Goal: Task Accomplishment & Management: Manage account settings

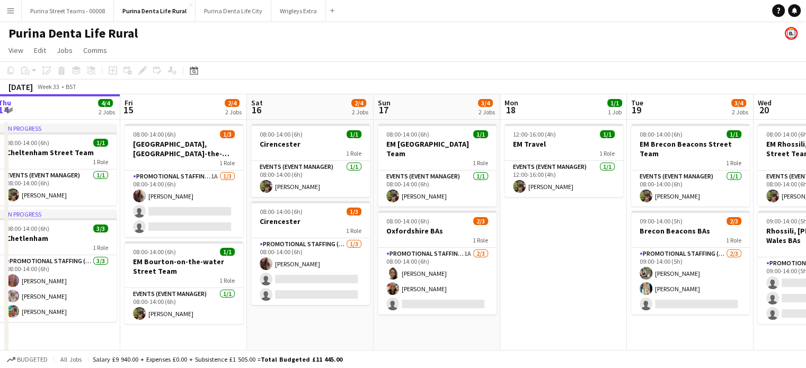
scroll to position [0, 420]
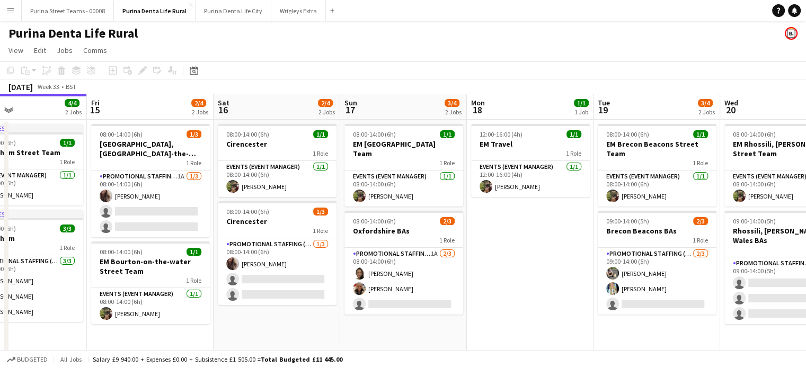
drag, startPoint x: 712, startPoint y: 261, endPoint x: 545, endPoint y: 291, distance: 169.1
click at [545, 291] on app-calendar-viewport "Mon 11 1/1 1 Job Tue 12 4/4 2 Jobs Wed 13 4/4 2 Jobs Thu 14 4/4 2 Jobs Fri 15 2…" at bounding box center [403, 224] width 806 height 260
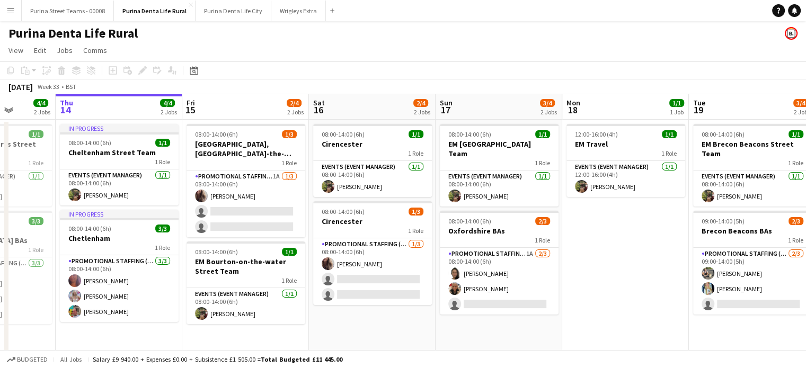
drag, startPoint x: 519, startPoint y: 244, endPoint x: 752, endPoint y: 196, distance: 238.3
click at [752, 196] on app-calendar-viewport "Mon 11 1/1 1 Job Tue 12 4/4 2 Jobs Wed 13 4/4 2 Jobs Thu 14 4/4 2 Jobs Fri 15 2…" at bounding box center [403, 224] width 806 height 260
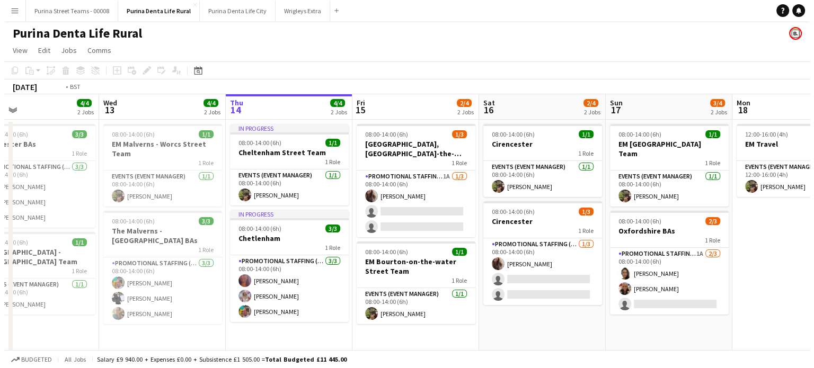
scroll to position [0, 240]
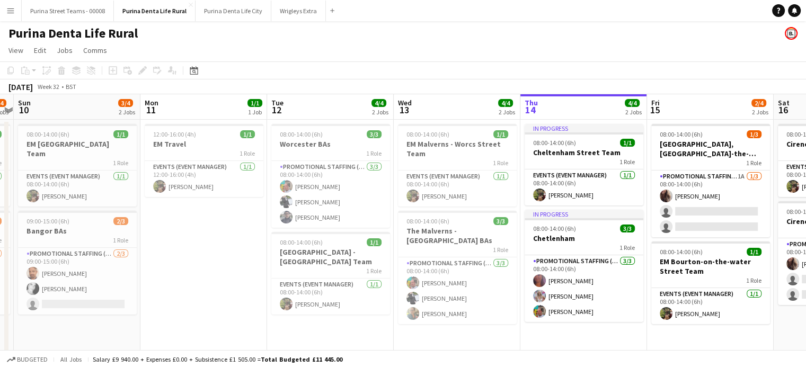
drag, startPoint x: 65, startPoint y: 333, endPoint x: 392, endPoint y: 320, distance: 327.4
click at [392, 320] on app-calendar-viewport "Fri 8 3/4 2 Jobs Sat 9 3/4 2 Jobs Sun 10 3/4 2 Jobs Mon 11 1/1 1 Job Tue 12 4/4…" at bounding box center [403, 224] width 806 height 260
click at [67, 12] on button "Purina Street Teams - 00008 Close" at bounding box center [68, 11] width 92 height 21
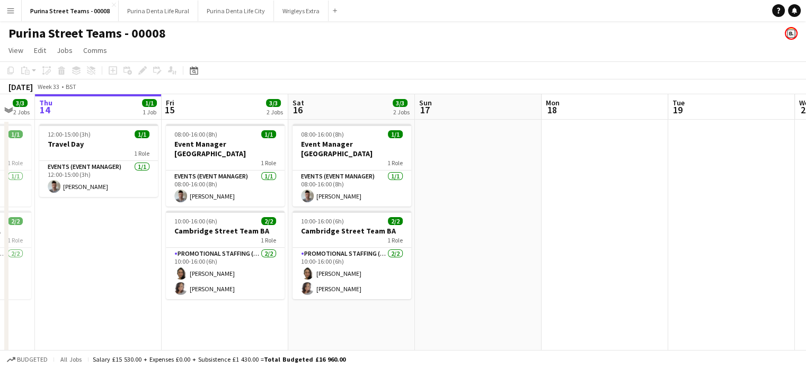
scroll to position [0, 270]
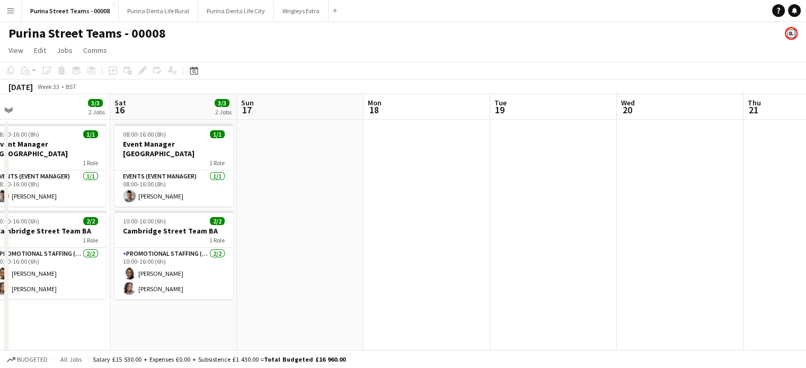
drag, startPoint x: 588, startPoint y: 243, endPoint x: 318, endPoint y: 274, distance: 271.6
click at [318, 274] on app-calendar-viewport "Wed 13 3/3 2 Jobs Thu 14 1/1 1 Job Fri 15 3/3 2 Jobs Sat 16 3/3 2 Jobs Sun 17 M…" at bounding box center [403, 344] width 806 height 501
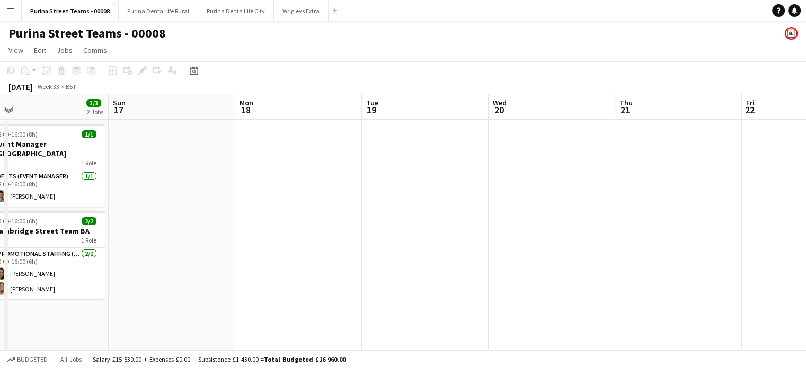
scroll to position [0, 265]
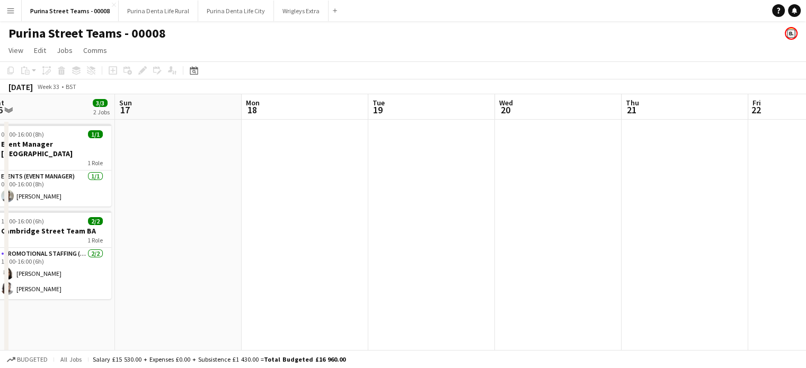
drag, startPoint x: 579, startPoint y: 216, endPoint x: 384, endPoint y: 205, distance: 195.9
click at [464, 205] on app-calendar-viewport "Thu 14 1/1 1 Job Fri 15 3/3 2 Jobs Sat 16 3/3 2 Jobs Sun 17 Mon 18 Tue 19 Wed 2…" at bounding box center [403, 344] width 806 height 501
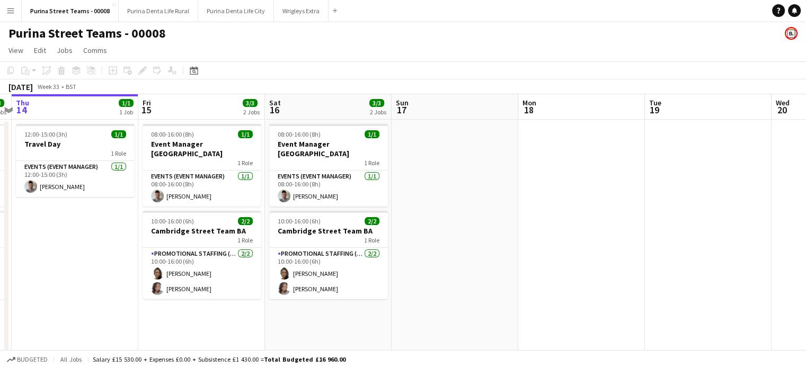
drag, startPoint x: 342, startPoint y: 206, endPoint x: 502, endPoint y: 200, distance: 159.7
click at [502, 200] on app-calendar-viewport "Tue 12 6/6 5 Jobs Wed 13 3/3 2 Jobs Thu 14 1/1 1 Job Fri 15 3/3 2 Jobs Sat 16 3…" at bounding box center [403, 344] width 806 height 501
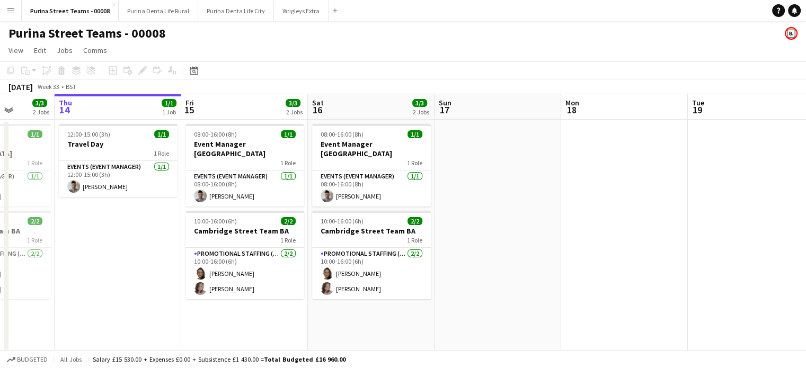
drag, startPoint x: 460, startPoint y: 214, endPoint x: 532, endPoint y: 213, distance: 72.1
click at [532, 213] on app-calendar-viewport "Mon 11 3/3 3 Jobs Tue 12 6/6 5 Jobs Wed 13 3/3 2 Jobs Thu 14 1/1 1 Job Fri 15 3…" at bounding box center [403, 344] width 806 height 501
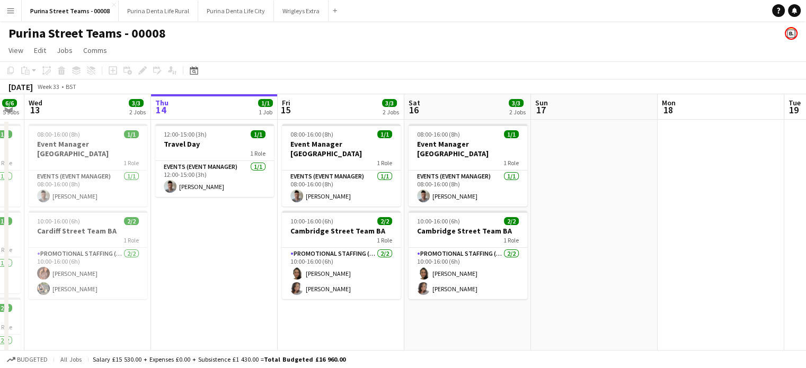
drag, startPoint x: 529, startPoint y: 319, endPoint x: 274, endPoint y: 287, distance: 257.5
click at [645, 276] on app-calendar-viewport "Mon 11 3/3 3 Jobs Tue 12 6/6 5 Jobs Wed 13 3/3 2 Jobs Thu 14 1/1 1 Job Fri 15 3…" at bounding box center [403, 344] width 806 height 501
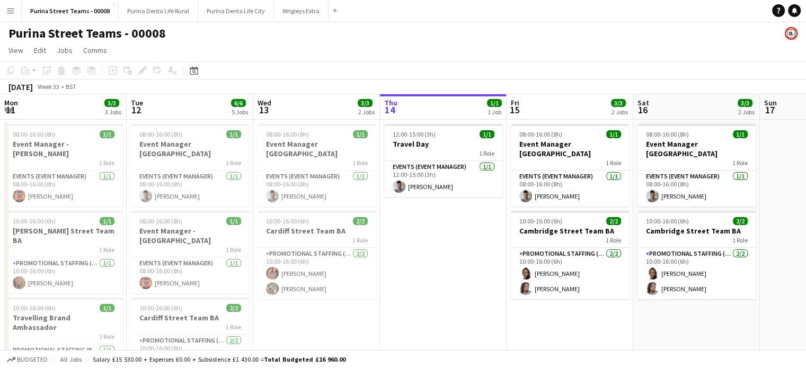
drag, startPoint x: 187, startPoint y: 278, endPoint x: 344, endPoint y: 265, distance: 158.0
click at [344, 265] on app-calendar-viewport "Sat 9 Sun 10 3/3 3 Jobs Mon 11 3/3 3 Jobs Tue 12 6/6 5 Jobs Wed 13 3/3 2 Jobs T…" at bounding box center [403, 344] width 806 height 501
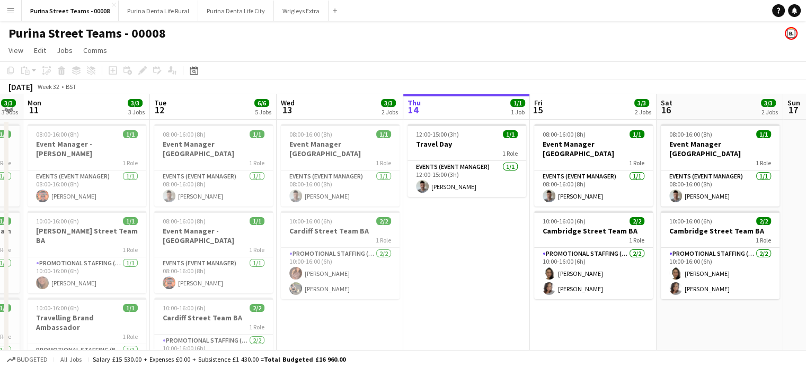
scroll to position [0, 220]
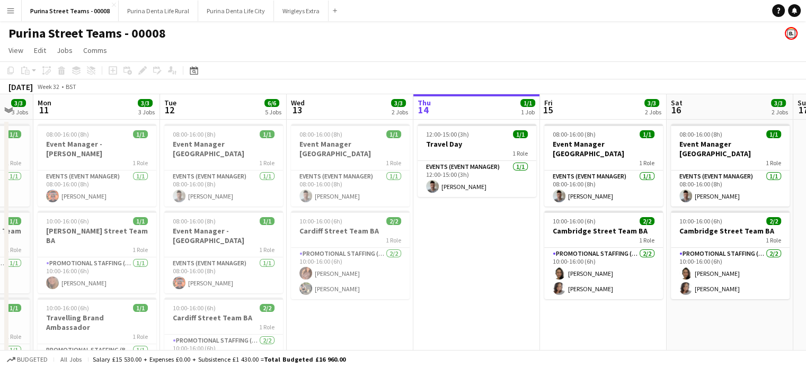
drag, startPoint x: 370, startPoint y: 299, endPoint x: 476, endPoint y: 284, distance: 107.1
click at [476, 284] on app-calendar-viewport "Sat 9 3/3 3 Jobs Sun 10 3/3 3 Jobs Mon 11 3/3 3 Jobs Tue 12 6/6 5 Jobs Wed 13 3…" at bounding box center [403, 344] width 806 height 501
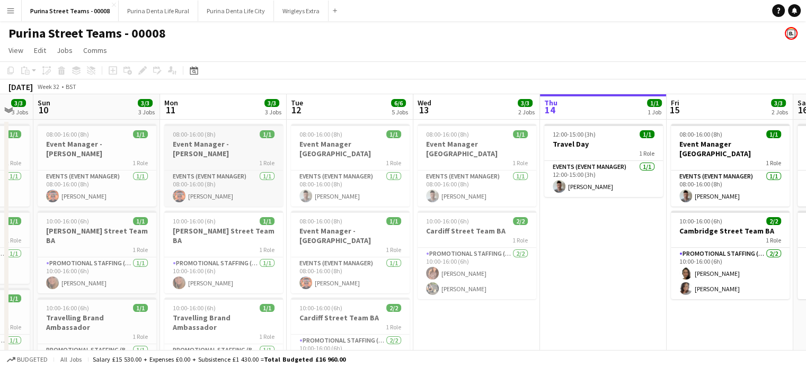
click at [209, 159] on div "1 Role" at bounding box center [223, 163] width 119 height 8
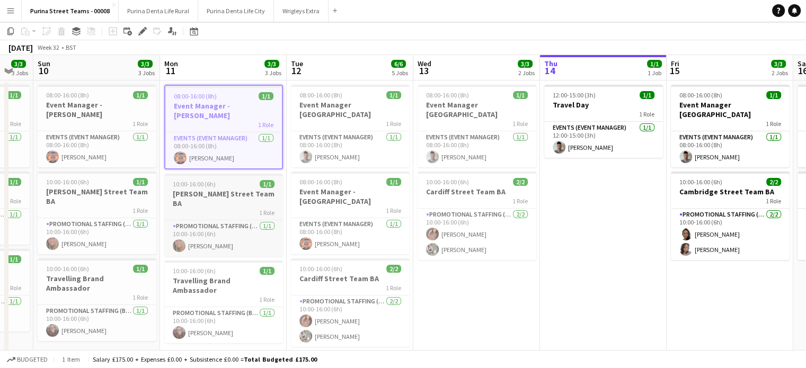
scroll to position [53, 0]
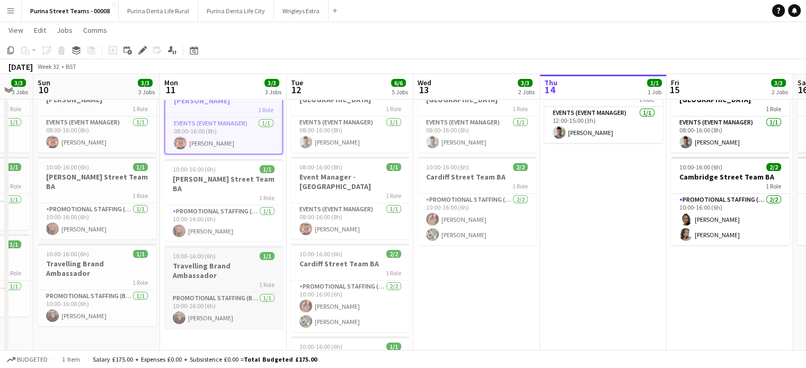
click at [229, 280] on div "1 Role" at bounding box center [223, 284] width 119 height 8
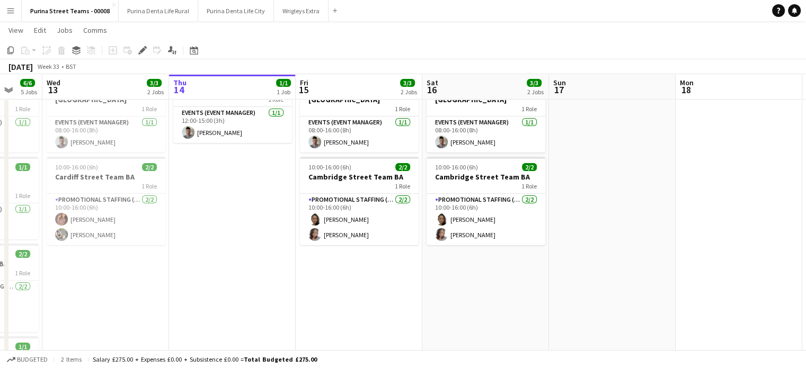
drag, startPoint x: 580, startPoint y: 279, endPoint x: 180, endPoint y: 281, distance: 399.8
click at [180, 281] on app-calendar-viewport "Sun 10 3/3 3 Jobs Mon 11 3/3 3 Jobs Tue 12 6/6 5 Jobs Wed 13 3/3 2 Jobs Thu 14 …" at bounding box center [403, 264] width 806 height 553
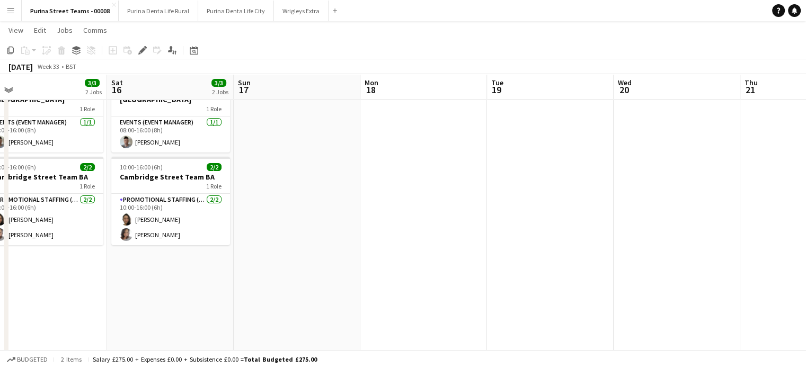
scroll to position [0, 433]
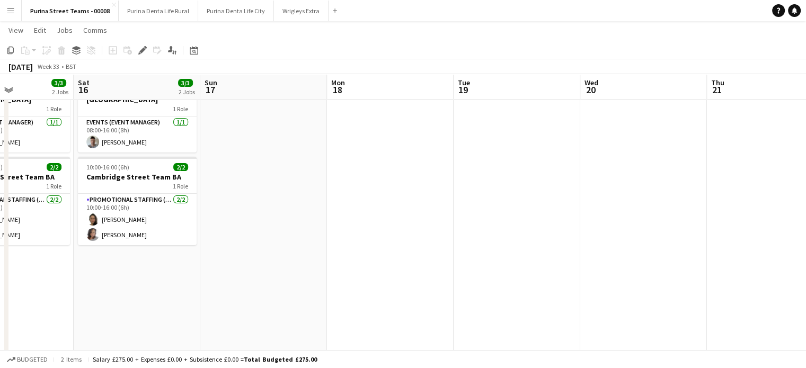
drag, startPoint x: 643, startPoint y: 276, endPoint x: 322, endPoint y: 294, distance: 320.8
click at [322, 294] on app-calendar-viewport "Tue 12 6/6 5 Jobs Wed 13 3/3 2 Jobs Thu 14 1/1 1 Job Fri 15 3/3 2 Jobs Sat 16 3…" at bounding box center [403, 264] width 806 height 553
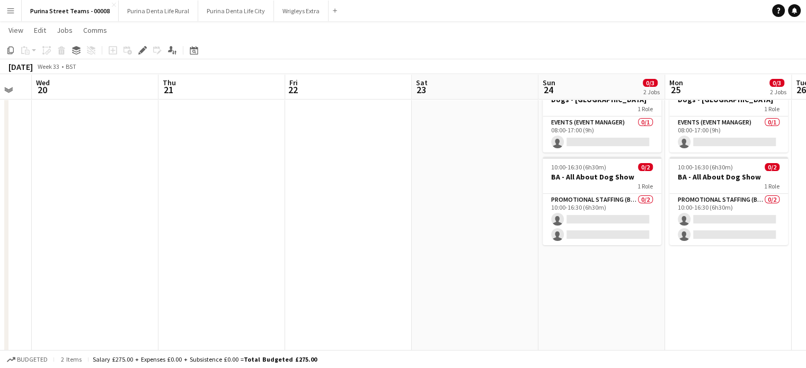
drag, startPoint x: 653, startPoint y: 224, endPoint x: 104, endPoint y: 269, distance: 550.5
click at [104, 269] on app-calendar-viewport "Sat 16 3/3 2 Jobs Sun 17 Mon 18 Tue 19 Wed 20 Thu 21 Fri 22 Sat 23 Sun 24 0/3 2…" at bounding box center [403, 264] width 806 height 553
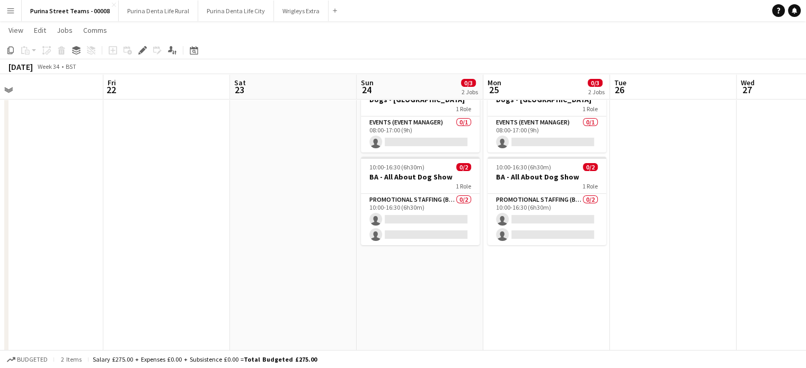
scroll to position [0, 373]
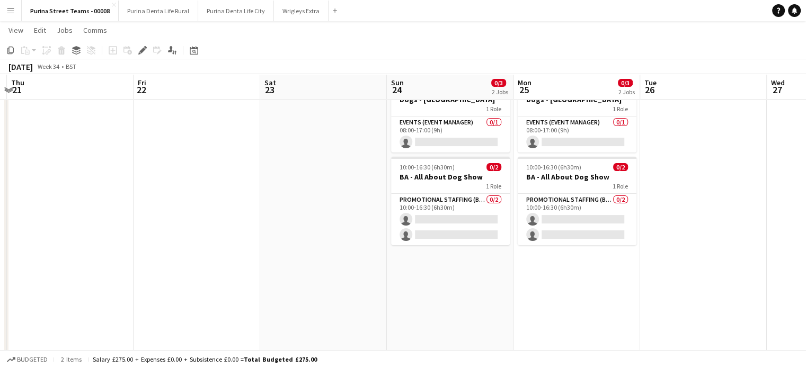
drag, startPoint x: 439, startPoint y: 247, endPoint x: 287, endPoint y: 246, distance: 151.6
click at [287, 246] on app-calendar-viewport "Mon 18 Tue 19 Wed 20 Thu 21 Fri 22 Sat 23 Sun 24 0/3 2 Jobs Mon 25 0/3 2 Jobs T…" at bounding box center [403, 264] width 806 height 553
click at [283, 155] on app-date-cell at bounding box center [323, 304] width 127 height 476
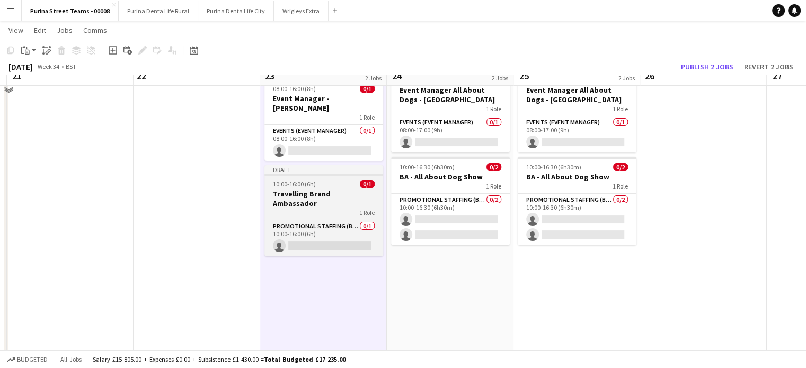
scroll to position [0, 0]
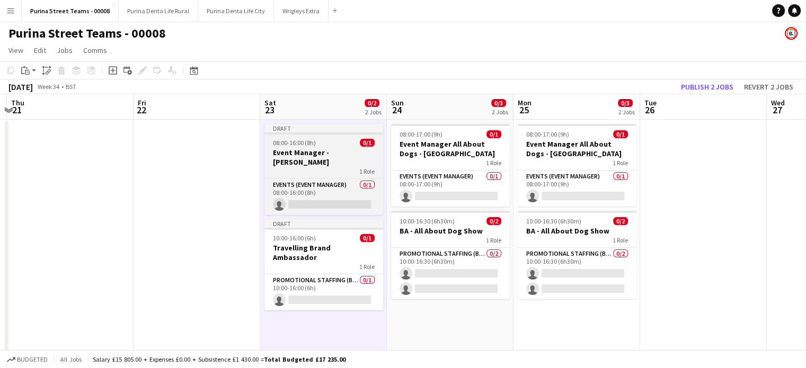
click at [300, 167] on div "1 Role" at bounding box center [324, 171] width 119 height 8
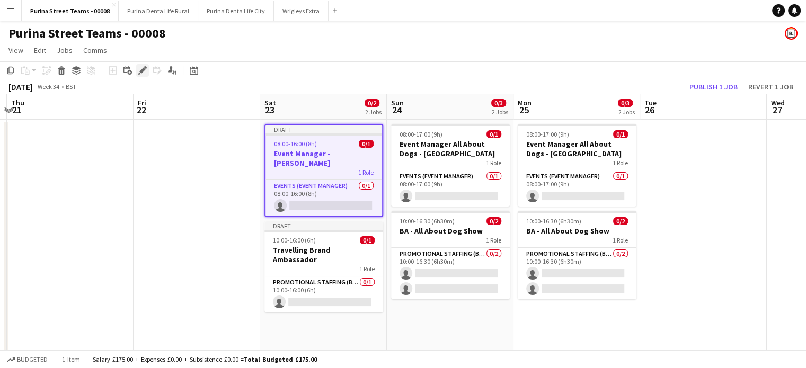
click at [140, 72] on icon at bounding box center [142, 71] width 6 height 6
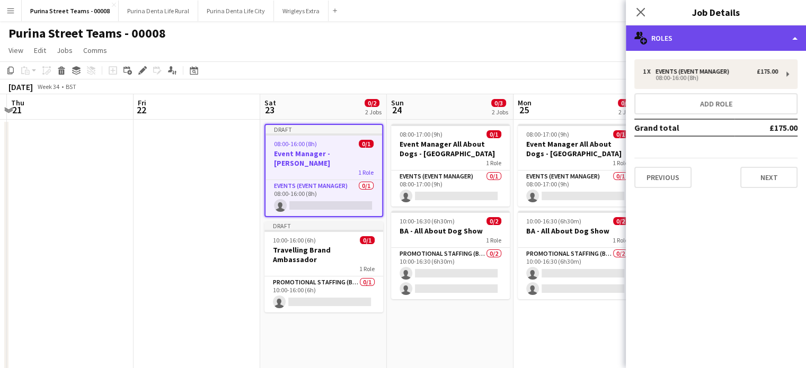
click at [750, 36] on div "multiple-users-add Roles" at bounding box center [716, 37] width 180 height 25
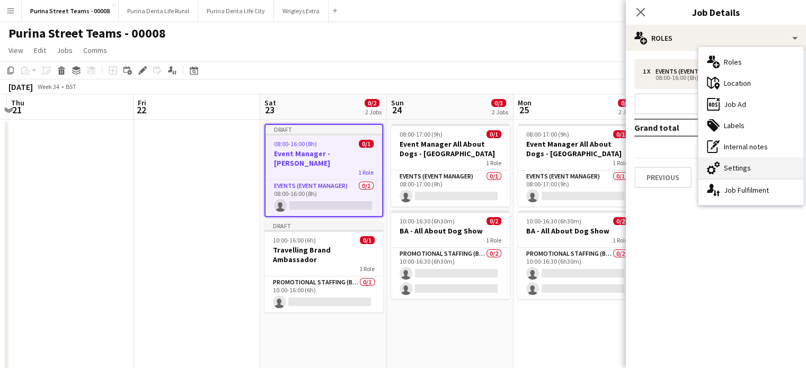
click at [747, 167] on div "cog-double-3 Settings" at bounding box center [751, 167] width 105 height 21
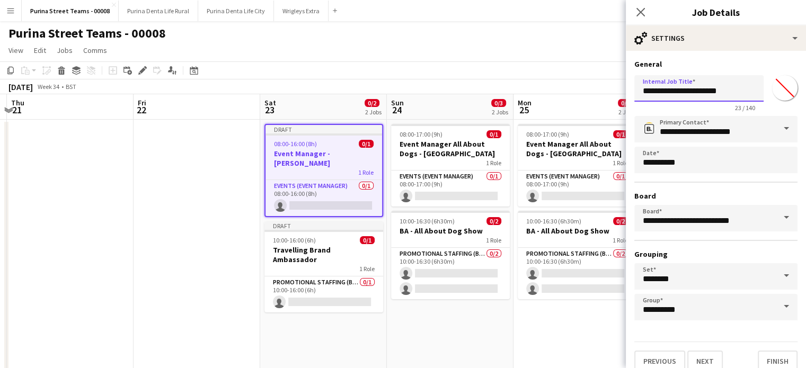
click at [708, 91] on input "**********" at bounding box center [699, 88] width 129 height 27
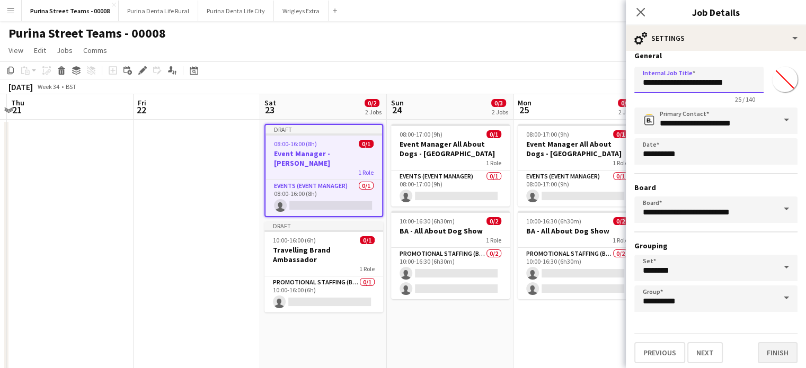
scroll to position [10, 0]
type input "**********"
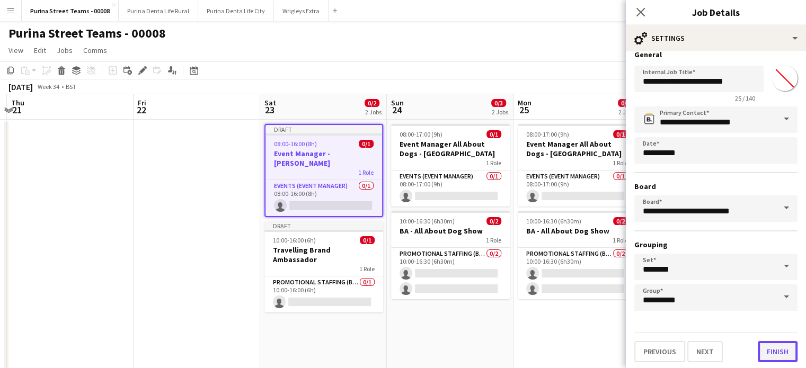
click at [771, 348] on button "Finish" at bounding box center [778, 351] width 40 height 21
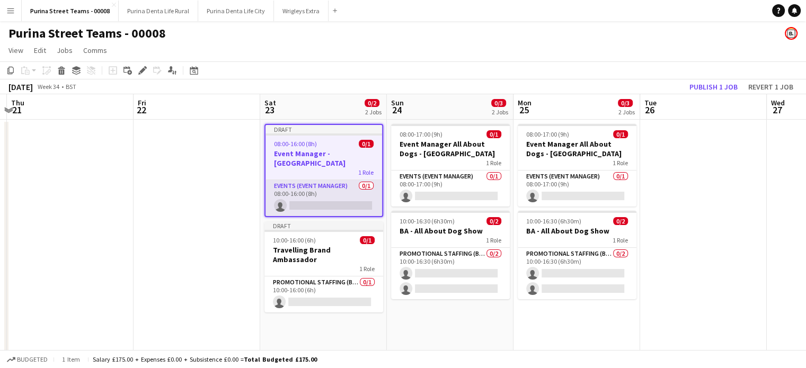
click at [331, 198] on app-card-role "Events (Event Manager) 0/1 08:00-16:00 (8h) single-neutral-actions" at bounding box center [324, 198] width 117 height 36
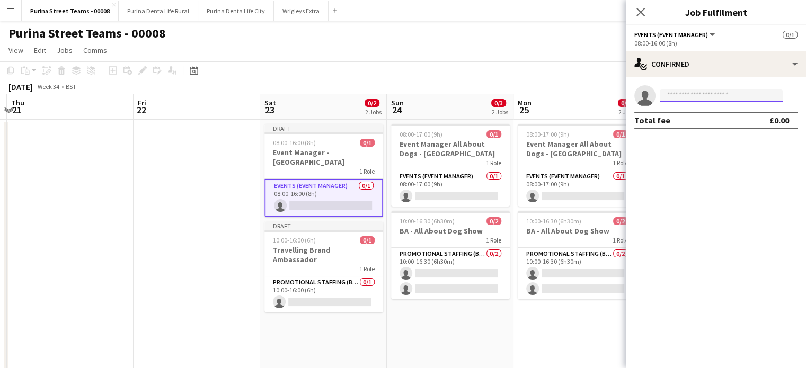
click at [697, 96] on input at bounding box center [721, 96] width 123 height 13
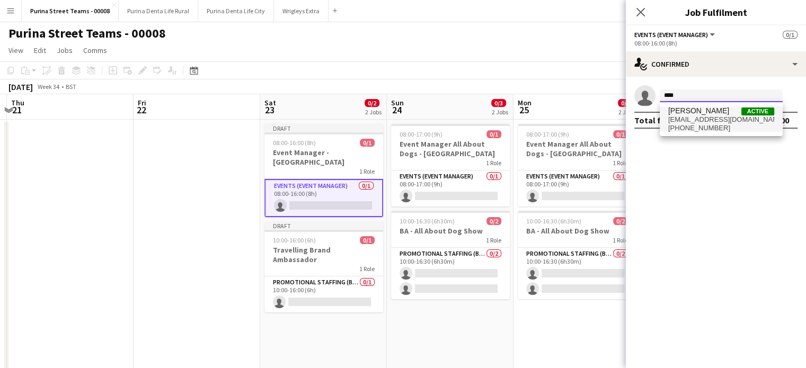
type input "****"
click at [702, 121] on span "[EMAIL_ADDRESS][DOMAIN_NAME]" at bounding box center [722, 120] width 106 height 8
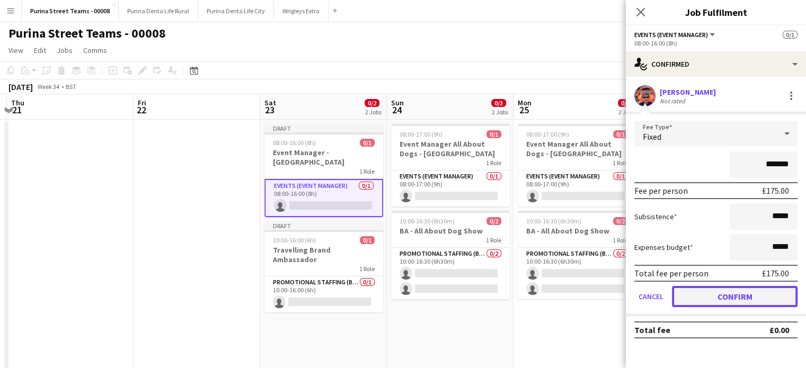
click at [718, 294] on button "Confirm" at bounding box center [735, 296] width 126 height 21
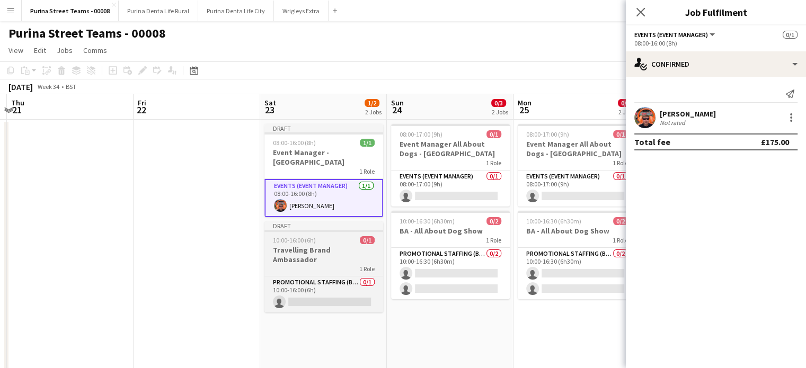
click at [300, 265] on div "1 Role" at bounding box center [324, 269] width 119 height 8
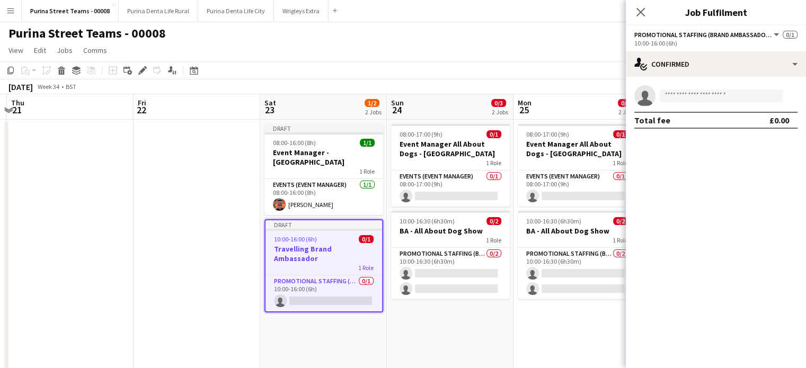
click at [696, 31] on span "Promotional Staffing (Brand Ambassadors)" at bounding box center [704, 35] width 138 height 8
click at [330, 221] on div "Draft" at bounding box center [324, 225] width 117 height 8
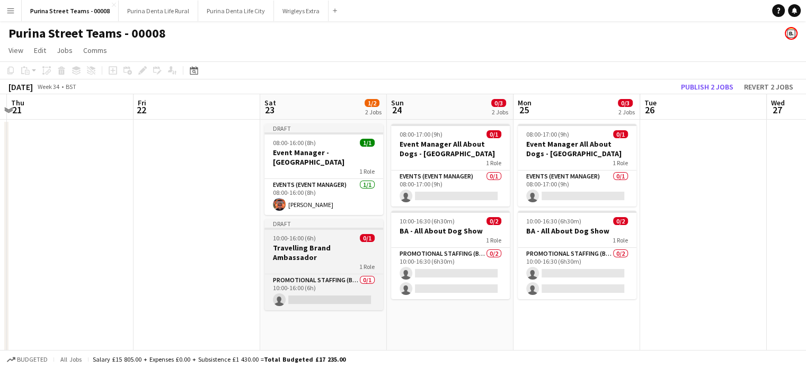
click at [324, 243] on h3 "Travelling Brand Ambassador" at bounding box center [324, 252] width 119 height 19
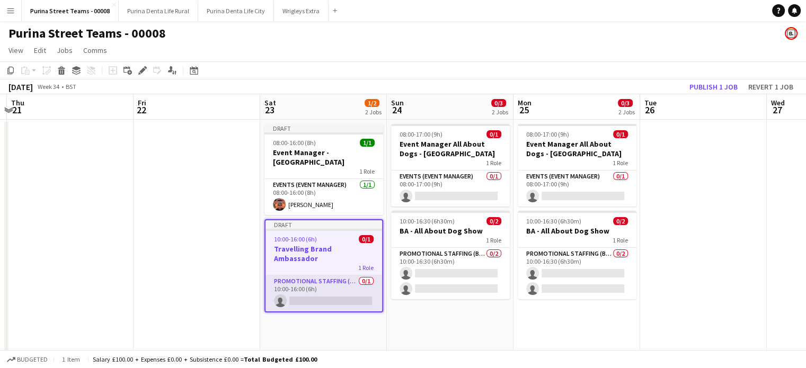
click at [324, 286] on app-card-role "Promotional Staffing (Brand Ambassadors) 0/1 10:00-16:00 (6h) single-neutral-ac…" at bounding box center [324, 294] width 117 height 36
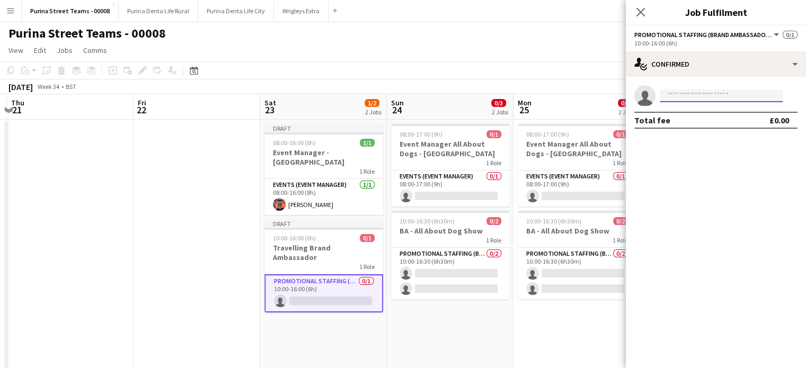
drag, startPoint x: 686, startPoint y: 96, endPoint x: 685, endPoint y: 91, distance: 5.3
click at [686, 95] on input at bounding box center [721, 96] width 123 height 13
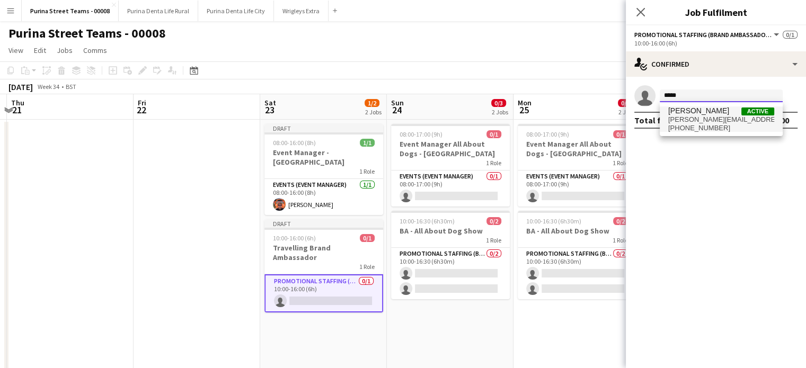
type input "*****"
click at [686, 108] on span "[PERSON_NAME]" at bounding box center [699, 111] width 61 height 9
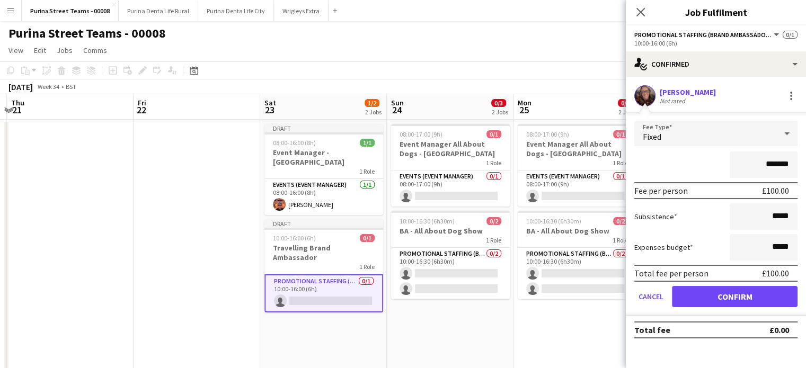
click at [748, 279] on div "Total fee per person £100.00" at bounding box center [716, 273] width 163 height 17
click at [747, 290] on button "Confirm" at bounding box center [735, 296] width 126 height 21
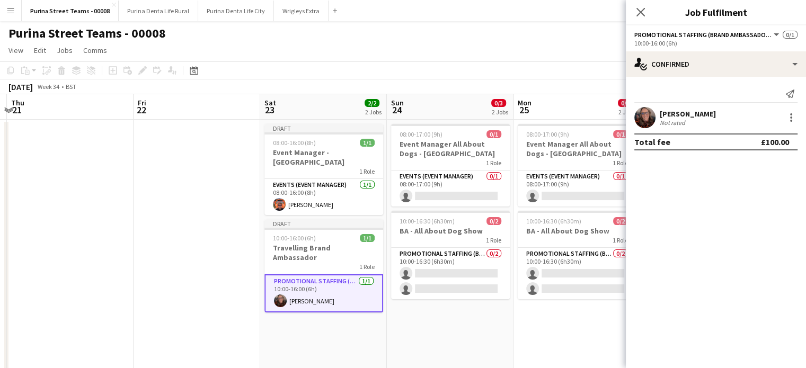
drag, startPoint x: 645, startPoint y: 13, endPoint x: 570, endPoint y: 115, distance: 125.9
click at [644, 13] on icon "Close pop-in" at bounding box center [641, 12] width 8 height 8
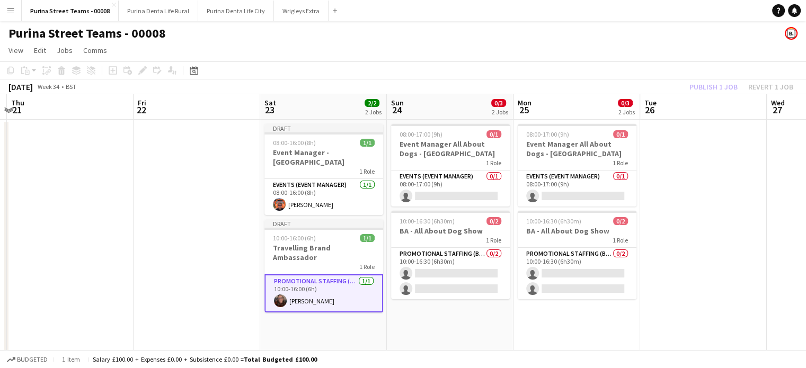
click at [299, 105] on app-board-header-date "Sat 23 2/2 2 Jobs" at bounding box center [323, 106] width 127 height 25
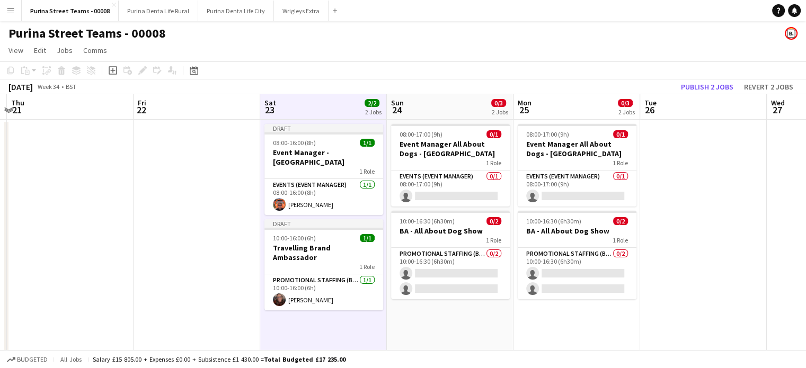
click at [450, 323] on app-date-cell "08:00-17:00 (9h) 0/1 Event Manager All About Dogs - [GEOGRAPHIC_DATA] 1 Role Ev…" at bounding box center [450, 358] width 127 height 476
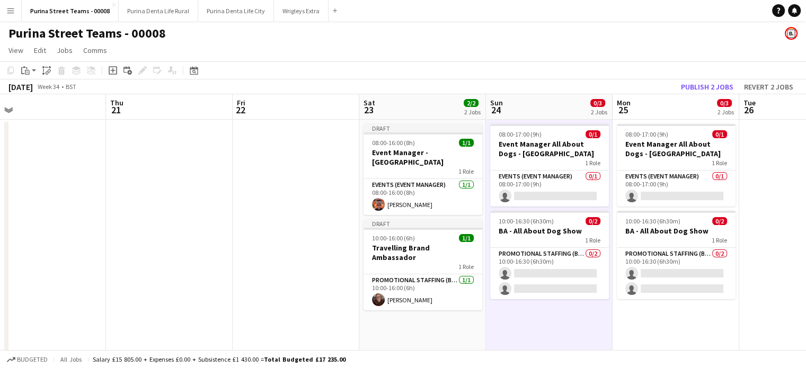
scroll to position [0, 259]
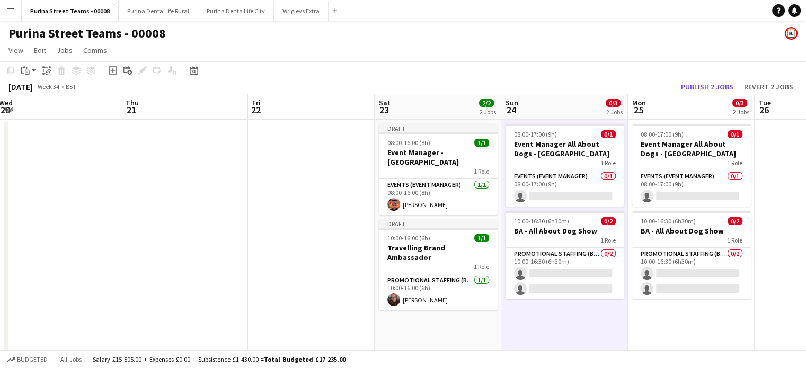
drag, startPoint x: 95, startPoint y: 178, endPoint x: 210, endPoint y: 178, distance: 115.1
click at [210, 178] on app-calendar-viewport "Mon 18 Tue 19 Wed 20 Thu 21 Fri 22 Sat 23 2/2 2 Jobs Sun 24 0/3 2 Jobs Mon 25 0…" at bounding box center [403, 344] width 806 height 501
click at [392, 108] on app-board-header-date "Sat 23 2/2 2 Jobs" at bounding box center [438, 106] width 127 height 25
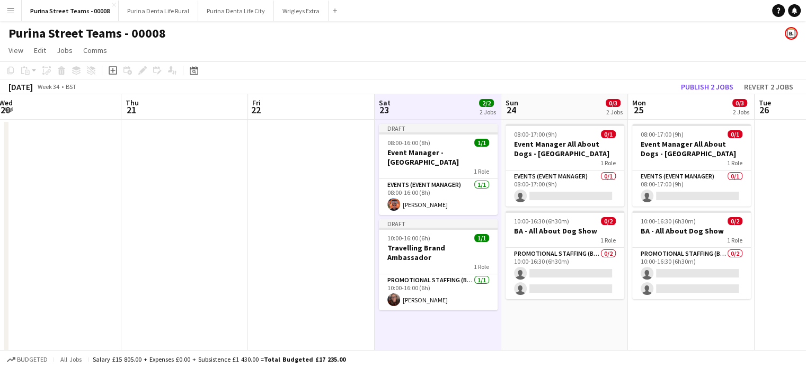
click at [409, 147] on app-job-card "Draft 08:00-16:00 (8h) 1/1 Event Manager - [GEOGRAPHIC_DATA] 1 Role Events (Eve…" at bounding box center [438, 169] width 119 height 91
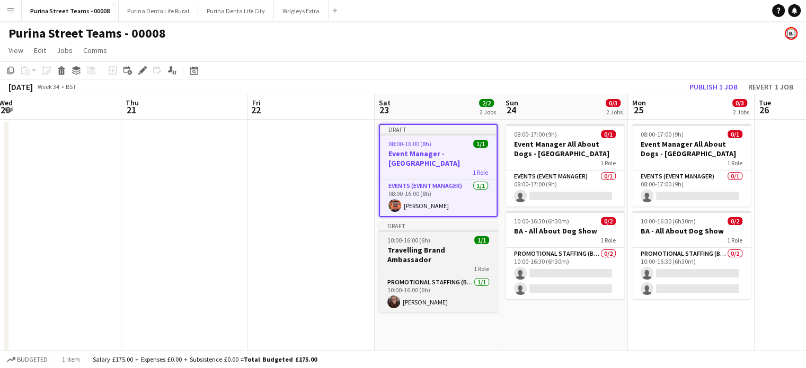
click at [419, 245] on h3 "Travelling Brand Ambassador" at bounding box center [438, 254] width 119 height 19
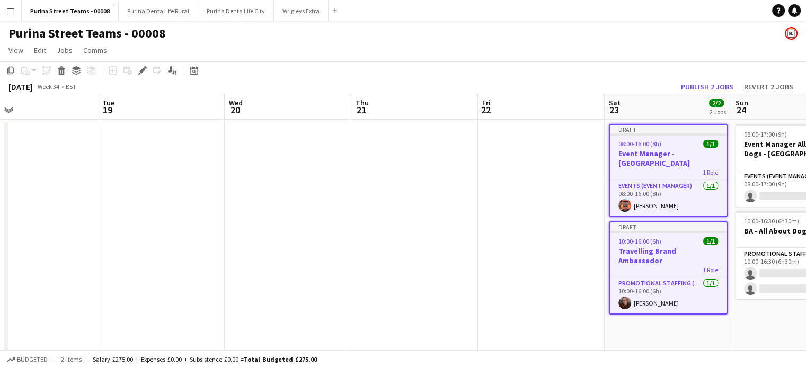
drag, startPoint x: 173, startPoint y: 224, endPoint x: 416, endPoint y: 209, distance: 243.3
click at [416, 209] on app-calendar-viewport "Sat 16 3/3 2 Jobs Sun 17 Mon 18 Tue 19 Wed 20 Thu 21 Fri 22 Sat 23 2/2 2 Jobs S…" at bounding box center [403, 344] width 806 height 501
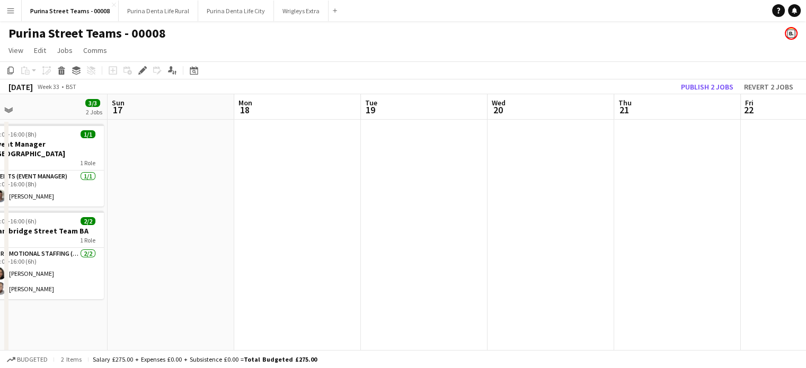
drag, startPoint x: 346, startPoint y: 202, endPoint x: 522, endPoint y: 202, distance: 175.5
click at [522, 202] on app-calendar-viewport "Thu 14 1/1 1 Job Fri 15 3/3 2 Jobs Sat 16 3/3 2 Jobs Sun 17 Mon 18 Tue 19 Wed 2…" at bounding box center [403, 344] width 806 height 501
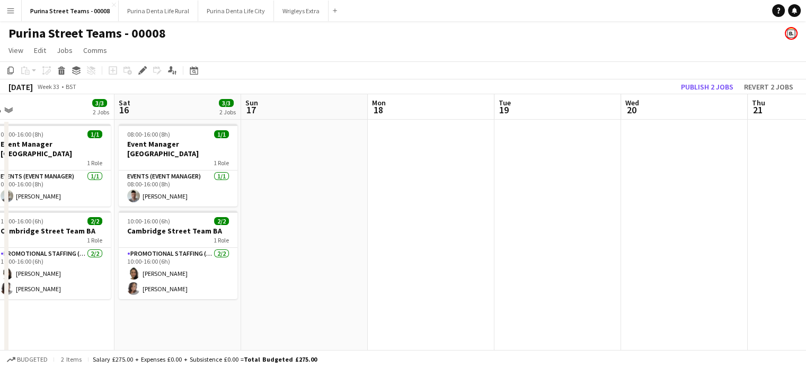
drag, startPoint x: 361, startPoint y: 192, endPoint x: 444, endPoint y: 177, distance: 85.3
click at [444, 177] on app-calendar-viewport "Wed 13 3/3 2 Jobs Thu 14 1/1 1 Job Fri 15 3/3 2 Jobs Sat 16 3/3 2 Jobs Sun 17 M…" at bounding box center [403, 344] width 806 height 501
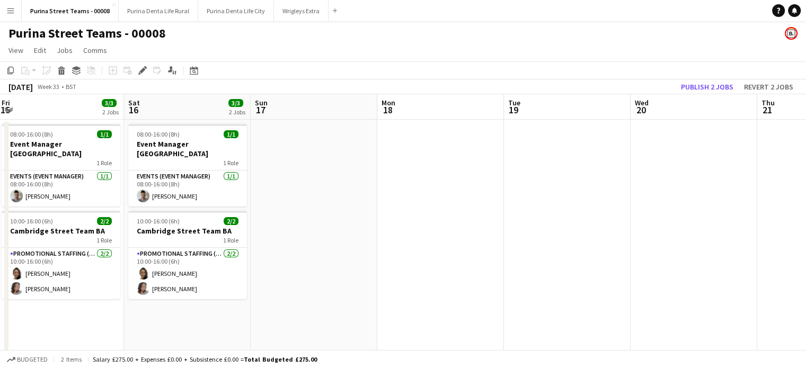
click at [176, 314] on app-date-cell "08:00-16:00 (8h) 1/1 Event Manager Cambridge 1 Role Events (Event Manager) [DAT…" at bounding box center [187, 358] width 127 height 476
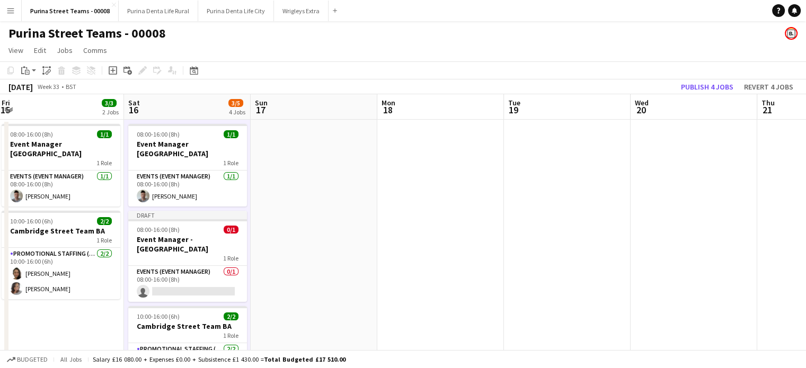
click at [311, 167] on app-date-cell at bounding box center [314, 358] width 127 height 476
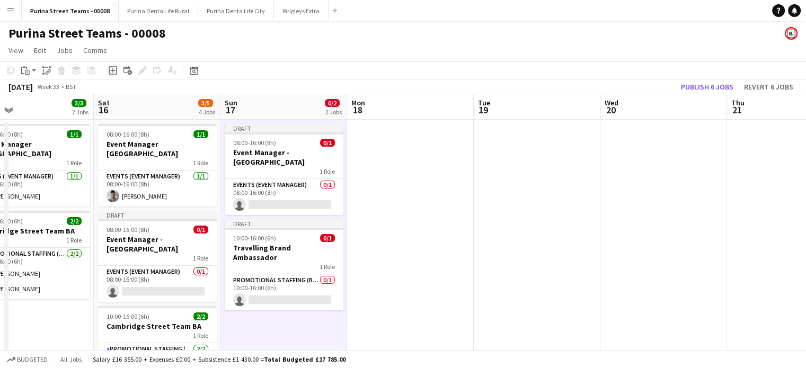
drag, startPoint x: 594, startPoint y: 167, endPoint x: 314, endPoint y: 230, distance: 286.4
click at [314, 230] on app-calendar-viewport "Wed 13 3/3 2 Jobs Thu 14 1/1 1 Job Fri 15 3/3 2 Jobs Sat 16 3/5 4 Jobs Sun 17 0…" at bounding box center [403, 344] width 806 height 501
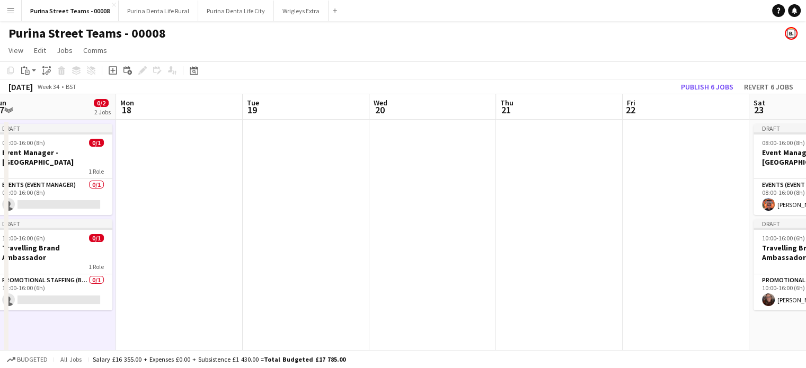
drag, startPoint x: 472, startPoint y: 215, endPoint x: 273, endPoint y: 226, distance: 199.6
click at [273, 226] on app-calendar-viewport "Fri 15 3/3 2 Jobs Sat 16 3/5 4 Jobs Sun 17 0/2 2 Jobs Mon 18 Tue 19 Wed 20 Thu …" at bounding box center [403, 344] width 806 height 501
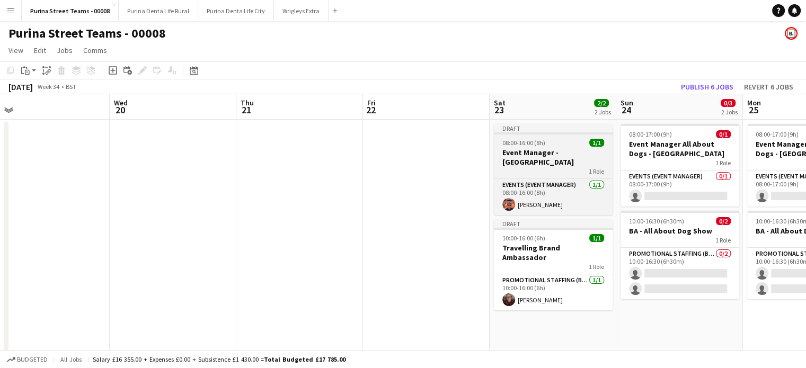
click at [547, 147] on app-job-card "Draft 08:00-16:00 (8h) 1/1 Event Manager - [GEOGRAPHIC_DATA] 1 Role Events (Eve…" at bounding box center [553, 169] width 119 height 91
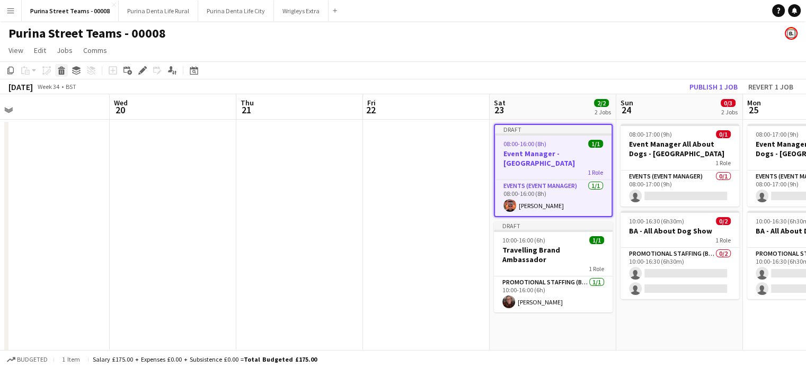
click at [62, 70] on icon at bounding box center [62, 71] width 6 height 5
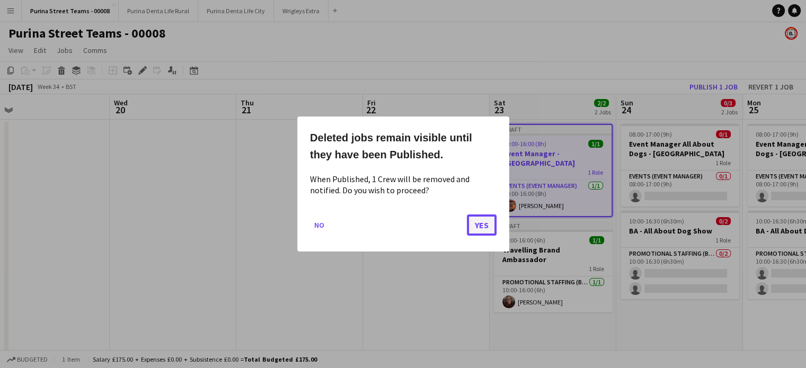
click at [479, 229] on button "Yes" at bounding box center [482, 225] width 30 height 21
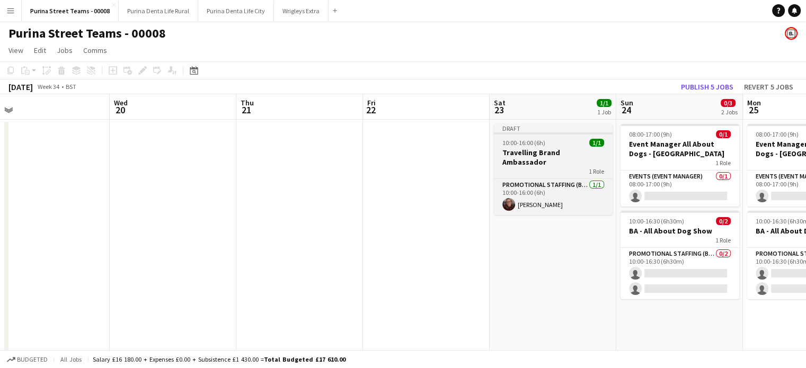
click at [532, 167] on div "1 Role" at bounding box center [553, 171] width 119 height 8
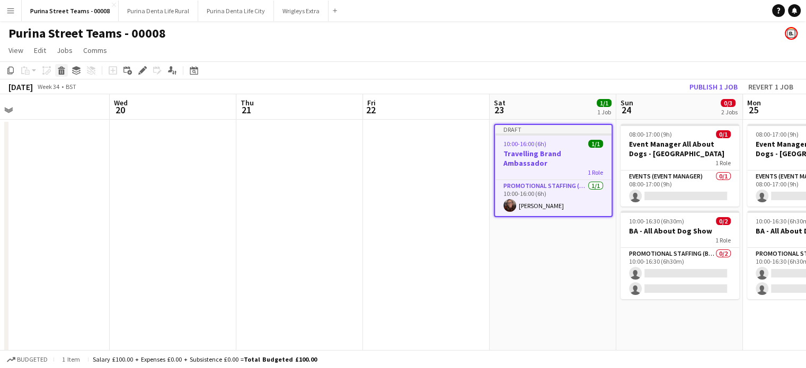
click at [64, 67] on icon "Delete" at bounding box center [61, 70] width 8 height 8
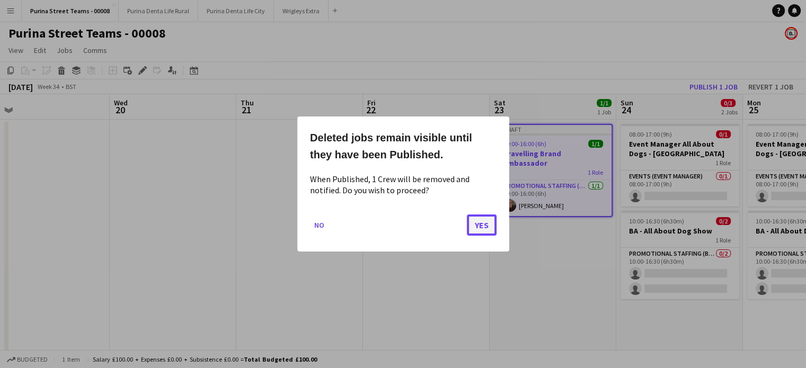
click at [479, 228] on button "Yes" at bounding box center [482, 225] width 30 height 21
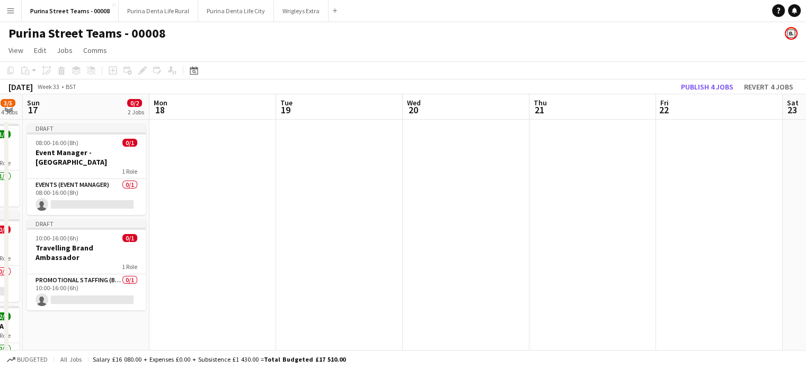
drag, startPoint x: 311, startPoint y: 245, endPoint x: 493, endPoint y: 214, distance: 184.6
click at [514, 214] on app-calendar-viewport "Fri 15 3/3 2 Jobs Sat 16 3/5 4 Jobs Sun 17 0/2 2 Jobs Mon 18 Tue 19 Wed 20 Thu …" at bounding box center [403, 344] width 806 height 501
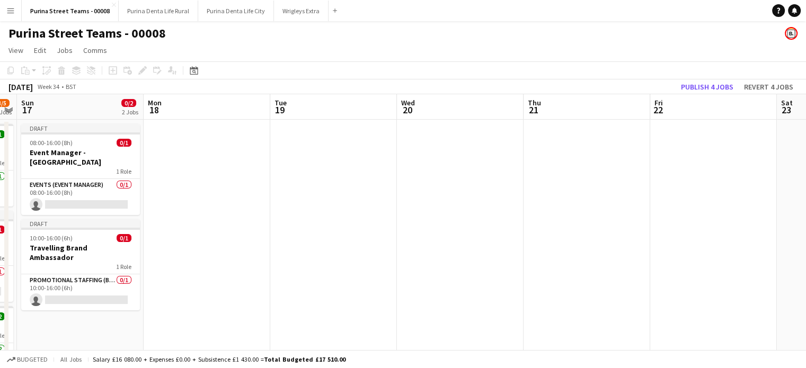
drag, startPoint x: 260, startPoint y: 231, endPoint x: 516, endPoint y: 196, distance: 258.5
click at [522, 195] on app-calendar-viewport "Fri 15 3/3 2 Jobs Sat 16 3/5 4 Jobs Sun 17 0/2 2 Jobs Mon 18 Tue 19 Wed 20 Thu …" at bounding box center [403, 344] width 806 height 501
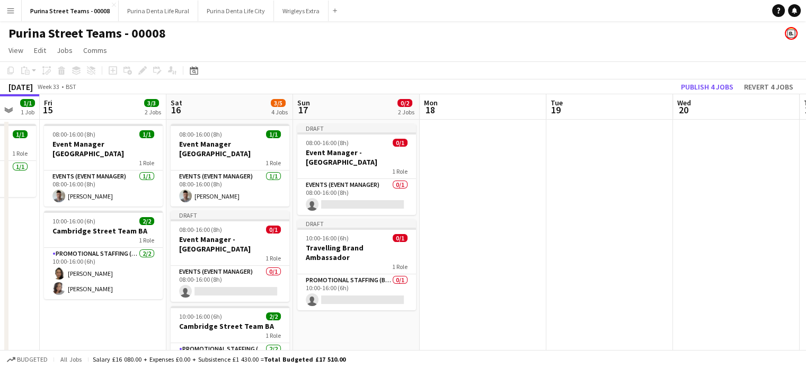
scroll to position [0, 238]
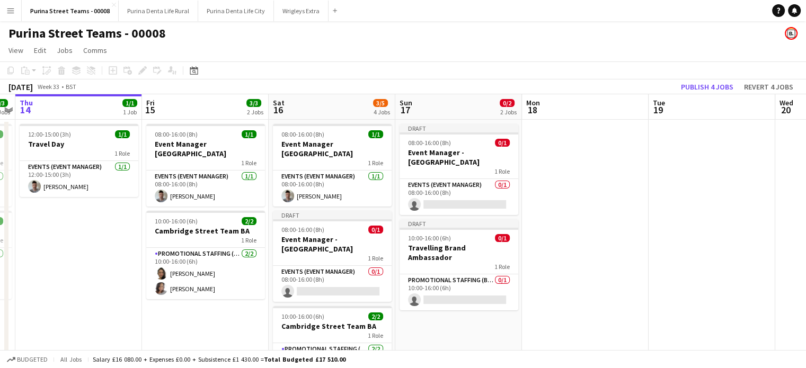
drag, startPoint x: 373, startPoint y: 234, endPoint x: 475, endPoint y: 218, distance: 103.6
click at [475, 218] on app-calendar-viewport "Tue 12 6/6 5 Jobs Wed 13 3/3 2 Jobs Thu 14 1/1 1 Job Fri 15 3/3 2 Jobs Sat 16 3…" at bounding box center [403, 344] width 806 height 501
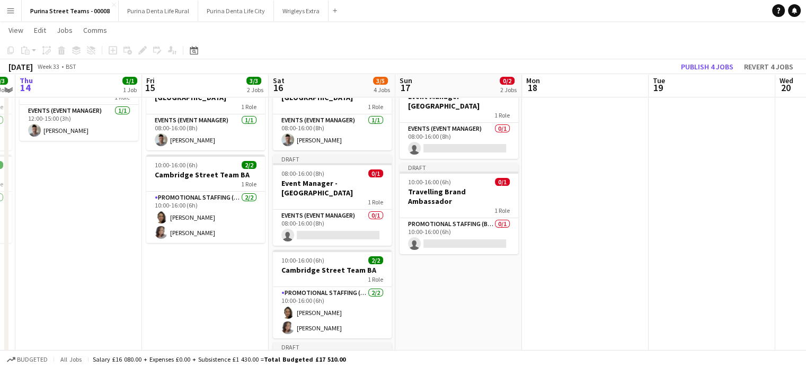
scroll to position [53, 0]
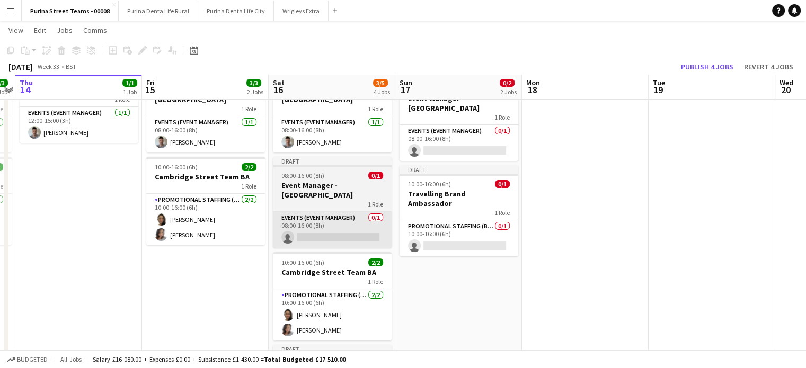
click at [331, 213] on app-card-role "Events (Event Manager) 0/1 08:00-16:00 (8h) single-neutral-actions" at bounding box center [332, 230] width 119 height 36
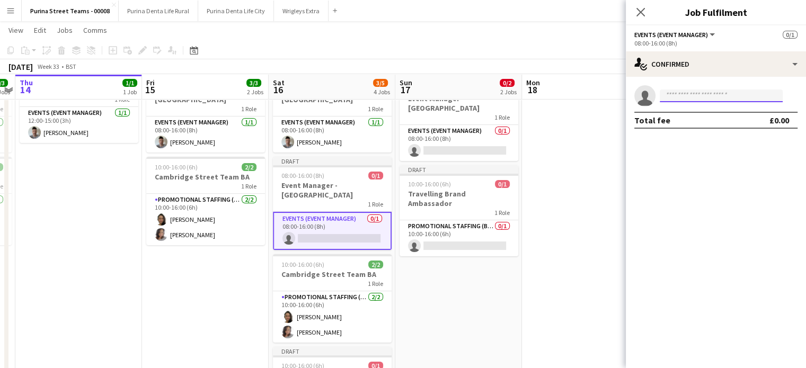
click at [749, 94] on input at bounding box center [721, 96] width 123 height 13
drag, startPoint x: 749, startPoint y: 94, endPoint x: 657, endPoint y: 105, distance: 92.4
click at [658, 105] on app-invite-slot "single-neutral-actions *" at bounding box center [716, 95] width 180 height 21
type input "*"
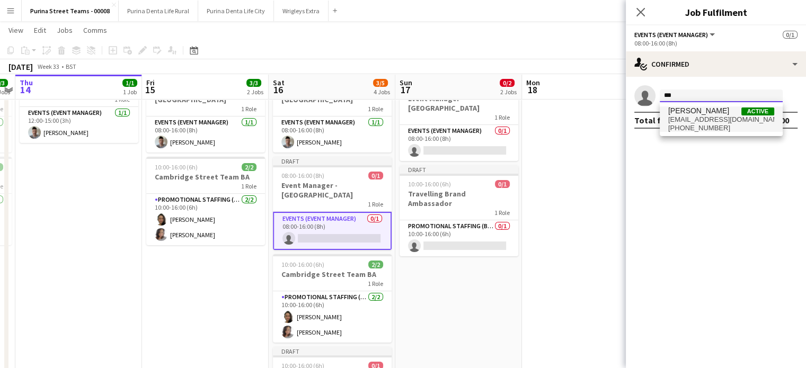
type input "***"
click at [726, 119] on span "[EMAIL_ADDRESS][DOMAIN_NAME]" at bounding box center [722, 120] width 106 height 8
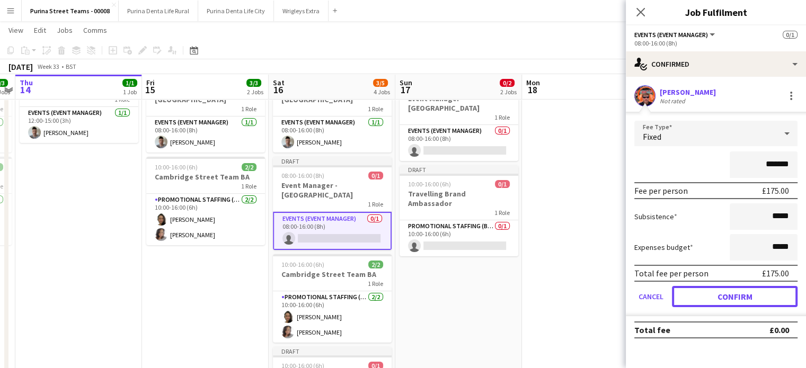
click at [778, 303] on button "Confirm" at bounding box center [735, 296] width 126 height 21
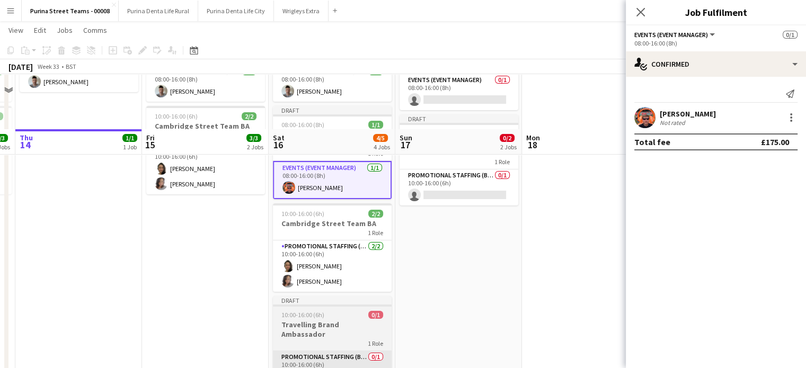
scroll to position [159, 0]
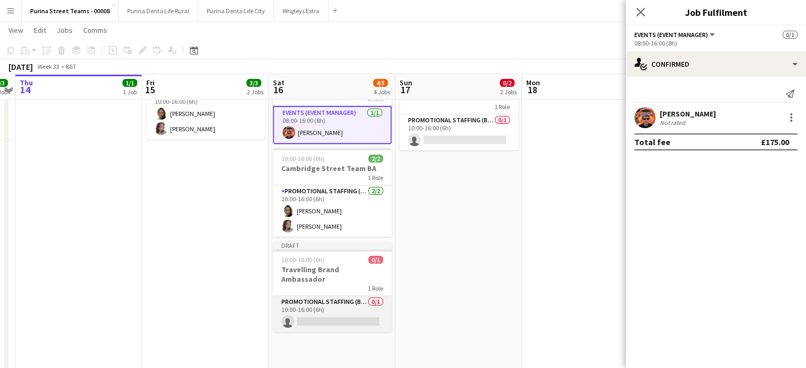
click at [335, 296] on app-card-role "Promotional Staffing (Brand Ambassadors) 0/1 10:00-16:00 (6h) single-neutral-ac…" at bounding box center [332, 314] width 119 height 36
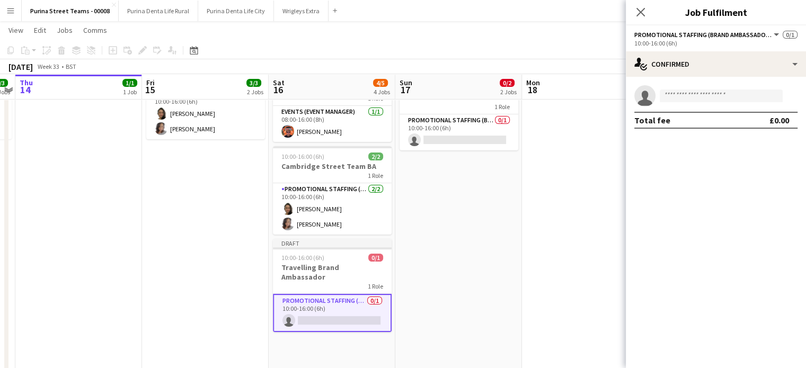
click at [715, 85] on app-invite-slot "single-neutral-actions" at bounding box center [716, 95] width 180 height 21
click at [714, 93] on input at bounding box center [721, 96] width 123 height 13
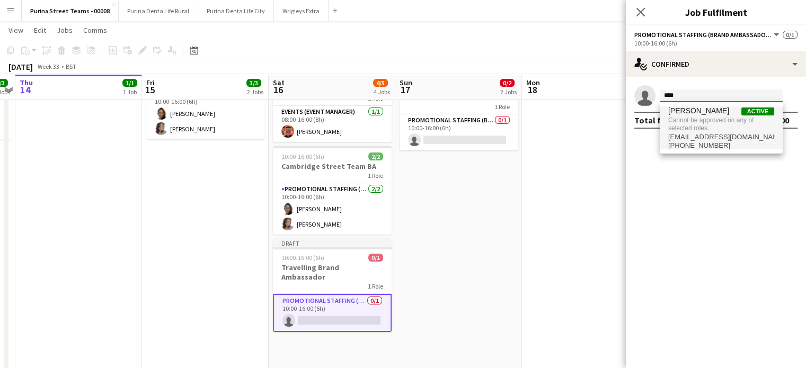
type input "****"
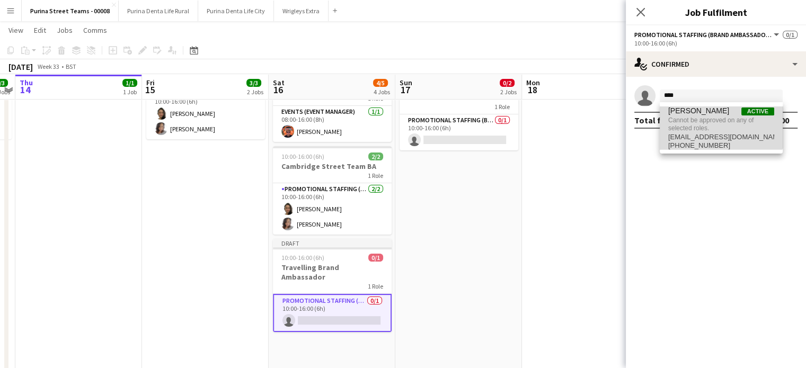
click at [715, 108] on span "[PERSON_NAME]" at bounding box center [699, 111] width 61 height 9
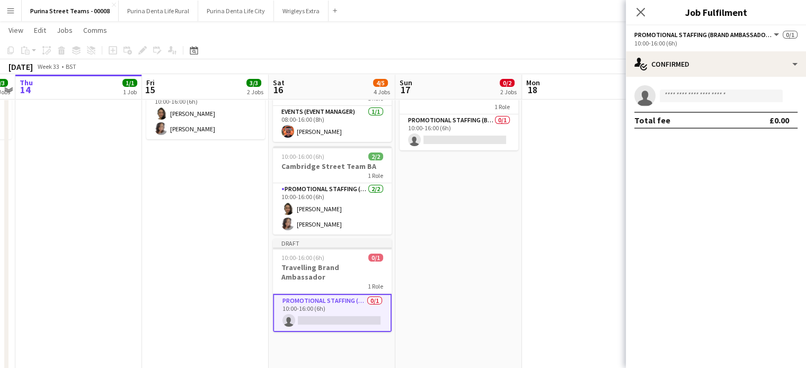
click at [479, 252] on app-date-cell "Draft 08:00-16:00 (8h) 0/1 Event Manager - [GEOGRAPHIC_DATA] 1 Role Events (Eve…" at bounding box center [459, 198] width 127 height 476
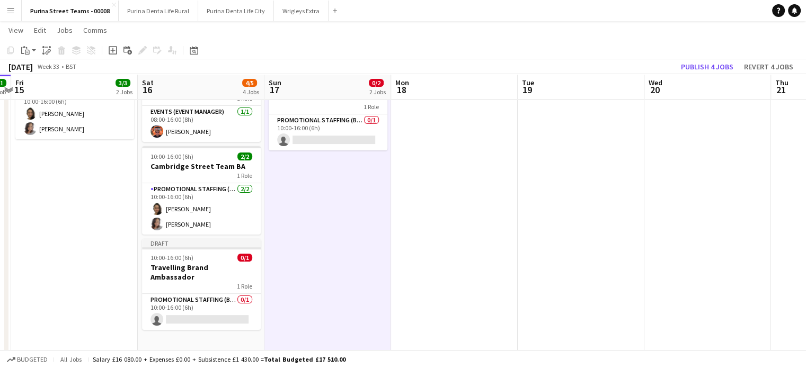
drag, startPoint x: 545, startPoint y: 246, endPoint x: 510, endPoint y: 169, distance: 84.9
click at [411, 255] on app-calendar-viewport "Tue 12 6/6 5 Jobs Wed 13 3/3 2 Jobs Thu 14 1/1 1 Job Fri 15 3/3 2 Jobs Sat 16 4…" at bounding box center [403, 158] width 806 height 553
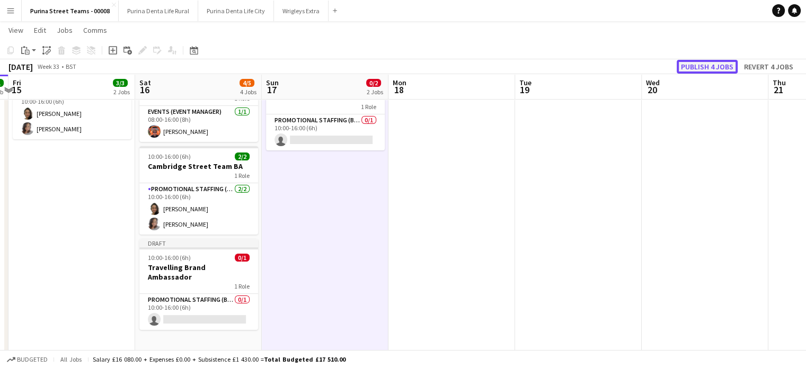
click at [697, 63] on button "Publish 4 jobs" at bounding box center [707, 67] width 61 height 14
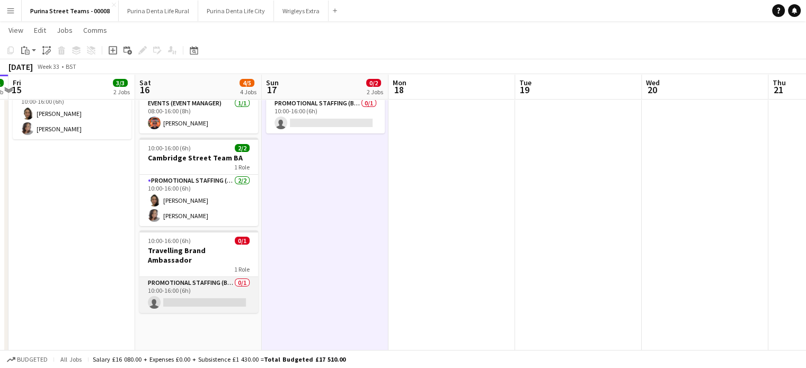
click at [186, 282] on app-card-role "Promotional Staffing (Brand Ambassadors) 0/1 10:00-16:00 (6h) single-neutral-ac…" at bounding box center [198, 295] width 119 height 36
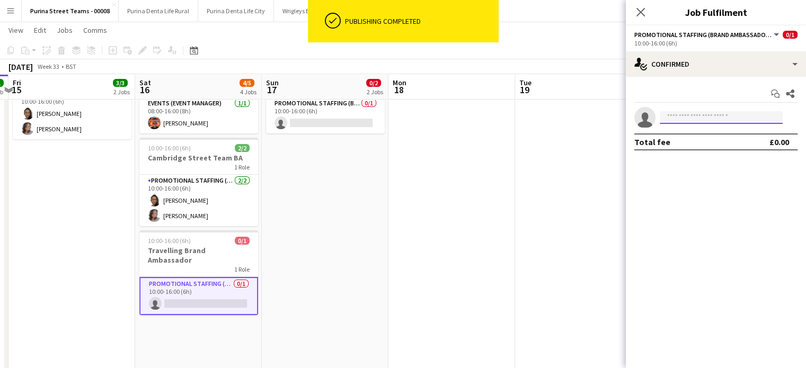
click at [680, 120] on input at bounding box center [721, 117] width 123 height 13
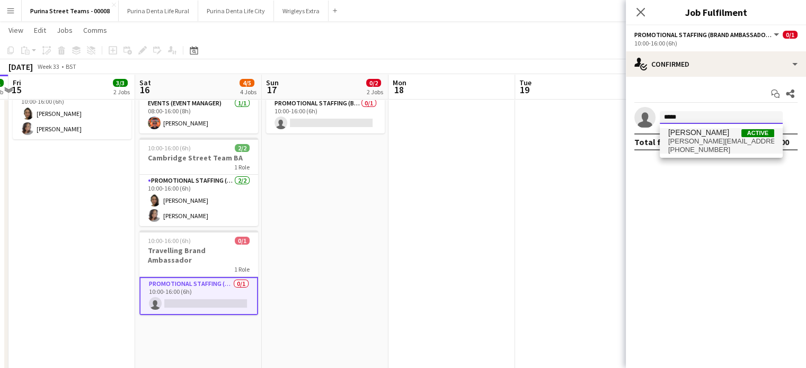
type input "*****"
click at [717, 135] on span "[PERSON_NAME]" at bounding box center [699, 132] width 61 height 9
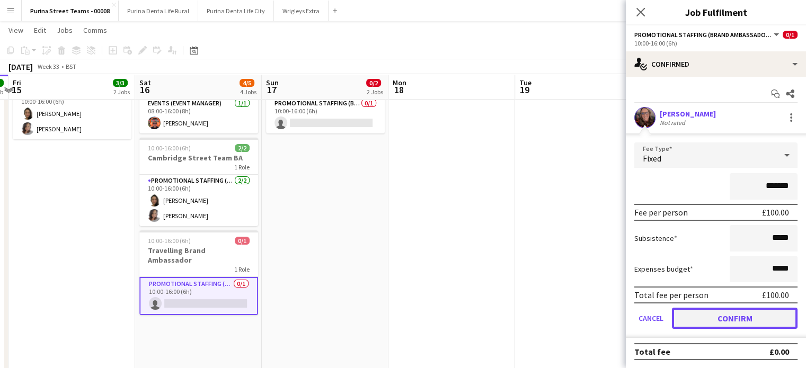
click at [759, 315] on button "Confirm" at bounding box center [735, 318] width 126 height 21
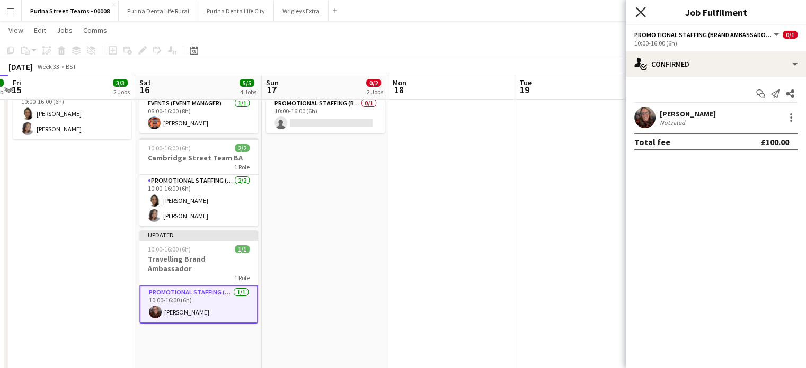
click at [639, 11] on icon at bounding box center [641, 12] width 10 height 10
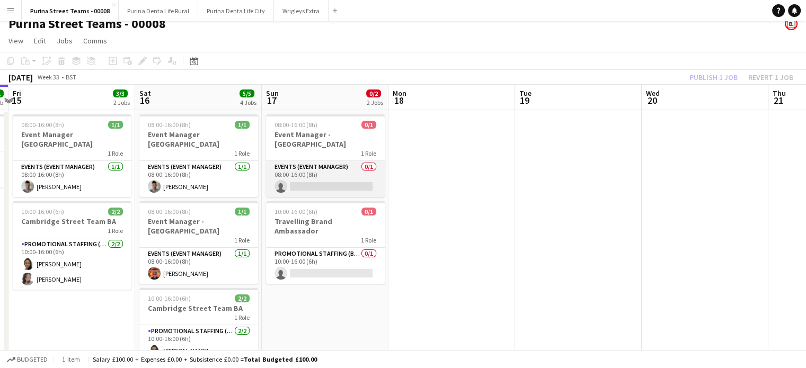
scroll to position [0, 0]
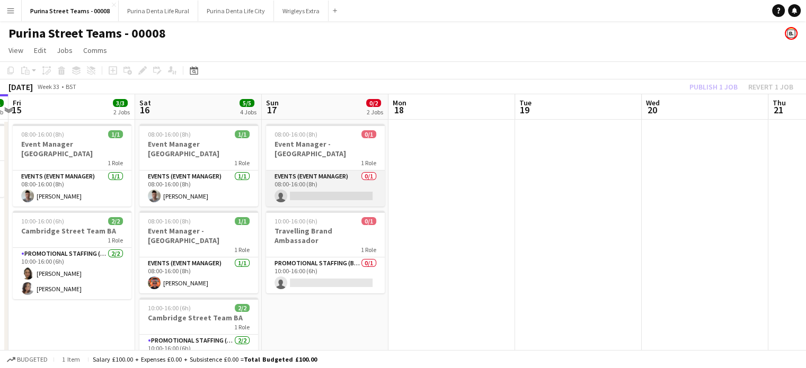
click at [321, 187] on app-card-role "Events (Event Manager) 0/1 08:00-16:00 (8h) single-neutral-actions" at bounding box center [325, 189] width 119 height 36
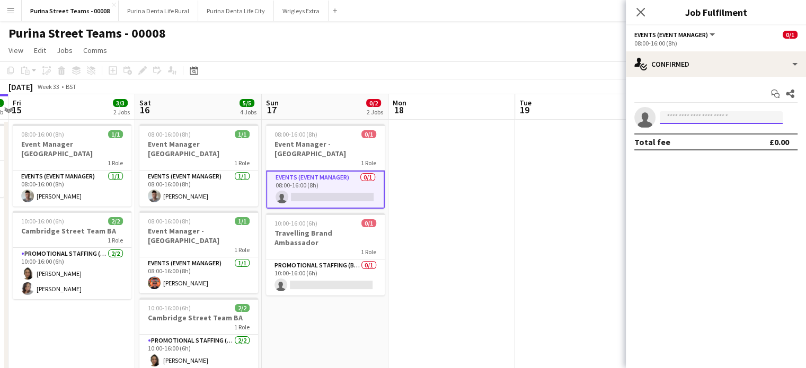
click at [674, 113] on input at bounding box center [721, 117] width 123 height 13
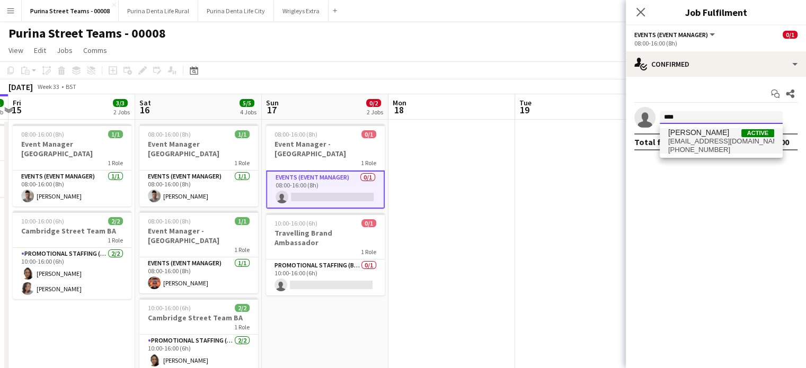
type input "****"
click at [691, 146] on span "[PHONE_NUMBER]" at bounding box center [722, 150] width 106 height 8
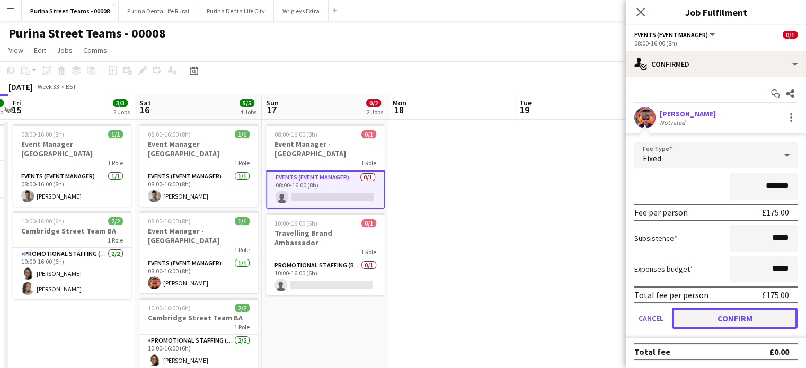
click at [712, 309] on button "Confirm" at bounding box center [735, 318] width 126 height 21
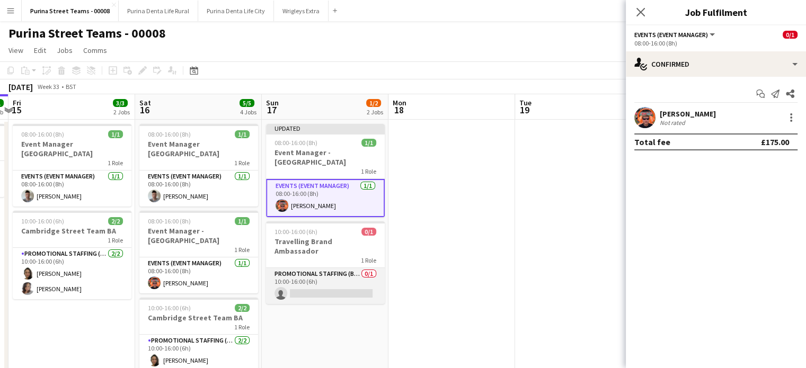
click at [347, 268] on app-card-role "Promotional Staffing (Brand Ambassadors) 0/1 10:00-16:00 (6h) single-neutral-ac…" at bounding box center [325, 286] width 119 height 36
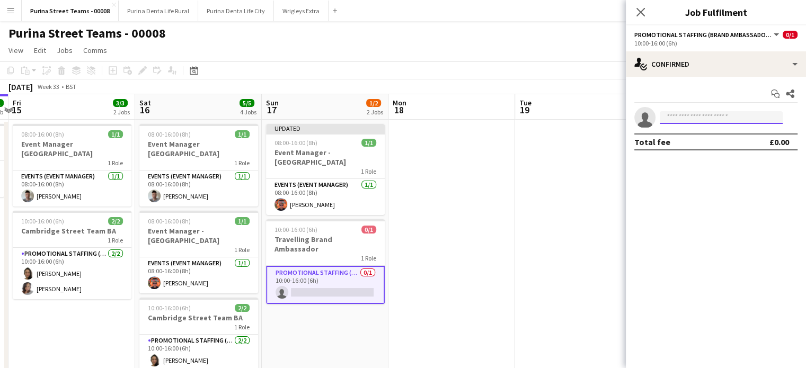
click at [662, 118] on input at bounding box center [721, 117] width 123 height 13
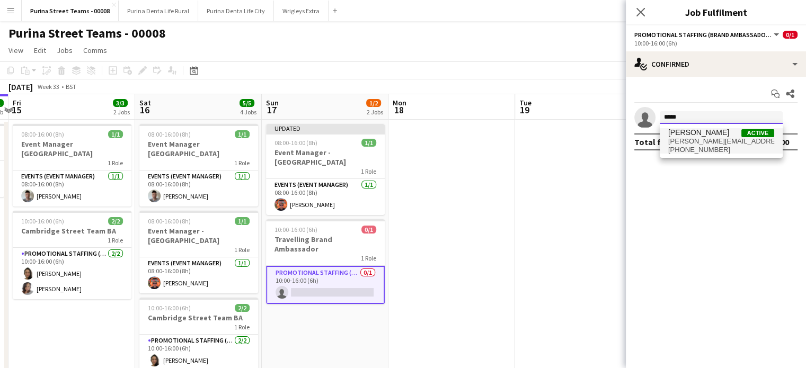
type input "*****"
click at [687, 143] on span "[PERSON_NAME][EMAIL_ADDRESS][DOMAIN_NAME]" at bounding box center [722, 141] width 106 height 8
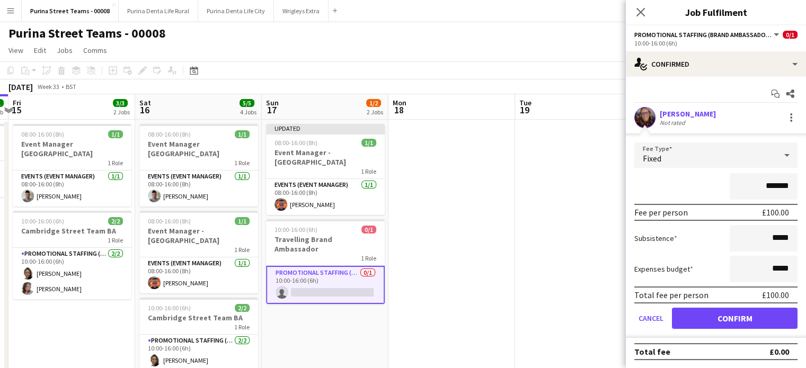
click at [468, 261] on app-date-cell at bounding box center [452, 358] width 127 height 476
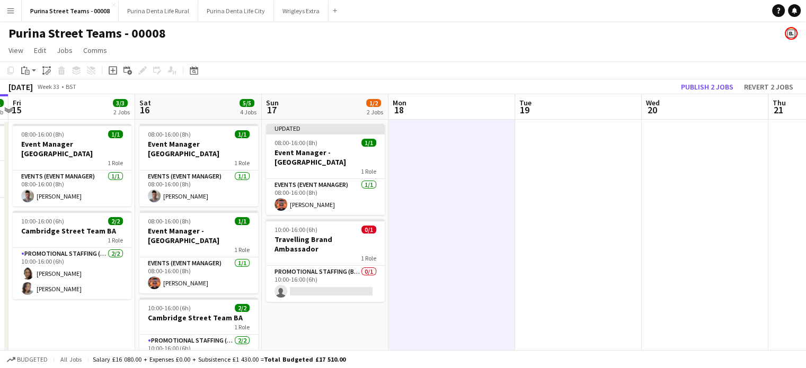
click at [338, 140] on div "08:00-16:00 (8h) 1/1" at bounding box center [325, 143] width 119 height 8
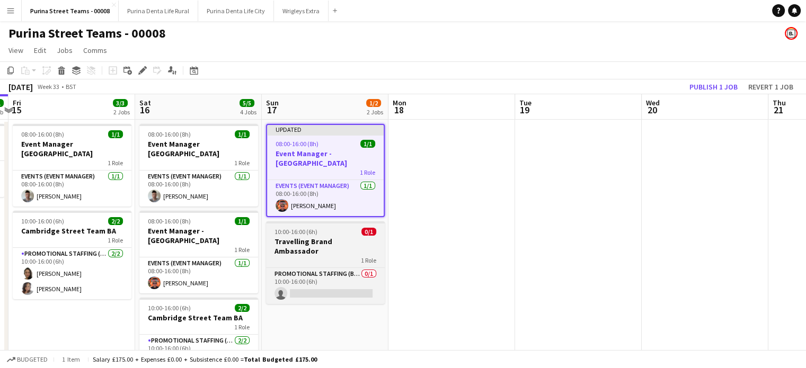
click at [339, 247] on app-job-card "10:00-16:00 (6h) 0/1 Travelling Brand Ambassador 1 Role Promotional Staffing (B…" at bounding box center [325, 263] width 119 height 83
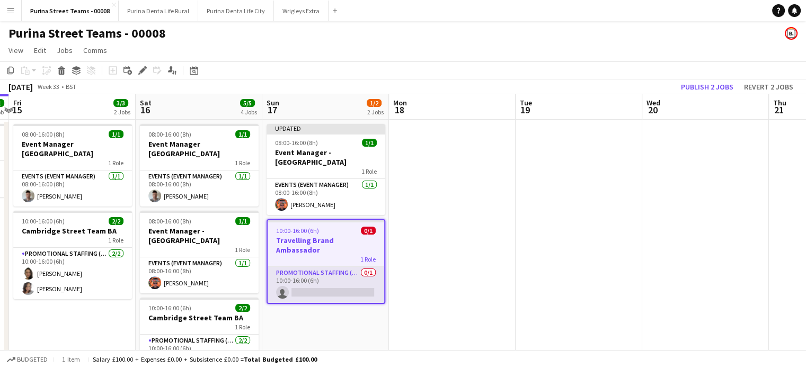
click at [323, 272] on app-card-role "Promotional Staffing (Brand Ambassadors) 0/1 10:00-16:00 (6h) single-neutral-ac…" at bounding box center [326, 285] width 117 height 36
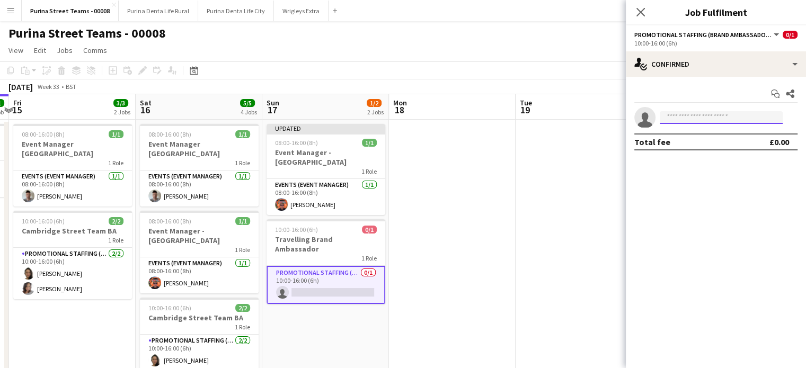
click at [682, 113] on input at bounding box center [721, 117] width 123 height 13
type input "*"
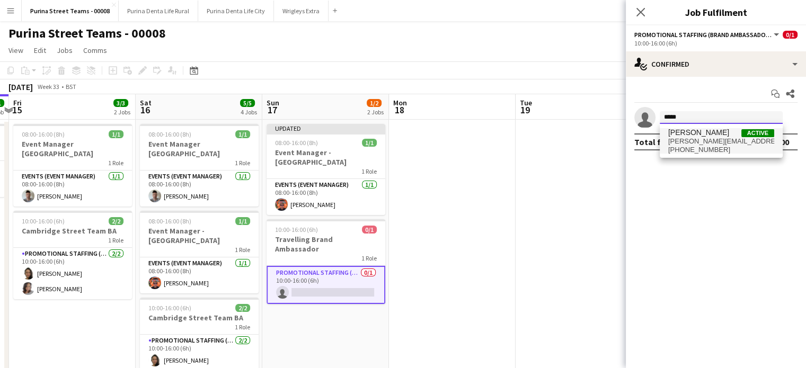
type input "*****"
click at [694, 131] on span "[PERSON_NAME]" at bounding box center [699, 132] width 61 height 9
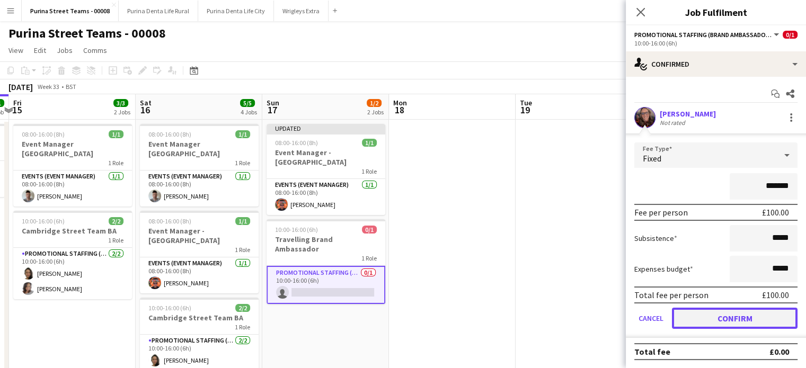
click at [751, 312] on button "Confirm" at bounding box center [735, 318] width 126 height 21
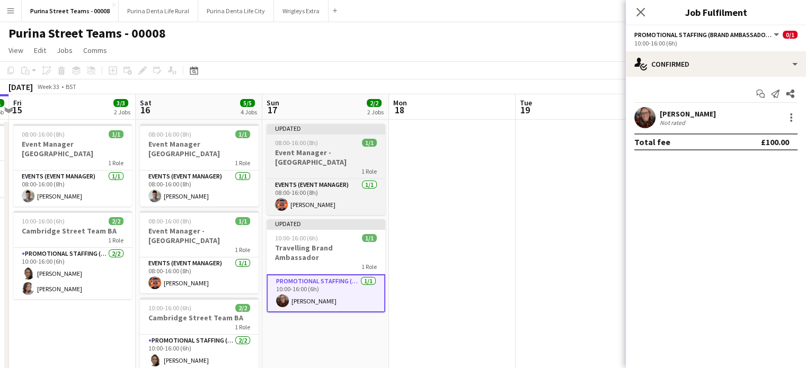
click at [298, 144] on span "08:00-16:00 (8h)" at bounding box center [296, 143] width 43 height 8
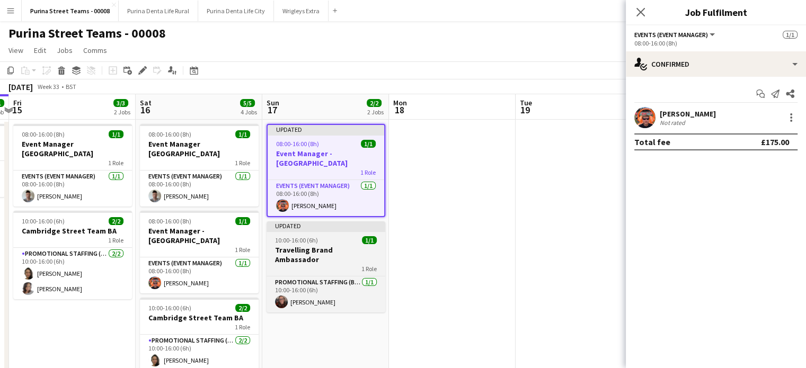
click at [308, 236] on span "10:00-16:00 (6h)" at bounding box center [296, 240] width 43 height 8
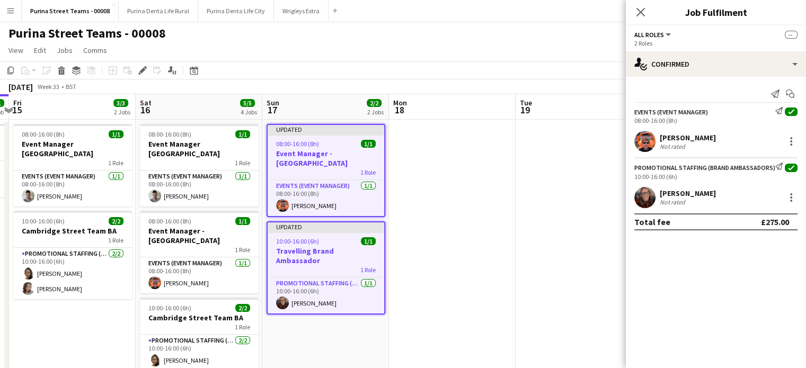
click at [445, 156] on app-date-cell at bounding box center [452, 358] width 127 height 476
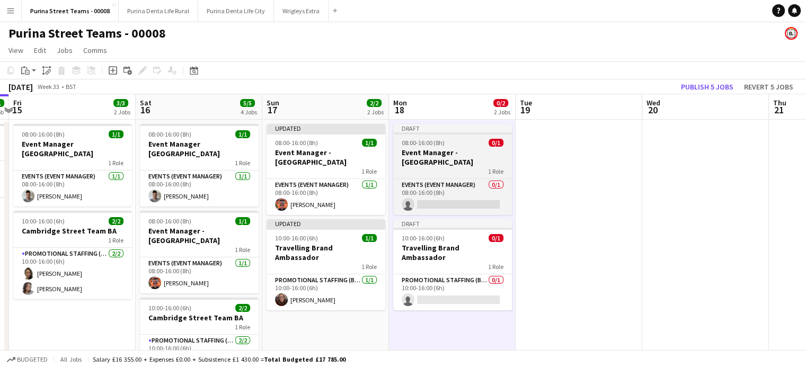
click at [438, 154] on h3 "Event Manager - [GEOGRAPHIC_DATA]" at bounding box center [452, 157] width 119 height 19
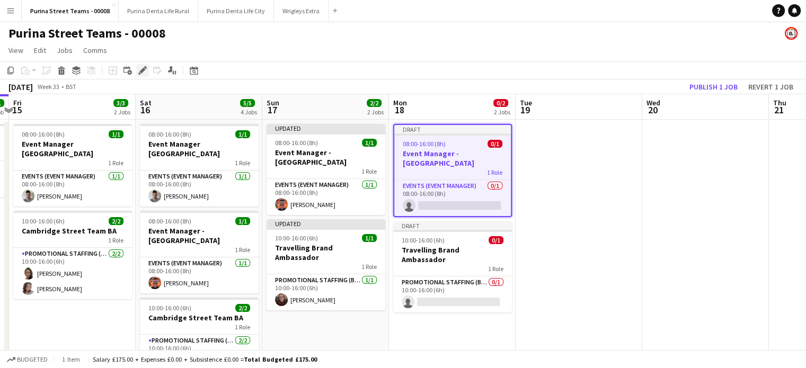
click at [145, 69] on icon "Edit" at bounding box center [142, 70] width 8 height 8
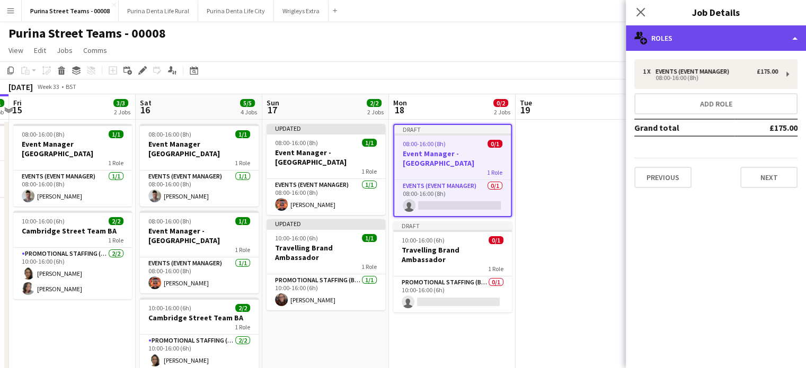
click at [781, 44] on div "multiple-users-add Roles" at bounding box center [716, 37] width 180 height 25
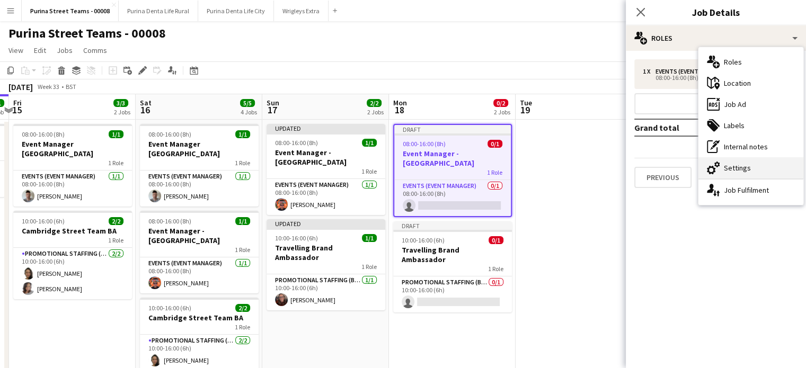
click at [763, 166] on div "cog-double-3 Settings" at bounding box center [751, 167] width 105 height 21
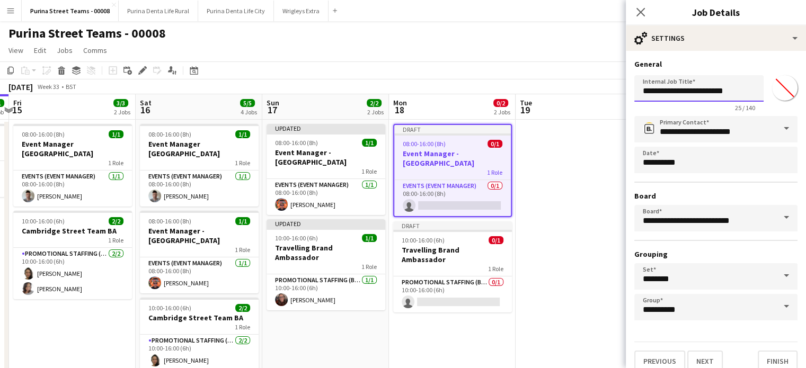
click at [740, 92] on input "**********" at bounding box center [699, 88] width 129 height 27
type input "**********"
click at [765, 358] on button "Finish" at bounding box center [778, 361] width 40 height 21
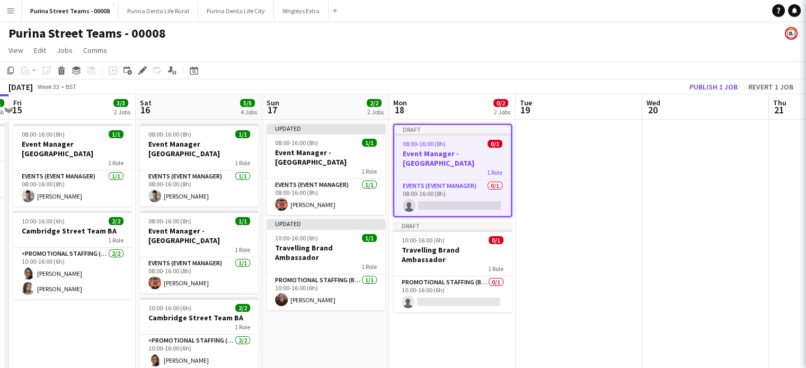
scroll to position [0, 0]
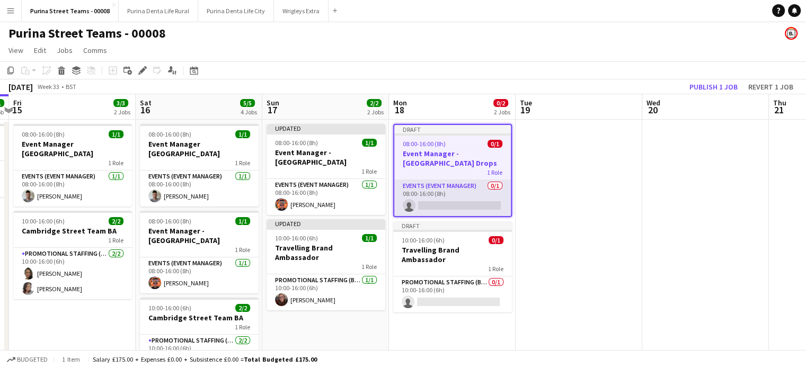
click at [447, 207] on app-card-role "Events (Event Manager) 0/1 08:00-16:00 (8h) single-neutral-actions" at bounding box center [452, 198] width 117 height 36
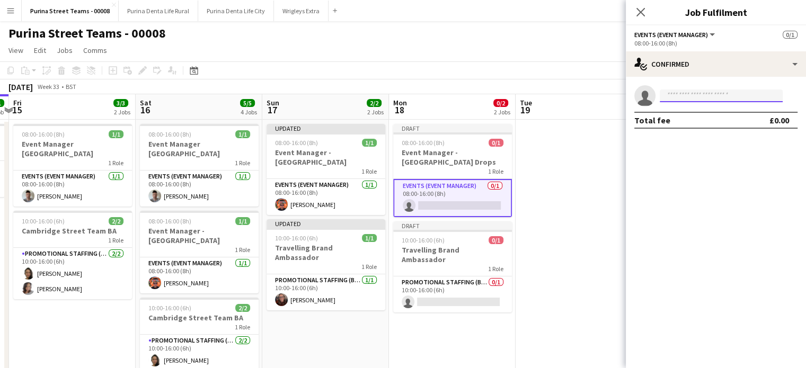
click at [686, 94] on input at bounding box center [721, 96] width 123 height 13
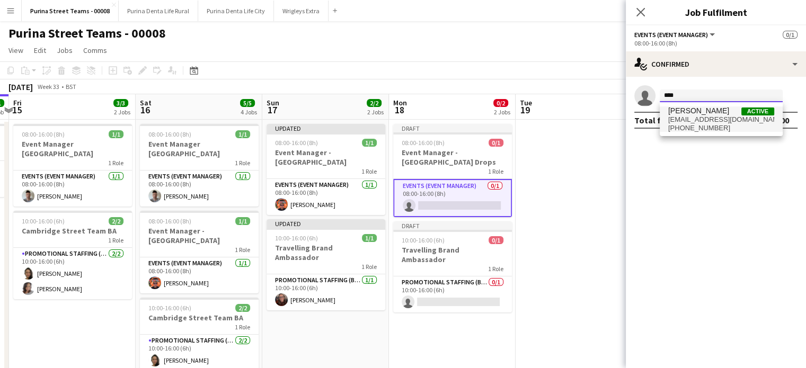
type input "****"
click at [693, 120] on span "[EMAIL_ADDRESS][DOMAIN_NAME]" at bounding box center [722, 120] width 106 height 8
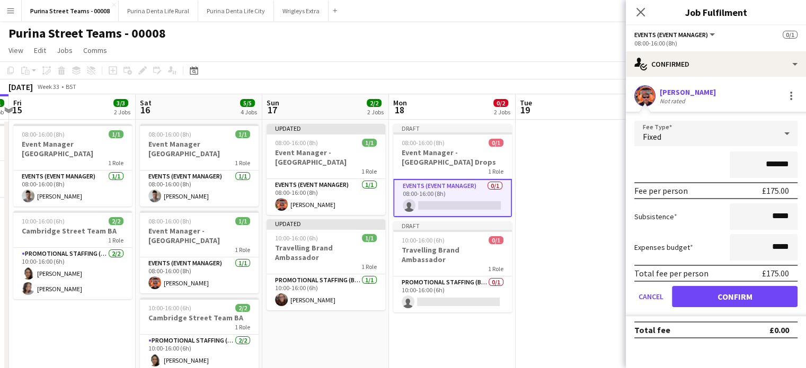
click at [665, 99] on div "Not rated" at bounding box center [674, 101] width 28 height 8
click at [728, 296] on button "Confirm" at bounding box center [735, 296] width 126 height 21
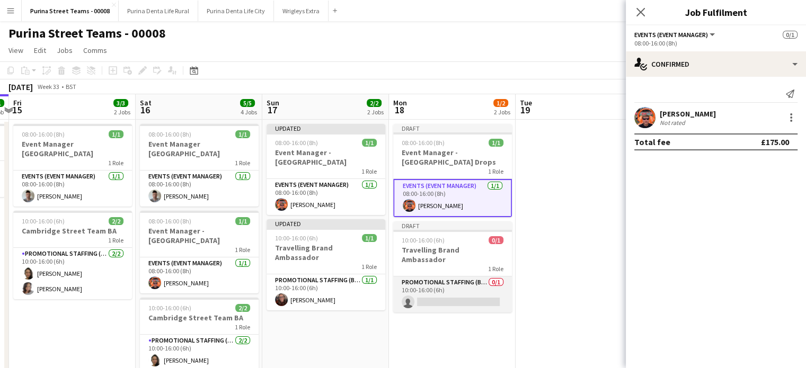
click at [460, 288] on app-card-role "Promotional Staffing (Brand Ambassadors) 0/1 10:00-16:00 (6h) single-neutral-ac…" at bounding box center [452, 295] width 119 height 36
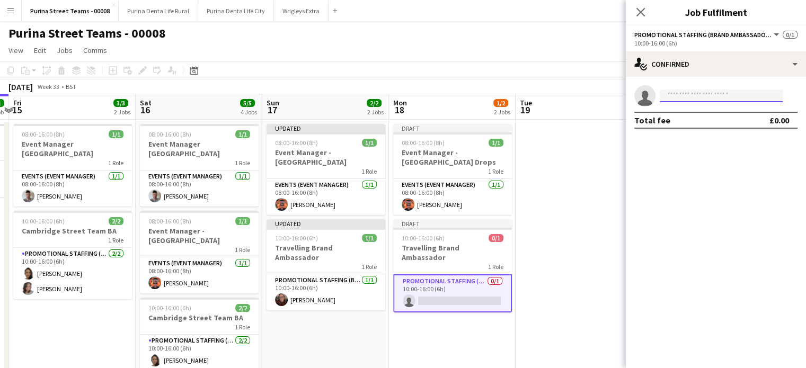
click at [670, 98] on input at bounding box center [721, 96] width 123 height 13
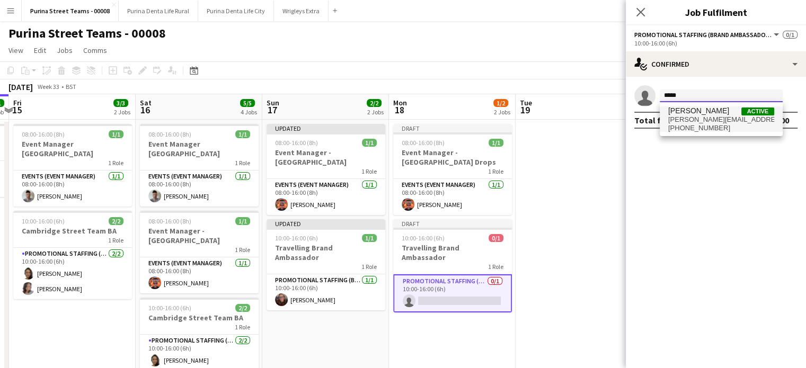
type input "*****"
click at [688, 118] on span "[PERSON_NAME][EMAIL_ADDRESS][DOMAIN_NAME]" at bounding box center [722, 120] width 106 height 8
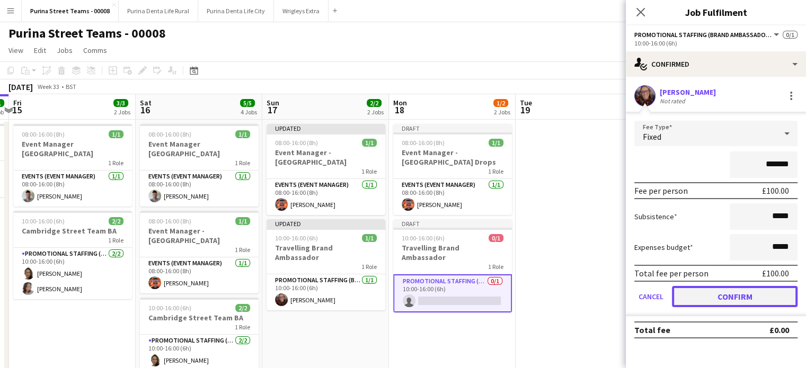
click at [762, 294] on button "Confirm" at bounding box center [735, 296] width 126 height 21
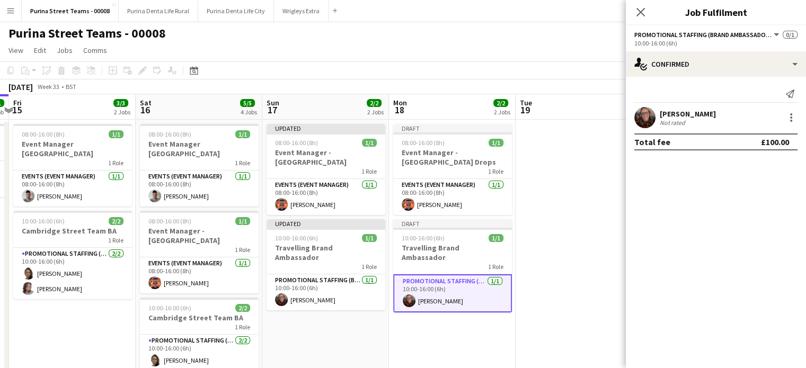
click at [566, 223] on app-date-cell at bounding box center [579, 358] width 127 height 476
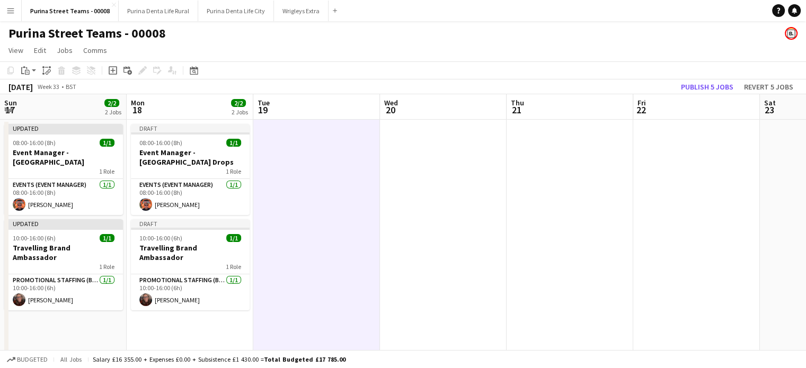
drag, startPoint x: 619, startPoint y: 225, endPoint x: 355, endPoint y: 233, distance: 263.6
click at [355, 233] on app-calendar-viewport "Thu 14 1/1 1 Job Fri 15 3/3 2 Jobs Sat 16 5/5 4 Jobs Sun 17 2/2 2 Jobs Mon 18 2…" at bounding box center [403, 344] width 806 height 501
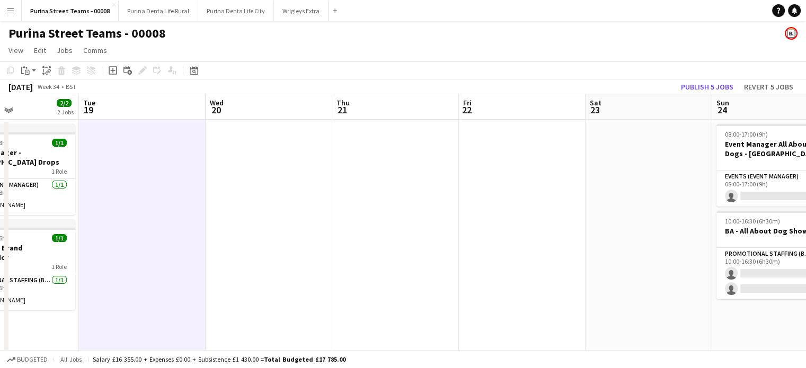
drag, startPoint x: 636, startPoint y: 235, endPoint x: 463, endPoint y: 236, distance: 172.8
click at [463, 236] on app-calendar-viewport "Sat 16 5/5 4 Jobs Sun 17 2/2 2 Jobs Mon 18 2/2 2 Jobs Tue 19 Wed 20 Thu 21 Fri …" at bounding box center [403, 344] width 806 height 501
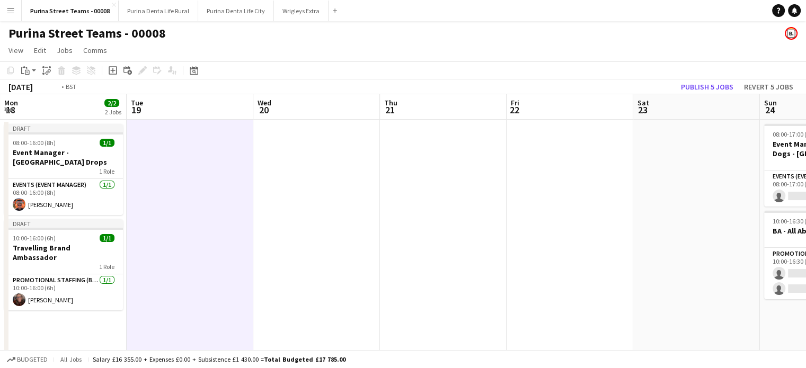
scroll to position [0, 315]
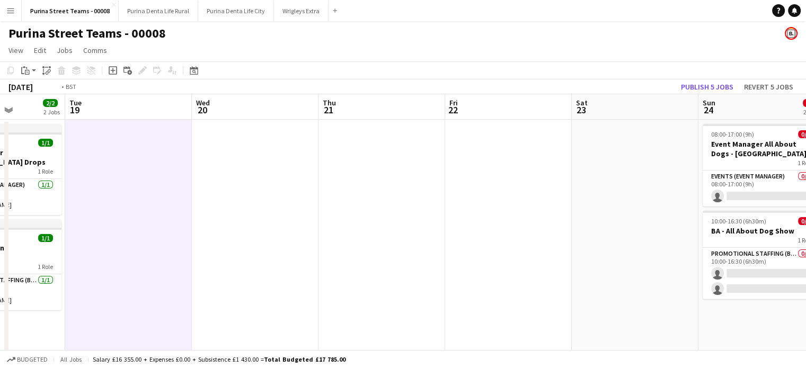
drag, startPoint x: 422, startPoint y: 185, endPoint x: 462, endPoint y: 178, distance: 41.0
click at [462, 178] on app-calendar-viewport "Sat 16 5/5 4 Jobs Sun 17 2/2 2 Jobs Mon 18 2/2 2 Jobs Tue 19 Wed 20 Thu 21 Fri …" at bounding box center [403, 344] width 806 height 501
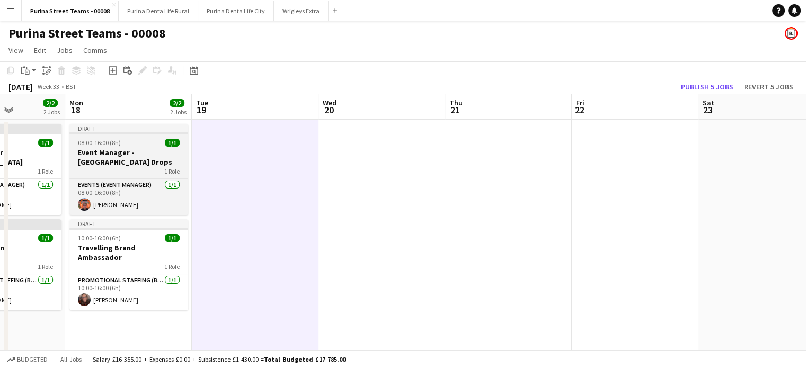
click at [129, 155] on h3 "Event Manager - [GEOGRAPHIC_DATA] Drops" at bounding box center [128, 157] width 119 height 19
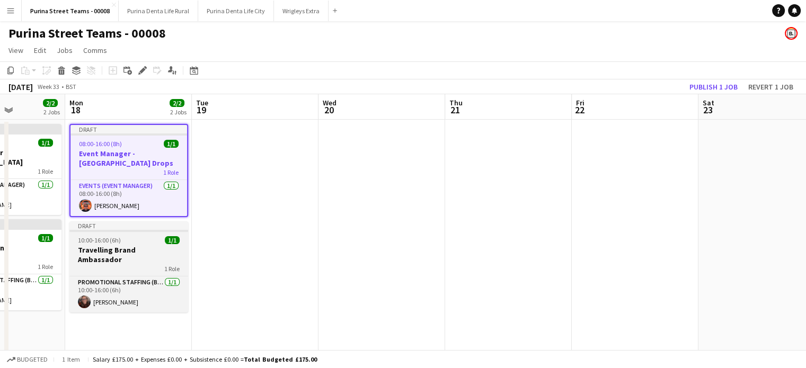
click at [138, 250] on h3 "Travelling Brand Ambassador" at bounding box center [128, 254] width 119 height 19
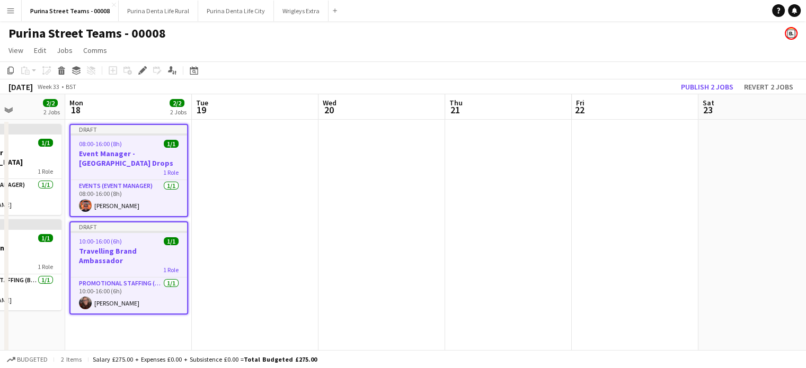
click at [520, 154] on app-date-cell at bounding box center [508, 358] width 127 height 476
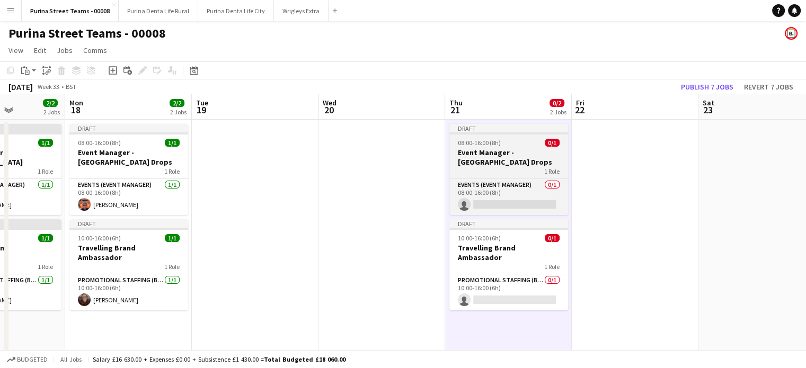
click at [511, 153] on h3 "Event Manager - [GEOGRAPHIC_DATA] Drops" at bounding box center [509, 157] width 119 height 19
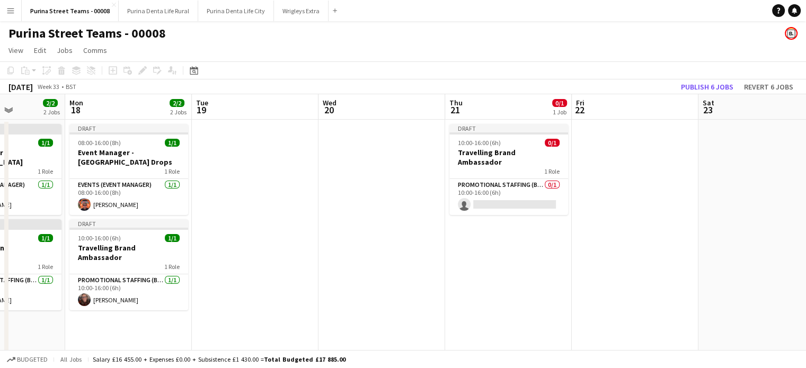
click at [511, 152] on h3 "Travelling Brand Ambassador" at bounding box center [509, 157] width 119 height 19
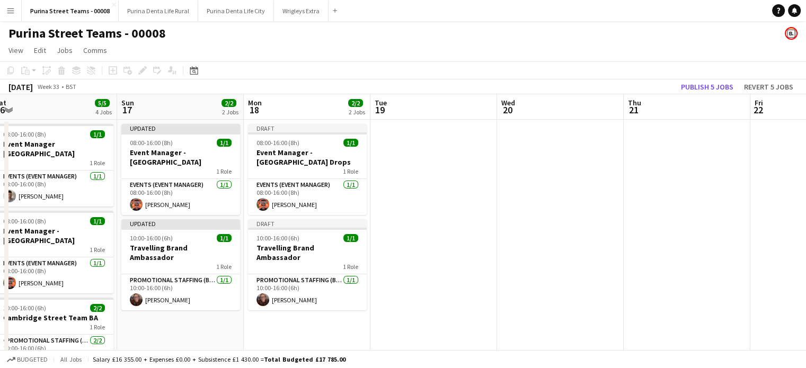
drag, startPoint x: 532, startPoint y: 210, endPoint x: 547, endPoint y: 209, distance: 14.9
click at [547, 209] on app-calendar-viewport "Thu 14 1/1 1 Job Fri 15 3/3 2 Jobs Sat 16 5/5 4 Jobs Sun 17 2/2 2 Jobs Mon 18 2…" at bounding box center [403, 344] width 806 height 501
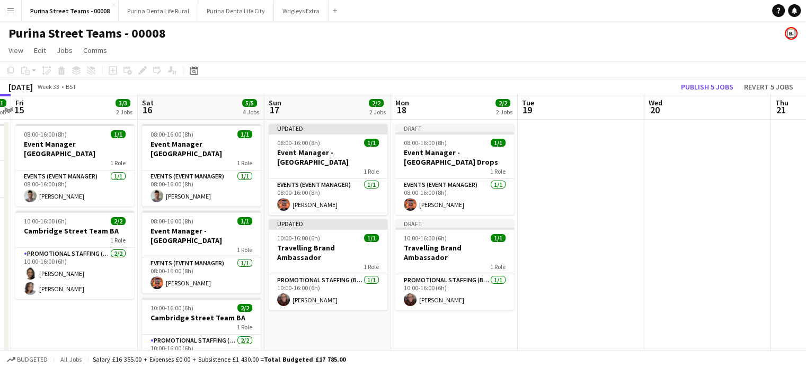
scroll to position [0, 240]
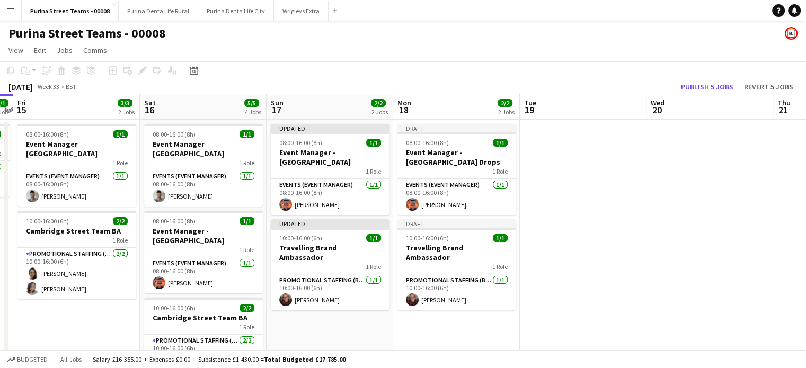
drag, startPoint x: 206, startPoint y: 233, endPoint x: 356, endPoint y: 227, distance: 149.6
click at [356, 227] on app-calendar-viewport "Wed 13 3/3 2 Jobs Thu 14 1/1 1 Job Fri 15 3/3 2 Jobs Sat 16 5/5 4 Jobs Sun 17 2…" at bounding box center [403, 344] width 806 height 501
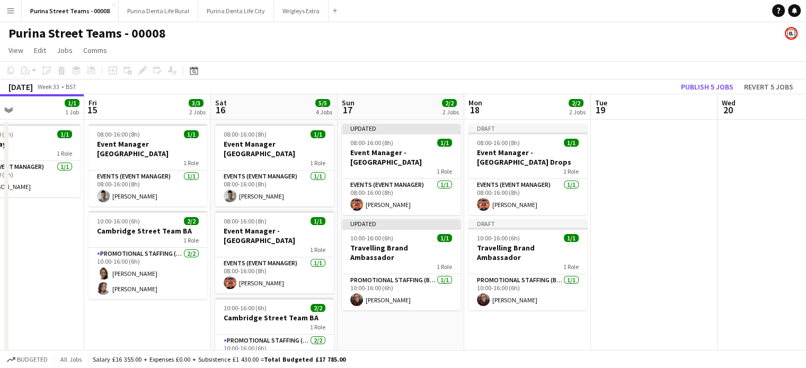
scroll to position [0, 320]
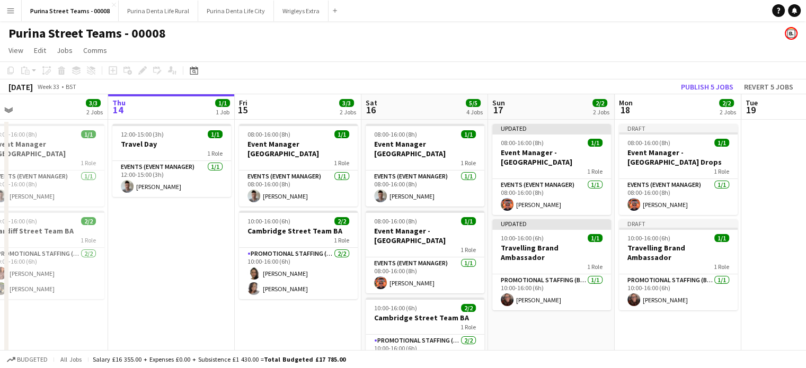
drag, startPoint x: 67, startPoint y: 263, endPoint x: 288, endPoint y: 257, distance: 220.6
click at [288, 257] on app-calendar-viewport "Mon 11 3/3 3 Jobs Tue 12 6/6 5 Jobs Wed 13 3/3 2 Jobs Thu 14 1/1 1 Job Fri 15 3…" at bounding box center [403, 344] width 806 height 501
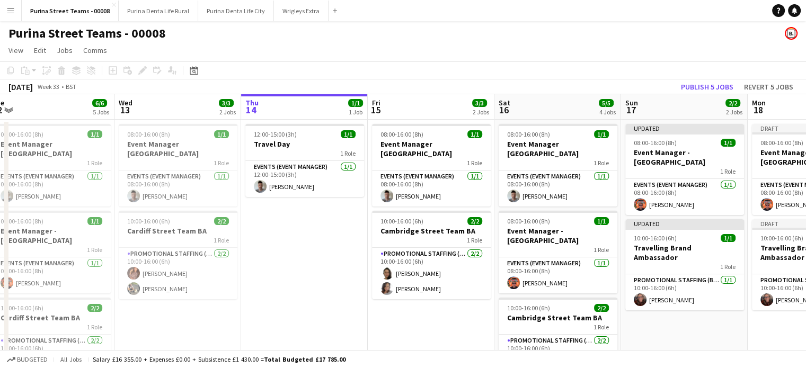
scroll to position [0, 265]
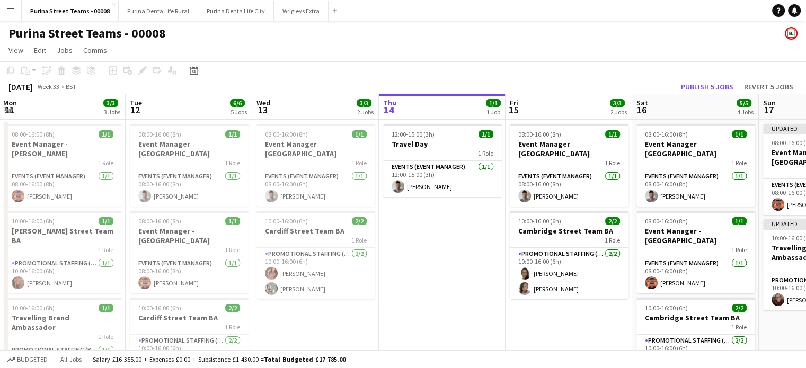
drag, startPoint x: 171, startPoint y: 265, endPoint x: 440, endPoint y: 236, distance: 270.3
click at [440, 236] on app-calendar-viewport "Sat 9 3/3 3 Jobs Sun 10 3/3 3 Jobs Mon 11 3/3 3 Jobs Tue 12 6/6 5 Jobs Wed 13 3…" at bounding box center [403, 344] width 806 height 501
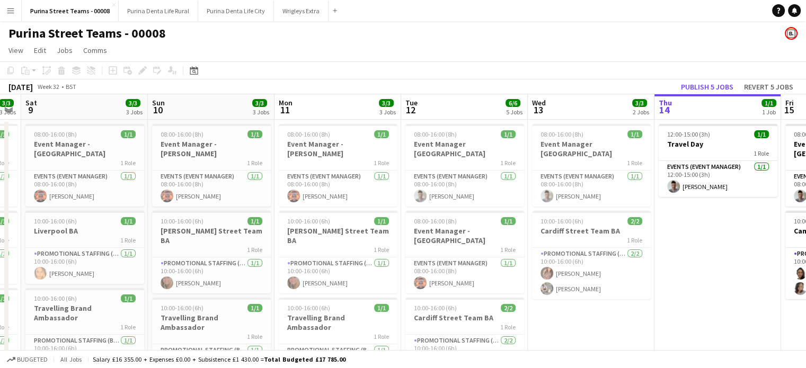
drag, startPoint x: 398, startPoint y: 271, endPoint x: 522, endPoint y: 274, distance: 124.1
click at [522, 274] on app-calendar-viewport "Thu 7 Fri 8 3/3 3 Jobs Sat 9 3/3 3 Jobs Sun 10 3/3 3 Jobs Mon 11 3/3 3 Jobs Tue…" at bounding box center [403, 344] width 806 height 501
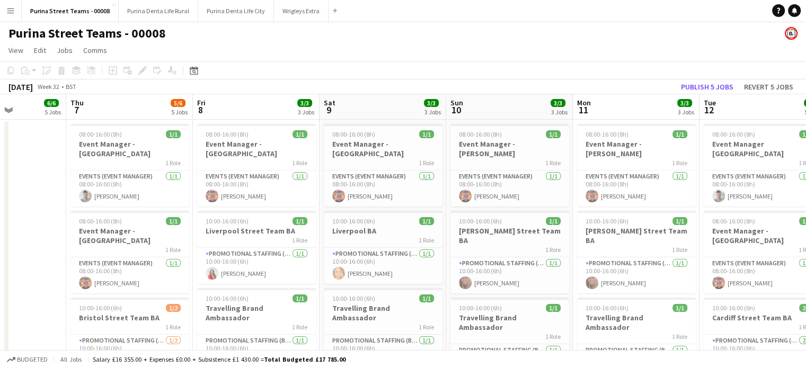
drag, startPoint x: 474, startPoint y: 263, endPoint x: 528, endPoint y: 262, distance: 53.6
click at [528, 262] on app-calendar-viewport "Mon 4 Tue 5 2/2 2 Jobs Wed 6 6/6 5 Jobs Thu 7 5/6 5 Jobs Fri 8 3/3 3 Jobs Sat 9…" at bounding box center [403, 344] width 806 height 501
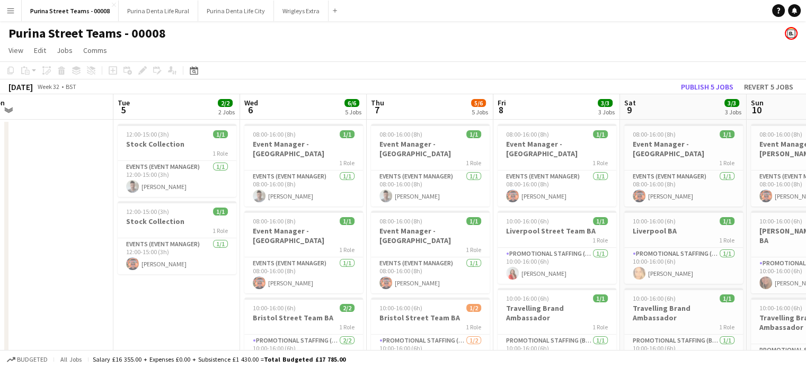
drag, startPoint x: 216, startPoint y: 271, endPoint x: 518, endPoint y: 238, distance: 303.5
click at [518, 238] on app-calendar-viewport "Sat 2 Sun 3 Mon 4 Tue 5 2/2 2 Jobs Wed 6 6/6 5 Jobs Thu 7 5/6 5 Jobs Fri 8 3/3 …" at bounding box center [403, 344] width 806 height 501
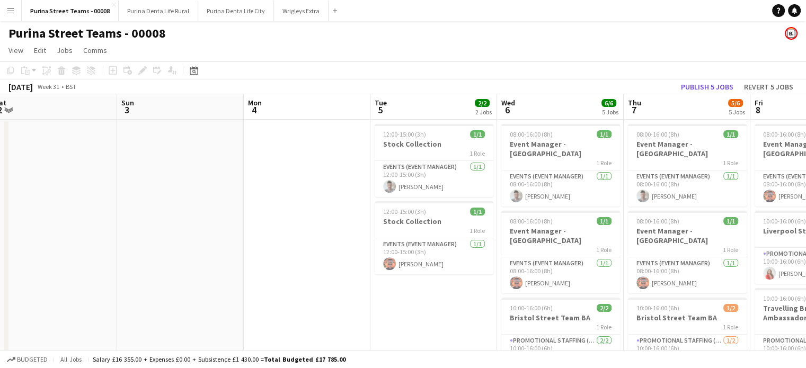
scroll to position [0, 259]
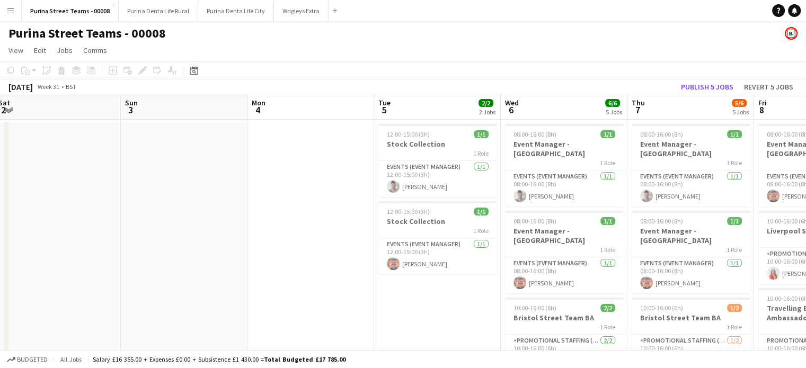
drag, startPoint x: 278, startPoint y: 238, endPoint x: 452, endPoint y: 229, distance: 174.1
click at [452, 229] on app-calendar-viewport "Thu 31 1/1 1 Job Fri 1 2/2 2 Jobs Sat 2 Sun 3 Mon 4 Tue 5 2/2 2 Jobs Wed 6 6/6 …" at bounding box center [403, 344] width 806 height 501
click at [434, 218] on h3 "Stock Collection" at bounding box center [438, 222] width 119 height 10
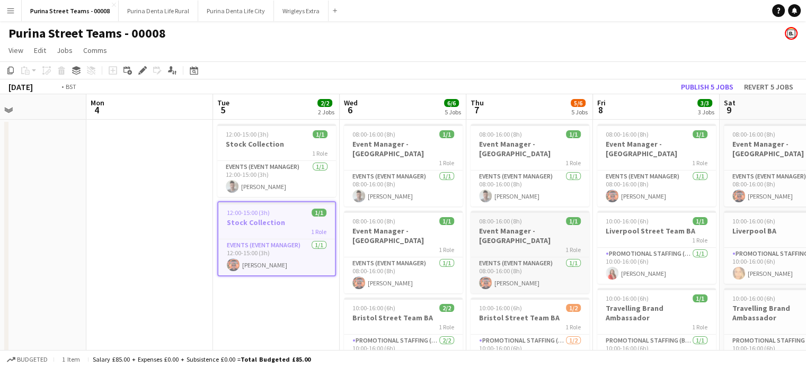
drag, startPoint x: 628, startPoint y: 219, endPoint x: 305, endPoint y: 229, distance: 323.0
click at [206, 237] on app-calendar-viewport "Thu 31 1/1 1 Job Fri 1 2/2 2 Jobs Sat 2 Sun 3 Mon 4 Tue 5 2/2 2 Jobs Wed 6 6/6 …" at bounding box center [403, 344] width 806 height 501
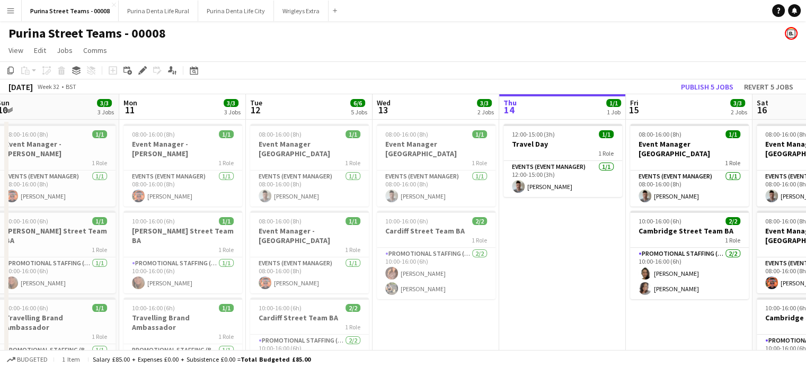
drag, startPoint x: 546, startPoint y: 216, endPoint x: 190, endPoint y: 224, distance: 355.3
click at [182, 227] on app-calendar-viewport "Wed 6 6/6 5 Jobs Thu 7 5/6 5 Jobs Fri 8 3/3 3 Jobs Sat 9 3/3 3 Jobs Sun 10 3/3 …" at bounding box center [403, 344] width 806 height 501
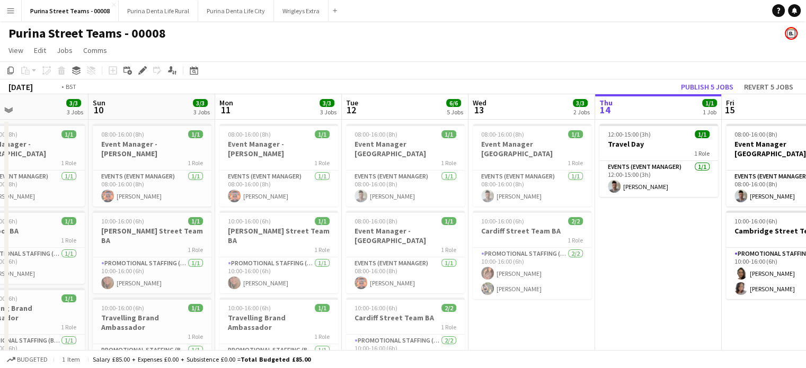
drag, startPoint x: 489, startPoint y: 218, endPoint x: 59, endPoint y: 224, distance: 430.0
click at [59, 224] on app-calendar-viewport "Wed 6 6/6 5 Jobs Thu 7 5/6 5 Jobs Fri 8 3/3 3 Jobs Sat 9 3/3 3 Jobs Sun 10 3/3 …" at bounding box center [403, 344] width 806 height 501
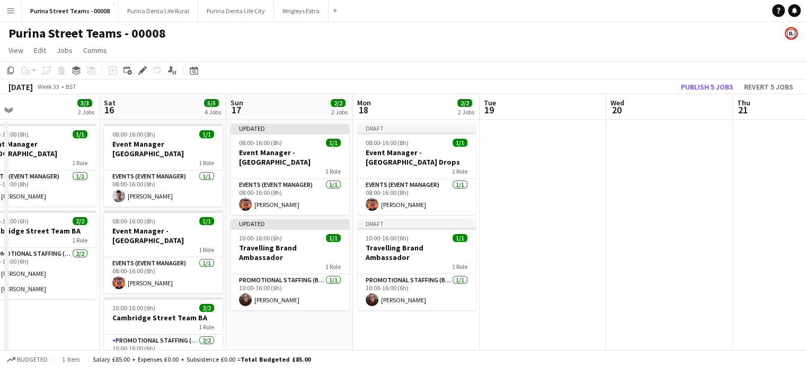
drag, startPoint x: 103, startPoint y: 232, endPoint x: 39, endPoint y: 235, distance: 64.8
click at [39, 235] on app-calendar-viewport "Tue 12 6/6 5 Jobs Wed 13 3/3 2 Jobs Thu 14 1/1 1 Job Fri 15 3/3 2 Jobs Sat 16 5…" at bounding box center [403, 344] width 806 height 501
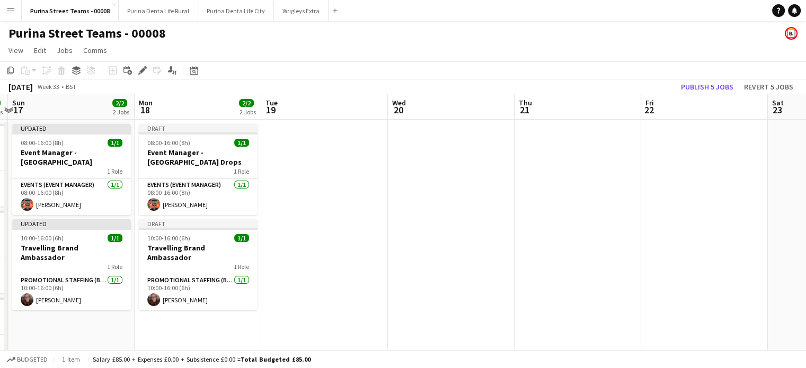
scroll to position [0, 449]
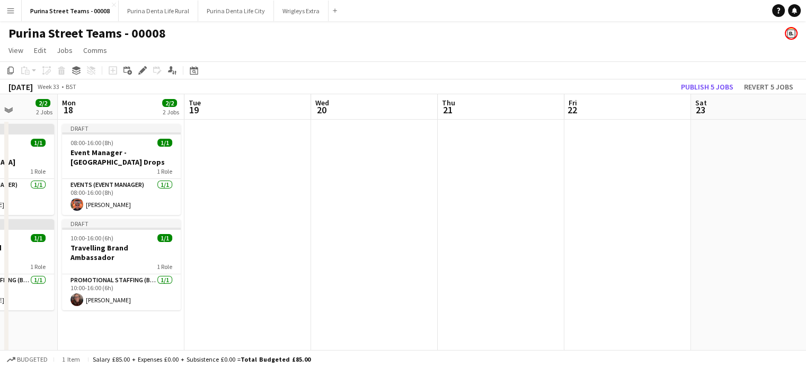
drag, startPoint x: 414, startPoint y: 183, endPoint x: 119, endPoint y: 215, distance: 297.0
click at [119, 215] on app-calendar-viewport "Thu 14 1/1 1 Job Fri 15 3/3 2 Jobs Sat 16 5/5 4 Jobs Sun 17 2/2 2 Jobs Mon 18 2…" at bounding box center [403, 344] width 806 height 501
click at [461, 162] on app-date-cell at bounding box center [501, 358] width 127 height 476
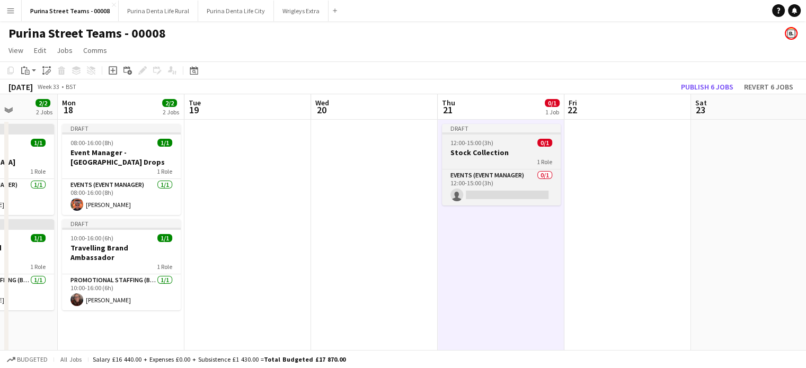
click at [473, 146] on span "12:00-15:00 (3h)" at bounding box center [472, 143] width 43 height 8
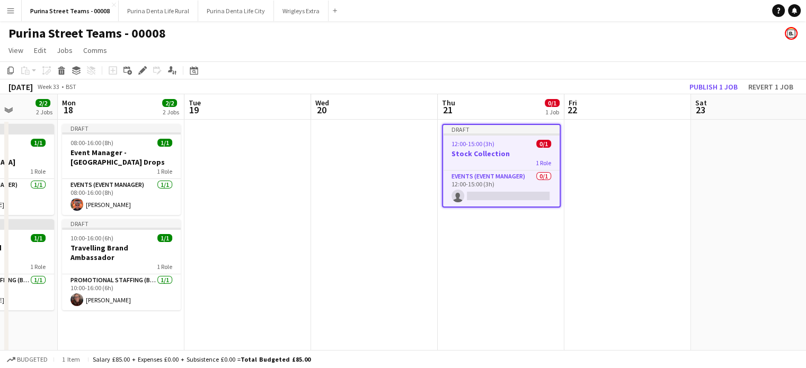
click at [473, 146] on span "12:00-15:00 (3h)" at bounding box center [473, 144] width 43 height 8
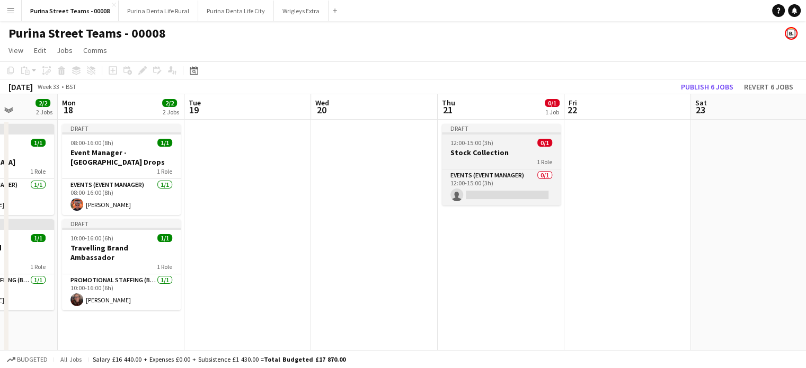
click at [496, 153] on h3 "Stock Collection" at bounding box center [501, 153] width 119 height 10
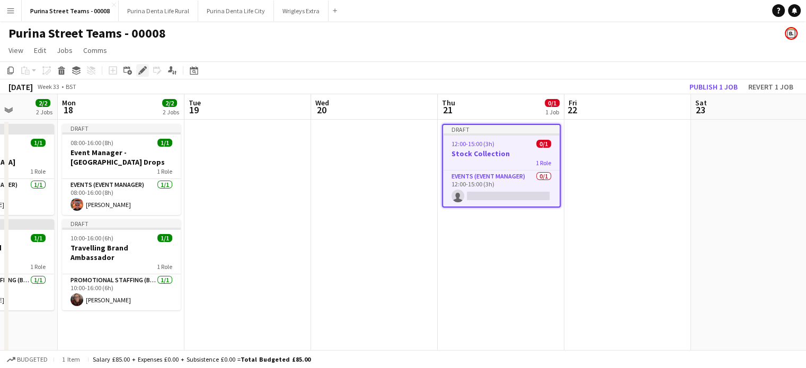
click at [144, 69] on icon at bounding box center [142, 71] width 6 height 6
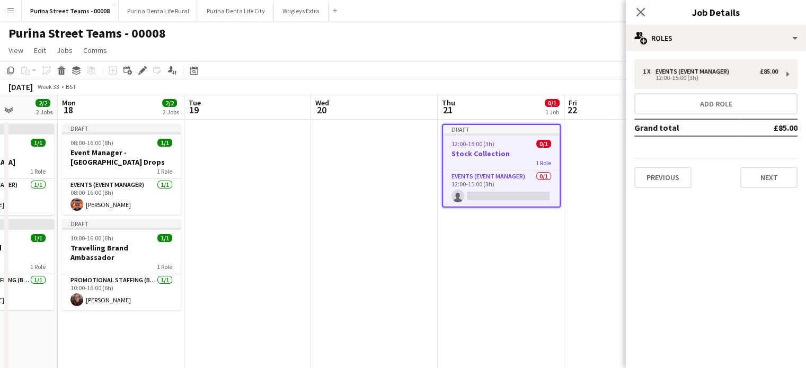
click at [479, 249] on app-date-cell "Draft 12:00-15:00 (3h) 0/1 Stock Collection 1 Role Events (Event Manager) 0/1 1…" at bounding box center [501, 358] width 127 height 476
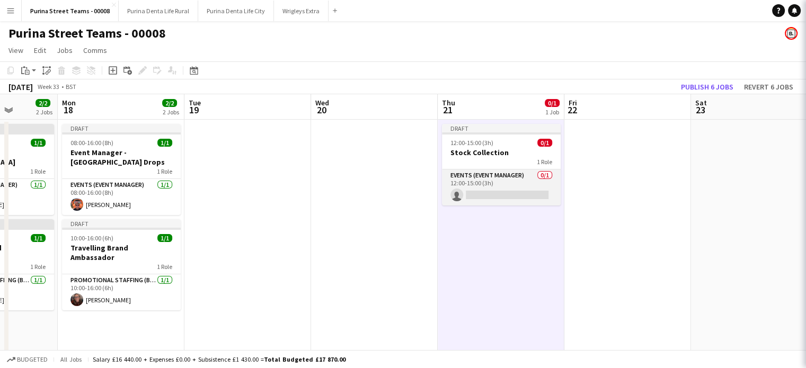
click at [503, 195] on app-card-role "Events (Event Manager) 0/1 12:00-15:00 (3h) single-neutral-actions" at bounding box center [501, 188] width 119 height 36
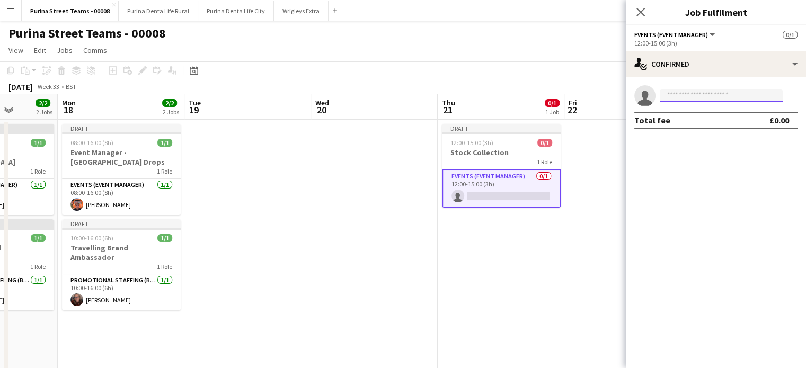
click at [690, 99] on input at bounding box center [721, 96] width 123 height 13
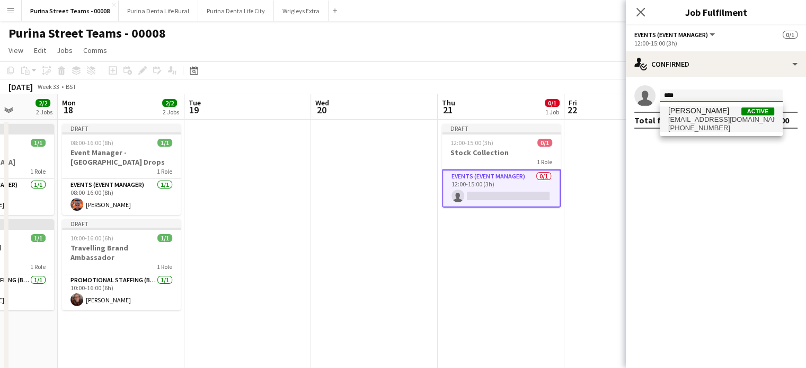
type input "****"
click at [681, 125] on span "[PHONE_NUMBER]" at bounding box center [722, 128] width 106 height 8
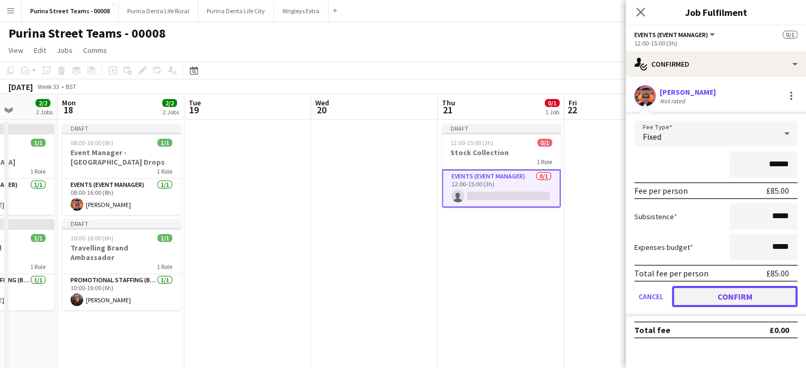
click at [748, 288] on button "Confirm" at bounding box center [735, 296] width 126 height 21
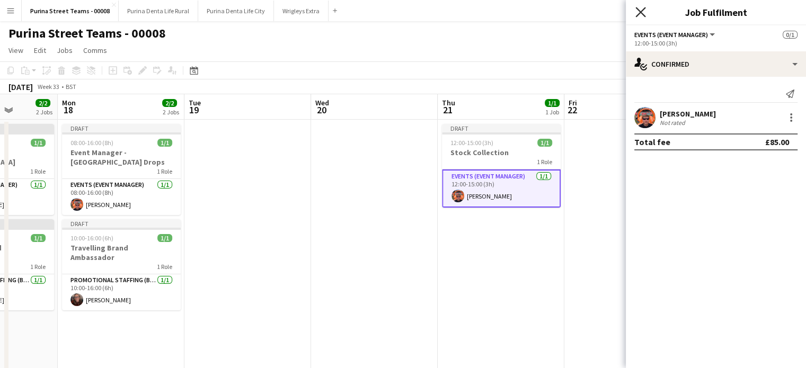
click at [643, 10] on icon at bounding box center [641, 12] width 10 height 10
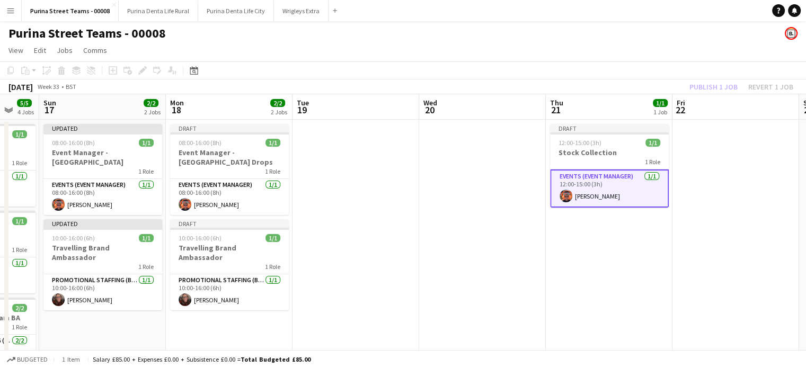
scroll to position [0, 455]
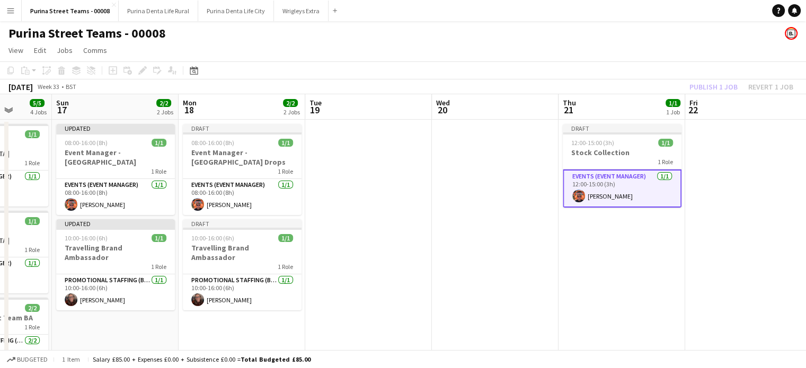
drag, startPoint x: 305, startPoint y: 234, endPoint x: 426, endPoint y: 222, distance: 121.4
click at [426, 222] on app-calendar-viewport "Wed 13 3/3 2 Jobs Thu 14 1/1 1 Job Fri 15 3/3 2 Jobs Sat 16 5/5 4 Jobs Sun 17 2…" at bounding box center [403, 344] width 806 height 501
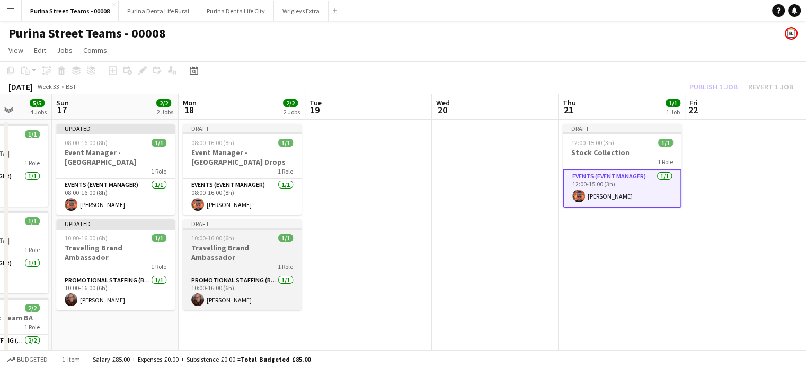
click at [241, 247] on h3 "Travelling Brand Ambassador" at bounding box center [242, 252] width 119 height 19
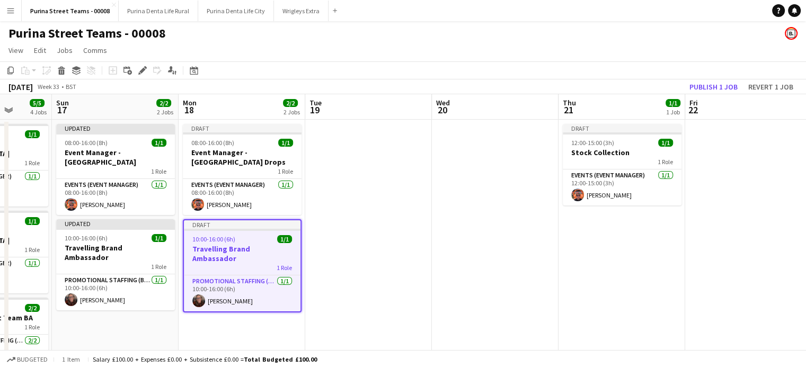
click at [630, 245] on app-date-cell "Draft 12:00-15:00 (3h) 1/1 Stock Collection 1 Role Events (Event Manager) [DATE…" at bounding box center [622, 358] width 127 height 476
click at [628, 243] on app-date-cell "Draft 12:00-15:00 (3h) 1/1 Stock Collection 1 Role Events (Event Manager) [DATE…" at bounding box center [622, 358] width 127 height 476
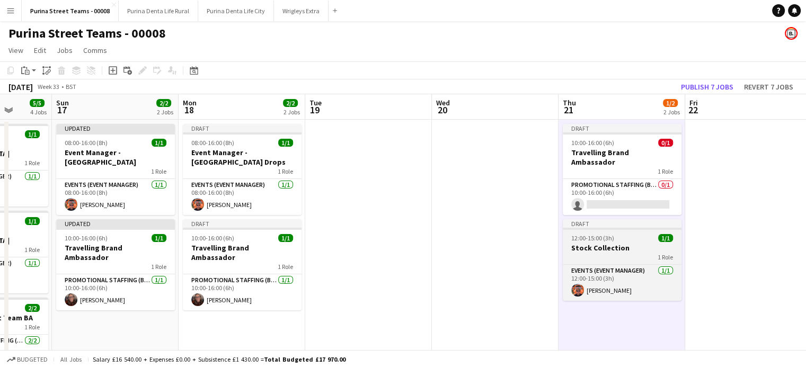
click at [626, 243] on h3 "Stock Collection" at bounding box center [622, 248] width 119 height 10
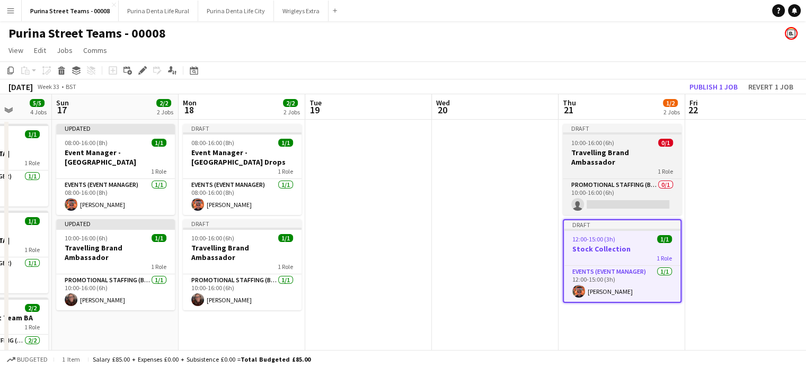
click at [635, 151] on h3 "Travelling Brand Ambassador" at bounding box center [622, 157] width 119 height 19
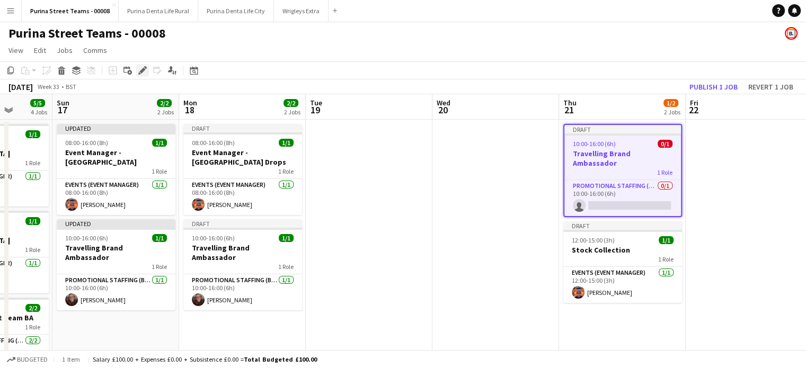
click at [143, 68] on icon at bounding box center [142, 71] width 6 height 6
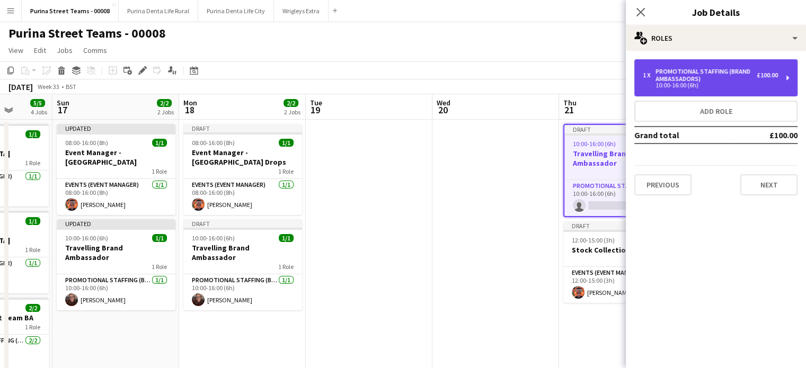
click at [788, 85] on div "1 x Promotional Staffing (Brand Ambassadors) £100.00 10:00-16:00 (6h)" at bounding box center [716, 77] width 163 height 37
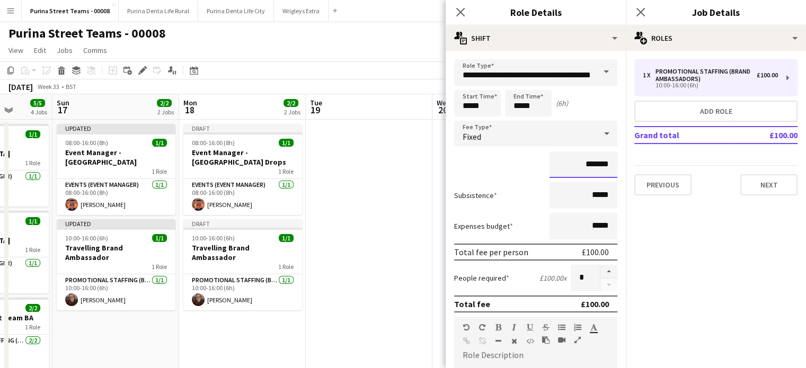
drag, startPoint x: 590, startPoint y: 165, endPoint x: 579, endPoint y: 165, distance: 10.6
click at [579, 165] on input "*******" at bounding box center [584, 165] width 68 height 27
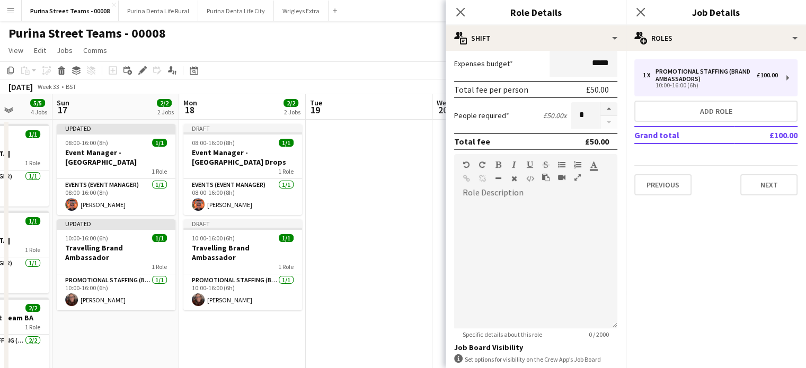
scroll to position [212, 0]
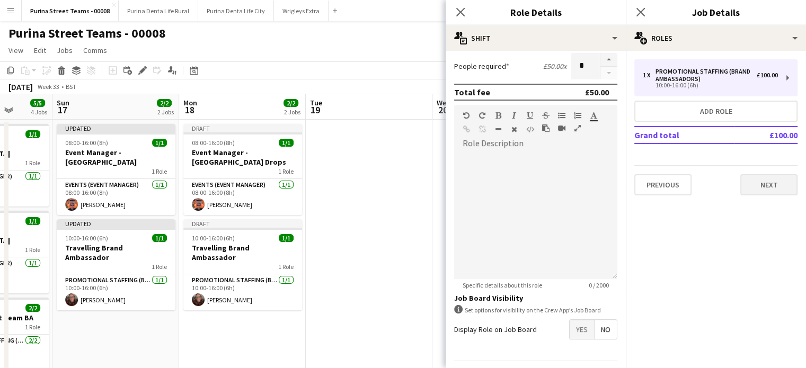
type input "******"
click at [773, 181] on button "Next" at bounding box center [769, 184] width 57 height 21
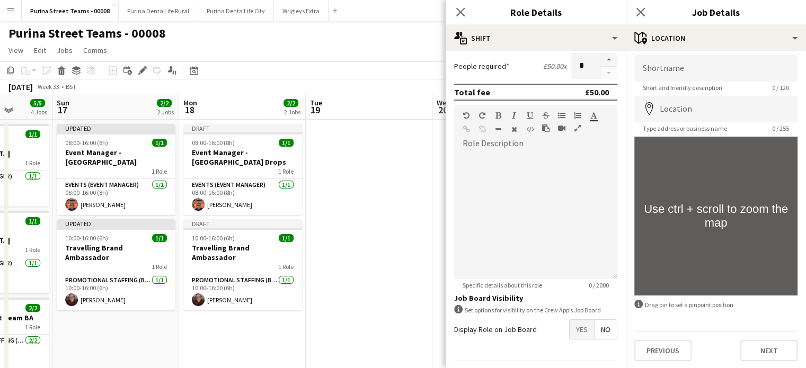
scroll to position [5, 0]
click at [773, 352] on button "Next" at bounding box center [769, 350] width 57 height 21
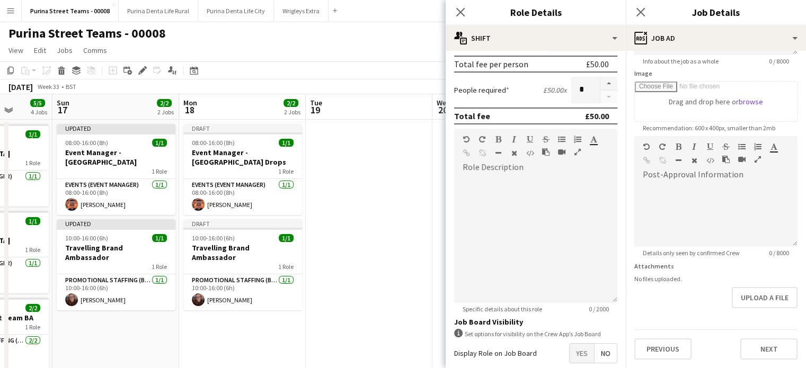
scroll to position [196, 0]
click at [459, 10] on icon "Close pop-in" at bounding box center [460, 12] width 10 height 10
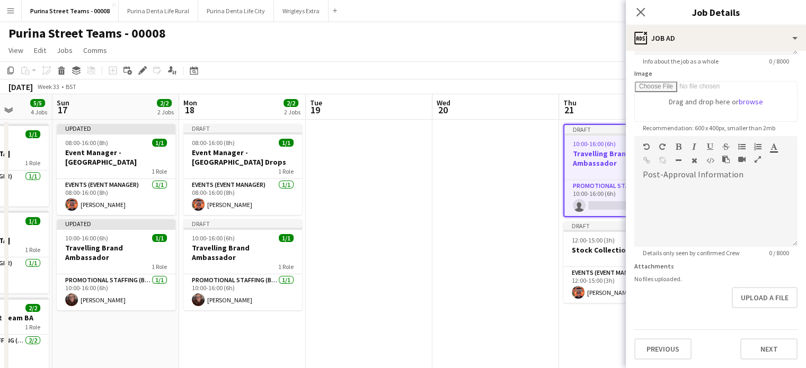
click at [536, 175] on app-date-cell at bounding box center [496, 358] width 127 height 476
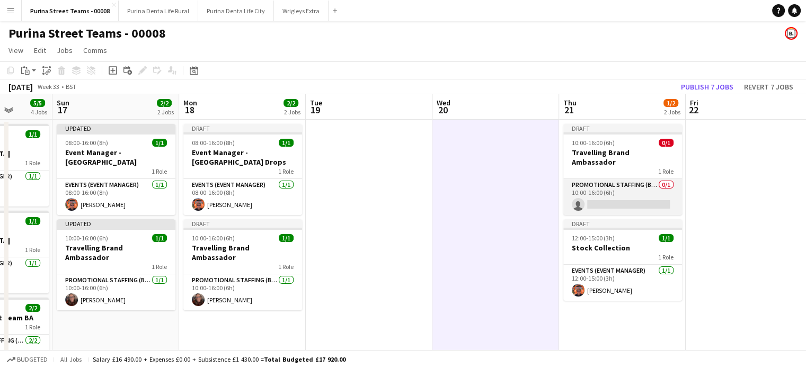
click at [617, 194] on app-card-role "Promotional Staffing (Brand Ambassadors) 0/1 10:00-16:00 (6h) single-neutral-ac…" at bounding box center [623, 197] width 119 height 36
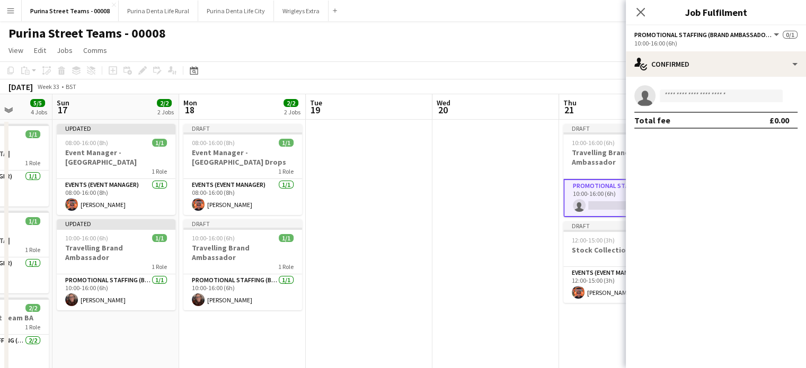
click at [707, 103] on app-invite-slot "single-neutral-actions" at bounding box center [716, 95] width 180 height 21
click at [704, 97] on input at bounding box center [721, 96] width 123 height 13
click at [736, 105] on div at bounding box center [721, 106] width 123 height 8
click at [743, 95] on input at bounding box center [721, 96] width 123 height 13
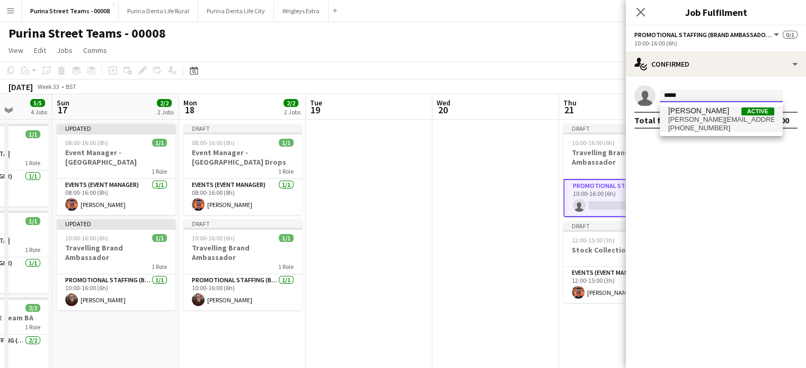
type input "*****"
click at [743, 120] on span "[PERSON_NAME][EMAIL_ADDRESS][DOMAIN_NAME]" at bounding box center [722, 120] width 106 height 8
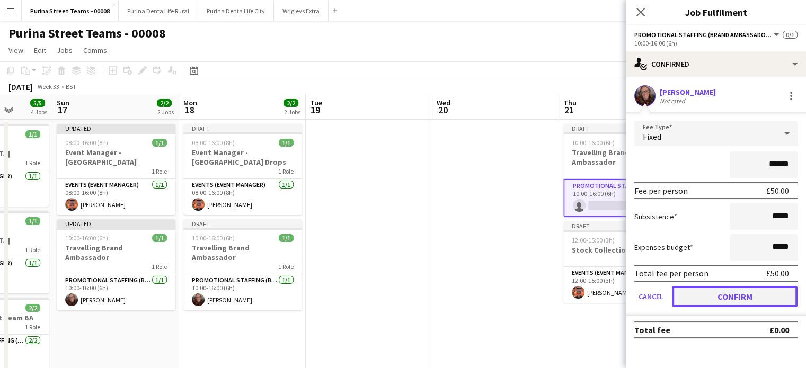
click at [751, 294] on button "Confirm" at bounding box center [735, 296] width 126 height 21
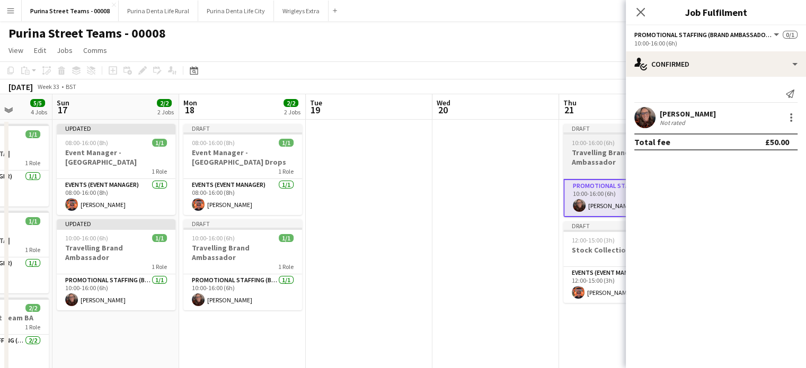
click at [601, 157] on h3 "Travelling Brand Ambassador" at bounding box center [623, 157] width 119 height 19
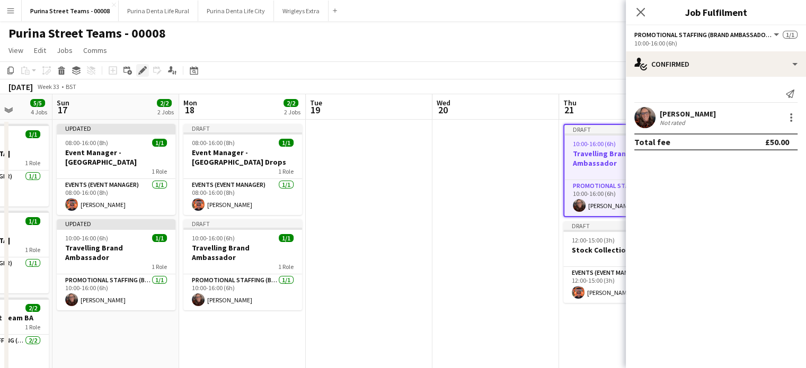
click at [142, 72] on icon at bounding box center [142, 71] width 6 height 6
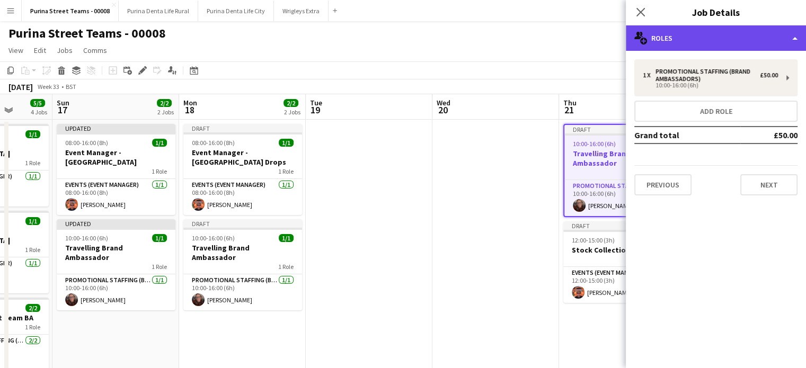
click at [756, 36] on div "multiple-users-add Roles" at bounding box center [716, 37] width 180 height 25
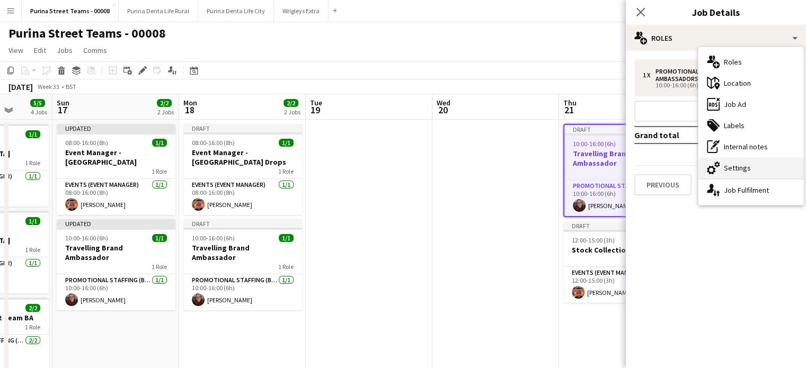
click at [742, 166] on div "cog-double-3 Settings" at bounding box center [751, 167] width 105 height 21
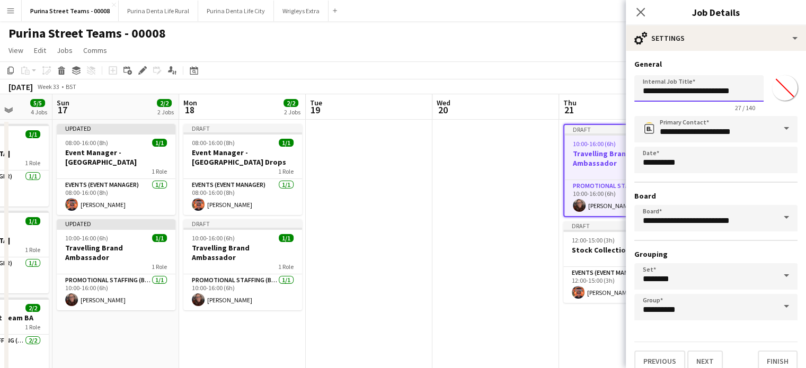
click at [747, 93] on input "**********" at bounding box center [699, 88] width 129 height 27
type input "**********"
click at [767, 351] on button "Finish" at bounding box center [778, 361] width 40 height 21
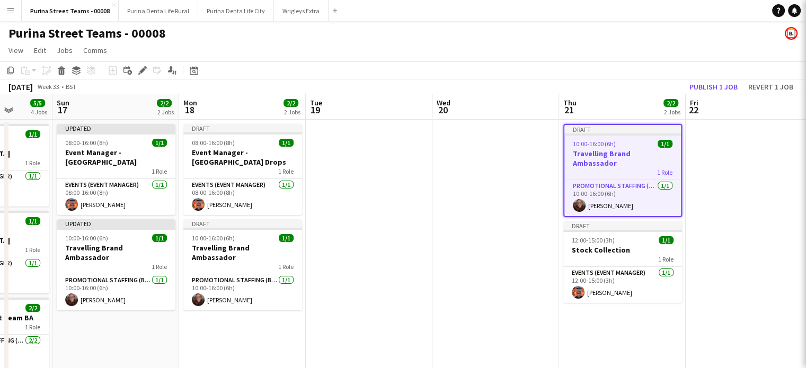
scroll to position [0, 0]
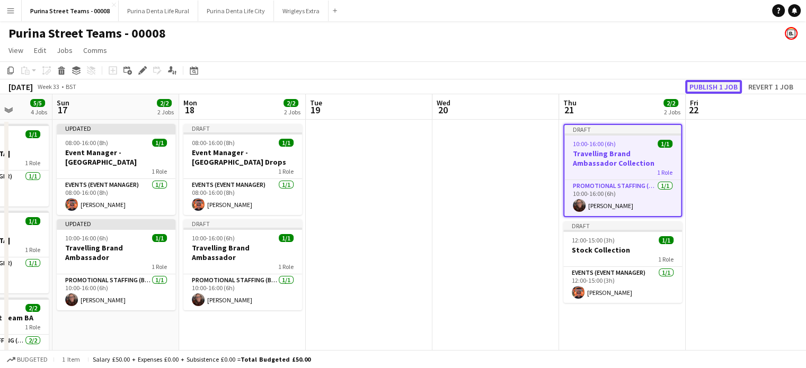
click at [715, 83] on button "Publish 1 job" at bounding box center [714, 87] width 57 height 14
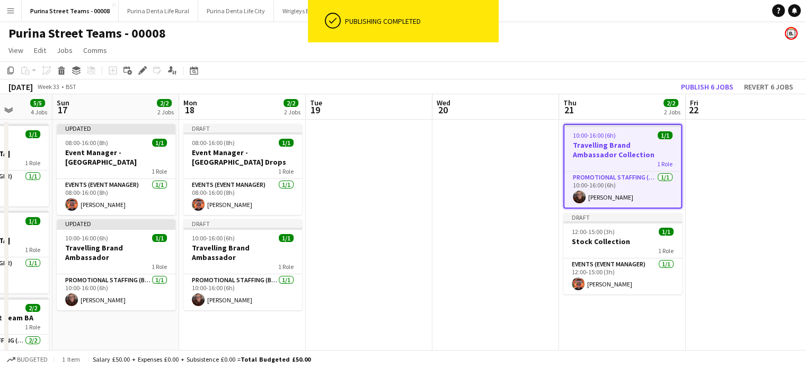
click at [738, 250] on app-date-cell at bounding box center [749, 358] width 127 height 476
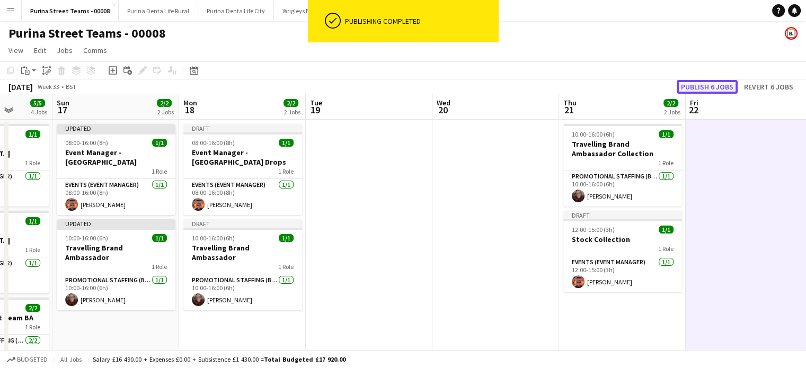
click at [722, 83] on button "Publish 6 jobs" at bounding box center [707, 87] width 61 height 14
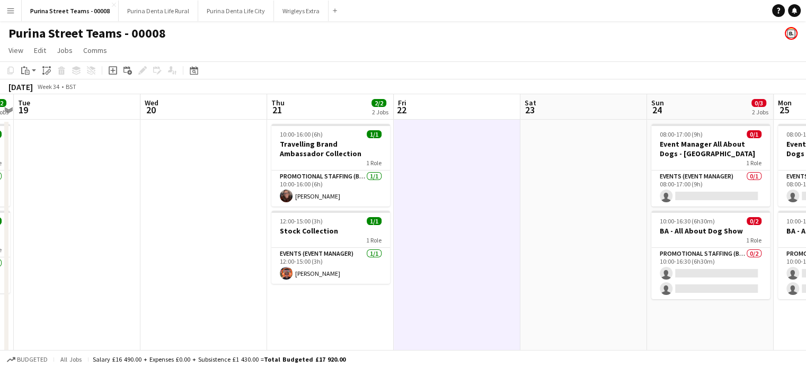
drag, startPoint x: 426, startPoint y: 190, endPoint x: 411, endPoint y: 244, distance: 55.7
click at [215, 245] on app-calendar-viewport "Fri 15 3/3 2 Jobs Sat 16 5/5 4 Jobs Sun 17 2/2 2 Jobs Mon 18 2/2 2 Jobs Tue 19 …" at bounding box center [403, 344] width 806 height 501
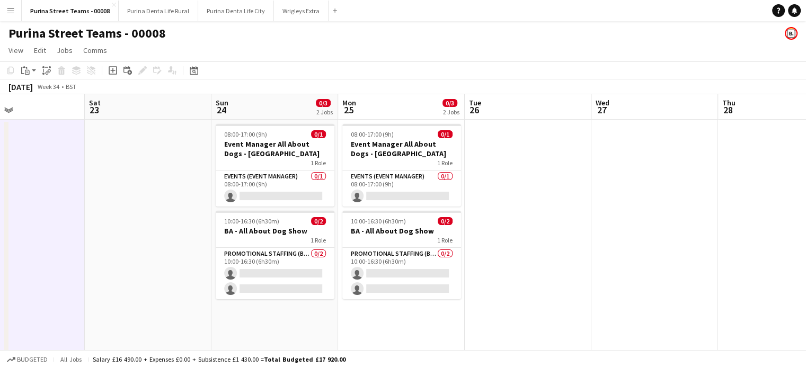
scroll to position [0, 260]
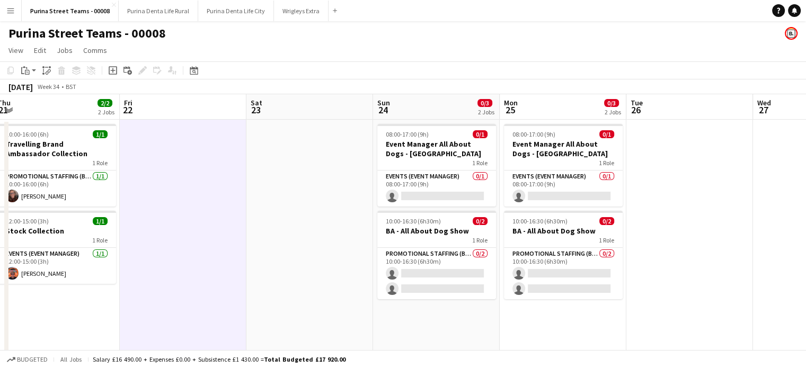
drag, startPoint x: 504, startPoint y: 248, endPoint x: 269, endPoint y: 258, distance: 235.1
click at [269, 258] on app-calendar-viewport "Tue 19 Wed 20 Thu 21 2/2 2 Jobs Fri 22 Sat 23 Sun 24 0/3 2 Jobs Mon 25 0/3 2 Jo…" at bounding box center [403, 344] width 806 height 501
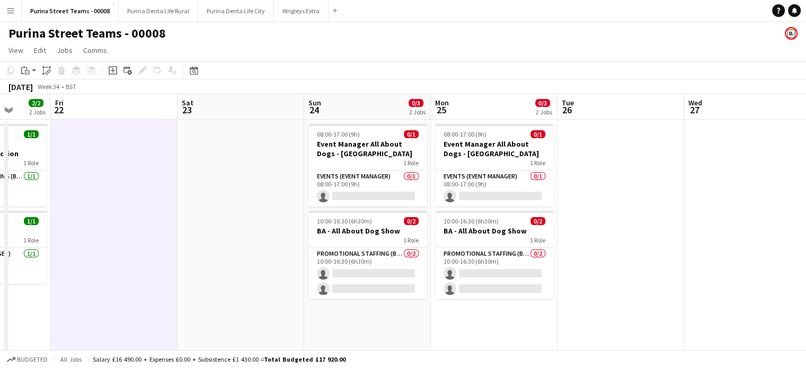
scroll to position [0, 328]
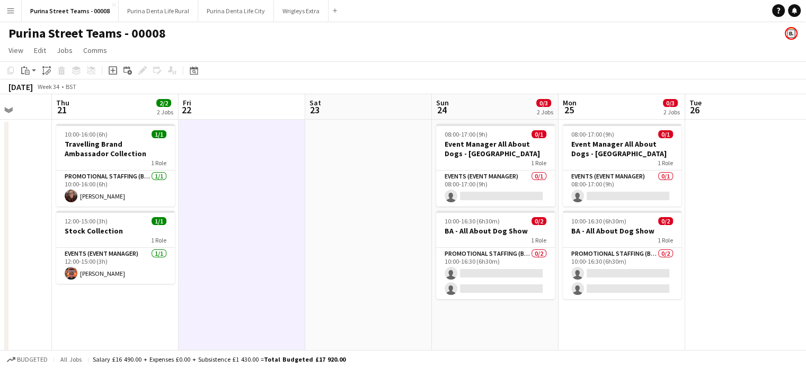
drag, startPoint x: 163, startPoint y: 235, endPoint x: 222, endPoint y: 233, distance: 58.9
click at [222, 233] on app-calendar-viewport "Mon 18 2/2 2 Jobs Tue 19 Wed 20 Thu 21 2/2 2 Jobs Fri 22 Sat 23 Sun 24 0/3 2 Jo…" at bounding box center [403, 344] width 806 height 501
click at [500, 198] on app-card-role "Events (Event Manager) 0/1 08:00-17:00 (9h) single-neutral-actions" at bounding box center [495, 189] width 119 height 36
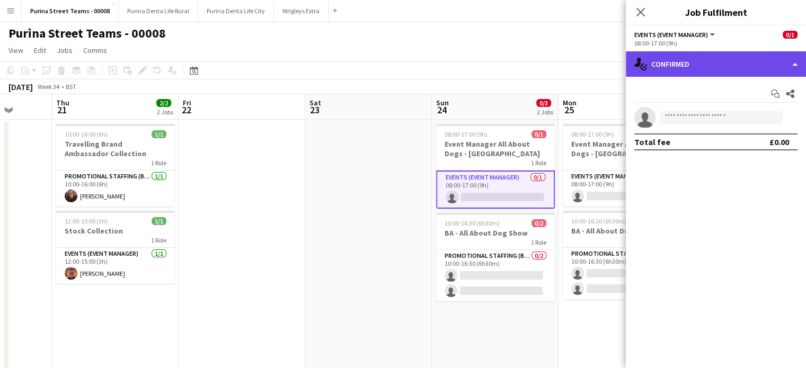
click at [772, 61] on div "single-neutral-actions-check-2 Confirmed" at bounding box center [716, 63] width 180 height 25
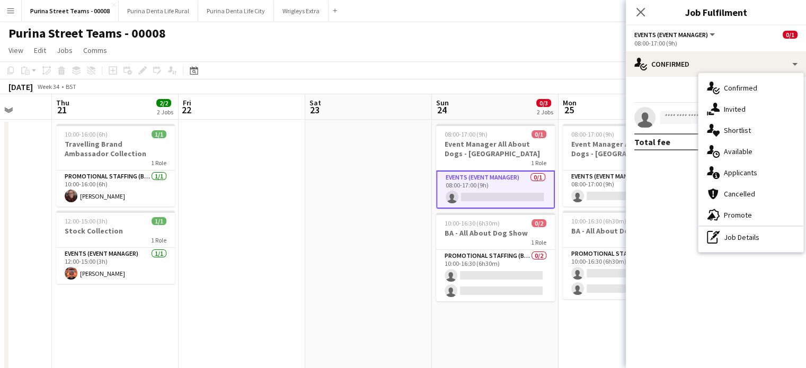
click at [666, 318] on mat-expansion-panel "check Confirmed Start chat Share single-neutral-actions Total fee £0.00" at bounding box center [716, 223] width 180 height 292
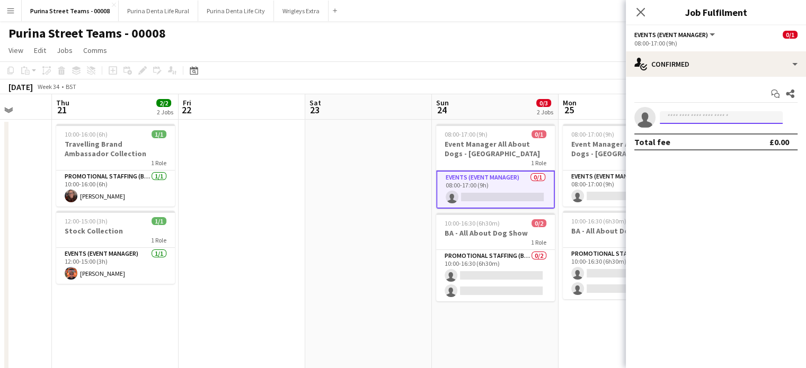
click at [683, 121] on input at bounding box center [721, 117] width 123 height 13
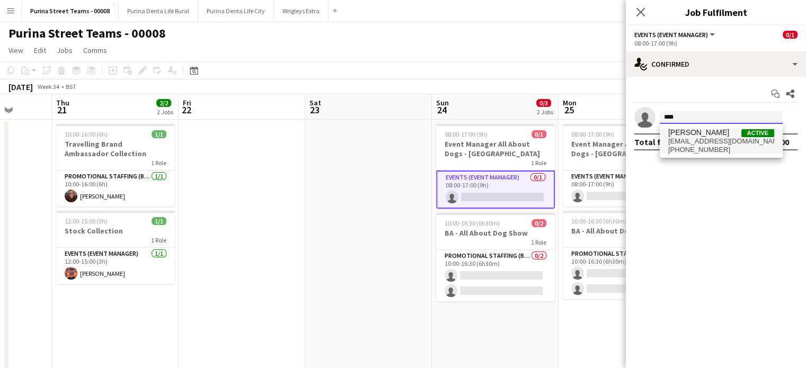
type input "****"
click at [718, 137] on span "[EMAIL_ADDRESS][DOMAIN_NAME]" at bounding box center [722, 141] width 106 height 8
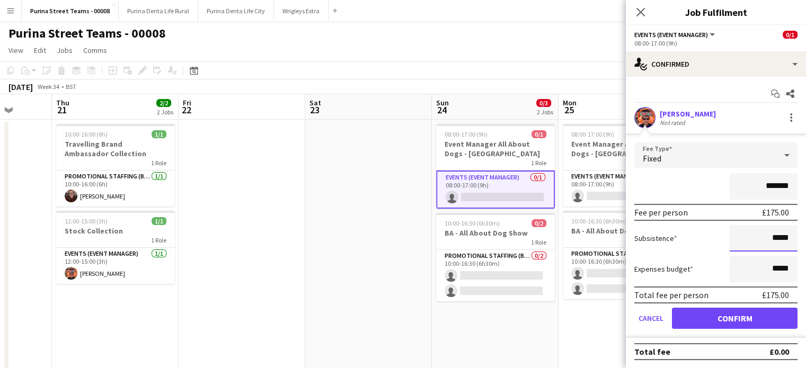
click at [773, 239] on input "*****" at bounding box center [764, 238] width 68 height 27
type input "******"
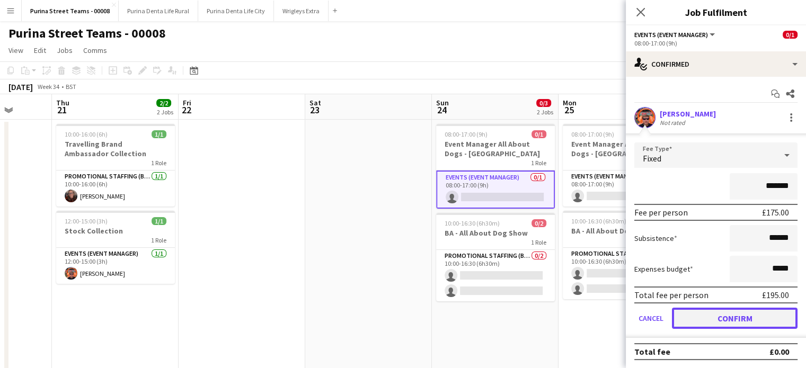
click at [744, 322] on button "Confirm" at bounding box center [735, 318] width 126 height 21
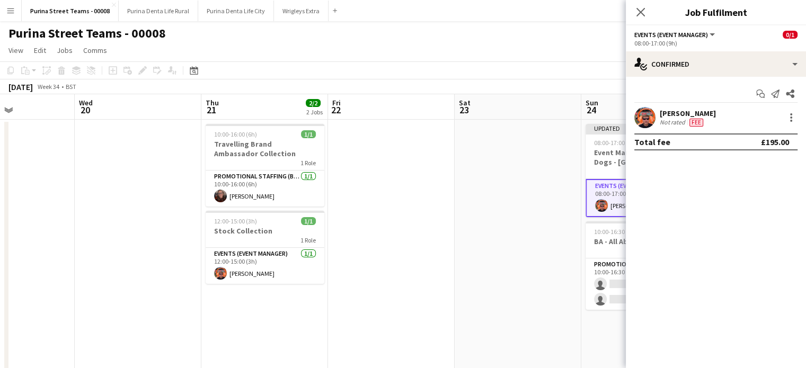
drag, startPoint x: 102, startPoint y: 226, endPoint x: 371, endPoint y: 219, distance: 268.9
click at [371, 219] on app-calendar-viewport "Sun 17 2/2 2 Jobs Mon 18 2/2 2 Jobs Tue 19 Wed 20 Thu 21 2/2 2 Jobs Fri 22 Sat …" at bounding box center [403, 344] width 806 height 501
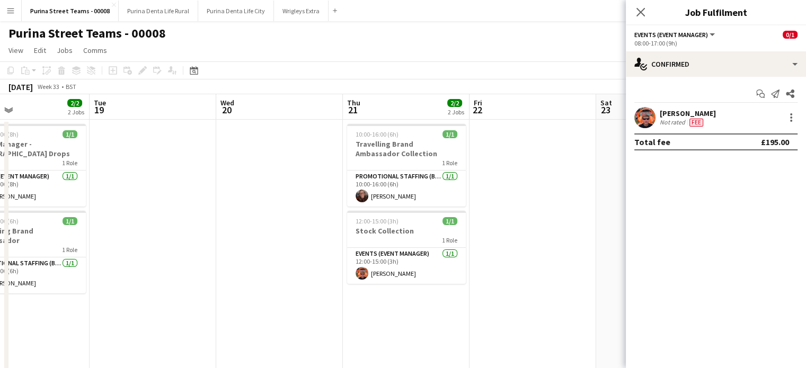
scroll to position [0, 289]
drag, startPoint x: 210, startPoint y: 212, endPoint x: 353, endPoint y: 191, distance: 144.0
click at [353, 191] on app-calendar-viewport "Sat 16 5/5 4 Jobs Sun 17 2/2 2 Jobs Mon 18 2/2 2 Jobs Tue 19 Wed 20 Thu 21 2/2 …" at bounding box center [403, 344] width 806 height 501
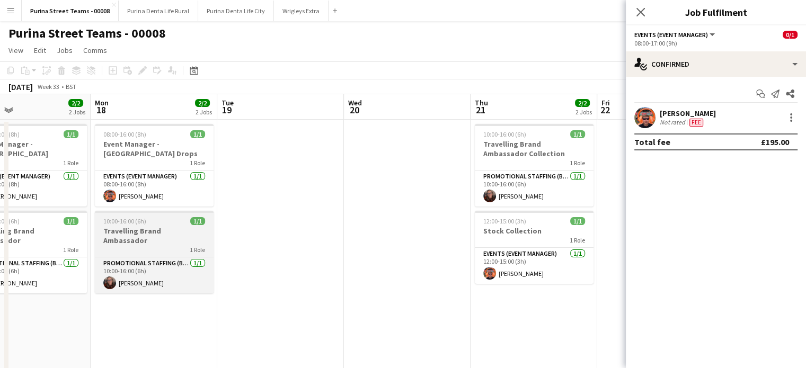
click at [132, 220] on span "10:00-16:00 (6h)" at bounding box center [124, 221] width 43 height 8
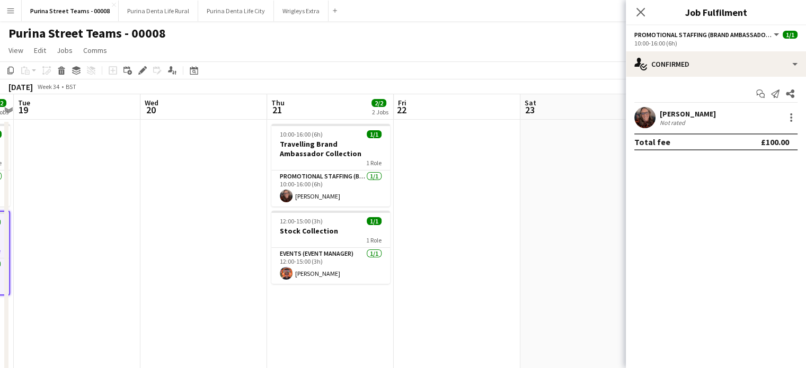
drag, startPoint x: 352, startPoint y: 254, endPoint x: 129, endPoint y: 243, distance: 223.5
click at [129, 243] on app-calendar-viewport "Fri 15 3/3 2 Jobs Sat 16 5/5 4 Jobs Sun 17 2/2 2 Jobs Mon 18 2/2 2 Jobs Tue 19 …" at bounding box center [403, 344] width 806 height 501
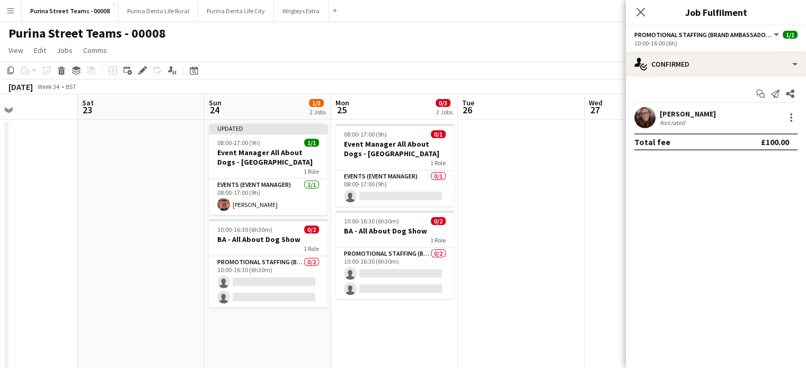
drag, startPoint x: 463, startPoint y: 250, endPoint x: 229, endPoint y: 227, distance: 234.9
click at [157, 230] on app-calendar-viewport "Tue 19 Wed 20 Thu 21 2/2 2 Jobs Fri 22 Sat 23 Sun 24 1/3 2 Jobs Mon 25 0/3 2 Jo…" at bounding box center [403, 344] width 806 height 501
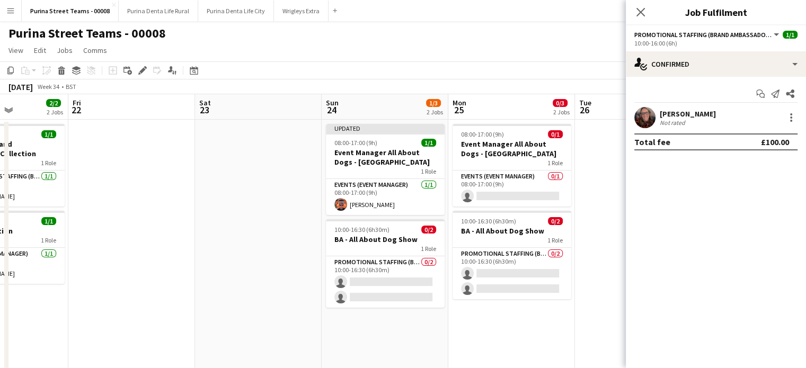
click at [365, 319] on app-date-cell "Updated 08:00-17:00 (9h) 1/1 Event Manager All About Dogs - [GEOGRAPHIC_DATA] 1…" at bounding box center [385, 358] width 127 height 476
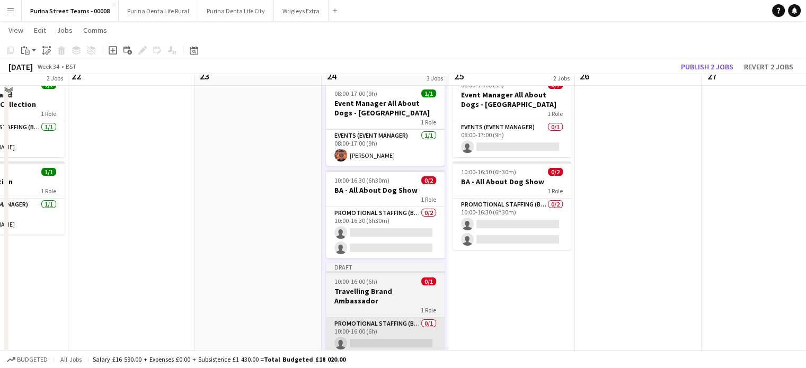
scroll to position [106, 0]
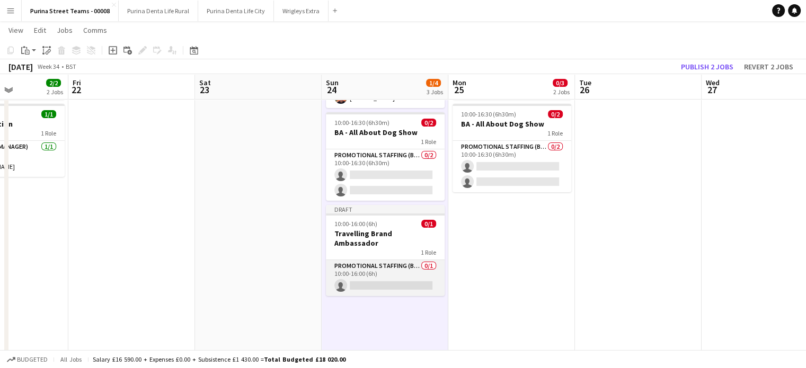
click at [387, 272] on app-card-role "Promotional Staffing (Brand Ambassadors) 0/1 10:00-16:00 (6h) single-neutral-ac…" at bounding box center [385, 278] width 119 height 36
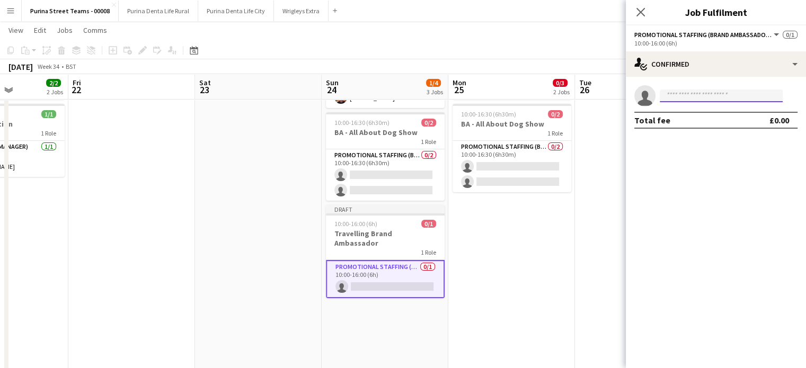
click at [701, 94] on input at bounding box center [721, 96] width 123 height 13
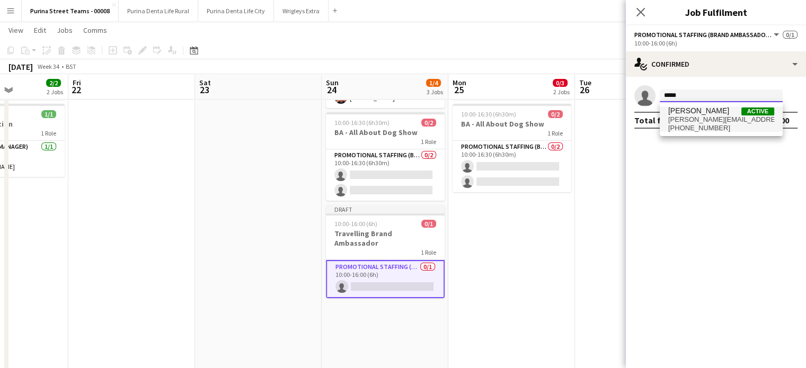
type input "*****"
click at [738, 120] on span "[PERSON_NAME][EMAIL_ADDRESS][DOMAIN_NAME]" at bounding box center [722, 120] width 106 height 8
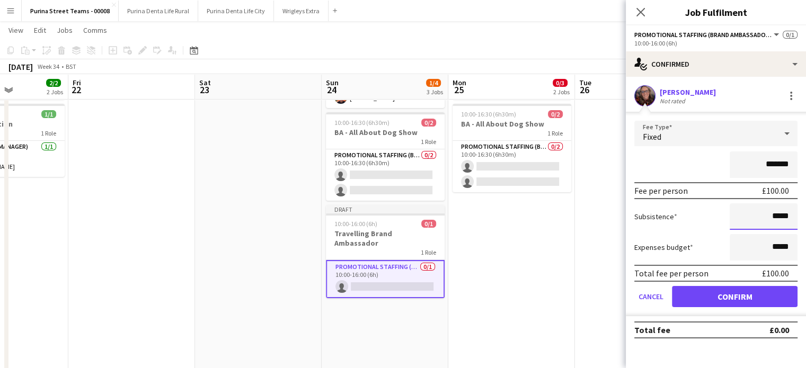
click at [776, 215] on input "*****" at bounding box center [764, 217] width 68 height 27
type input "******"
click at [782, 294] on button "Confirm" at bounding box center [735, 296] width 126 height 21
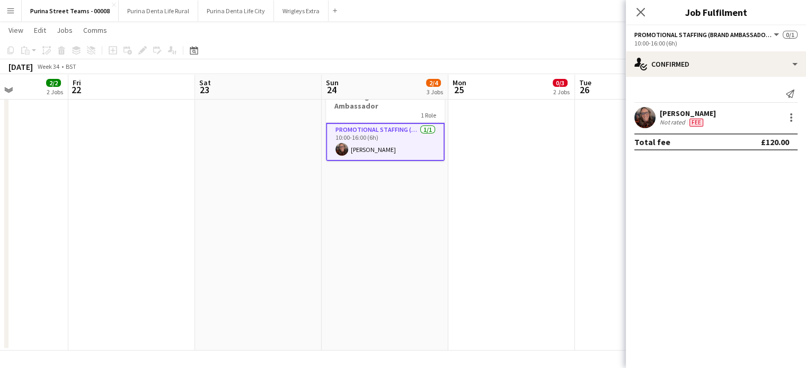
click at [533, 273] on app-date-cell "08:00-17:00 (9h) 0/1 Event Manager All About Dogs - [GEOGRAPHIC_DATA] 1 Role Ev…" at bounding box center [512, 113] width 127 height 476
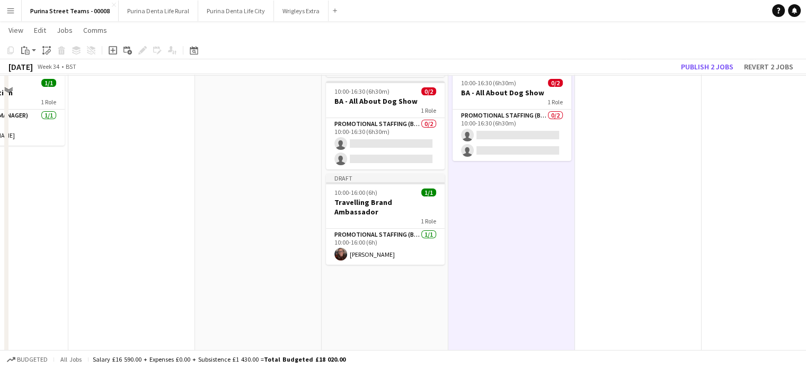
scroll to position [31, 0]
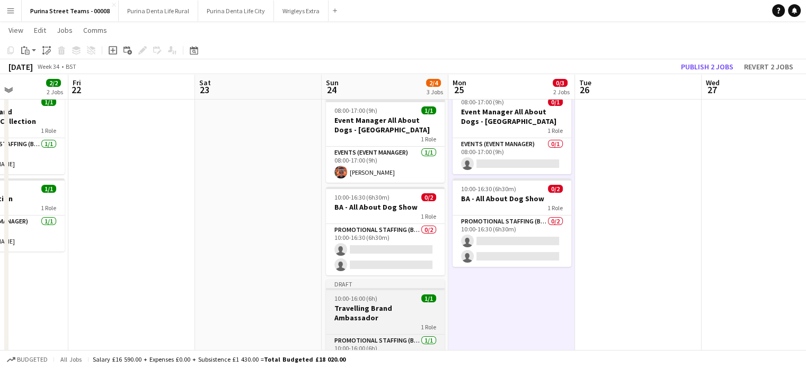
click at [397, 300] on div "10:00-16:00 (6h) 1/1" at bounding box center [385, 299] width 119 height 8
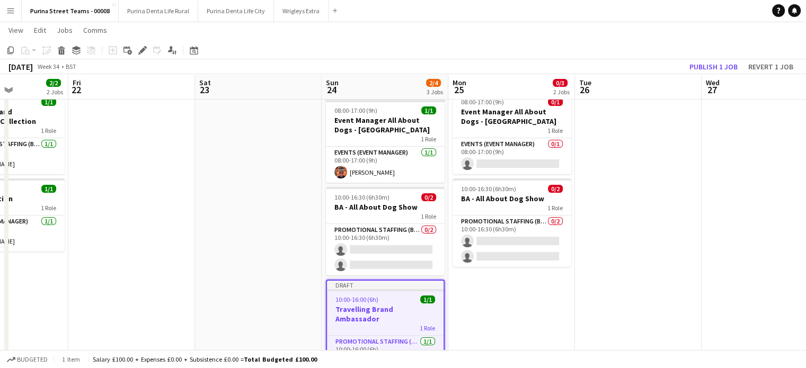
click at [554, 311] on app-date-cell "08:00-17:00 (9h) 0/1 Event Manager All About Dogs - [GEOGRAPHIC_DATA] 1 Role Ev…" at bounding box center [512, 325] width 127 height 476
click at [519, 295] on app-date-cell "08:00-17:00 (9h) 0/1 Event Manager All About Dogs - [GEOGRAPHIC_DATA] 1 Role Ev…" at bounding box center [512, 325] width 127 height 476
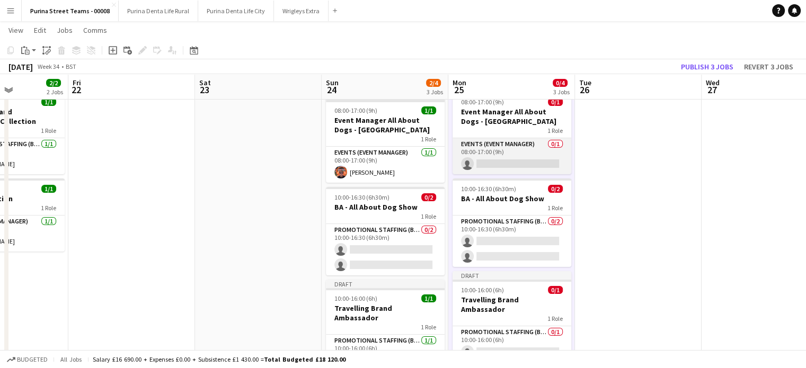
click at [494, 163] on app-card-role "Events (Event Manager) 0/1 08:00-17:00 (9h) single-neutral-actions" at bounding box center [512, 156] width 119 height 36
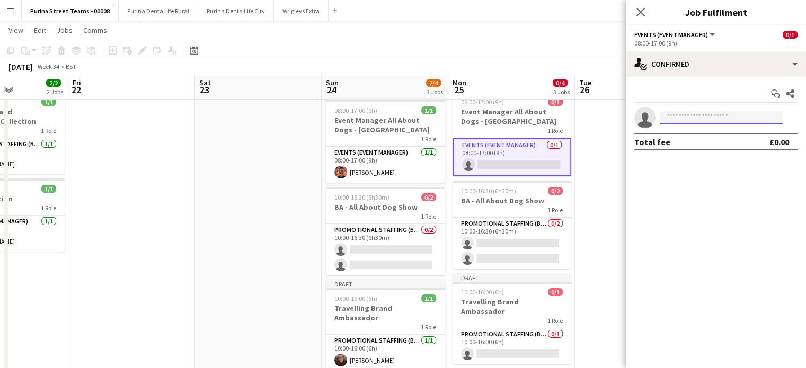
click at [704, 116] on input at bounding box center [721, 117] width 123 height 13
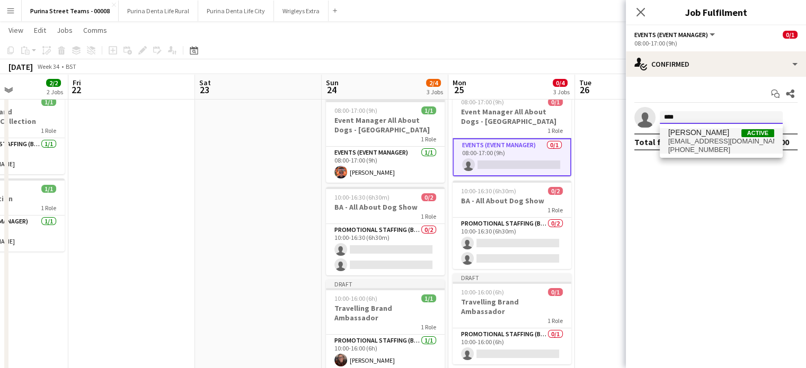
type input "****"
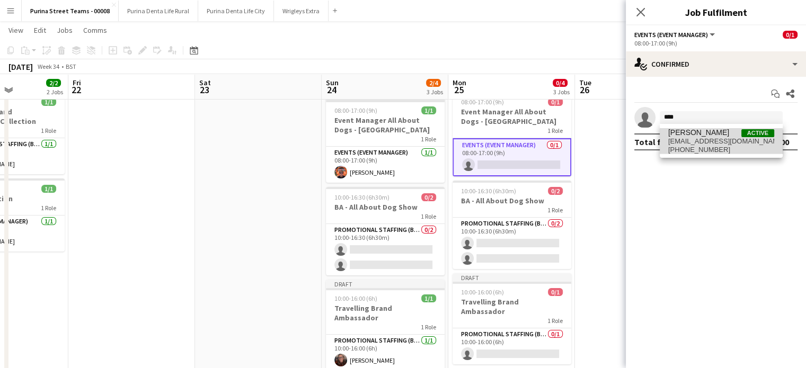
click at [717, 146] on span "[PHONE_NUMBER]" at bounding box center [722, 150] width 106 height 8
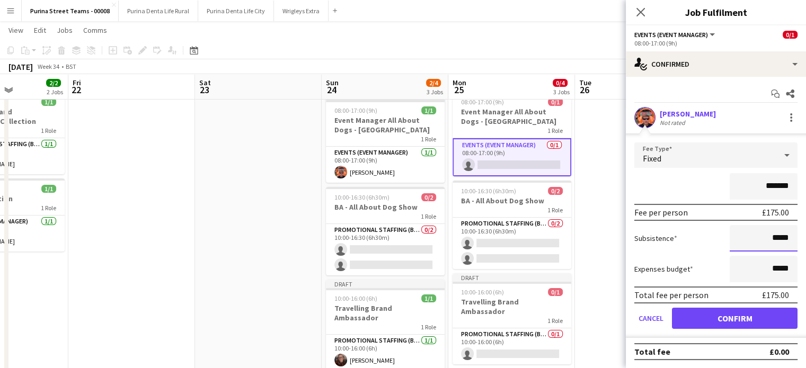
click at [775, 239] on input "*****" at bounding box center [764, 238] width 68 height 27
type input "******"
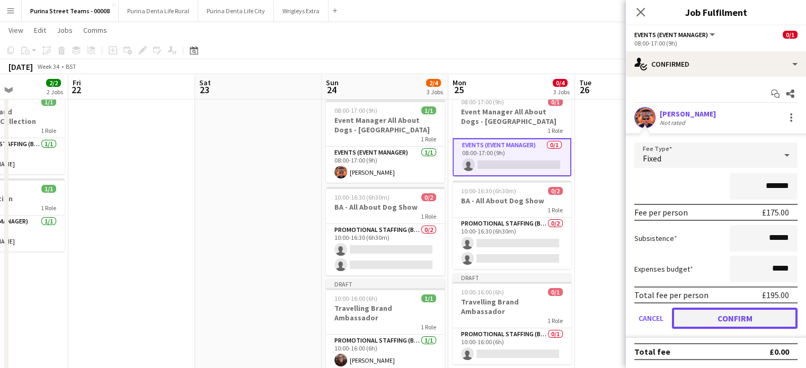
click at [765, 312] on button "Confirm" at bounding box center [735, 318] width 126 height 21
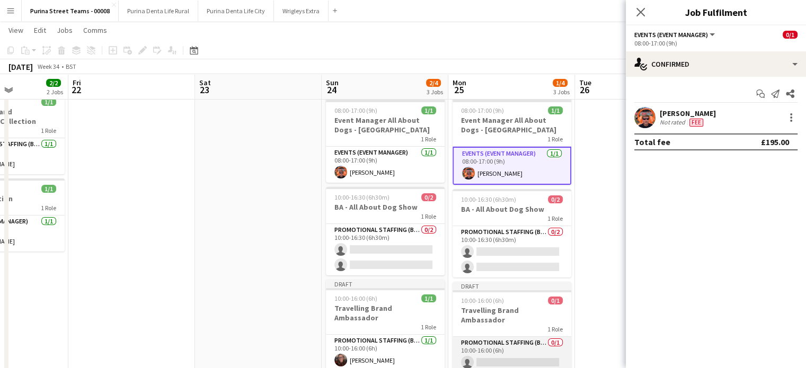
click at [515, 337] on app-card-role "Promotional Staffing (Brand Ambassadors) 0/1 10:00-16:00 (6h) single-neutral-ac…" at bounding box center [512, 355] width 119 height 36
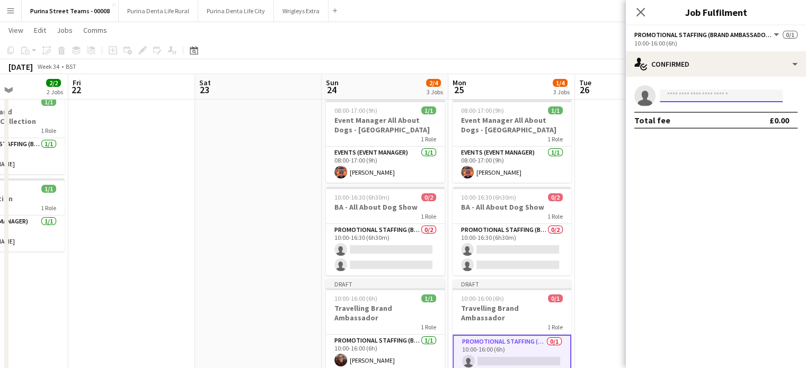
click at [685, 99] on input at bounding box center [721, 96] width 123 height 13
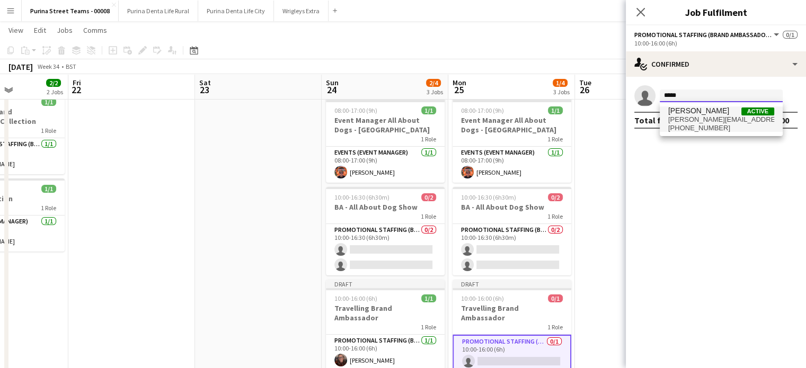
type input "*****"
click at [700, 112] on span "[PERSON_NAME]" at bounding box center [699, 111] width 61 height 9
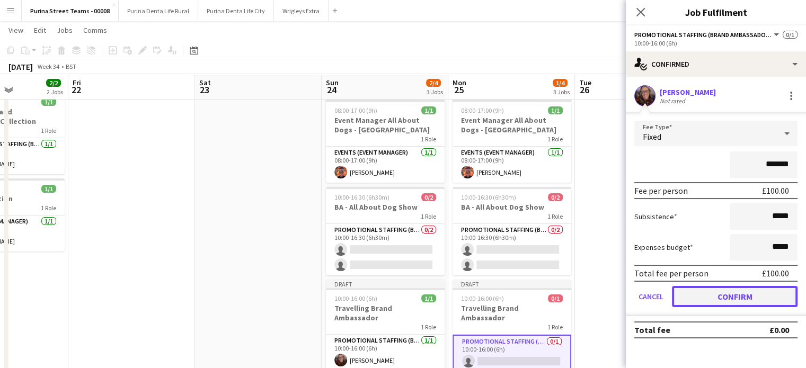
click at [759, 299] on button "Confirm" at bounding box center [735, 296] width 126 height 21
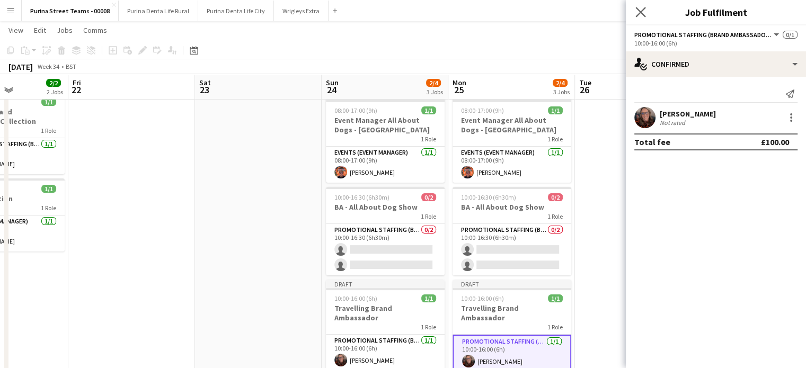
click at [636, 11] on icon "Close pop-in" at bounding box center [641, 12] width 10 height 10
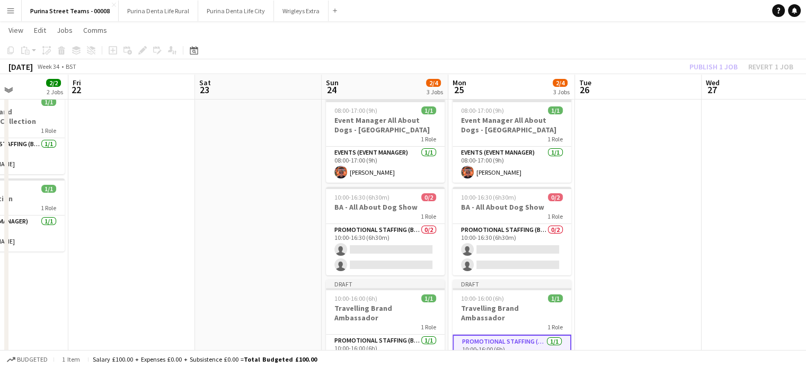
click at [675, 203] on app-date-cell at bounding box center [638, 325] width 127 height 476
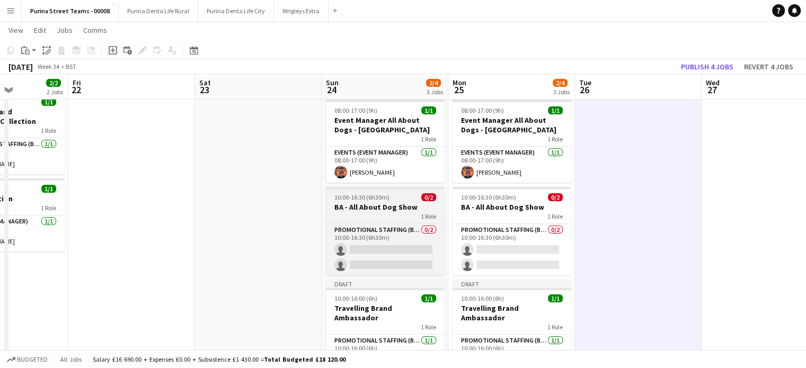
click at [391, 200] on div "10:00-16:30 (6h30m) 0/2" at bounding box center [385, 198] width 119 height 8
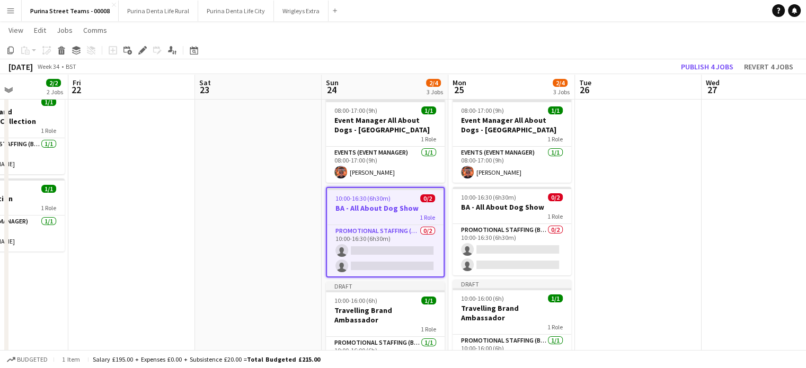
click at [388, 205] on h3 "BA - All About Dog Show" at bounding box center [385, 209] width 117 height 10
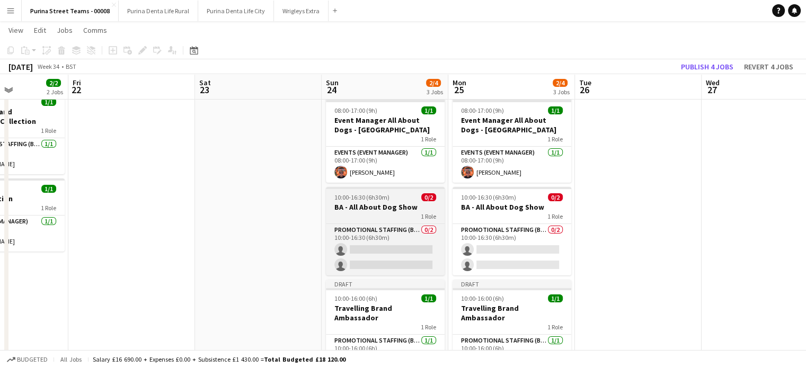
click at [388, 205] on h3 "BA - All About Dog Show" at bounding box center [385, 208] width 119 height 10
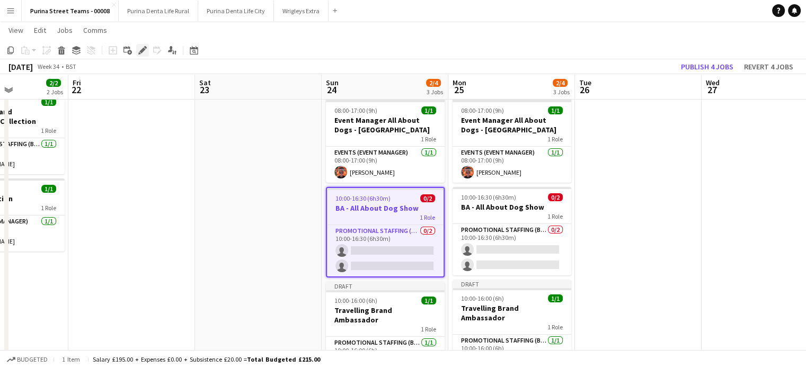
click at [144, 48] on icon "Edit" at bounding box center [142, 50] width 8 height 8
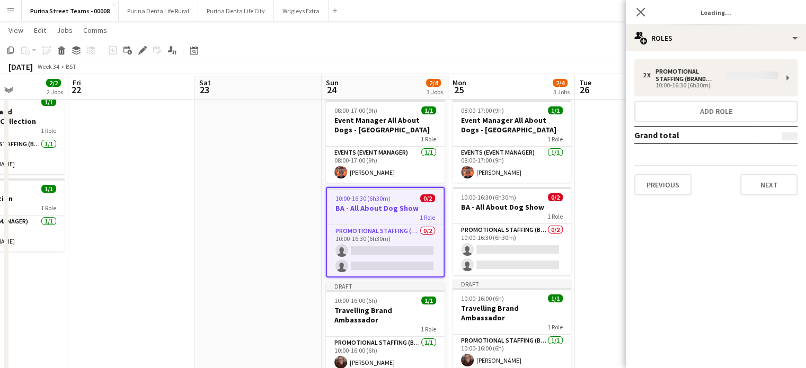
type input "*******"
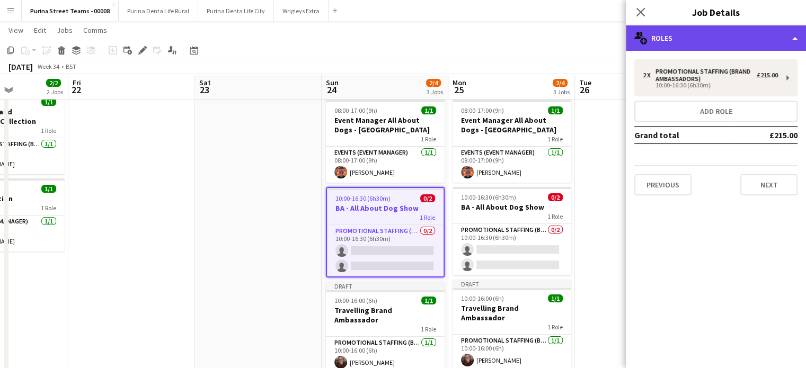
click at [734, 48] on div "multiple-users-add Roles" at bounding box center [716, 37] width 180 height 25
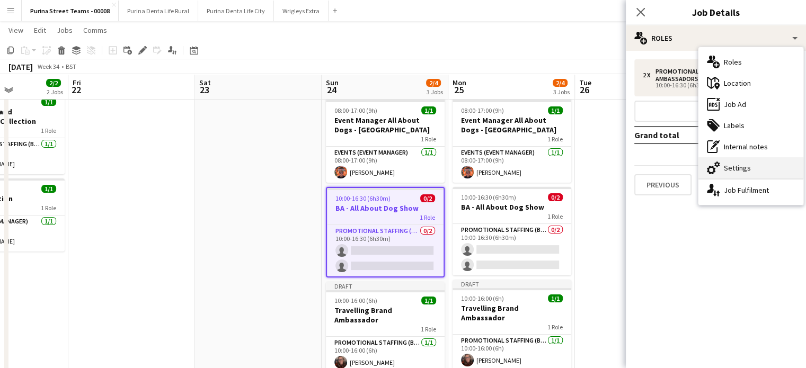
click at [747, 165] on div "cog-double-3 Settings" at bounding box center [751, 167] width 105 height 21
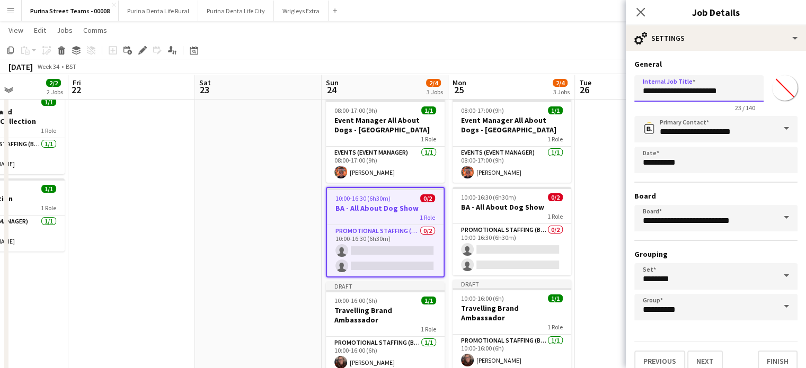
click at [734, 86] on input "**********" at bounding box center [699, 88] width 129 height 27
click at [731, 86] on input "**********" at bounding box center [695, 88] width 121 height 27
type input "**********"
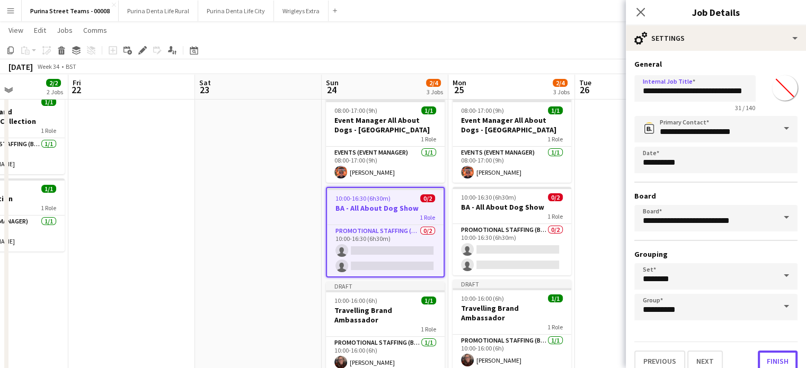
drag, startPoint x: 769, startPoint y: 362, endPoint x: 703, endPoint y: 343, distance: 69.0
click at [770, 362] on button "Finish" at bounding box center [778, 361] width 40 height 21
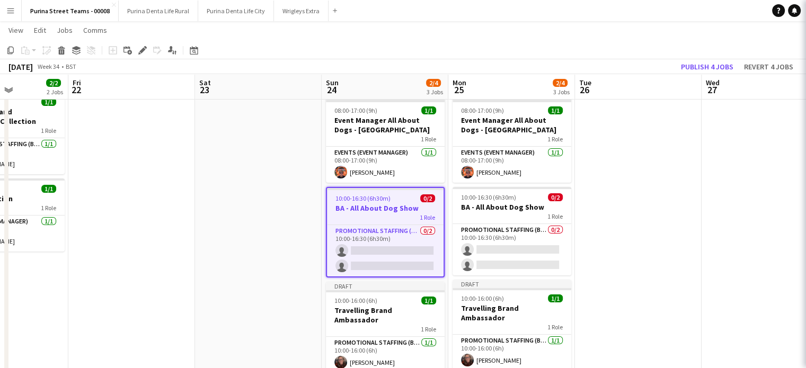
scroll to position [0, 0]
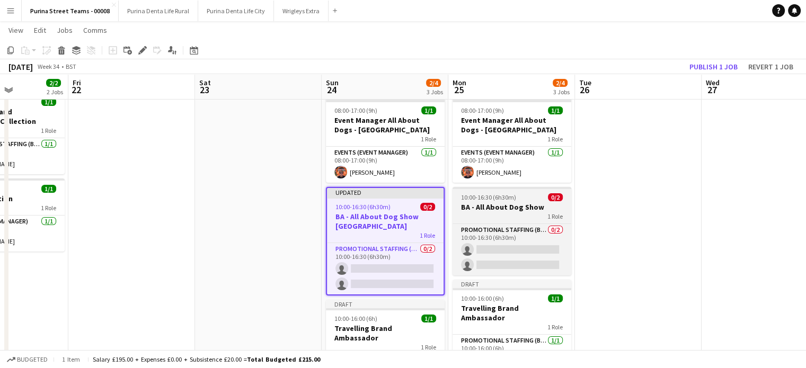
click at [497, 215] on div "1 Role" at bounding box center [512, 216] width 119 height 8
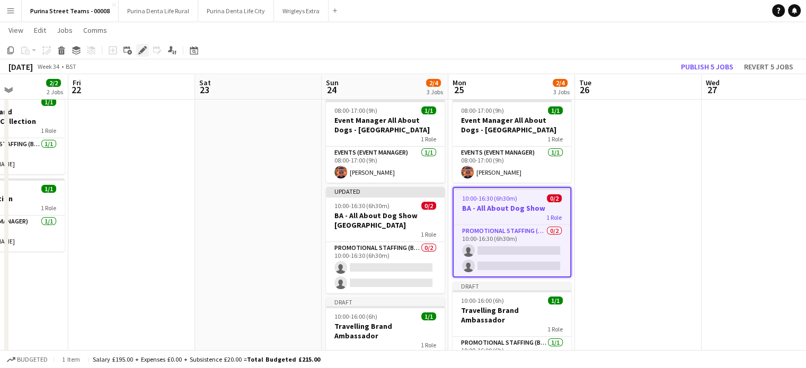
click at [139, 50] on icon "Edit" at bounding box center [142, 50] width 8 height 8
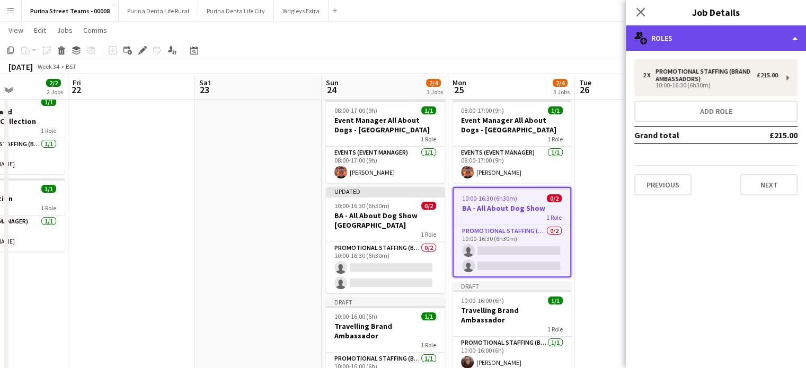
click at [734, 35] on div "multiple-users-add Roles" at bounding box center [716, 37] width 180 height 25
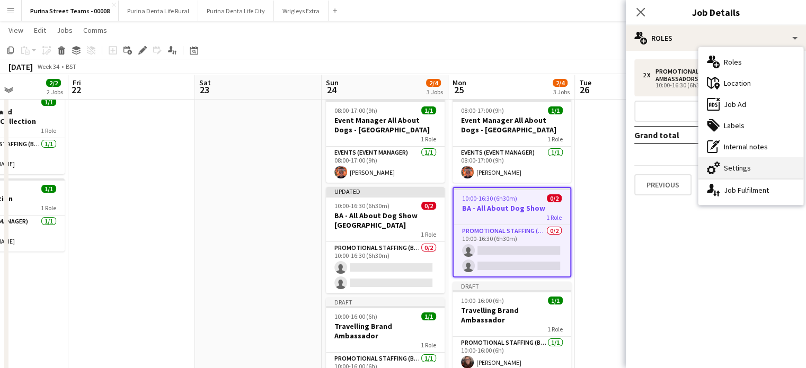
click at [736, 164] on div "cog-double-3 Settings" at bounding box center [751, 167] width 105 height 21
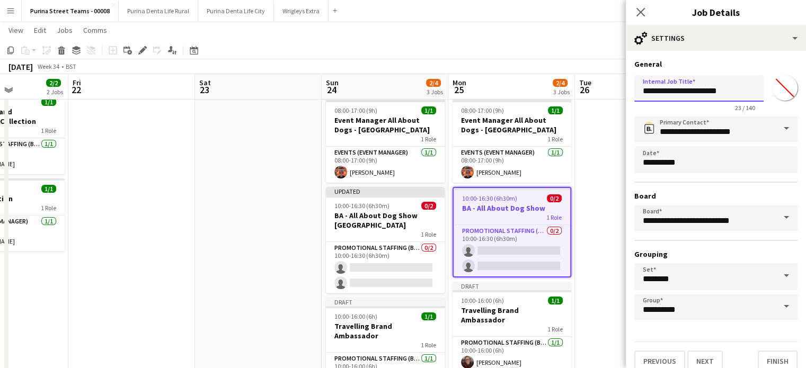
click at [738, 90] on input "**********" at bounding box center [699, 88] width 129 height 27
paste input "********"
type input "**********"
click at [766, 360] on button "Finish" at bounding box center [778, 361] width 40 height 21
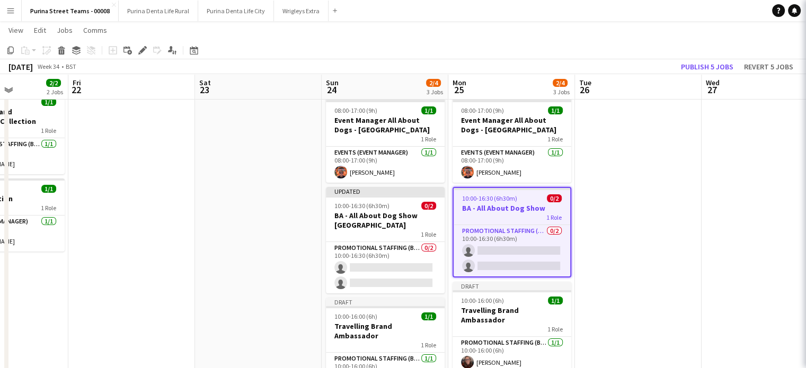
scroll to position [0, 0]
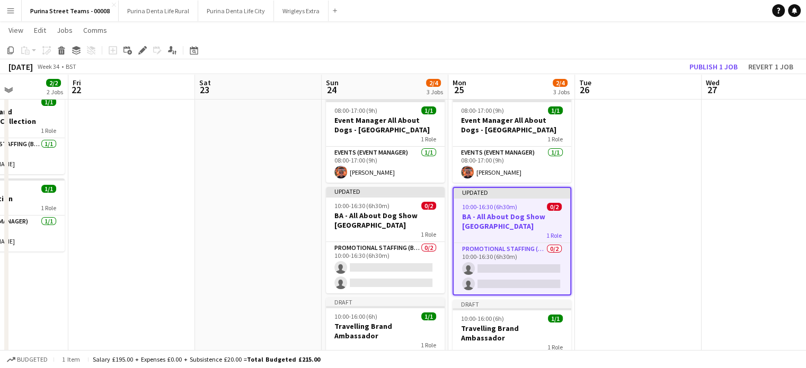
click at [638, 207] on app-date-cell at bounding box center [638, 325] width 127 height 476
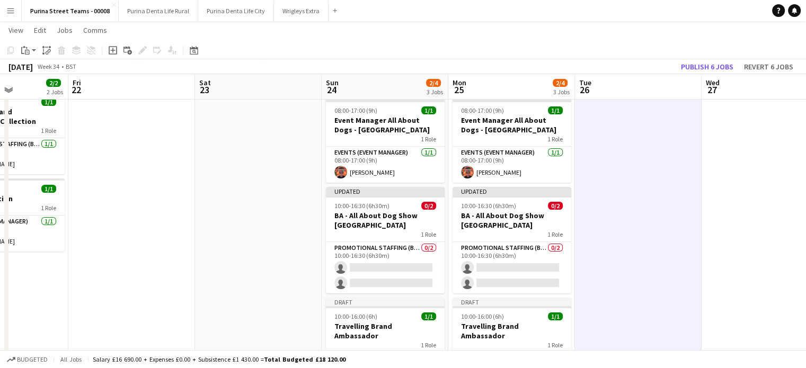
click at [634, 187] on app-date-cell at bounding box center [638, 325] width 127 height 476
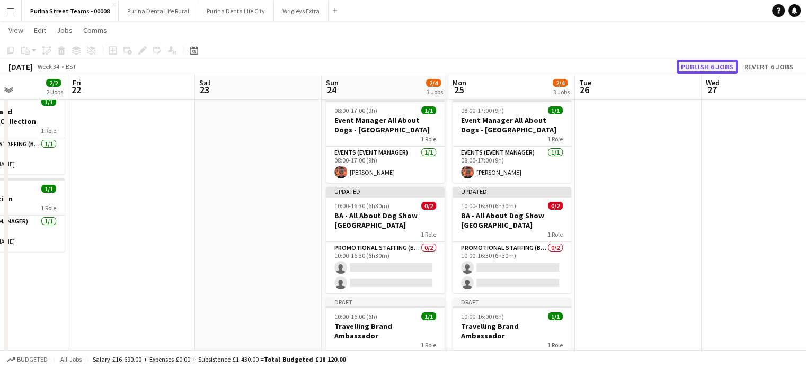
click at [693, 68] on button "Publish 6 jobs" at bounding box center [707, 67] width 61 height 14
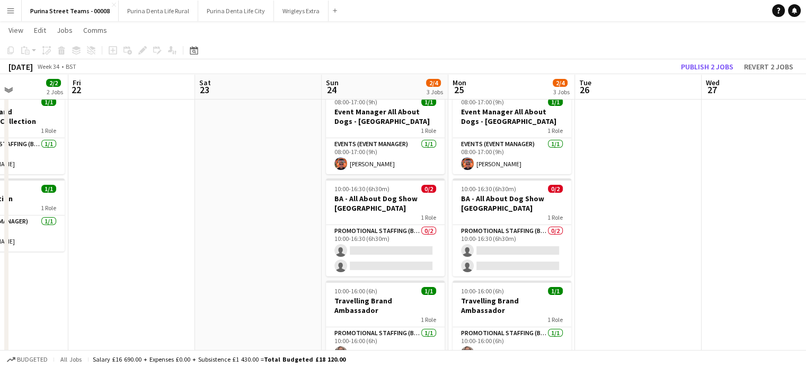
click at [9, 10] on app-icon "Menu" at bounding box center [10, 10] width 8 height 8
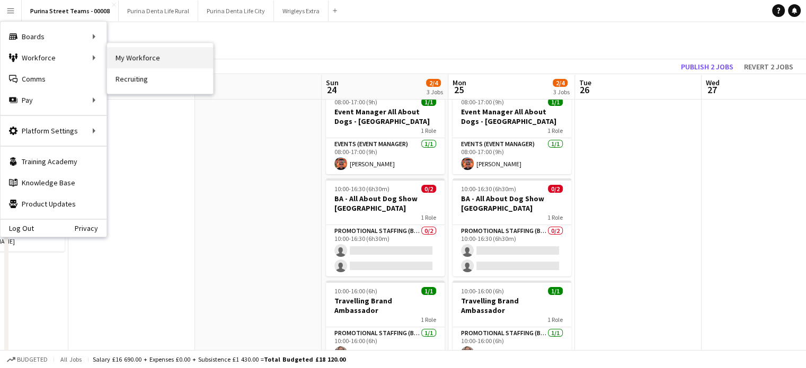
click at [125, 53] on link "My Workforce" at bounding box center [160, 57] width 106 height 21
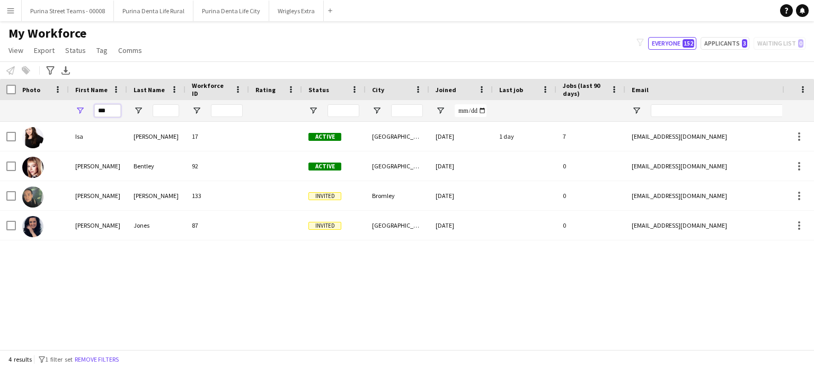
click at [110, 116] on input "***" at bounding box center [107, 110] width 27 height 13
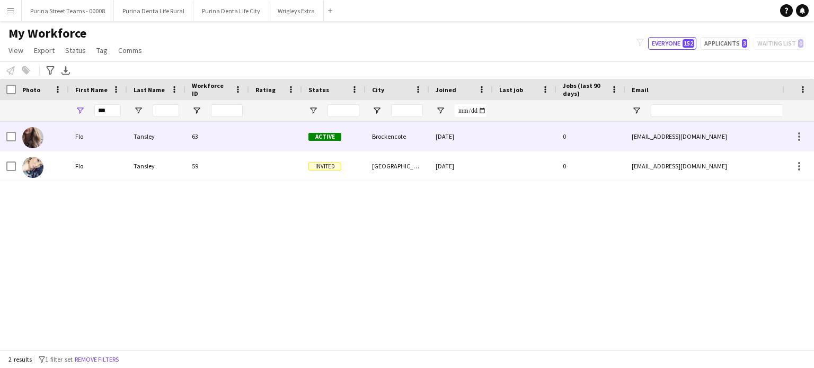
click at [98, 136] on div "Flo" at bounding box center [98, 136] width 58 height 29
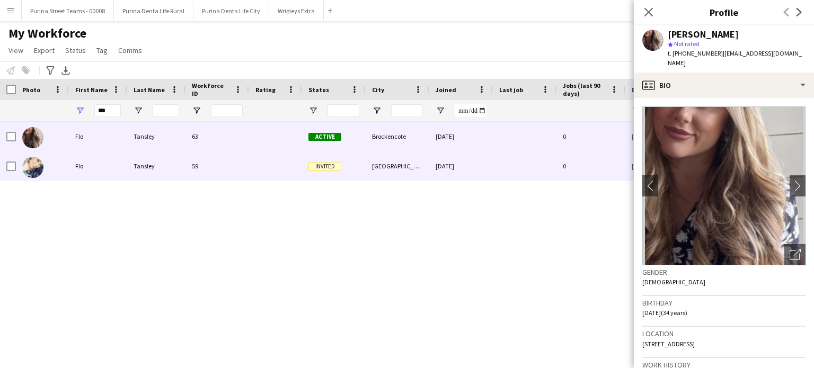
click at [102, 161] on div "Flo" at bounding box center [98, 166] width 58 height 29
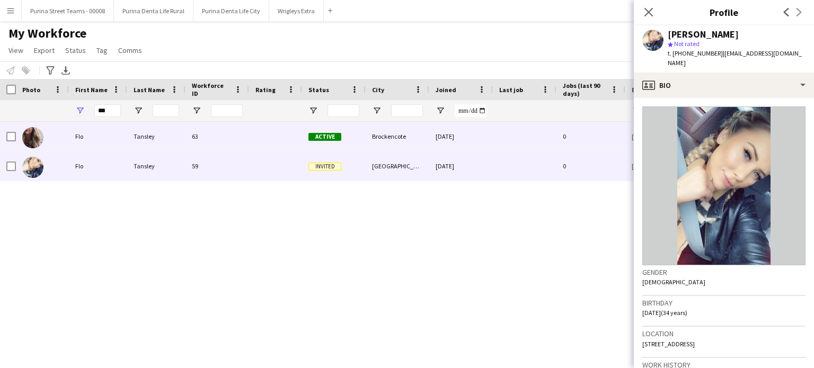
click at [93, 136] on div "Flo" at bounding box center [98, 136] width 58 height 29
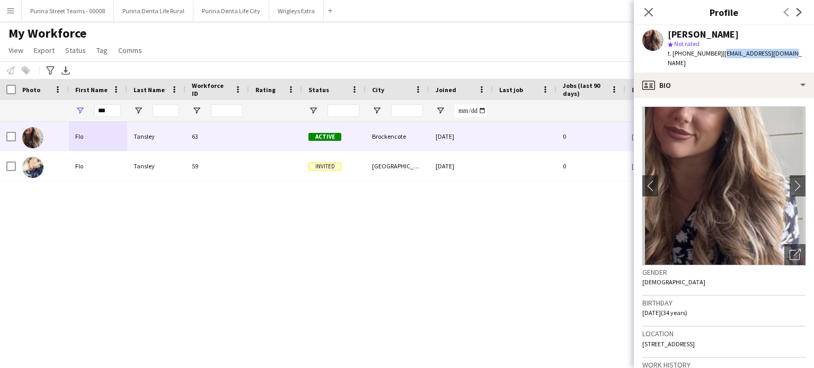
drag, startPoint x: 718, startPoint y: 52, endPoint x: 782, endPoint y: 51, distance: 64.2
click at [782, 51] on div "[PERSON_NAME] star Not rated t. [PHONE_NUMBER] | [EMAIL_ADDRESS][DOMAIN_NAME]" at bounding box center [724, 48] width 180 height 47
copy span "[EMAIL_ADDRESS][DOMAIN_NAME]"
drag, startPoint x: 115, startPoint y: 111, endPoint x: 90, endPoint y: 111, distance: 24.9
click at [90, 111] on div "***" at bounding box center [98, 110] width 58 height 21
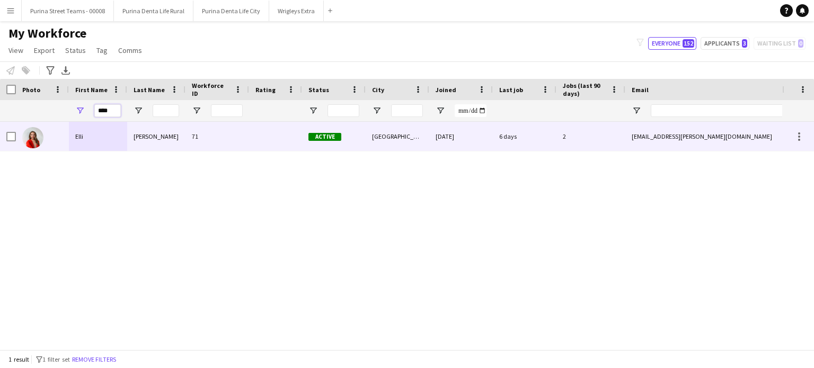
type input "****"
click at [149, 139] on div "[PERSON_NAME]" at bounding box center [156, 136] width 58 height 29
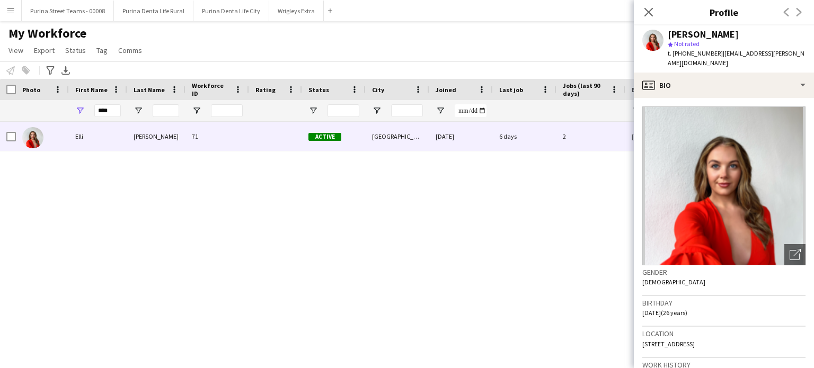
click at [697, 34] on div "[PERSON_NAME]" at bounding box center [703, 35] width 71 height 10
copy div "[PERSON_NAME]"
click at [432, 232] on div "[PERSON_NAME] 71 Active [GEOGRAPHIC_DATA] [DATE] 6 days 2 [EMAIL_ADDRESS][PERSO…" at bounding box center [391, 232] width 783 height 220
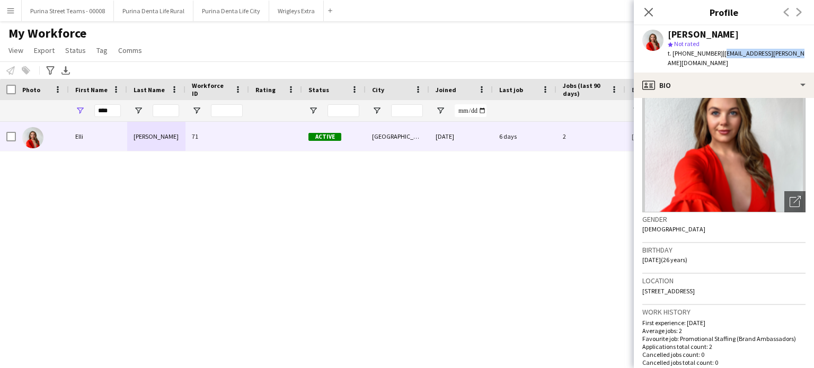
drag, startPoint x: 718, startPoint y: 54, endPoint x: 780, endPoint y: 50, distance: 61.6
click at [780, 50] on div "[PERSON_NAME] star Not rated t. [PHONE_NUMBER] | [EMAIL_ADDRESS][PERSON_NAME][D…" at bounding box center [724, 48] width 180 height 47
copy span "[EMAIL_ADDRESS][PERSON_NAME][DOMAIN_NAME]"
click at [480, 220] on div "[PERSON_NAME] 71 Active [GEOGRAPHIC_DATA] [DATE] 6 days 2 [EMAIL_ADDRESS][PERSO…" at bounding box center [391, 232] width 783 height 220
click at [74, 13] on button "Purina Street Teams - 00008 Close" at bounding box center [68, 11] width 92 height 21
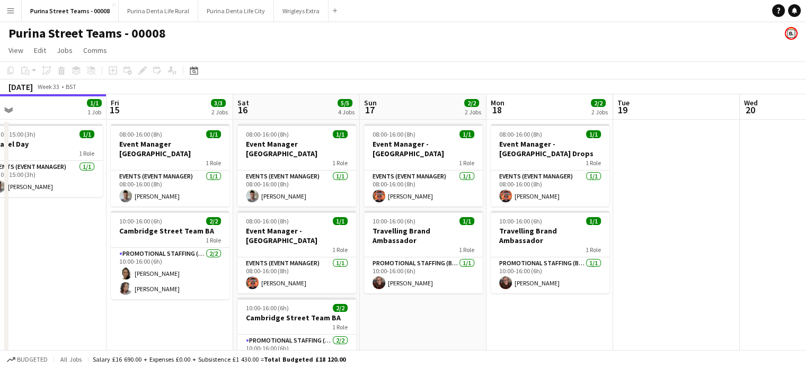
scroll to position [0, 276]
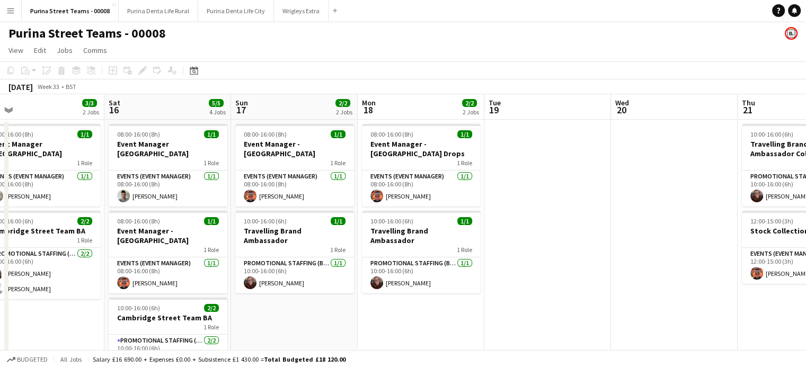
drag, startPoint x: 609, startPoint y: 237, endPoint x: 343, endPoint y: 222, distance: 266.6
click at [343, 222] on app-calendar-viewport "Wed 13 3/3 2 Jobs Thu 14 1/1 1 Job Fri 15 3/3 2 Jobs Sat 16 5/5 4 Jobs Sun 17 2…" at bounding box center [403, 344] width 806 height 501
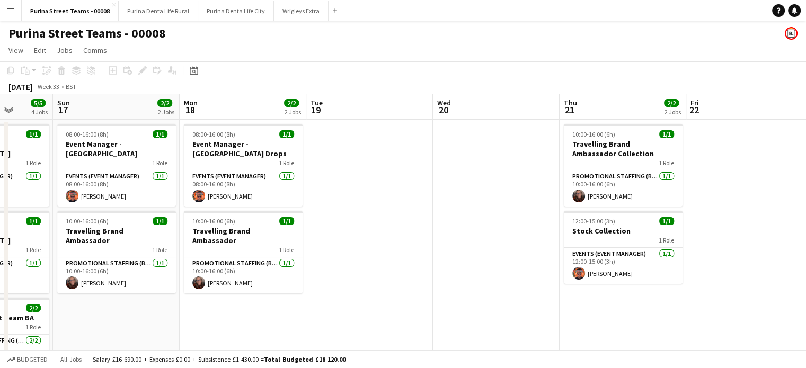
drag, startPoint x: 590, startPoint y: 223, endPoint x: 373, endPoint y: 238, distance: 216.9
click at [373, 238] on app-calendar-viewport "Wed 13 3/3 2 Jobs Thu 14 1/1 1 Job Fri 15 3/3 2 Jobs Sat 16 5/5 4 Jobs Sun 17 2…" at bounding box center [403, 344] width 806 height 501
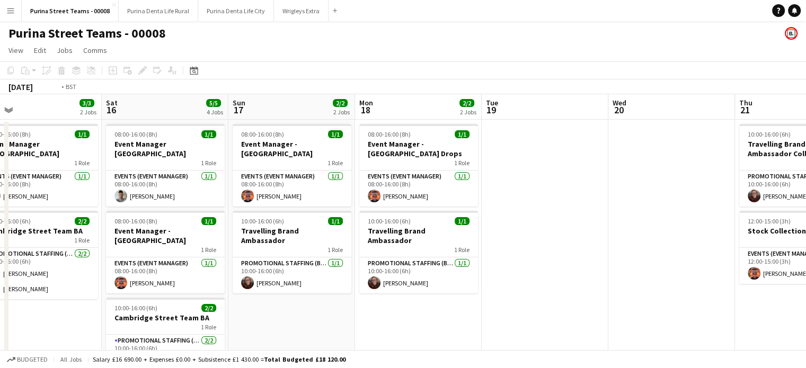
scroll to position [0, 301]
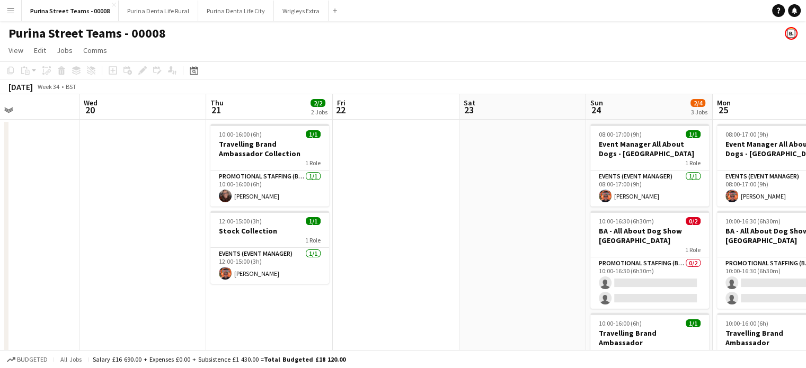
drag, startPoint x: 445, startPoint y: 235, endPoint x: 130, endPoint y: 220, distance: 315.3
click at [130, 220] on app-calendar-viewport "Sun 17 2/2 2 Jobs Mon 18 2/2 2 Jobs Tue 19 Wed 20 Thu 21 2/2 2 Jobs Fri 22 Sat …" at bounding box center [403, 344] width 806 height 501
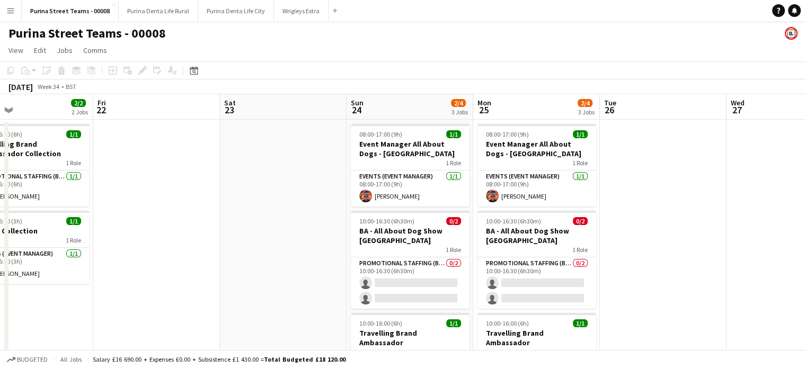
scroll to position [0, 290]
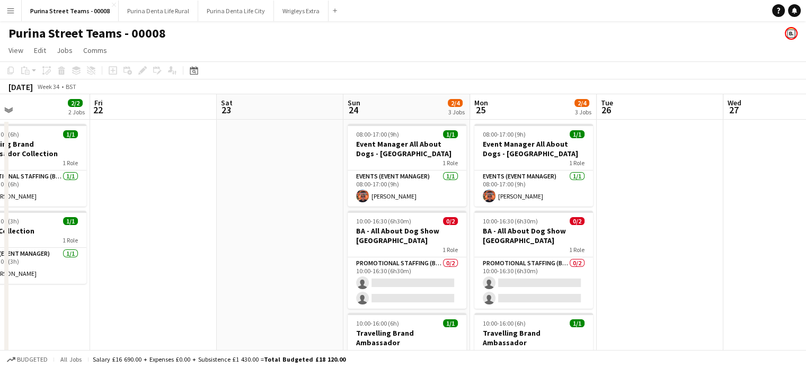
drag, startPoint x: 426, startPoint y: 213, endPoint x: 189, endPoint y: 206, distance: 237.6
click at [189, 206] on app-calendar-viewport "Tue 19 Wed 20 Thu 21 2/2 2 Jobs Fri 22 Sat 23 Sun 24 2/4 3 Jobs Mon 25 2/4 3 Jo…" at bounding box center [403, 344] width 806 height 501
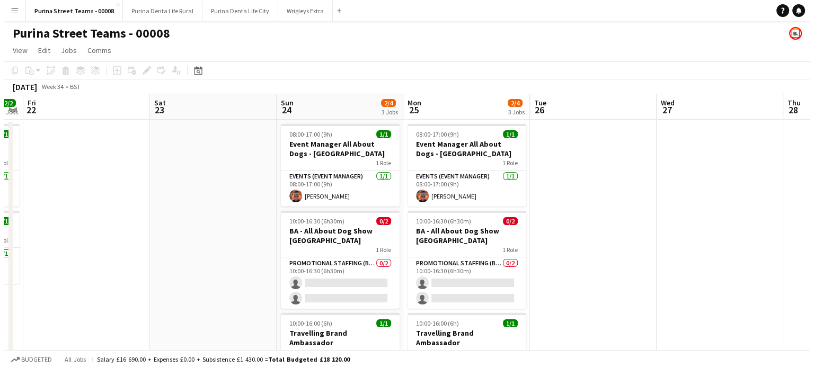
scroll to position [0, 362]
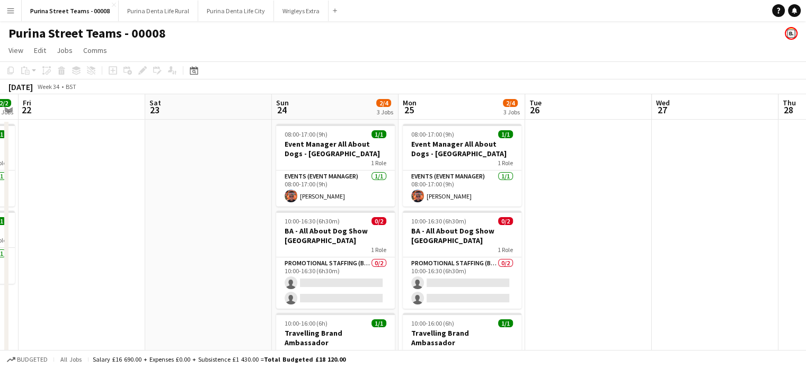
drag, startPoint x: 633, startPoint y: 163, endPoint x: 561, endPoint y: 171, distance: 72.1
click at [561, 171] on app-calendar-viewport "Tue 19 Wed 20 Thu 21 2/2 2 Jobs Fri 22 Sat 23 Sun 24 2/4 3 Jobs Mon 25 2/4 3 Jo…" at bounding box center [403, 344] width 806 height 501
click at [287, 10] on button "Wrigleys Extra Close" at bounding box center [301, 11] width 55 height 21
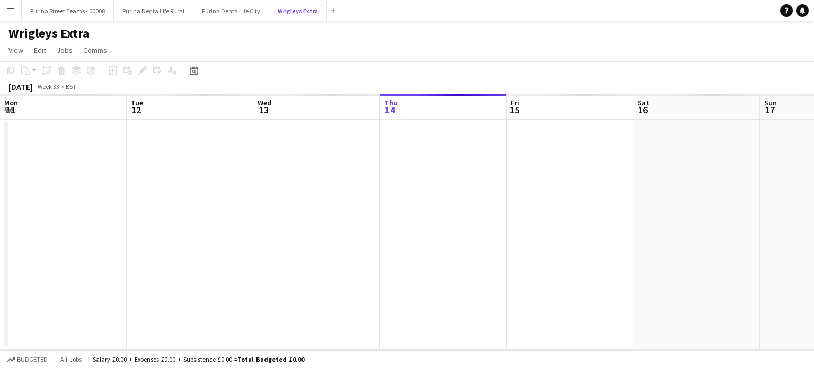
scroll to position [0, 253]
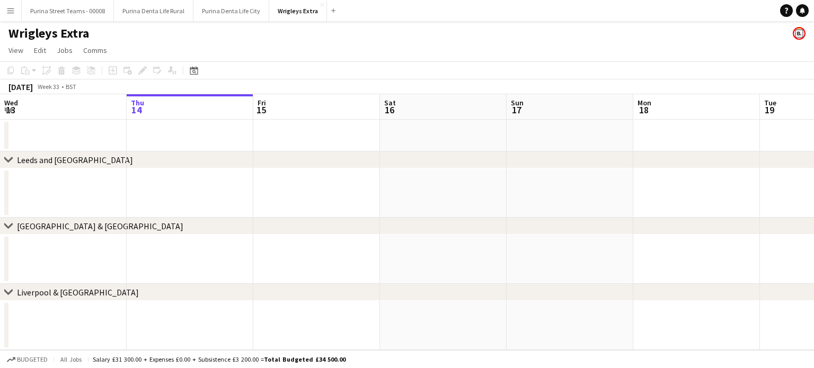
click at [12, 291] on icon at bounding box center [8, 292] width 8 height 4
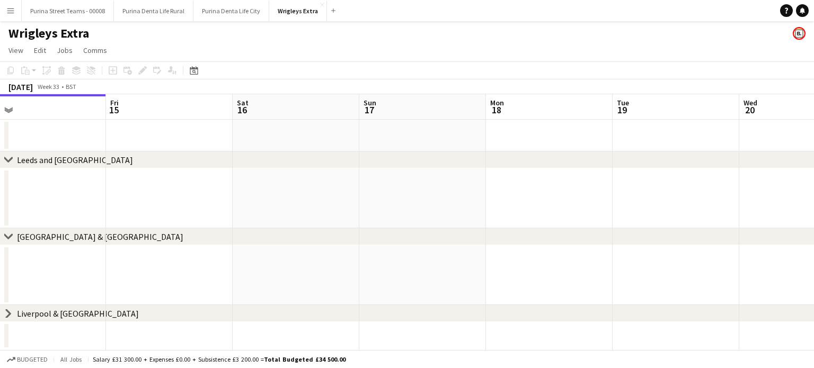
scroll to position [0, 266]
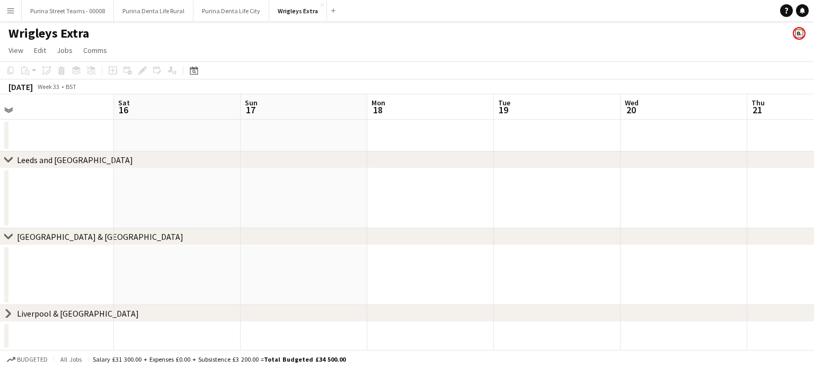
drag, startPoint x: 460, startPoint y: 292, endPoint x: 235, endPoint y: 252, distance: 228.9
click at [194, 264] on app-calendar-viewport "Wed 13 Thu 14 Fri 15 Sat 16 Sun 17 Mon 18 Tue 19 Wed 20 Thu 21 Fri 22 Sat 23 Su…" at bounding box center [407, 222] width 814 height 256
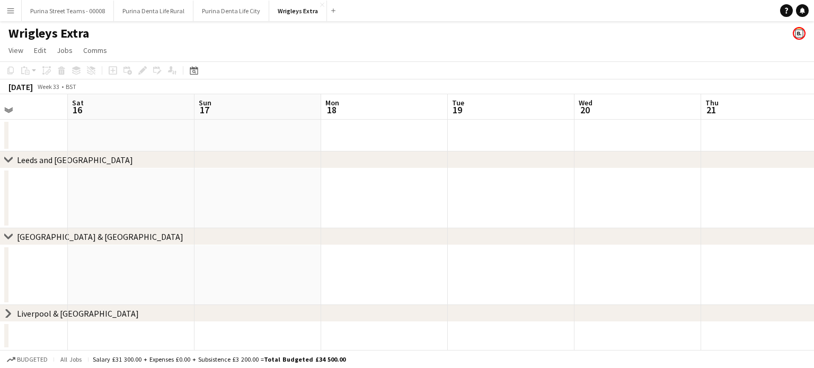
drag, startPoint x: 469, startPoint y: 271, endPoint x: 213, endPoint y: 271, distance: 256.1
click at [213, 271] on app-calendar-viewport "Wed 13 Thu 14 Fri 15 Sat 16 Sun 17 Mon 18 Tue 19 Wed 20 Thu 21 Fri 22 Sat 23 Su…" at bounding box center [407, 222] width 814 height 256
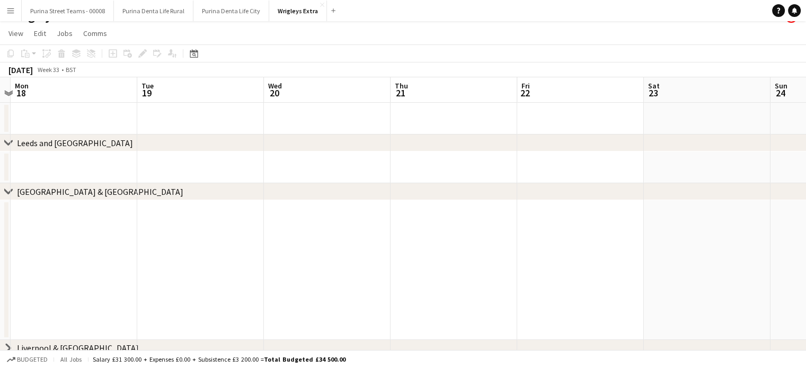
scroll to position [3, 0]
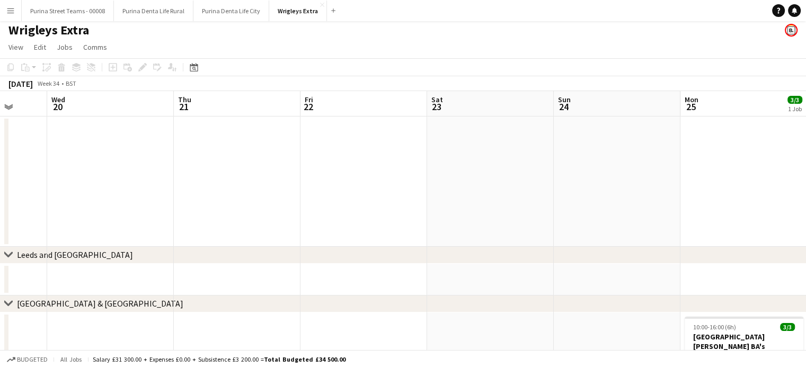
drag, startPoint x: 545, startPoint y: 275, endPoint x: 240, endPoint y: 262, distance: 304.6
click at [233, 267] on app-calendar-viewport "Sun 17 Mon 18 Tue 19 Wed 20 Thu 21 Fri 22 Sat 23 Sun 24 Mon 25 3/3 1 Job Tue 26…" at bounding box center [403, 280] width 806 height 378
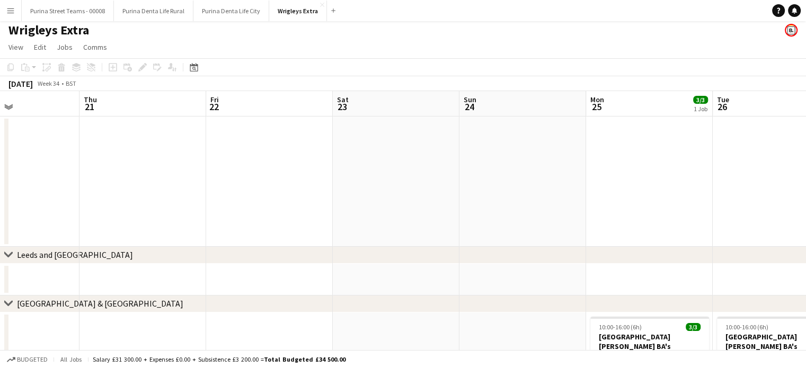
drag, startPoint x: 464, startPoint y: 258, endPoint x: 243, endPoint y: 250, distance: 221.3
click at [243, 250] on div "chevron-right [GEOGRAPHIC_DATA] and [GEOGRAPHIC_DATA]" at bounding box center [403, 255] width 806 height 17
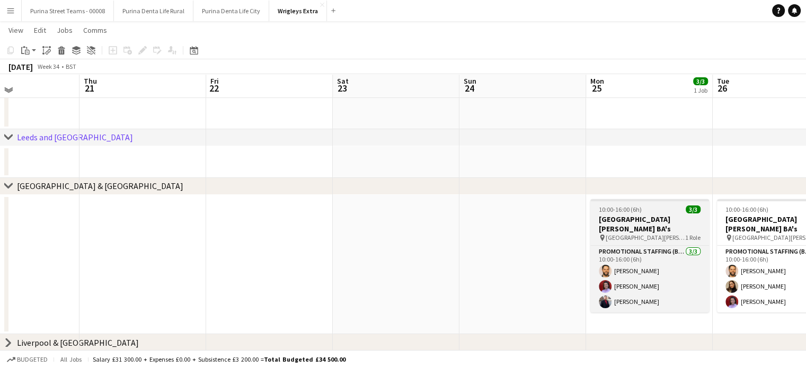
scroll to position [121, 0]
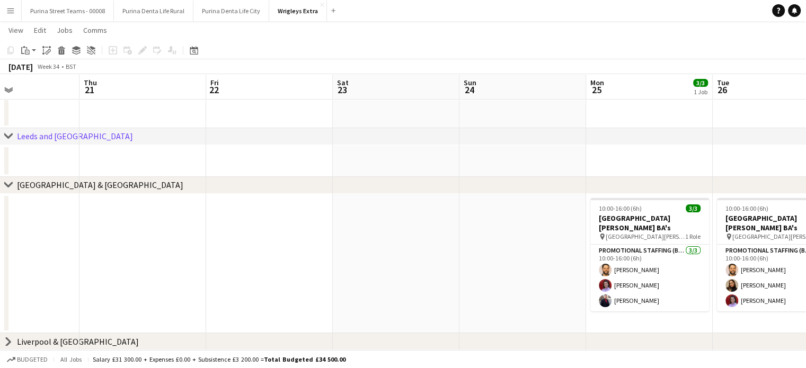
click at [13, 343] on div "chevron-right Liverpool & [GEOGRAPHIC_DATA]" at bounding box center [403, 341] width 806 height 17
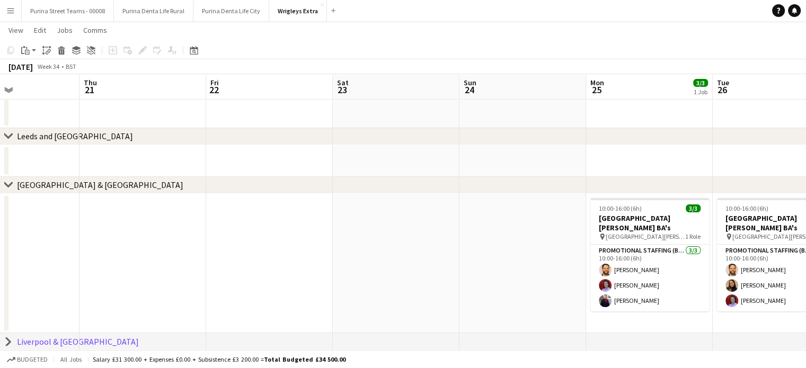
click at [9, 342] on icon at bounding box center [8, 342] width 4 height 8
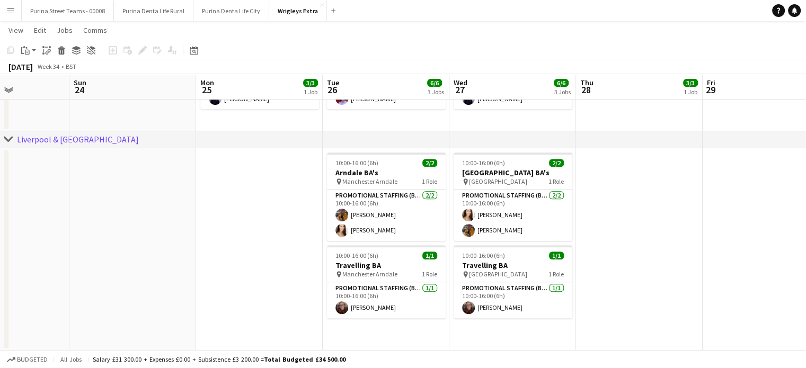
scroll to position [0, 444]
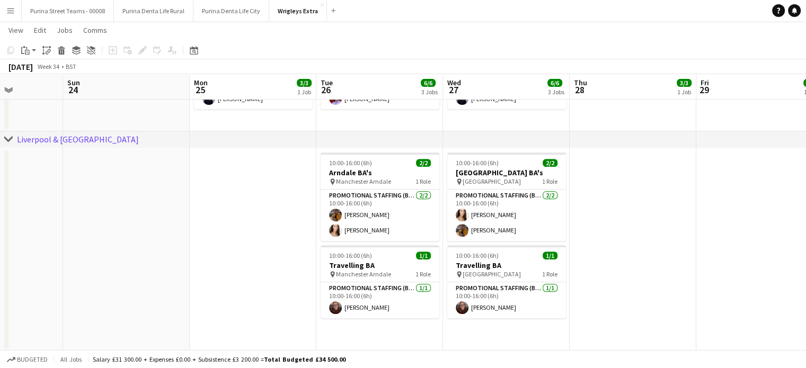
drag, startPoint x: 507, startPoint y: 251, endPoint x: 110, endPoint y: 256, distance: 396.6
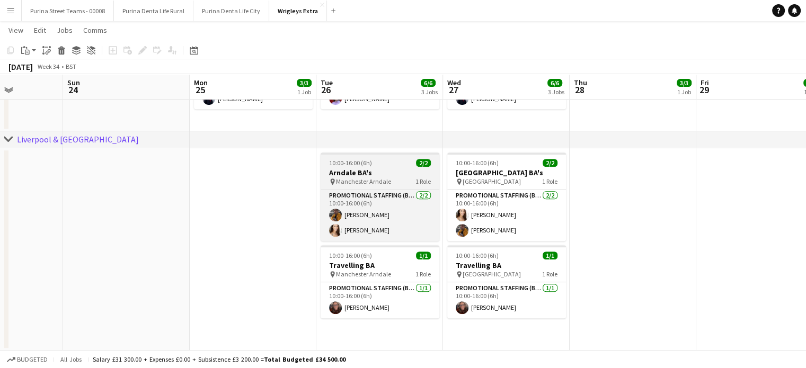
click at [361, 170] on h3 "Arndale BA's" at bounding box center [380, 173] width 119 height 10
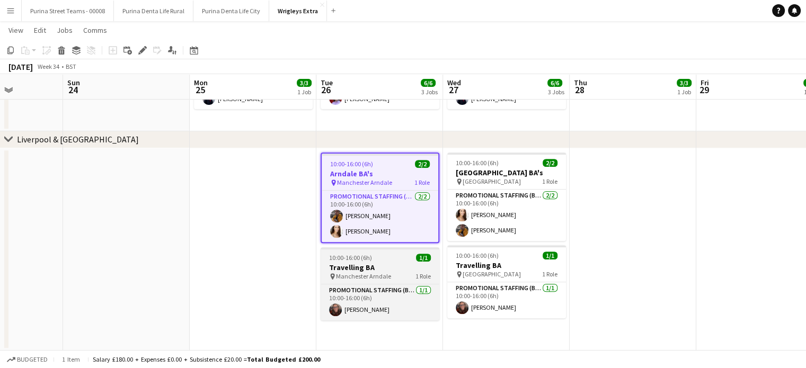
click at [367, 259] on span "10:00-16:00 (6h)" at bounding box center [350, 258] width 43 height 8
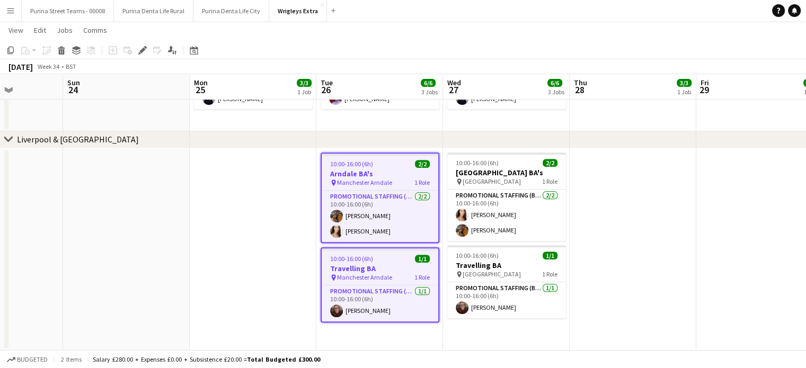
click at [614, 165] on app-date-cell at bounding box center [633, 249] width 127 height 203
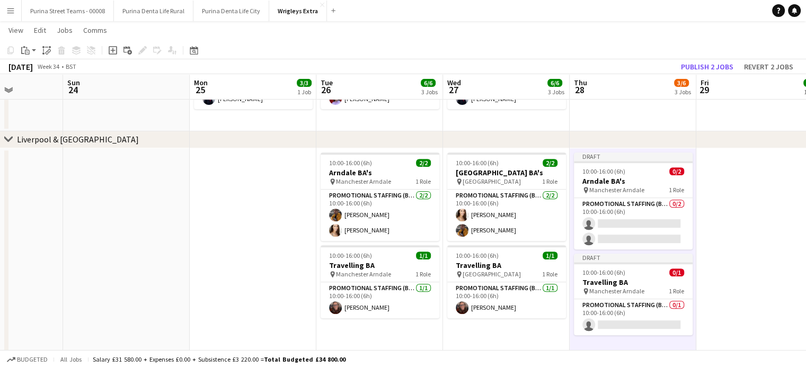
click at [711, 187] on app-date-cell at bounding box center [760, 253] width 127 height 210
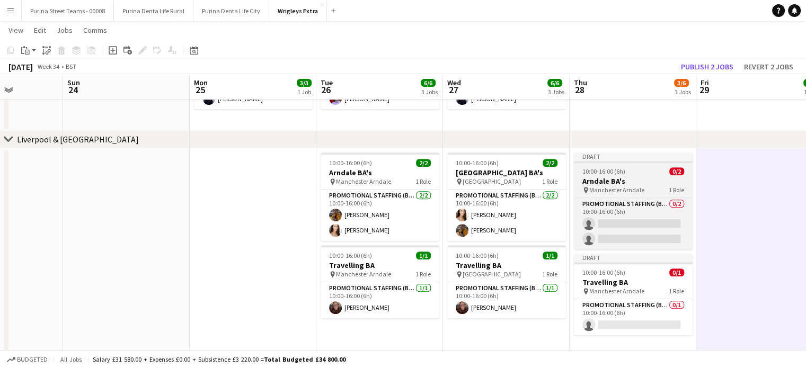
click at [640, 184] on h3 "Arndale BA's" at bounding box center [633, 182] width 119 height 10
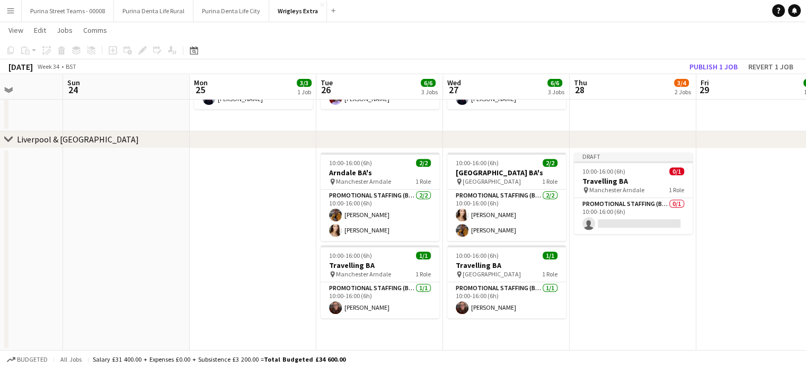
click at [634, 196] on app-job-card "Draft 10:00-16:00 (6h) 0/1 Travelling BA pin Manchester Arndale 1 Role Promotio…" at bounding box center [633, 194] width 119 height 82
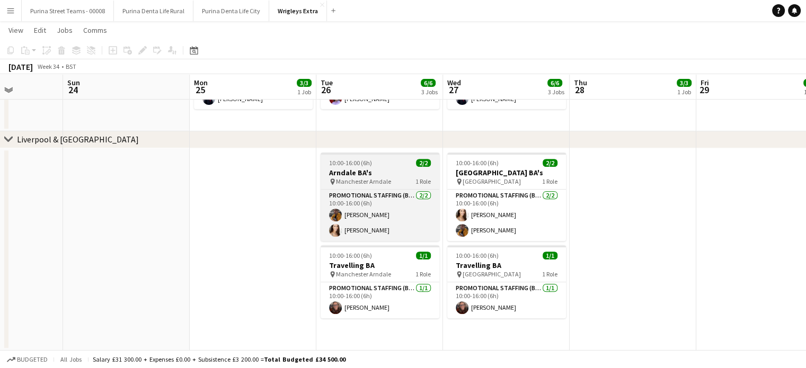
click at [397, 170] on h3 "Arndale BA's" at bounding box center [380, 173] width 119 height 10
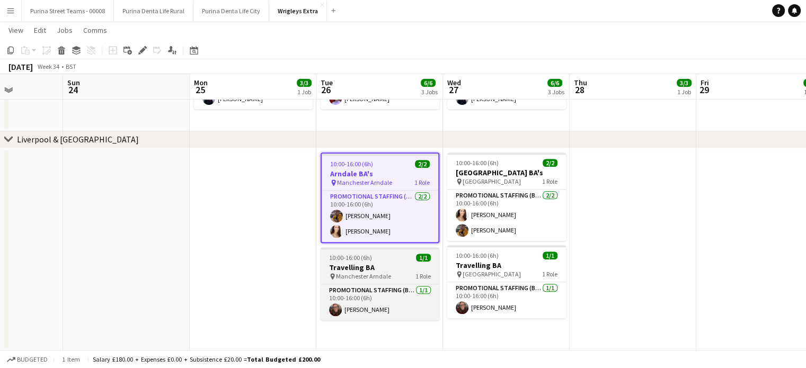
click at [382, 259] on div "10:00-16:00 (6h) 1/1" at bounding box center [380, 258] width 119 height 8
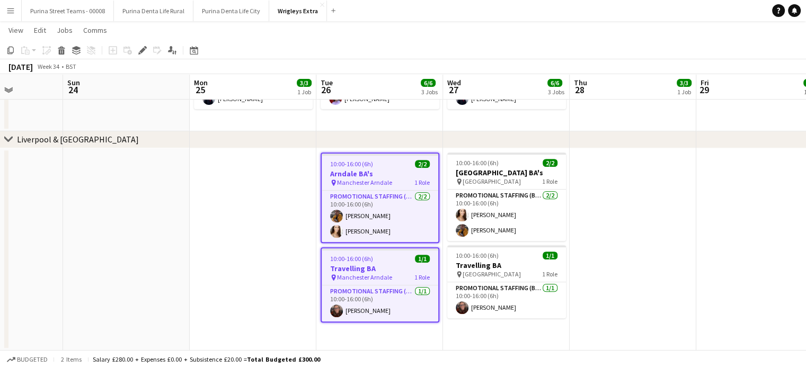
click at [596, 157] on app-date-cell at bounding box center [633, 249] width 127 height 203
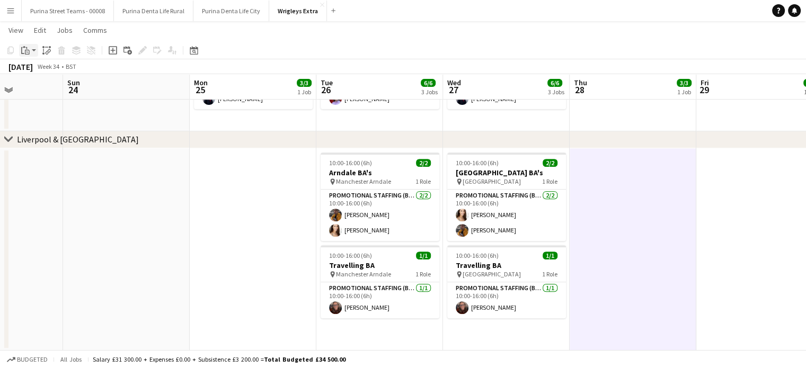
click at [32, 52] on app-action-btn "Paste" at bounding box center [28, 50] width 19 height 13
click at [51, 90] on link "Paste with crew Ctrl+Shift+V" at bounding box center [78, 89] width 100 height 10
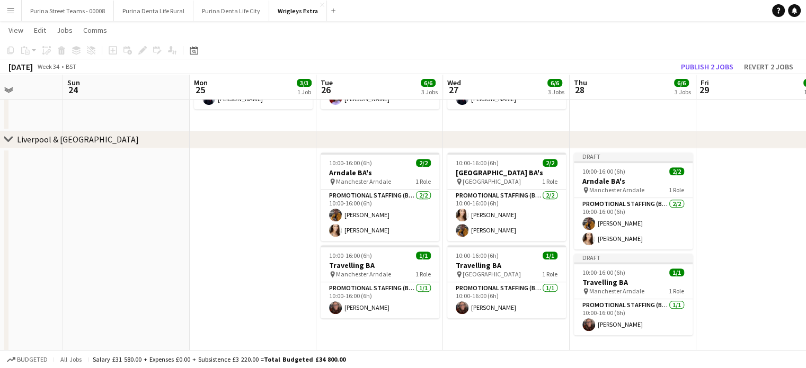
click at [267, 217] on app-date-cell at bounding box center [253, 253] width 127 height 210
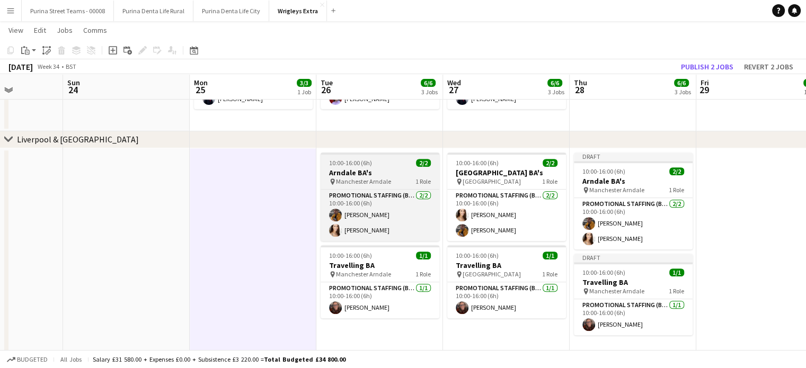
click at [343, 170] on h3 "Arndale BA's" at bounding box center [380, 173] width 119 height 10
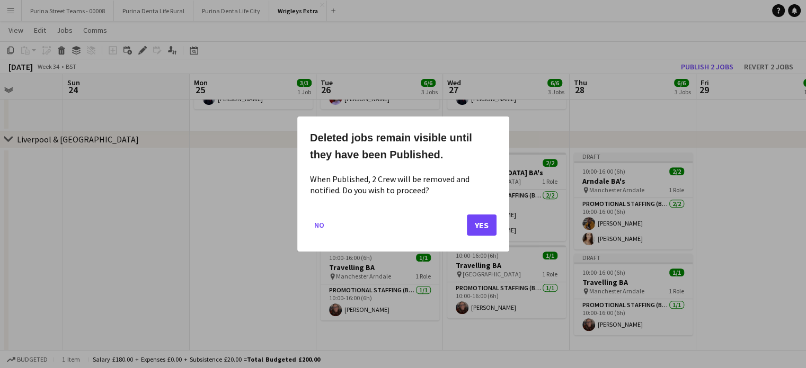
scroll to position [0, 0]
click at [475, 226] on button "Yes" at bounding box center [482, 225] width 30 height 21
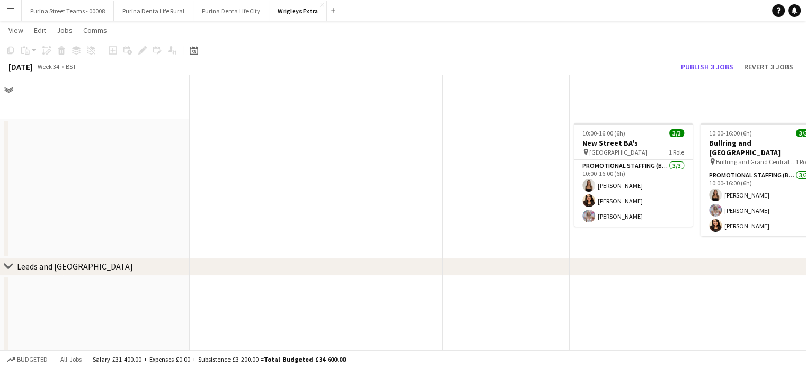
scroll to position [441, 0]
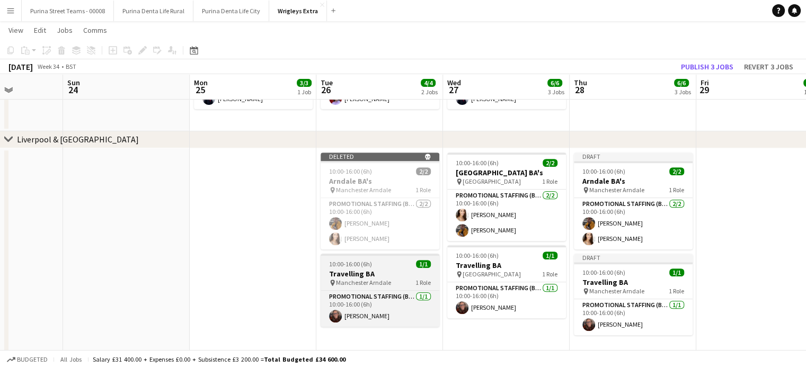
click at [373, 267] on div "10:00-16:00 (6h) 1/1" at bounding box center [380, 264] width 119 height 8
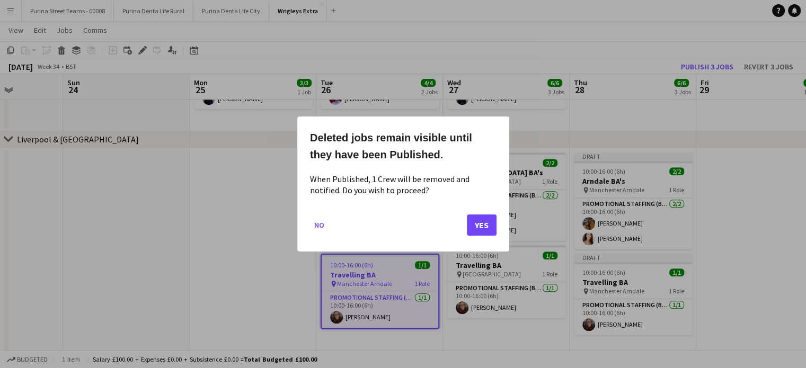
scroll to position [0, 0]
click at [489, 230] on button "Yes" at bounding box center [482, 225] width 30 height 21
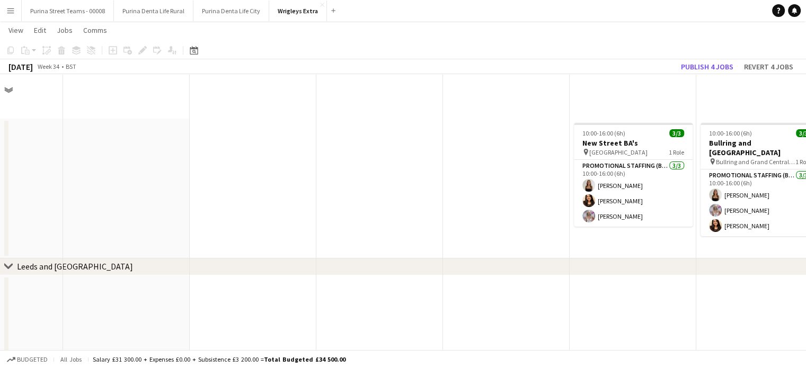
scroll to position [441, 0]
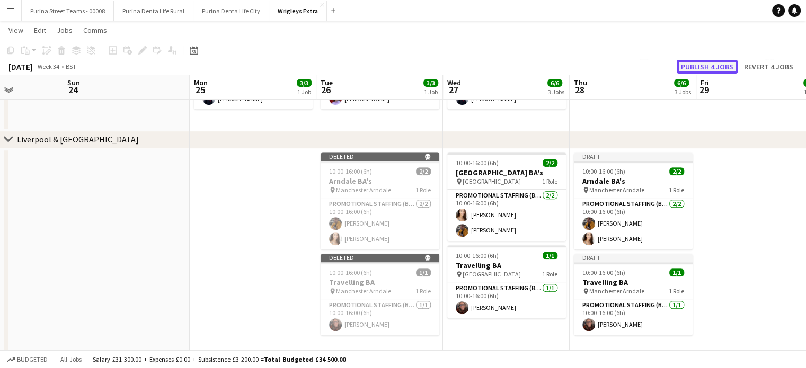
click at [697, 69] on button "Publish 4 jobs" at bounding box center [707, 67] width 61 height 14
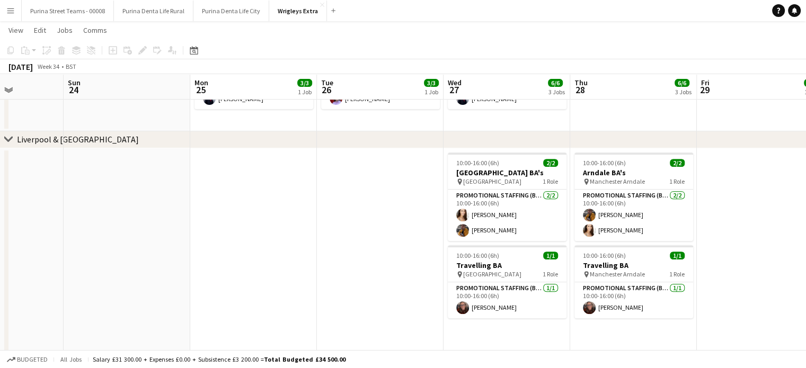
drag, startPoint x: 379, startPoint y: 248, endPoint x: 380, endPoint y: 261, distance: 13.3
click at [380, 261] on app-date-cell at bounding box center [380, 253] width 127 height 210
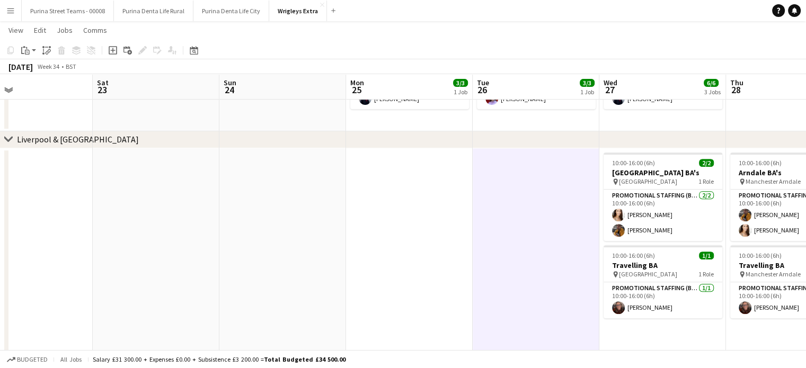
drag, startPoint x: 334, startPoint y: 252, endPoint x: 477, endPoint y: 245, distance: 143.3
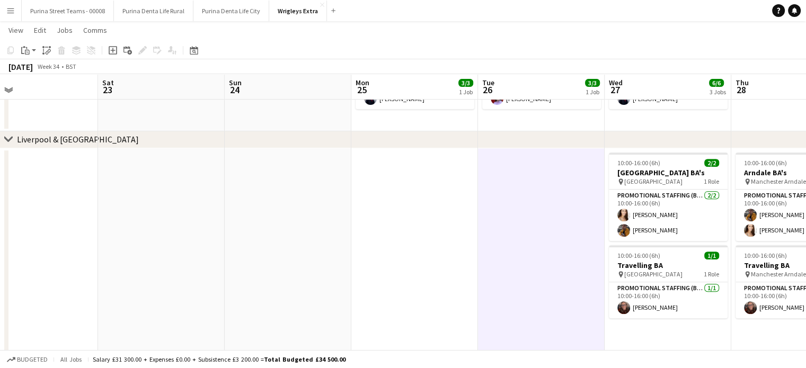
click at [11, 10] on app-icon "Menu" at bounding box center [10, 10] width 8 height 8
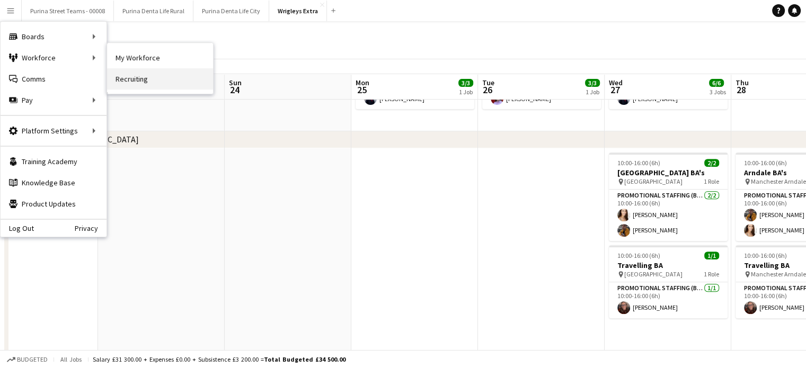
click at [129, 78] on link "Recruiting" at bounding box center [160, 78] width 106 height 21
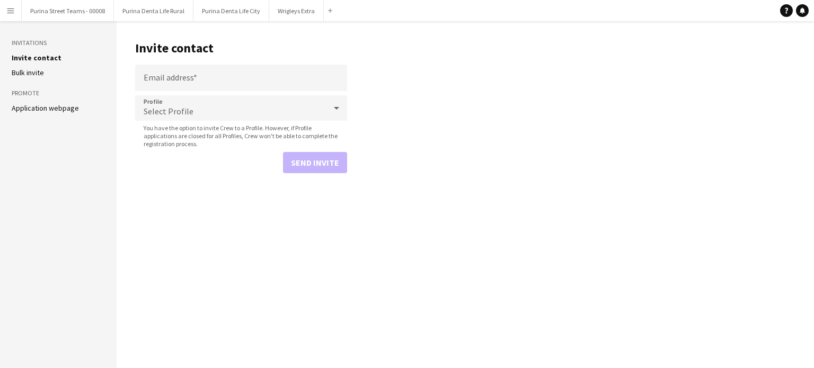
click at [17, 10] on button "Menu" at bounding box center [10, 10] width 21 height 21
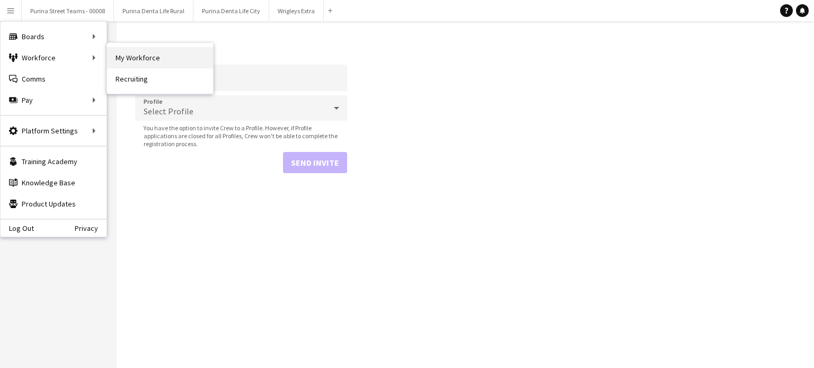
click at [165, 58] on link "My Workforce" at bounding box center [160, 57] width 106 height 21
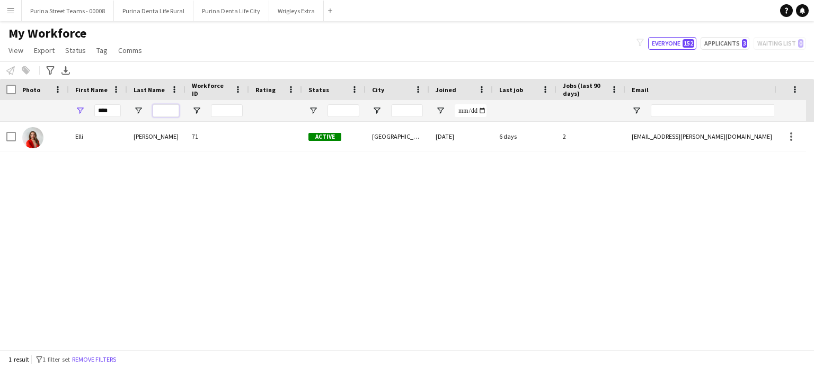
click at [170, 111] on input "Last Name Filter Input" at bounding box center [166, 110] width 27 height 13
click at [105, 106] on input "****" at bounding box center [107, 110] width 27 height 13
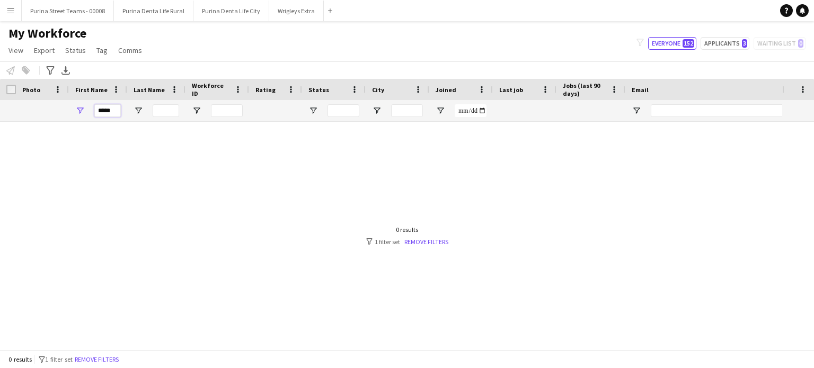
click at [106, 110] on input "*****" at bounding box center [107, 110] width 27 height 13
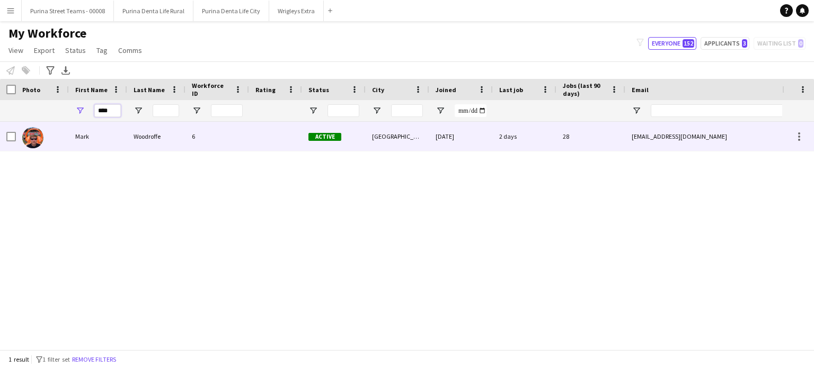
type input "****"
click at [81, 140] on div "Mark" at bounding box center [98, 136] width 58 height 29
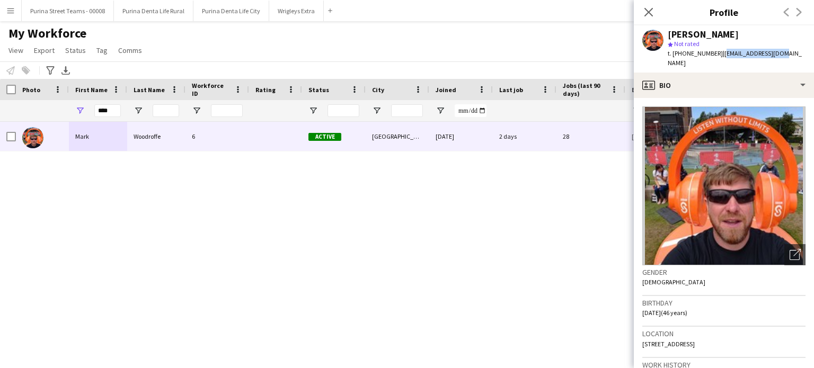
drag, startPoint x: 718, startPoint y: 53, endPoint x: 786, endPoint y: 55, distance: 67.4
click at [786, 55] on div "[PERSON_NAME] star Not rated t. [PHONE_NUMBER] | [EMAIL_ADDRESS][DOMAIN_NAME]" at bounding box center [724, 48] width 180 height 47
copy span "[EMAIL_ADDRESS][DOMAIN_NAME]"
click at [115, 109] on input "****" at bounding box center [107, 110] width 27 height 13
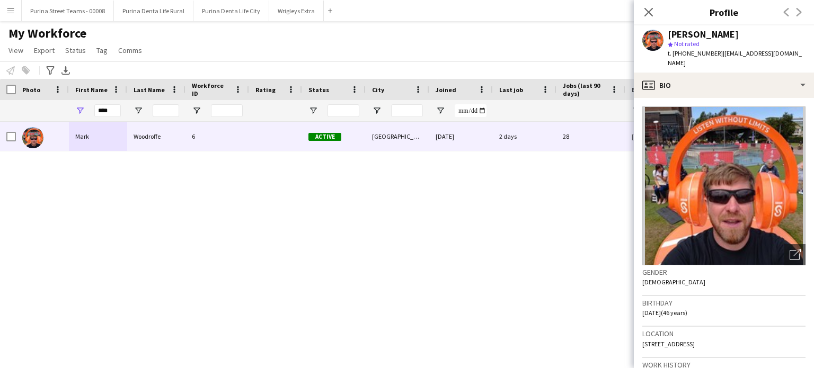
click at [21, 14] on button "Menu" at bounding box center [10, 10] width 21 height 21
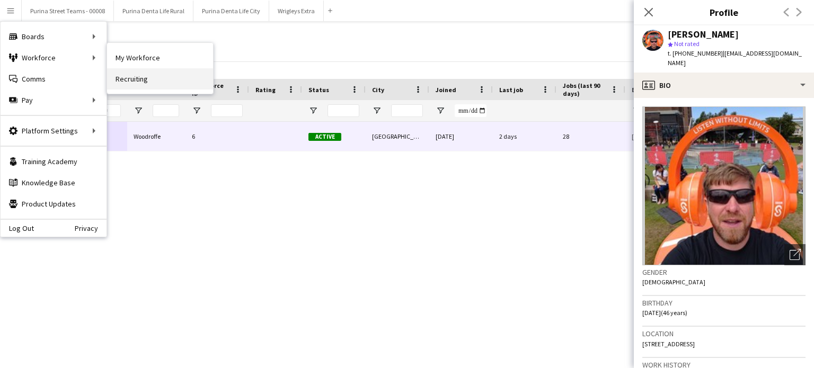
click at [144, 77] on link "Recruiting" at bounding box center [160, 78] width 106 height 21
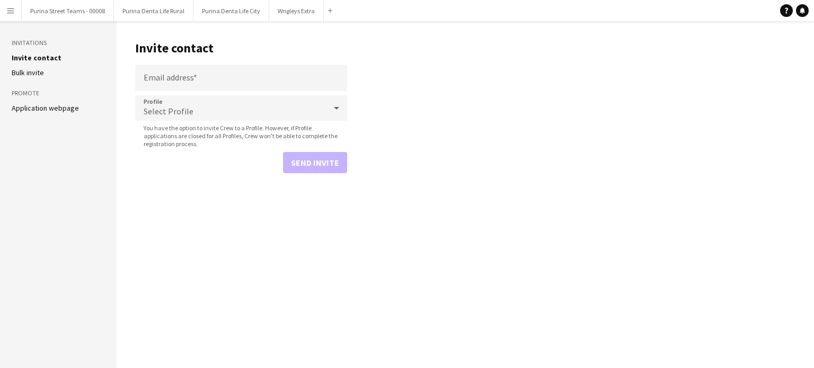
click at [219, 93] on form "Email address Profile Select Profile You have the option to invite Crew to a Pr…" at bounding box center [241, 119] width 212 height 109
click at [219, 82] on input "Email address" at bounding box center [241, 78] width 212 height 27
paste input "**********"
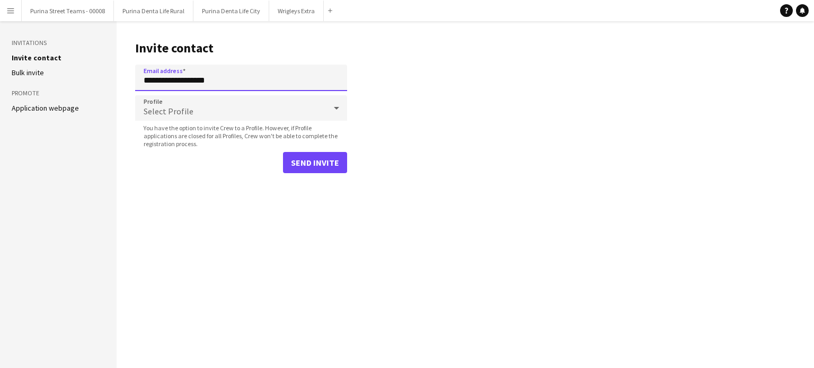
type input "**********"
click at [300, 164] on button "Send invite" at bounding box center [315, 162] width 64 height 21
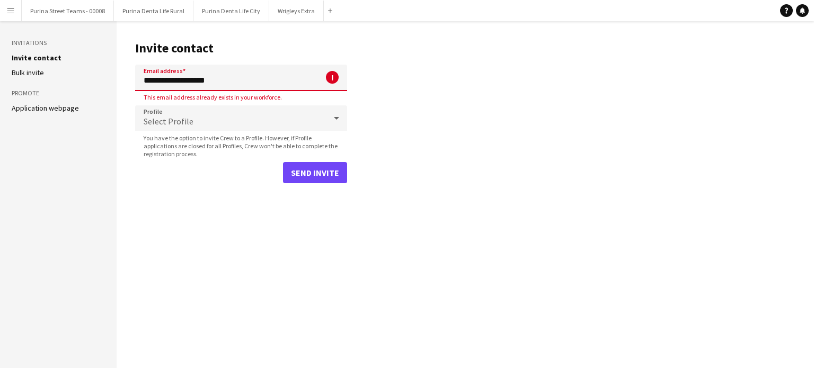
click at [259, 82] on input "**********" at bounding box center [241, 78] width 212 height 27
click at [128, 11] on button "Purina Denta Life Rural Close" at bounding box center [154, 11] width 80 height 21
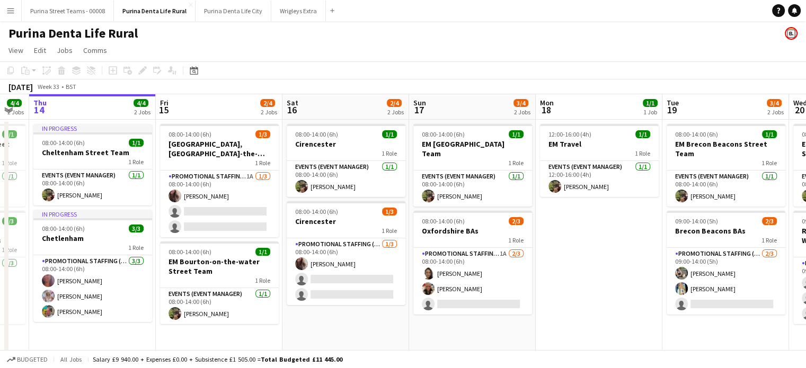
scroll to position [0, 259]
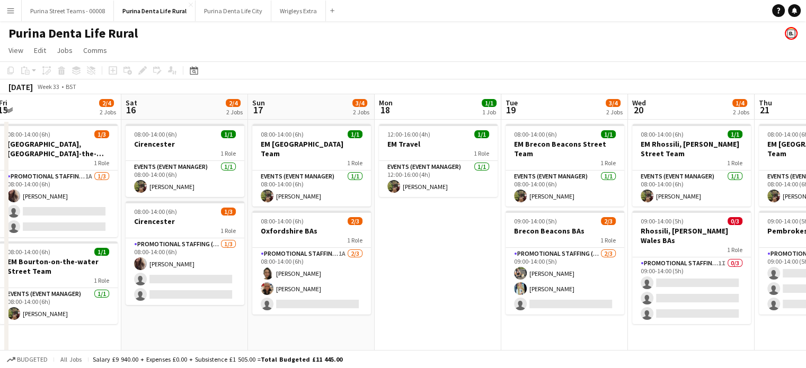
drag, startPoint x: 664, startPoint y: 256, endPoint x: 405, endPoint y: 259, distance: 258.7
click at [405, 259] on app-calendar-viewport "Wed 13 4/4 2 Jobs Thu 14 4/4 2 Jobs Fri 15 2/4 2 Jobs Sat 16 2/4 2 Jobs Sun 17 …" at bounding box center [403, 224] width 806 height 260
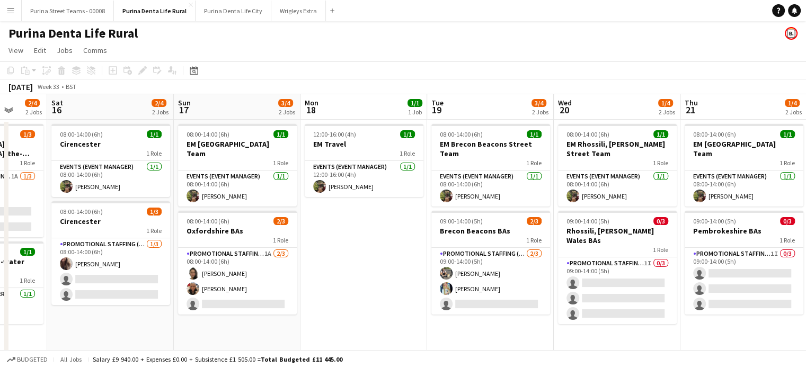
drag, startPoint x: 438, startPoint y: 245, endPoint x: 359, endPoint y: 247, distance: 79.0
click at [359, 245] on app-calendar-viewport "Wed 13 4/4 2 Jobs Thu 14 4/4 2 Jobs Fri 15 2/4 2 Jobs Sat 16 2/4 2 Jobs Sun 17 …" at bounding box center [403, 224] width 806 height 260
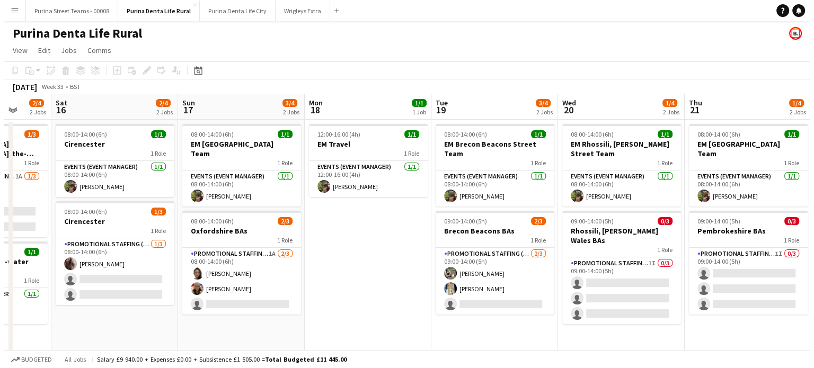
scroll to position [0, 338]
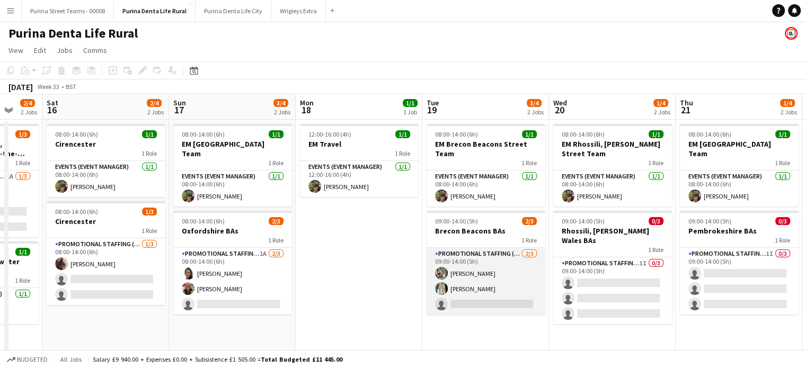
click at [511, 306] on app-card-role "Promotional Staffing (Brand Ambassadors) [DATE] 09:00-14:00 (5h) [PERSON_NAME] …" at bounding box center [486, 281] width 119 height 67
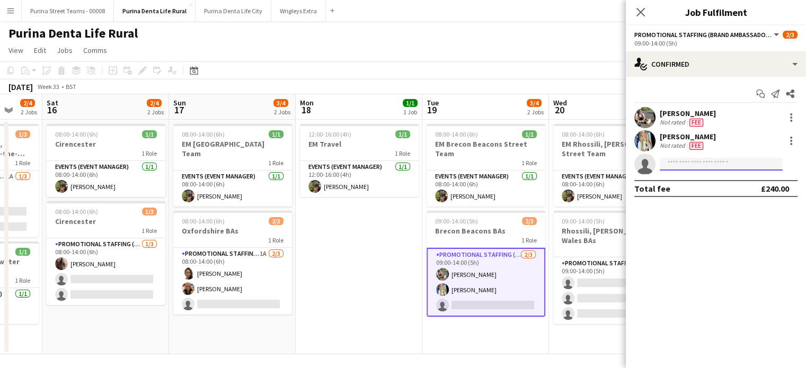
click at [694, 170] on input at bounding box center [721, 164] width 123 height 13
type input "*"
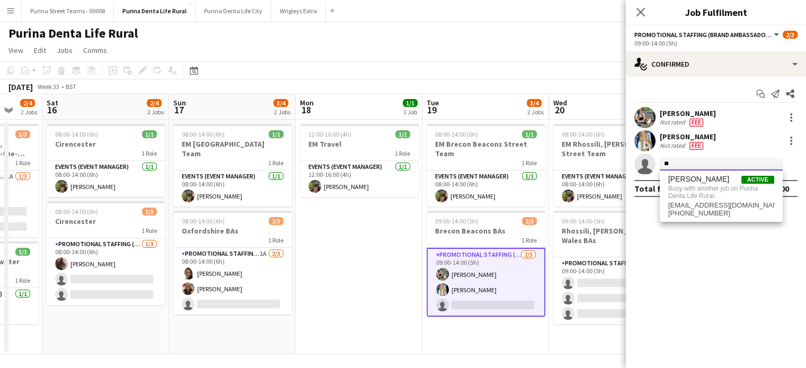
type input "*"
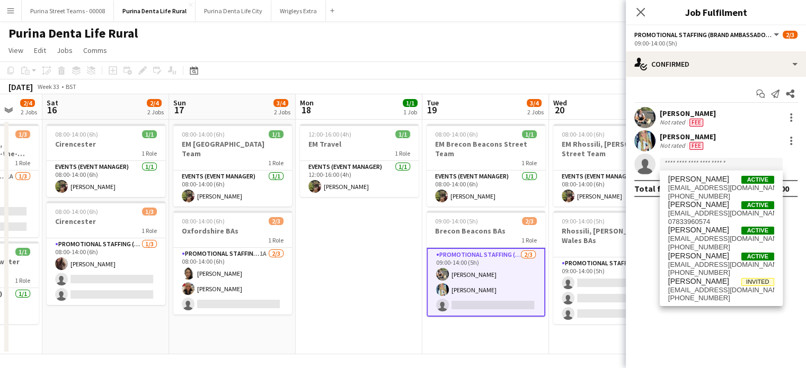
click at [11, 8] on app-icon "Menu" at bounding box center [10, 10] width 8 height 8
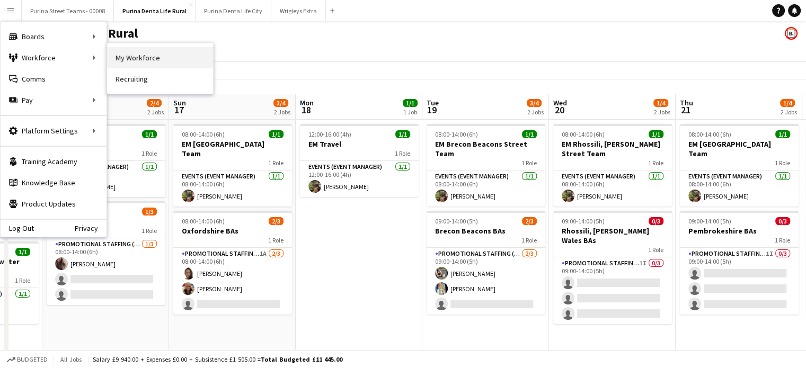
click at [175, 56] on link "My Workforce" at bounding box center [160, 57] width 106 height 21
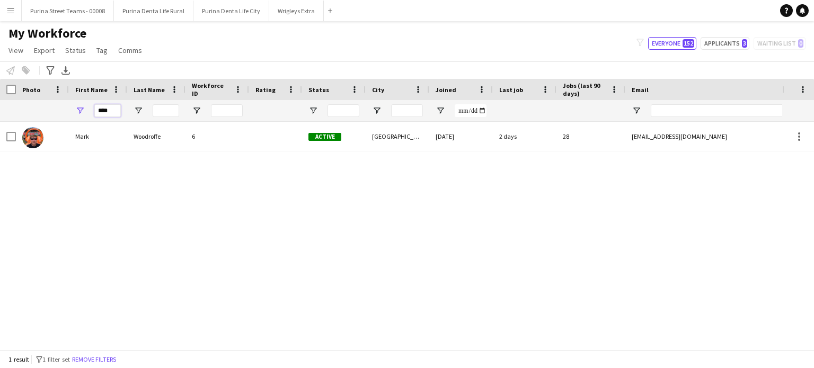
click at [113, 110] on input "****" at bounding box center [107, 110] width 27 height 13
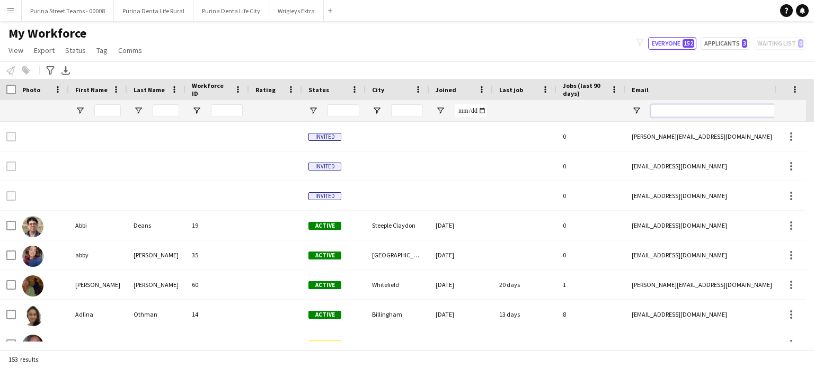
click at [655, 108] on input "Email Filter Input" at bounding box center [741, 110] width 180 height 13
paste input "**********"
type input "**********"
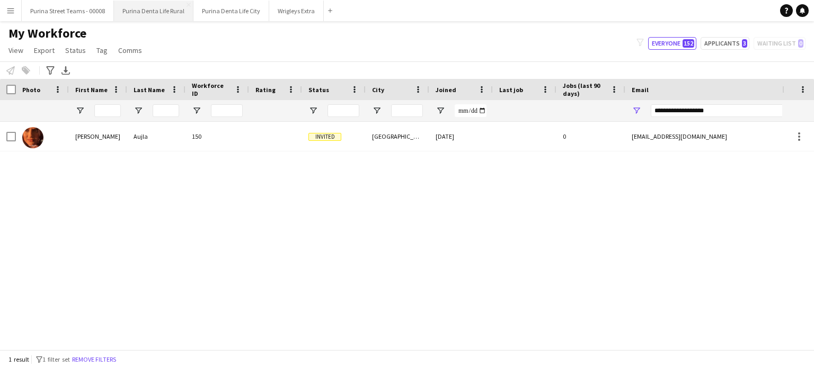
click at [157, 12] on button "Purina Denta Life Rural Close" at bounding box center [154, 11] width 80 height 21
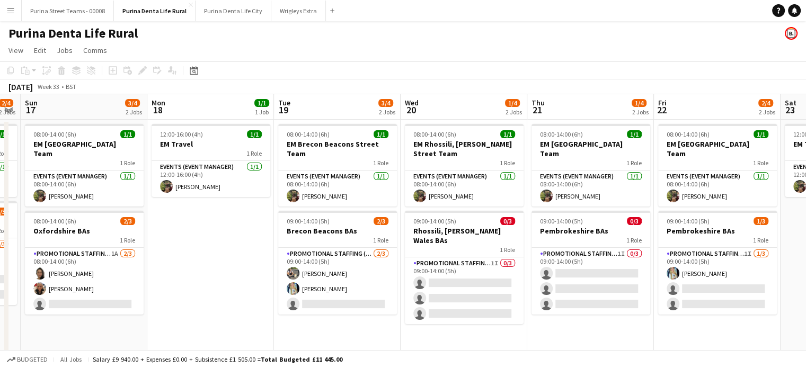
scroll to position [0, 361]
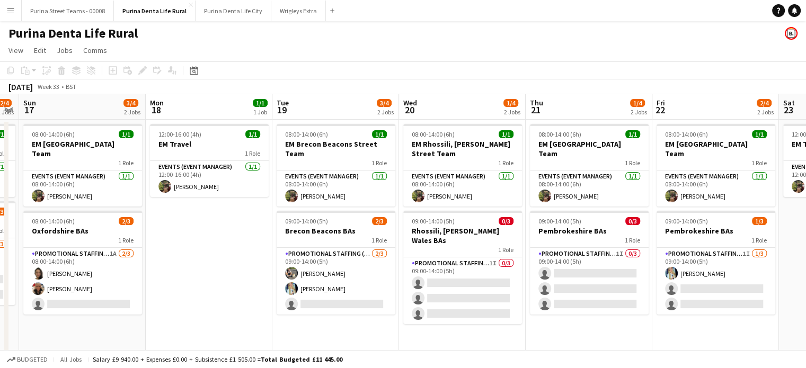
drag, startPoint x: 716, startPoint y: 264, endPoint x: 228, endPoint y: 240, distance: 488.4
click at [228, 240] on app-calendar-viewport "Thu 14 4/4 2 Jobs Fri 15 2/4 2 Jobs Sat 16 2/4 2 Jobs Sun 17 3/4 2 Jobs Mon 18 …" at bounding box center [403, 224] width 806 height 260
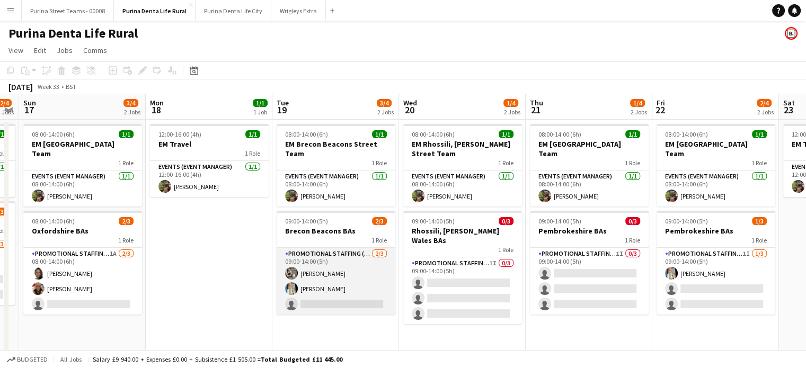
click at [317, 300] on app-card-role "Promotional Staffing (Brand Ambassadors) [DATE] 09:00-14:00 (5h) [PERSON_NAME] …" at bounding box center [336, 281] width 119 height 67
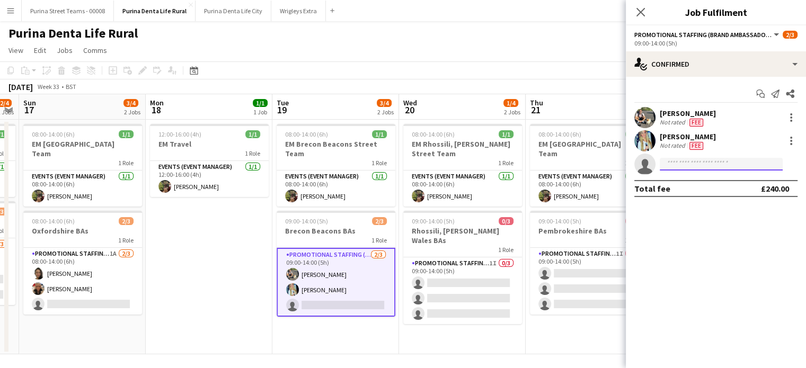
click at [694, 165] on input at bounding box center [721, 164] width 123 height 13
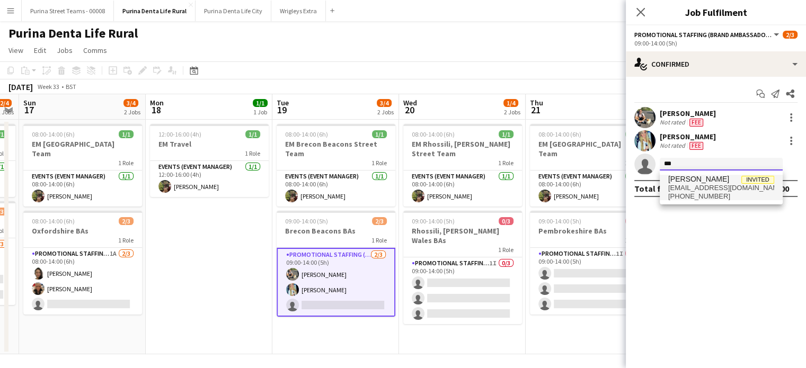
type input "***"
click at [703, 190] on span "[EMAIL_ADDRESS][DOMAIN_NAME]" at bounding box center [722, 188] width 106 height 8
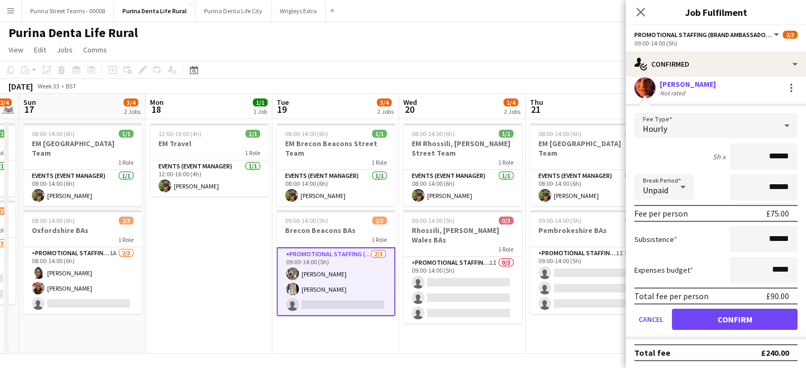
scroll to position [0, 0]
click at [685, 179] on icon at bounding box center [683, 187] width 13 height 21
click at [666, 146] on div at bounding box center [403, 184] width 806 height 368
click at [664, 121] on div "Hourly" at bounding box center [706, 125] width 142 height 25
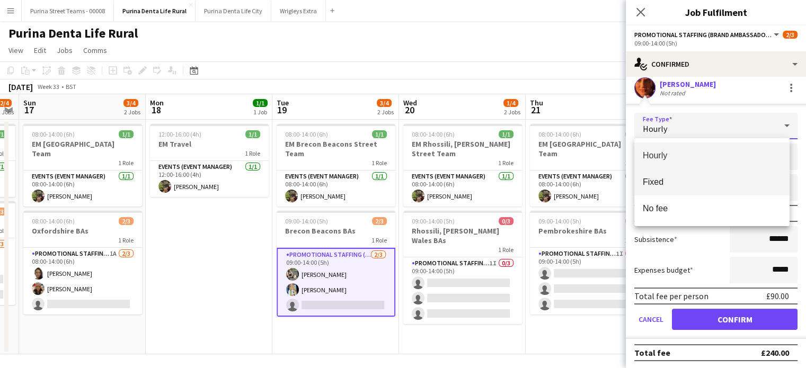
click at [655, 182] on span "Fixed" at bounding box center [712, 182] width 138 height 10
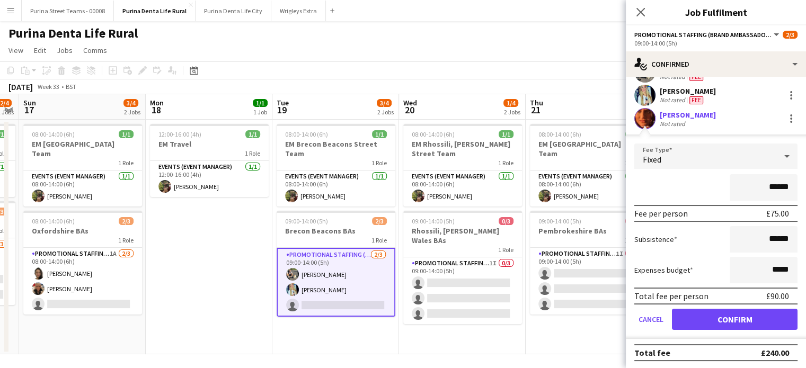
drag, startPoint x: 770, startPoint y: 187, endPoint x: 762, endPoint y: 187, distance: 8.0
click at [762, 187] on input "******" at bounding box center [764, 187] width 68 height 27
type input "******"
click at [759, 323] on button "Confirm" at bounding box center [735, 319] width 126 height 21
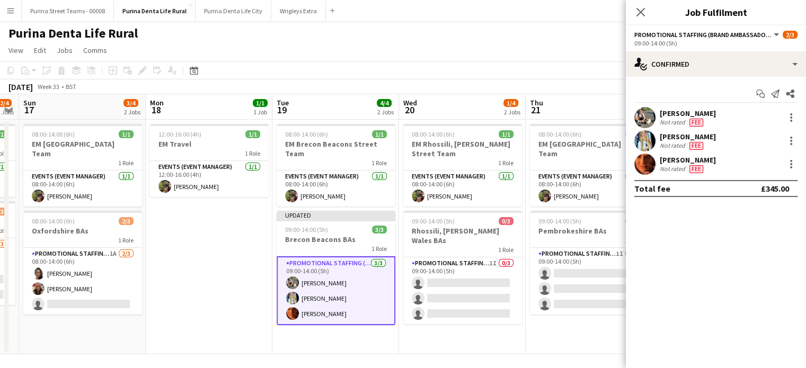
scroll to position [0, 0]
click at [496, 349] on app-date-cell "08:00-14:00 (6h) 1/1 EM Rhossili, [PERSON_NAME] Street Team 1 Role Events (Even…" at bounding box center [462, 237] width 127 height 235
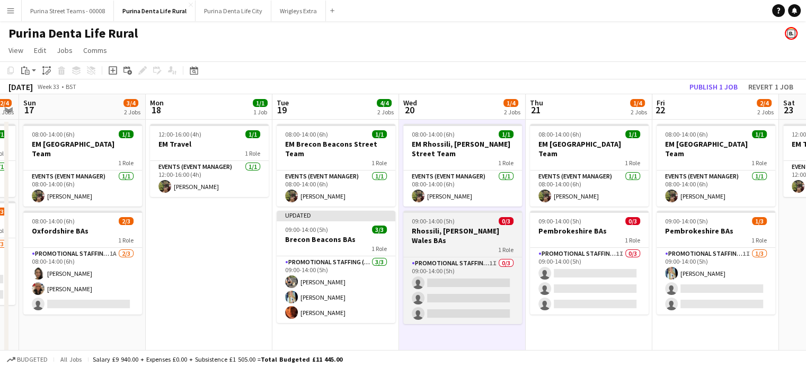
click at [458, 223] on div "09:00-14:00 (5h) 0/3" at bounding box center [462, 221] width 119 height 8
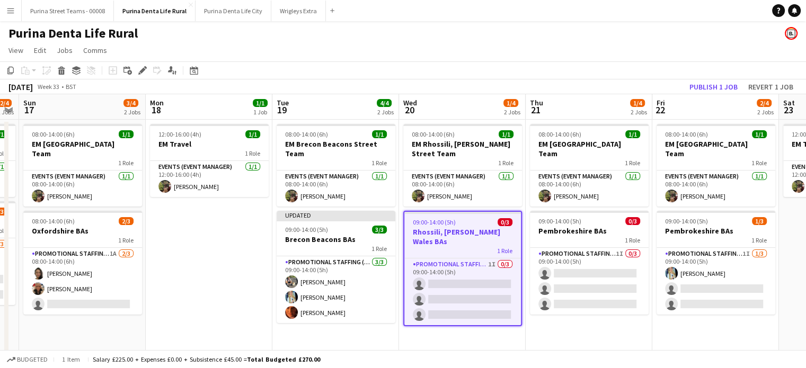
click at [464, 232] on h3 "Rhossili, [PERSON_NAME] Wales BAs" at bounding box center [463, 236] width 117 height 19
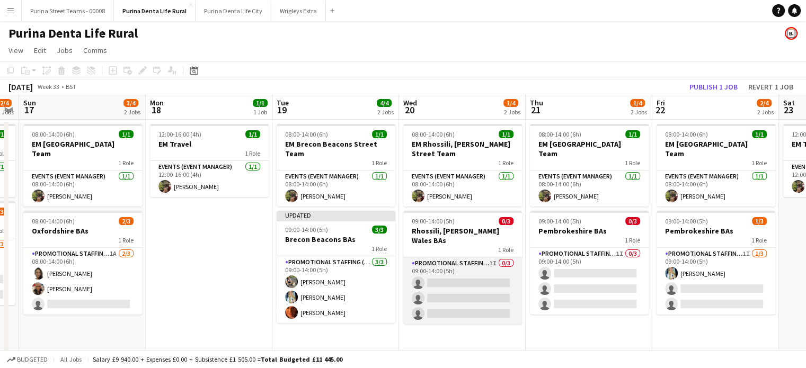
click at [464, 262] on app-card-role "Promotional Staffing (Brand Ambassadors) 1I 0/3 09:00-14:00 (5h) single-neutral…" at bounding box center [462, 291] width 119 height 67
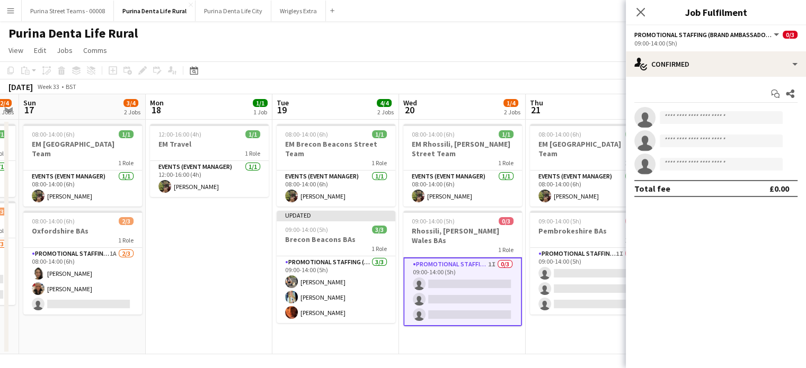
click at [491, 60] on app-page-menu "View Day view expanded Day view collapsed Month view Date picker Jump to [DATE]…" at bounding box center [403, 51] width 806 height 20
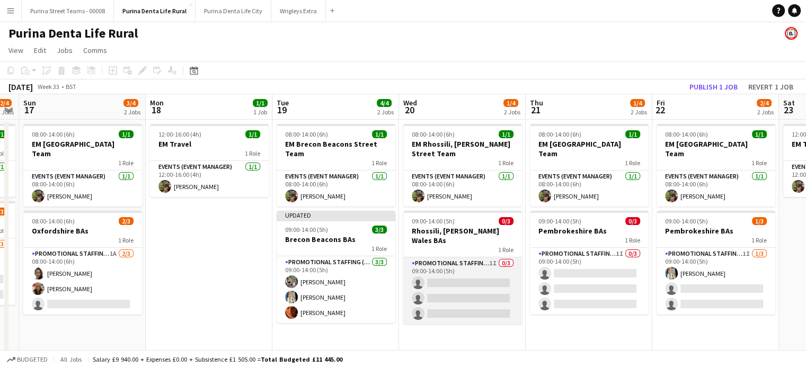
click at [462, 258] on app-card-role "Promotional Staffing (Brand Ambassadors) 1I 0/3 09:00-14:00 (5h) single-neutral…" at bounding box center [462, 291] width 119 height 67
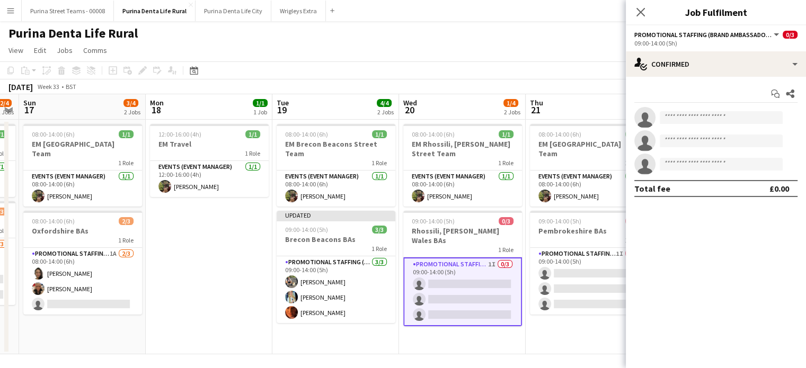
click at [452, 234] on h3 "Rhossili, [PERSON_NAME] Wales BAs" at bounding box center [462, 235] width 119 height 19
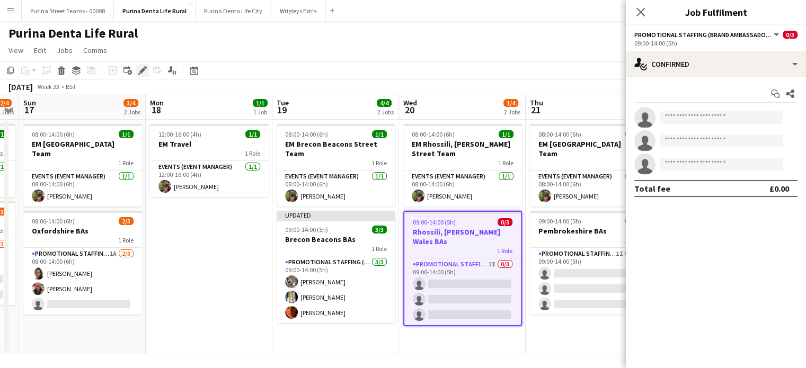
click at [140, 68] on icon "Edit" at bounding box center [142, 70] width 8 height 8
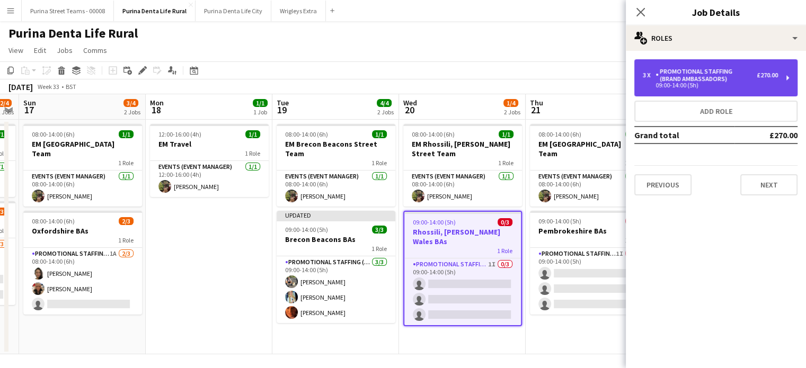
click at [781, 69] on div "3 x Promotional Staffing (Brand Ambassadors) £270.00 09:00-14:00 (5h)" at bounding box center [716, 77] width 163 height 37
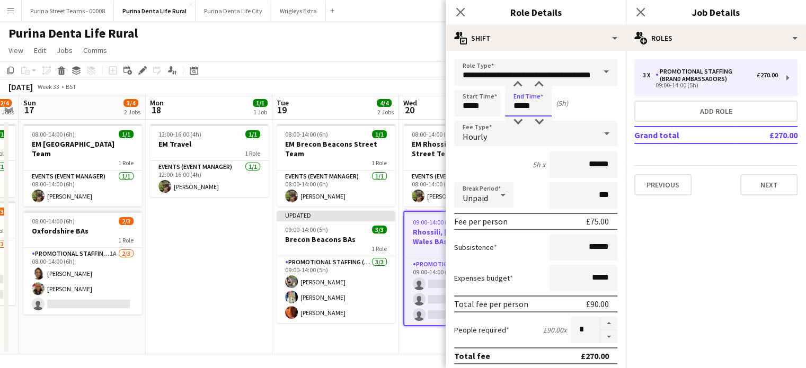
click at [536, 101] on input "*****" at bounding box center [528, 103] width 47 height 27
type input "*****"
click at [521, 82] on div at bounding box center [517, 85] width 21 height 11
click at [715, 315] on mat-expansion-panel "pencil3 General details 3 x Promotional Staffing (Brand Ambassadors) £270.00 09…" at bounding box center [716, 210] width 180 height 318
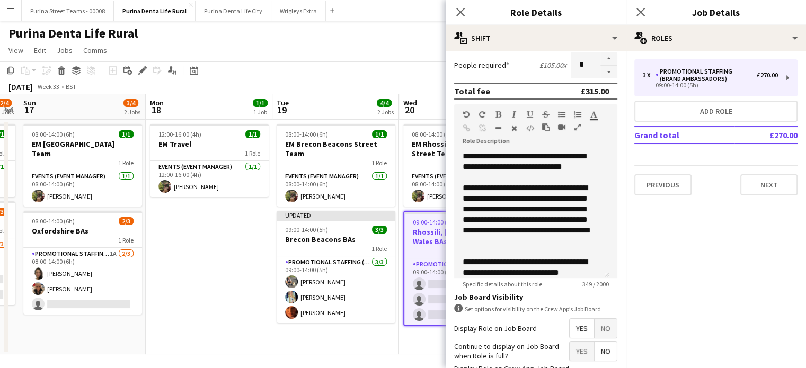
click at [338, 345] on app-date-cell "08:00-14:00 (6h) 1/1 EM Brecon Beacons Street Team 1 Role Events (Event Manager…" at bounding box center [336, 237] width 127 height 235
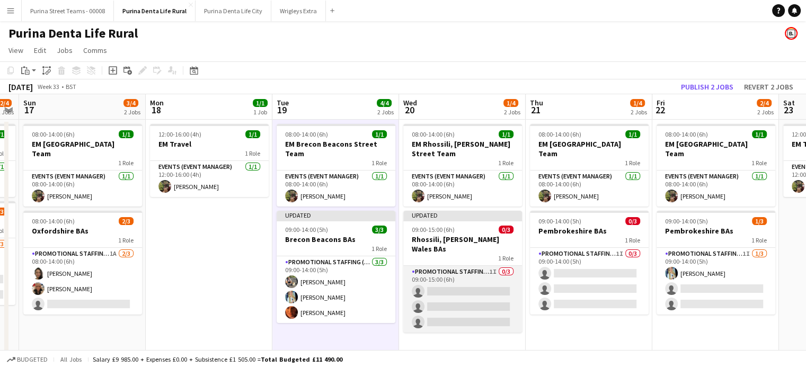
click at [439, 285] on app-card-role "Promotional Staffing (Brand Ambassadors) 1I 0/3 09:00-15:00 (6h) single-neutral…" at bounding box center [462, 299] width 119 height 67
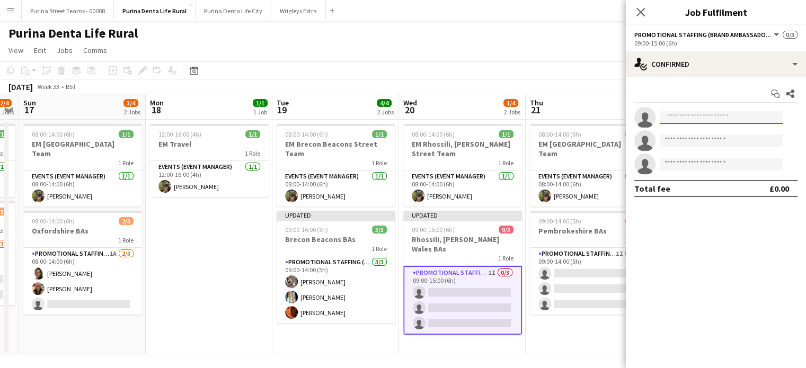
click at [717, 120] on input at bounding box center [721, 117] width 123 height 13
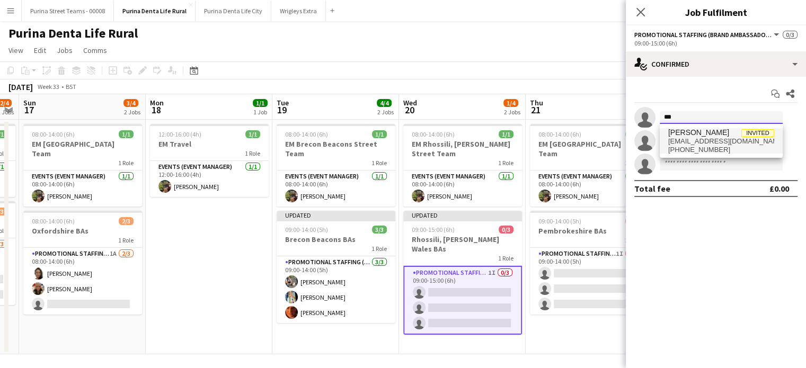
type input "***"
click at [700, 134] on span "[PERSON_NAME] Invited" at bounding box center [722, 132] width 106 height 9
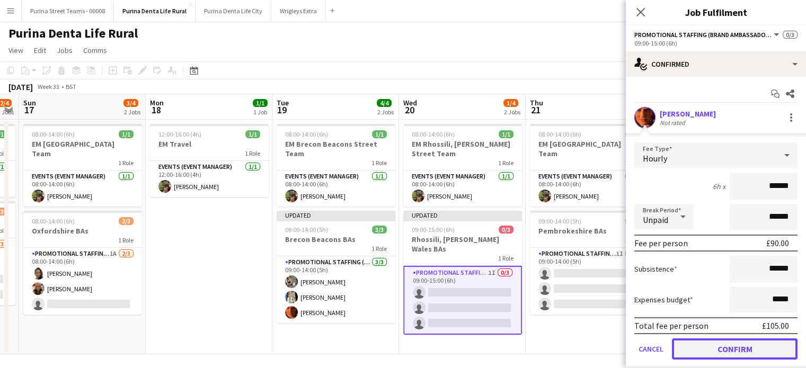
click at [748, 349] on button "Confirm" at bounding box center [735, 349] width 126 height 21
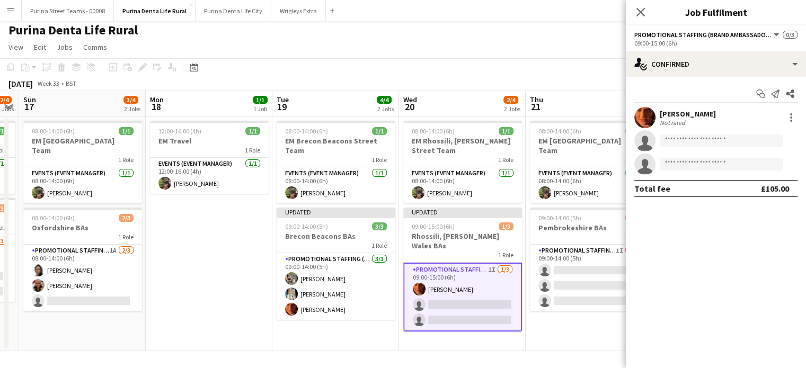
scroll to position [4, 0]
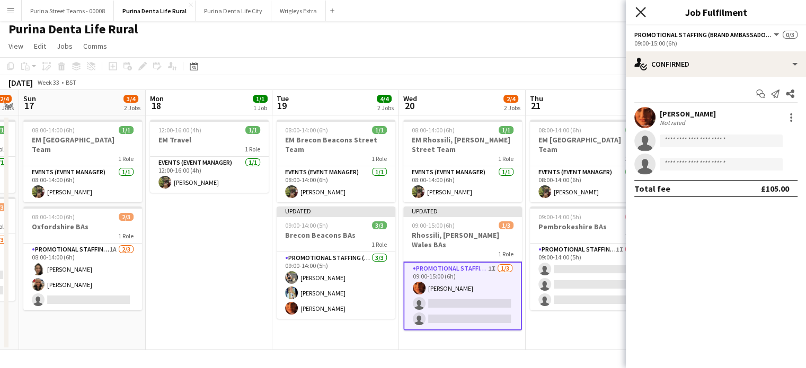
click at [640, 15] on icon "Close pop-in" at bounding box center [641, 12] width 10 height 10
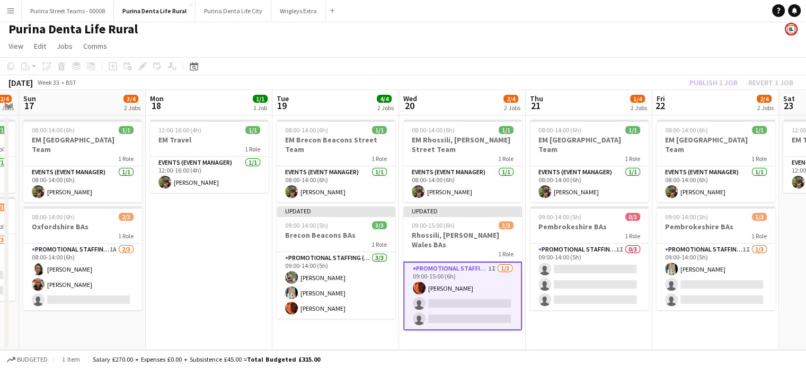
click at [586, 336] on app-date-cell "08:00-14:00 (6h) 1/1 EM [GEOGRAPHIC_DATA] Team 1 Role Events (Event Manager) [D…" at bounding box center [589, 233] width 127 height 235
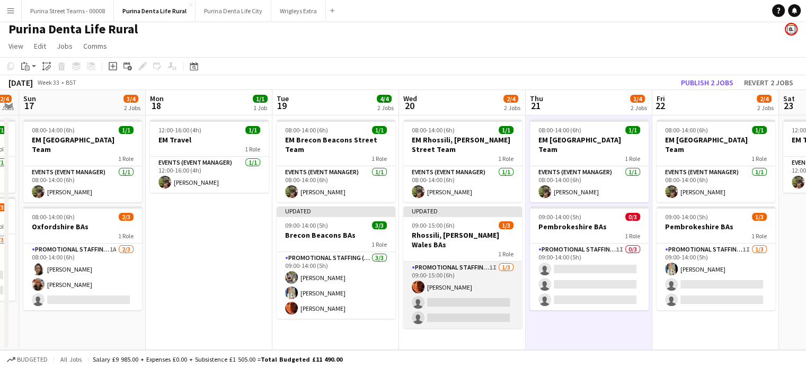
click at [430, 277] on app-card-role "Promotional Staffing (Brand Ambassadors) 1I [DATE] 09:00-15:00 (6h) [PERSON_NAM…" at bounding box center [462, 295] width 119 height 67
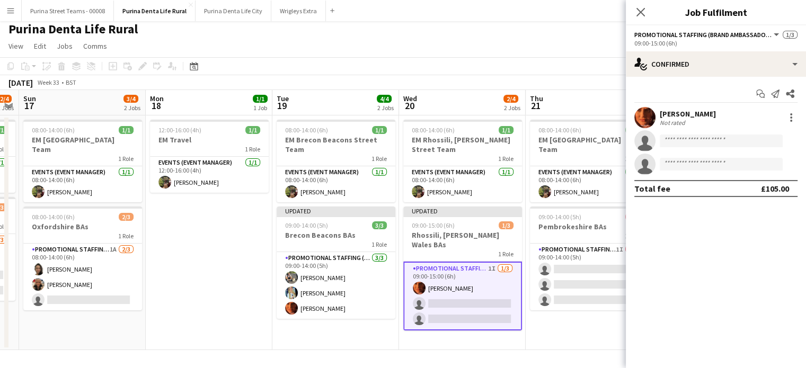
click at [673, 110] on div "[PERSON_NAME]" at bounding box center [688, 114] width 56 height 10
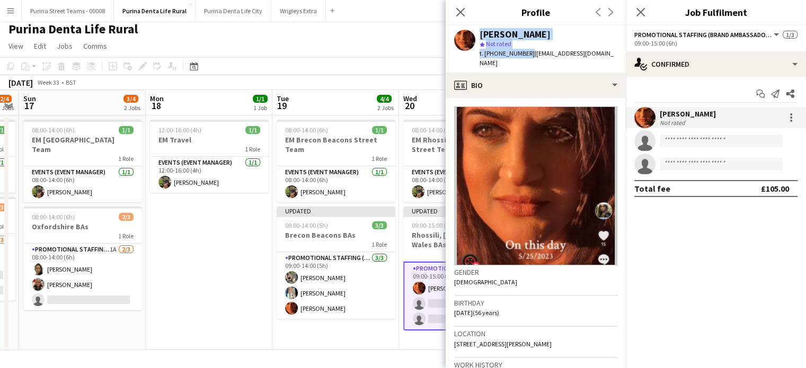
drag, startPoint x: 525, startPoint y: 55, endPoint x: 471, endPoint y: 36, distance: 57.3
click at [471, 36] on div "[PERSON_NAME] star Not rated t. [PHONE_NUMBER] | [EMAIL_ADDRESS][DOMAIN_NAME]" at bounding box center [536, 48] width 180 height 47
copy div "[PERSON_NAME] star Not rated t. [PHONE_NUMBER]"
click at [461, 10] on icon "Close pop-in" at bounding box center [460, 12] width 10 height 10
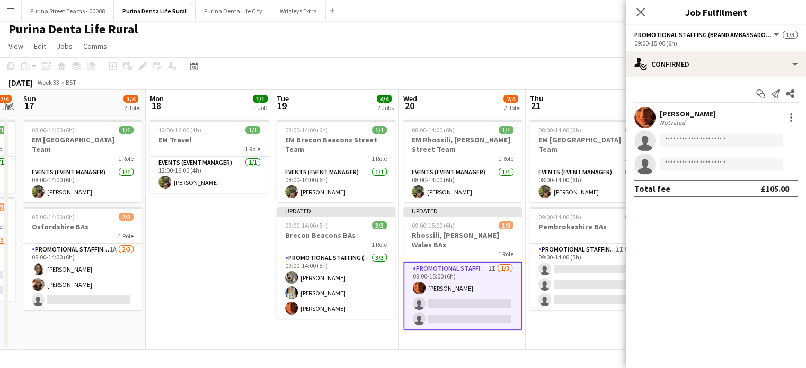
click at [635, 14] on app-icon "Close pop-in" at bounding box center [641, 12] width 13 height 13
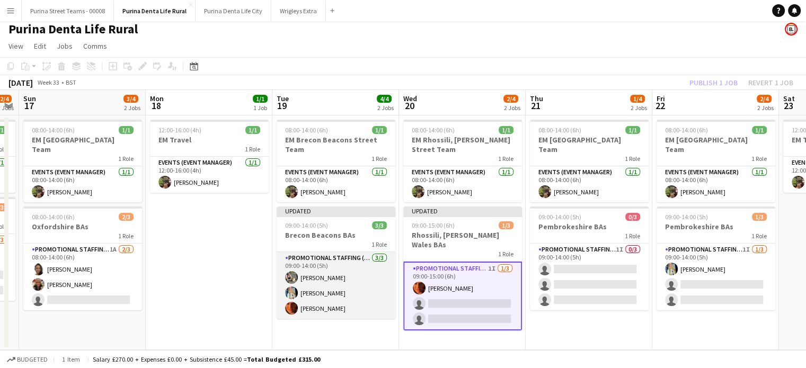
click at [322, 277] on app-card-role "Promotional Staffing (Brand Ambassadors) [DATE] 09:00-14:00 (5h) [PERSON_NAME] …" at bounding box center [336, 285] width 119 height 67
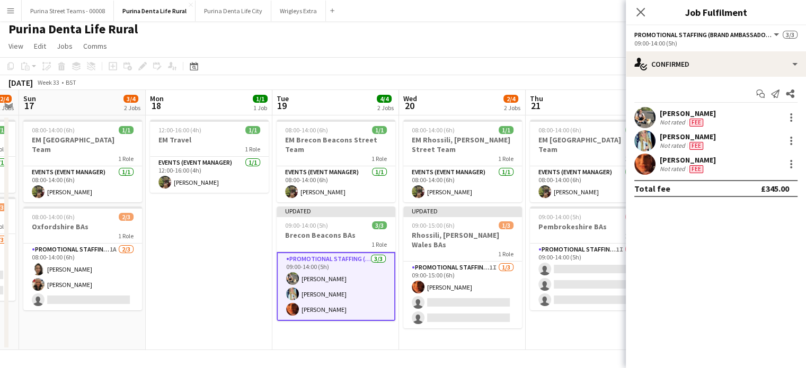
click at [687, 116] on div "[PERSON_NAME]" at bounding box center [688, 114] width 56 height 10
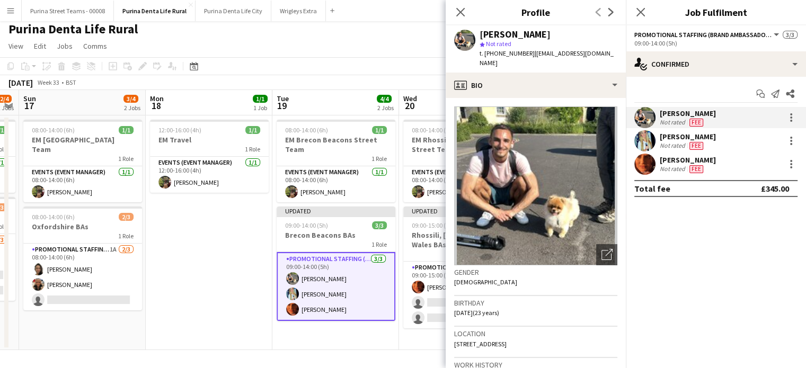
drag, startPoint x: 529, startPoint y: 54, endPoint x: 482, endPoint y: 32, distance: 51.3
click at [482, 32] on div "[PERSON_NAME] star Not rated t. [PHONE_NUMBER] | [EMAIL_ADDRESS][DOMAIN_NAME]" at bounding box center [549, 49] width 138 height 39
copy div "[PERSON_NAME] star Not rated t. [PHONE_NUMBER]"
click at [328, 294] on app-card-role "Promotional Staffing (Brand Ambassadors) [DATE] 09:00-14:00 (5h) [PERSON_NAME] …" at bounding box center [336, 286] width 119 height 69
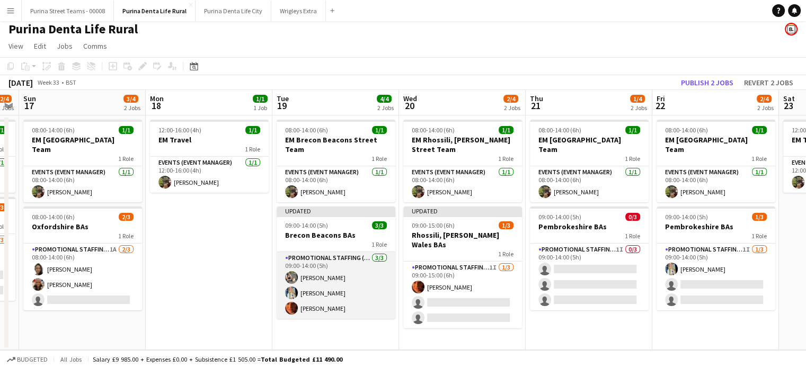
click at [328, 294] on app-card-role "Promotional Staffing (Brand Ambassadors) [DATE] 09:00-14:00 (5h) [PERSON_NAME] …" at bounding box center [336, 285] width 119 height 67
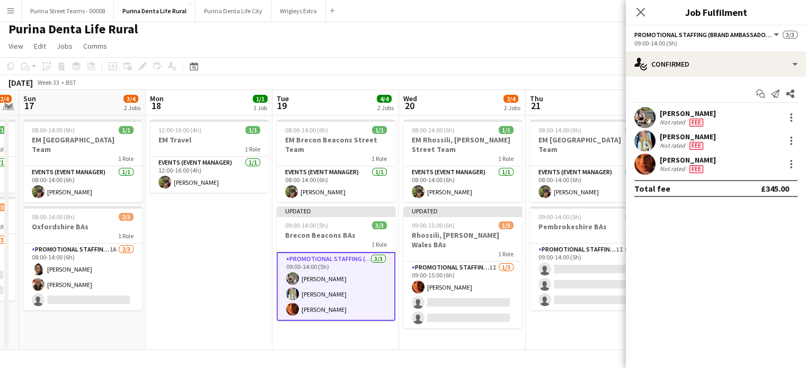
click at [694, 140] on div "[PERSON_NAME]" at bounding box center [688, 137] width 56 height 10
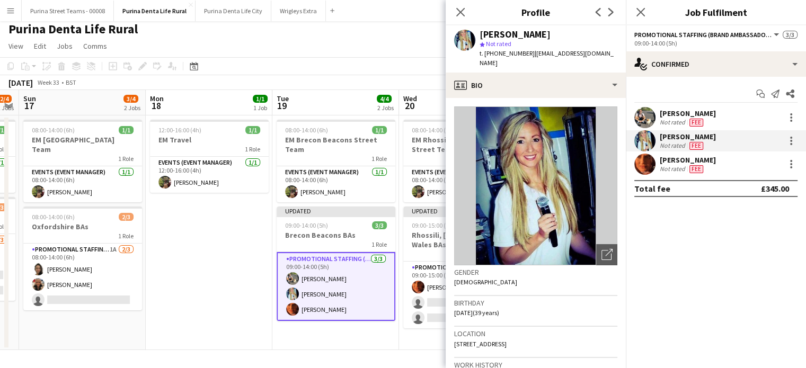
drag, startPoint x: 527, startPoint y: 53, endPoint x: 481, endPoint y: 33, distance: 49.6
click at [481, 33] on div "[PERSON_NAME] star Not rated t. [PHONE_NUMBER] | [EMAIL_ADDRESS][DOMAIN_NAME]" at bounding box center [549, 49] width 138 height 39
copy div "[PERSON_NAME] star Not rated t. [PHONE_NUMBER]"
click at [457, 12] on icon "Close pop-in" at bounding box center [460, 12] width 8 height 8
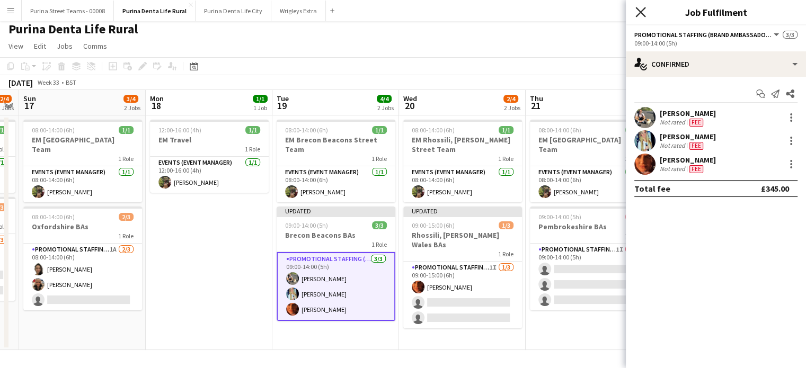
click at [642, 11] on icon at bounding box center [641, 12] width 10 height 10
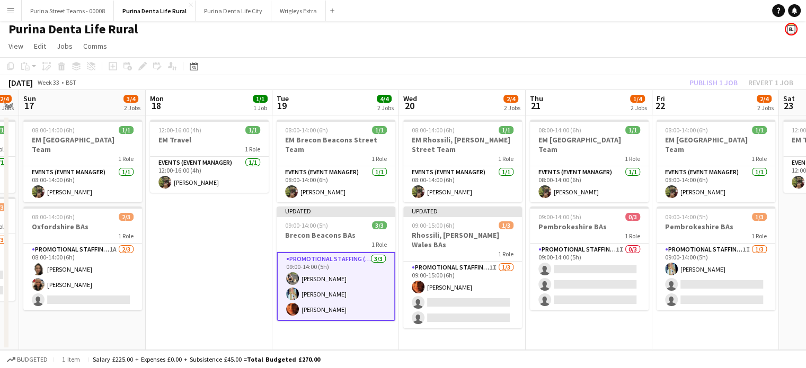
click at [230, 235] on app-date-cell "12:00-16:00 (4h) 1/1 EM Travel 1 Role Events (Event Manager) [DATE] 12:00-16:00…" at bounding box center [209, 233] width 127 height 235
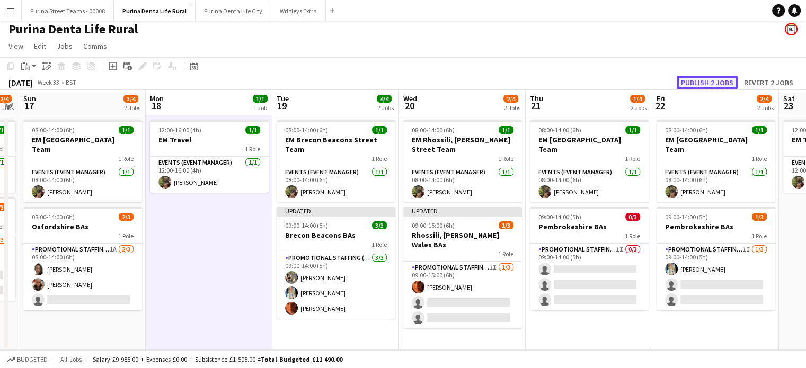
click at [704, 83] on button "Publish 2 jobs" at bounding box center [707, 83] width 61 height 14
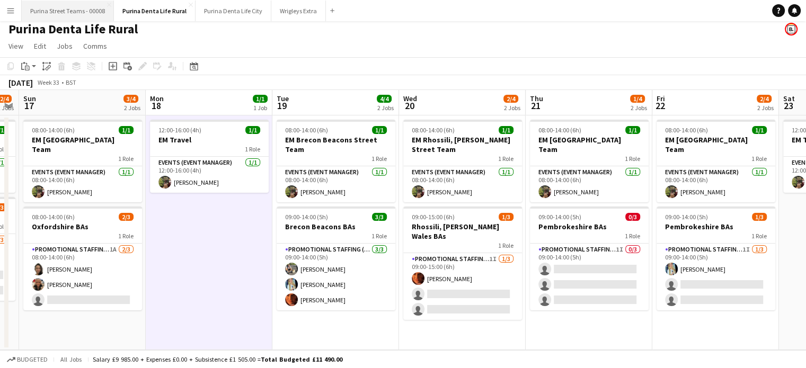
click at [74, 12] on button "Purina Street Teams - 00008 Close" at bounding box center [68, 11] width 92 height 21
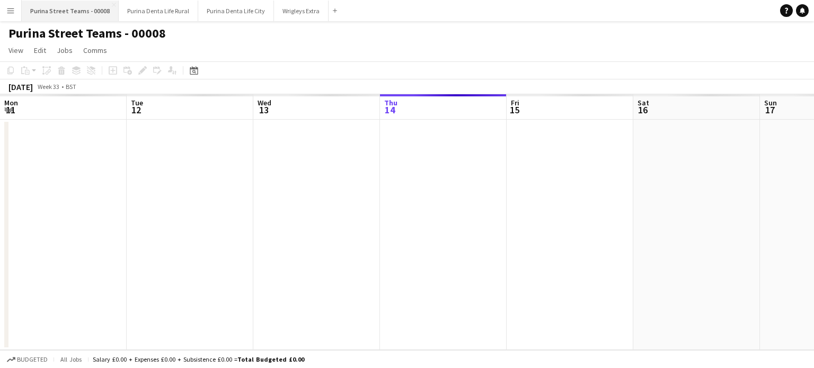
scroll to position [0, 253]
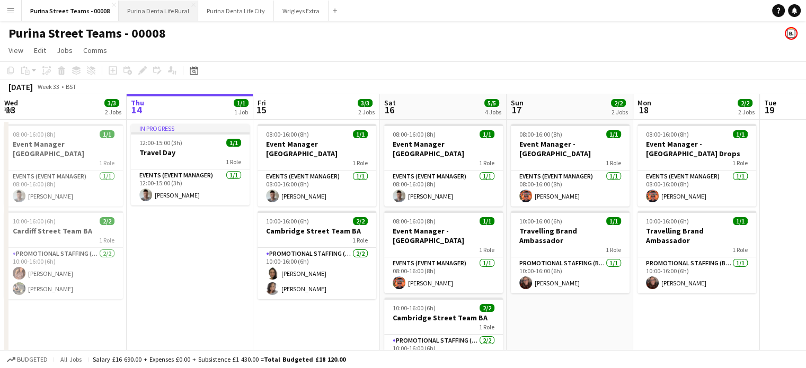
click at [145, 7] on button "Purina Denta Life Rural Close" at bounding box center [159, 11] width 80 height 21
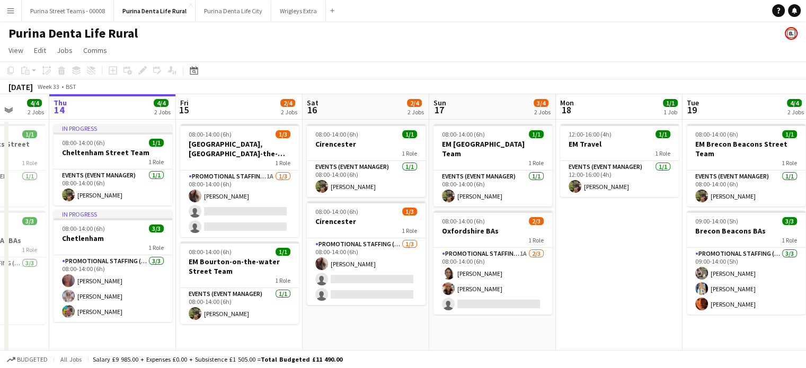
scroll to position [0, 310]
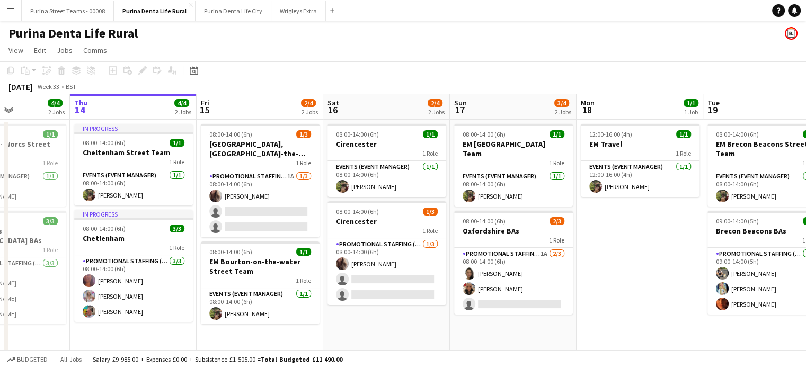
drag, startPoint x: 302, startPoint y: 247, endPoint x: 372, endPoint y: 251, distance: 70.1
click at [372, 251] on app-calendar-viewport "Mon 11 1/1 1 Job Tue 12 4/4 2 Jobs Wed 13 4/4 2 Jobs Thu 14 4/4 2 Jobs Fri 15 2…" at bounding box center [403, 224] width 806 height 260
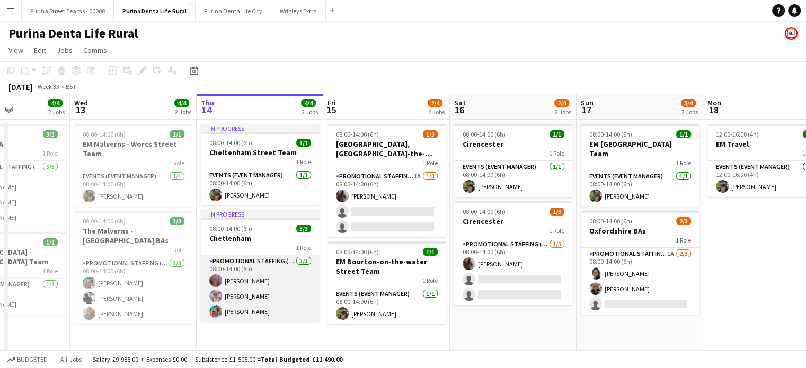
click at [273, 276] on app-card-role "Promotional Staffing (Brand Ambassadors) [DATE] 08:00-14:00 (6h) [PERSON_NAME] …" at bounding box center [260, 289] width 119 height 67
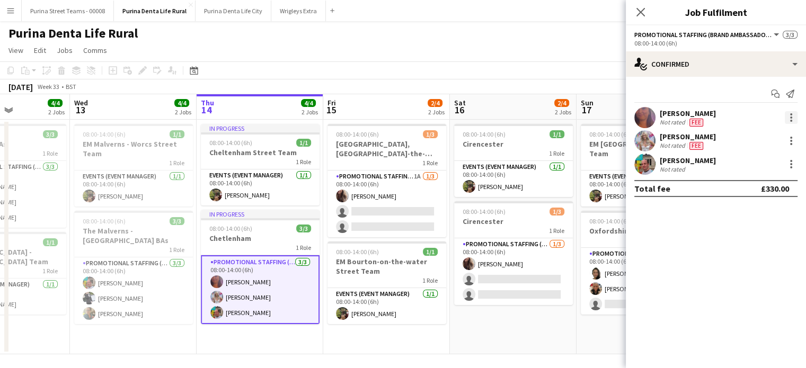
click at [788, 116] on div at bounding box center [791, 117] width 13 height 13
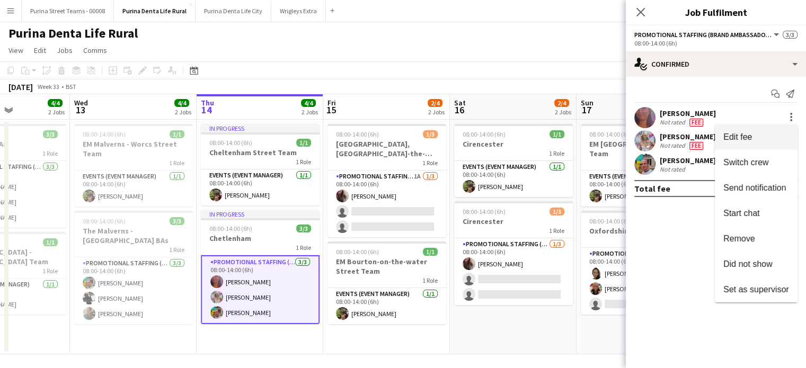
click at [772, 139] on span "Edit fee" at bounding box center [757, 138] width 66 height 10
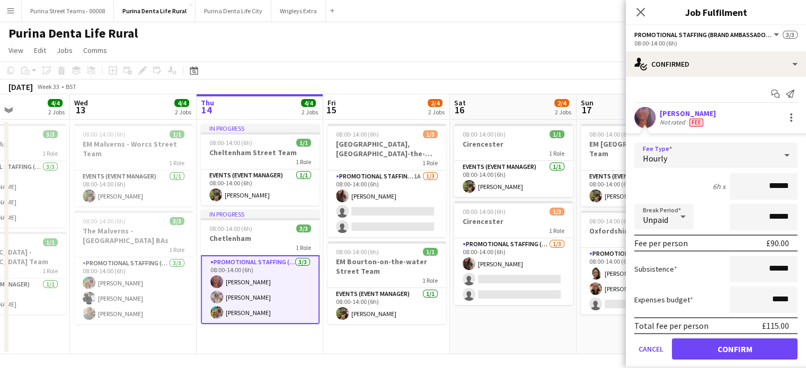
click at [691, 154] on div "Hourly" at bounding box center [706, 155] width 142 height 25
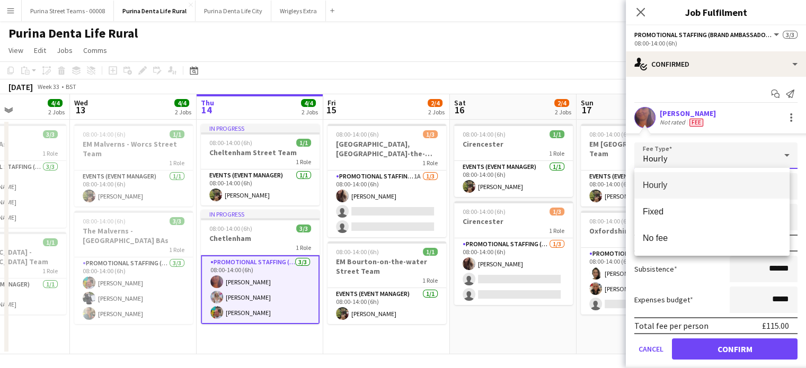
click at [691, 154] on div at bounding box center [403, 184] width 806 height 368
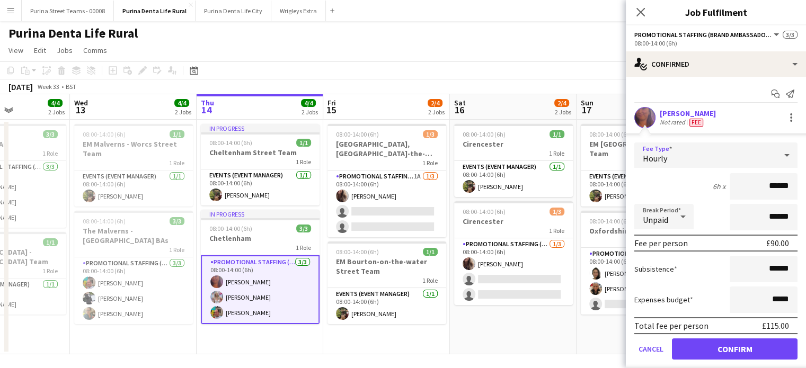
click at [684, 150] on div "Hourly" at bounding box center [706, 155] width 142 height 25
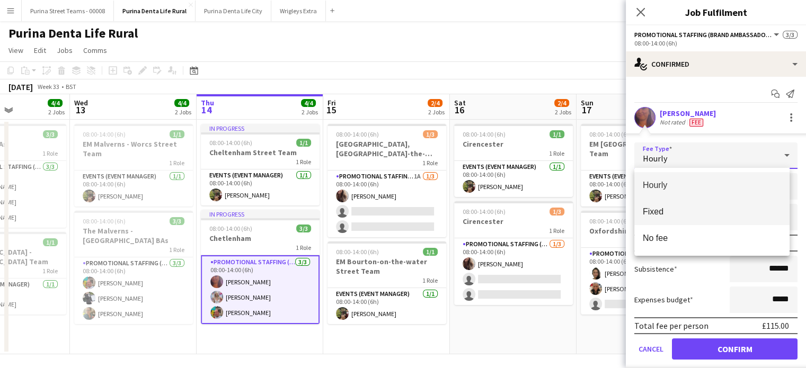
click at [674, 218] on mat-option "Fixed" at bounding box center [712, 212] width 155 height 27
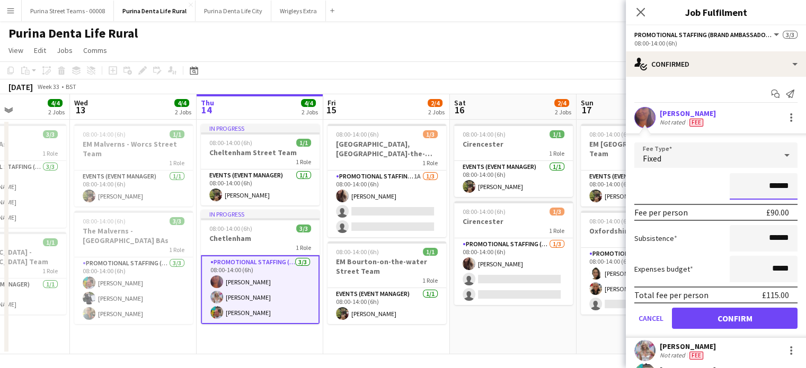
click at [763, 187] on input "******" at bounding box center [764, 186] width 68 height 27
type input "******"
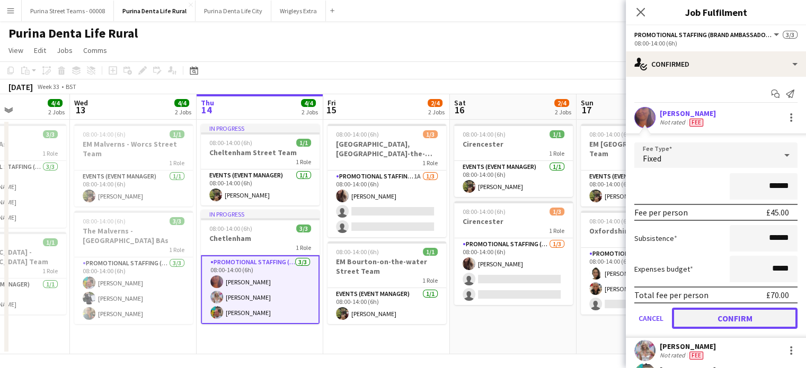
click at [723, 316] on button "Confirm" at bounding box center [735, 318] width 126 height 21
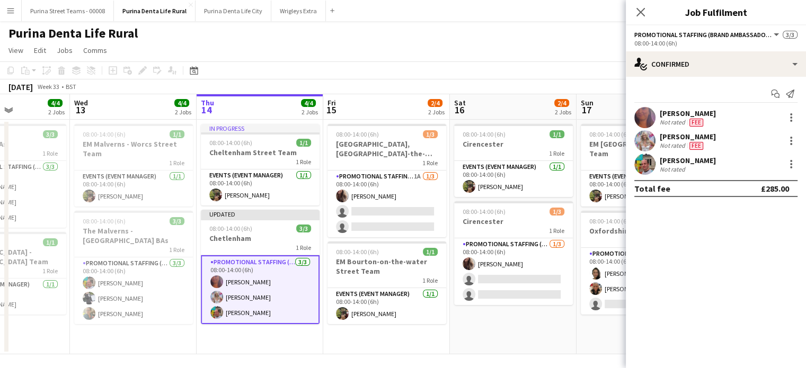
click at [716, 113] on div "[PERSON_NAME]" at bounding box center [688, 114] width 56 height 10
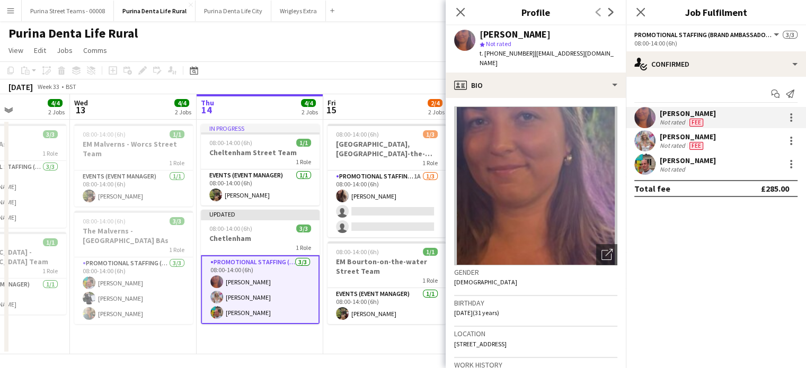
click at [785, 116] on div at bounding box center [791, 117] width 13 height 13
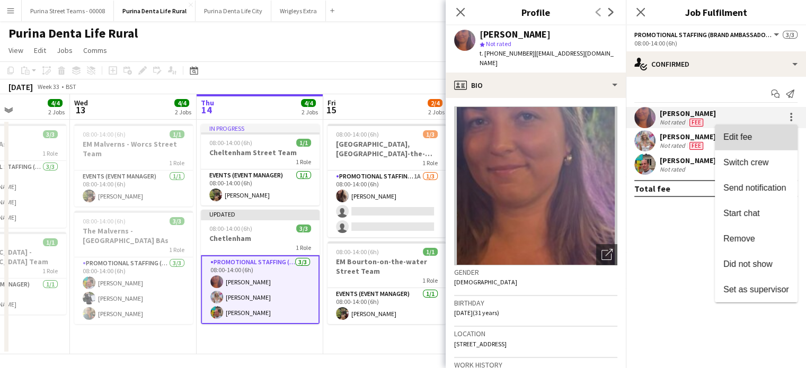
click at [762, 143] on button "Edit fee" at bounding box center [756, 137] width 83 height 25
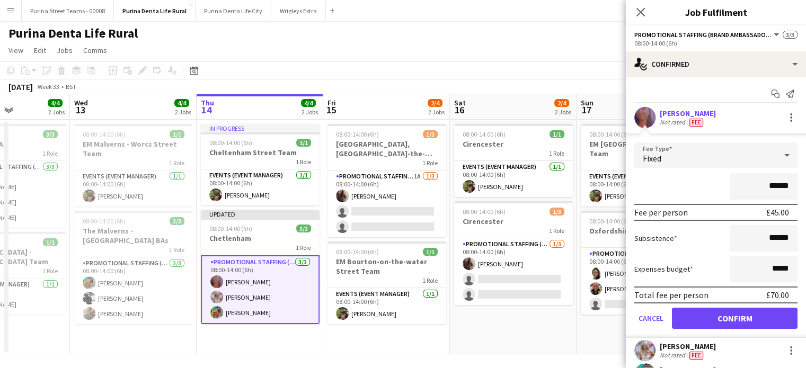
drag, startPoint x: 770, startPoint y: 186, endPoint x: 764, endPoint y: 187, distance: 5.9
click at [764, 187] on input "******" at bounding box center [764, 186] width 68 height 27
click at [768, 187] on input "******" at bounding box center [764, 186] width 68 height 27
drag, startPoint x: 770, startPoint y: 186, endPoint x: 763, endPoint y: 187, distance: 6.5
click at [763, 187] on input "******" at bounding box center [764, 186] width 68 height 27
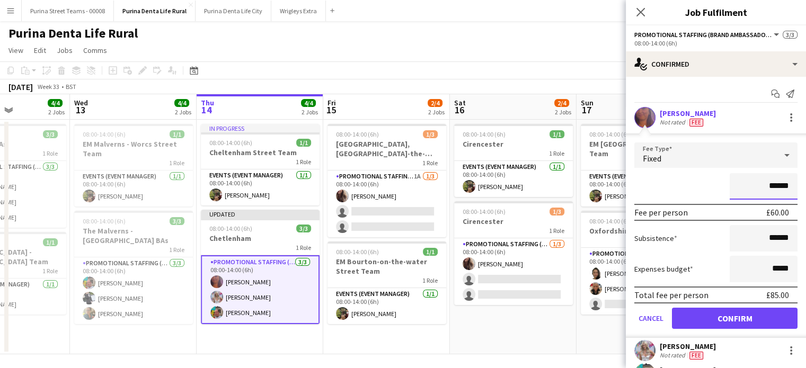
type input "******"
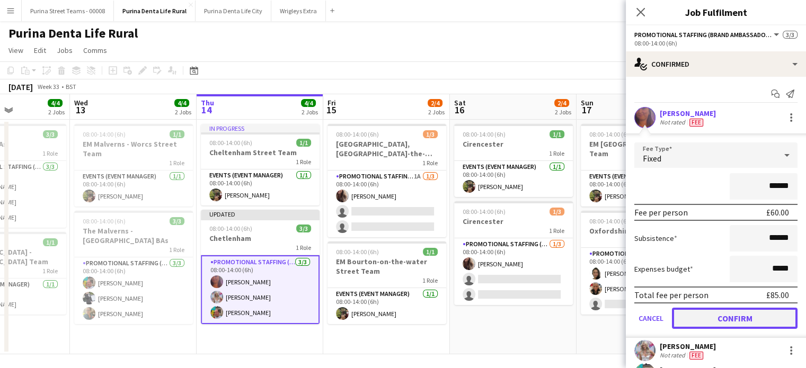
click at [778, 314] on button "Confirm" at bounding box center [735, 318] width 126 height 21
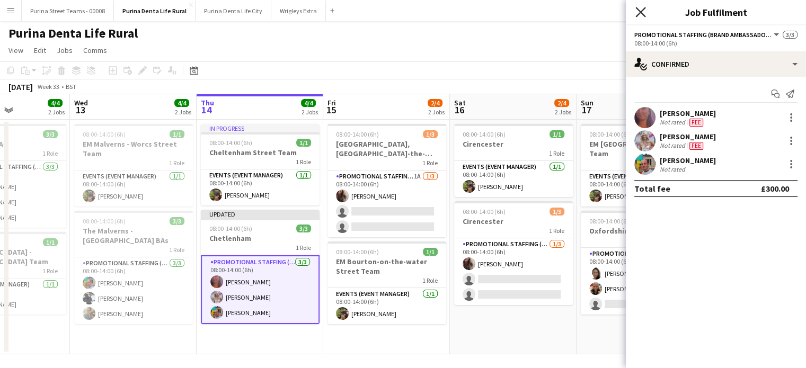
click at [640, 14] on icon "Close pop-in" at bounding box center [641, 12] width 10 height 10
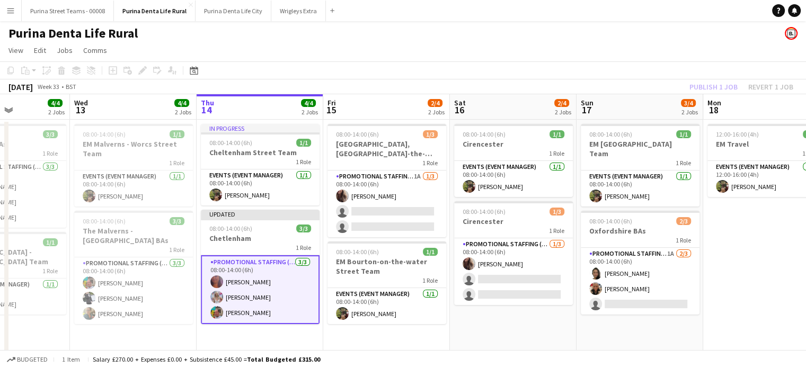
click at [677, 35] on div "Purina Denta Life Rural" at bounding box center [403, 31] width 806 height 20
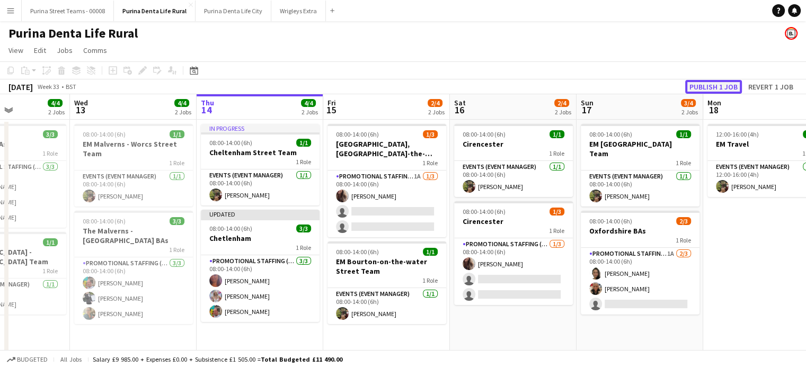
click at [729, 86] on button "Publish 1 job" at bounding box center [714, 87] width 57 height 14
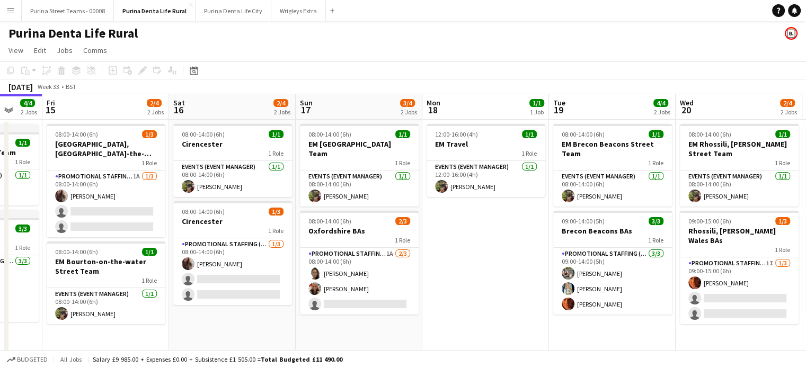
drag, startPoint x: 610, startPoint y: 277, endPoint x: 329, endPoint y: 268, distance: 281.1
click at [329, 268] on app-calendar-viewport "Tue 12 4/4 2 Jobs Wed 13 4/4 2 Jobs Thu 14 4/4 2 Jobs Fri 15 2/4 2 Jobs Sat 16 …" at bounding box center [403, 224] width 806 height 260
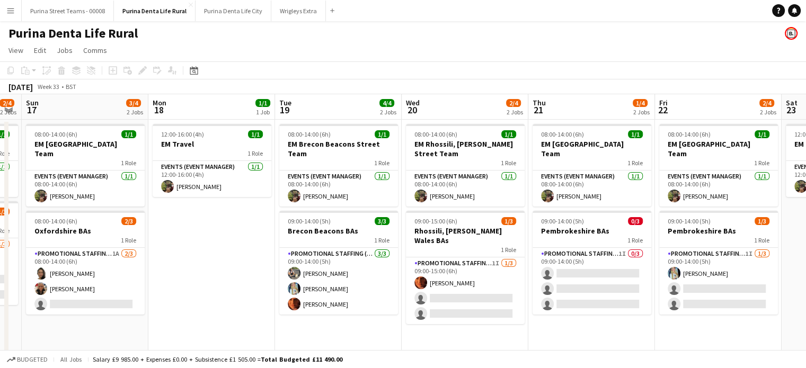
drag, startPoint x: 550, startPoint y: 277, endPoint x: 343, endPoint y: 271, distance: 206.8
click at [343, 271] on app-calendar-viewport "Thu 14 4/4 2 Jobs Fri 15 2/4 2 Jobs Sat 16 2/4 2 Jobs Sun 17 3/4 2 Jobs Mon 18 …" at bounding box center [403, 224] width 806 height 260
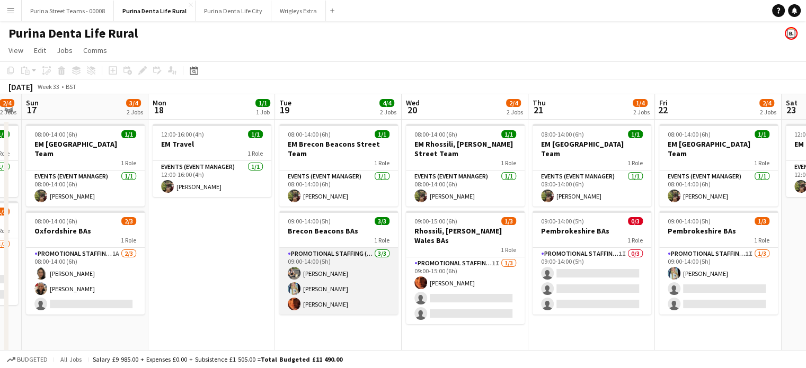
click at [299, 305] on app-user-avatar at bounding box center [294, 304] width 13 height 13
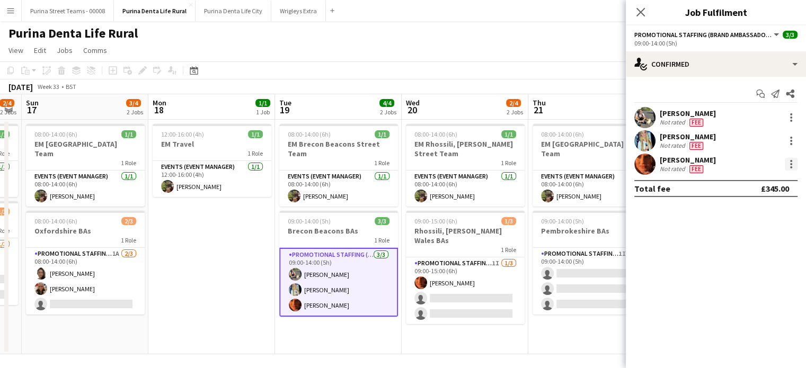
click at [785, 166] on div at bounding box center [791, 164] width 13 height 13
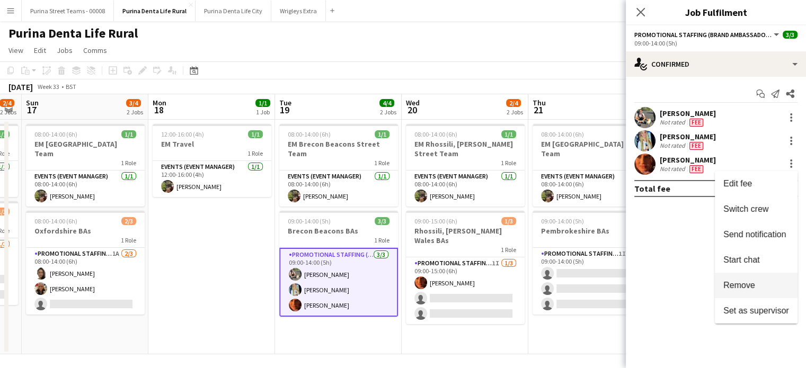
click at [746, 291] on button "Remove" at bounding box center [756, 285] width 83 height 25
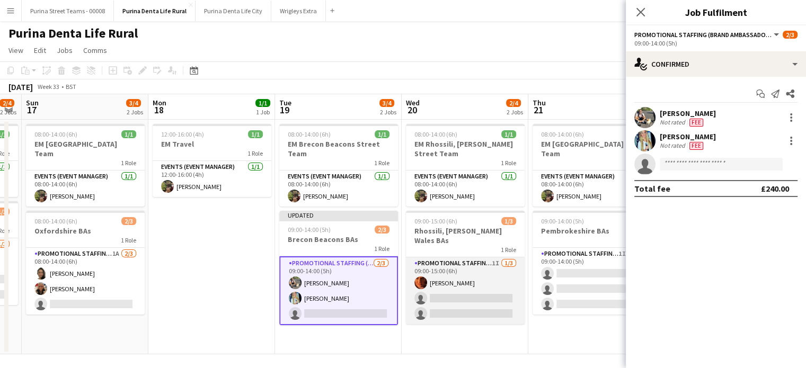
click at [446, 274] on app-card-role "Promotional Staffing (Brand Ambassadors) 1I [DATE] 09:00-15:00 (6h) [PERSON_NAM…" at bounding box center [465, 291] width 119 height 67
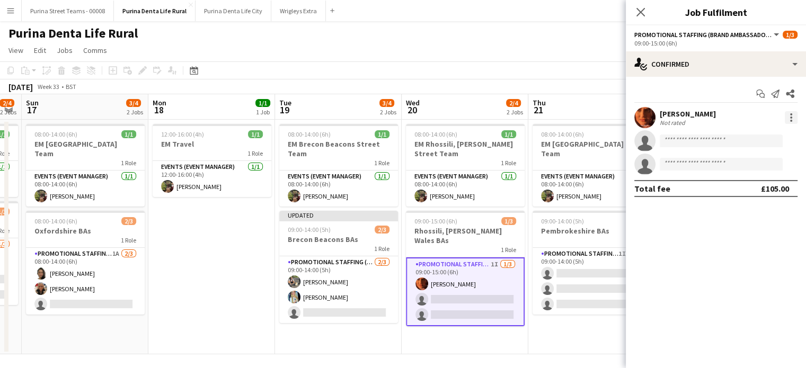
click at [792, 117] on div at bounding box center [792, 118] width 2 height 2
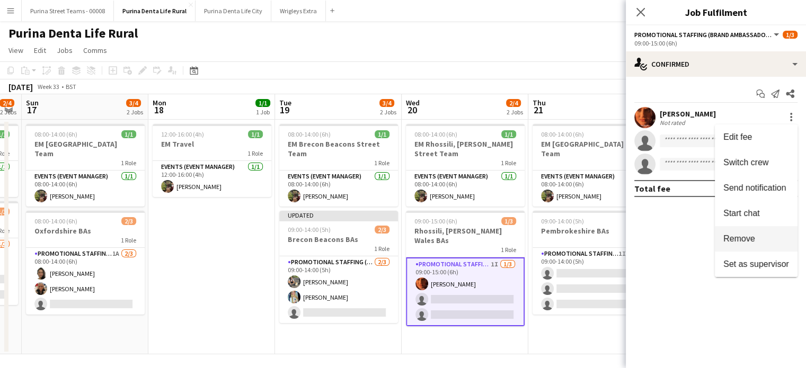
click at [749, 236] on span "Remove" at bounding box center [740, 238] width 32 height 9
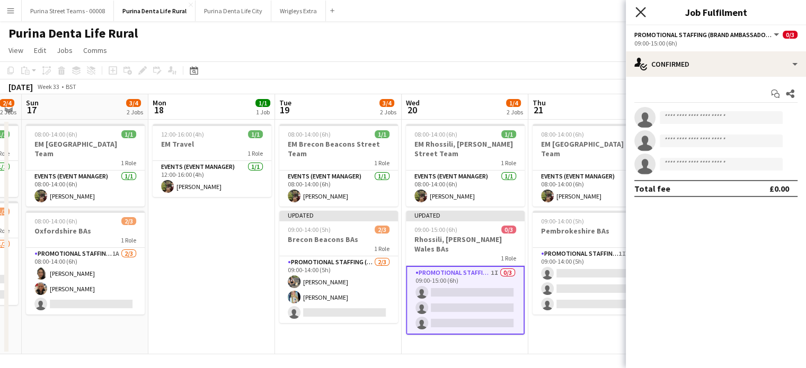
click at [637, 10] on icon "Close pop-in" at bounding box center [641, 12] width 10 height 10
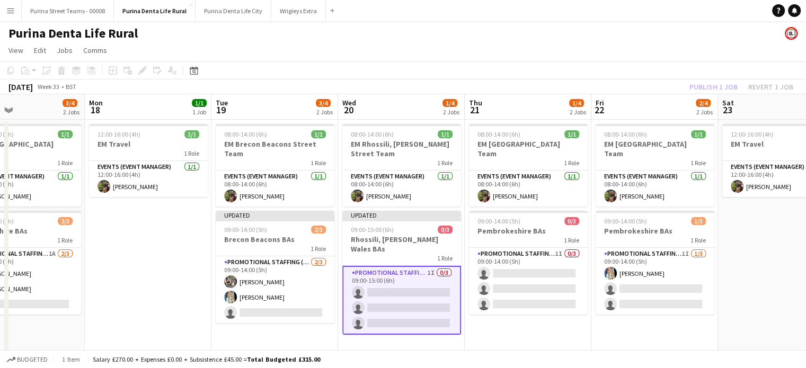
drag, startPoint x: 725, startPoint y: 323, endPoint x: 717, endPoint y: 154, distance: 168.8
click at [659, 318] on app-calendar-viewport "Thu 14 4/4 2 Jobs Fri 15 2/4 2 Jobs Sat 16 2/4 2 Jobs Sun 17 3/4 2 Jobs Mon 18 …" at bounding box center [403, 224] width 806 height 260
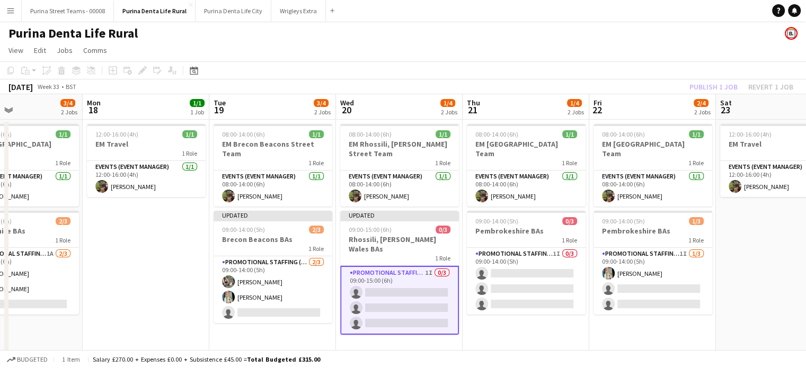
click at [726, 84] on div "Publish 1 job Revert 1 job" at bounding box center [741, 87] width 129 height 14
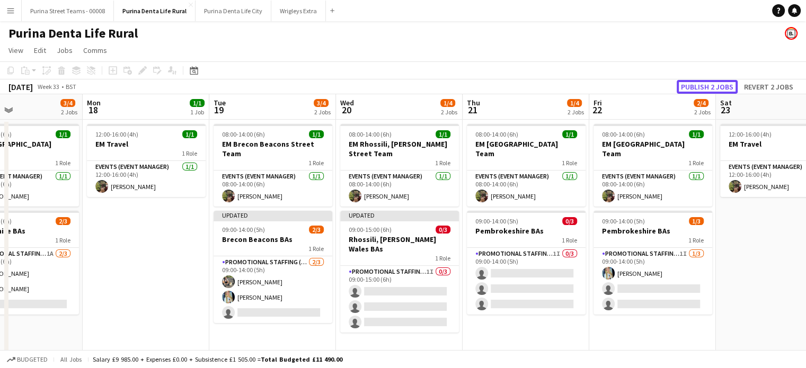
click at [726, 84] on button "Publish 2 jobs" at bounding box center [707, 87] width 61 height 14
